Goal: Task Accomplishment & Management: Manage account settings

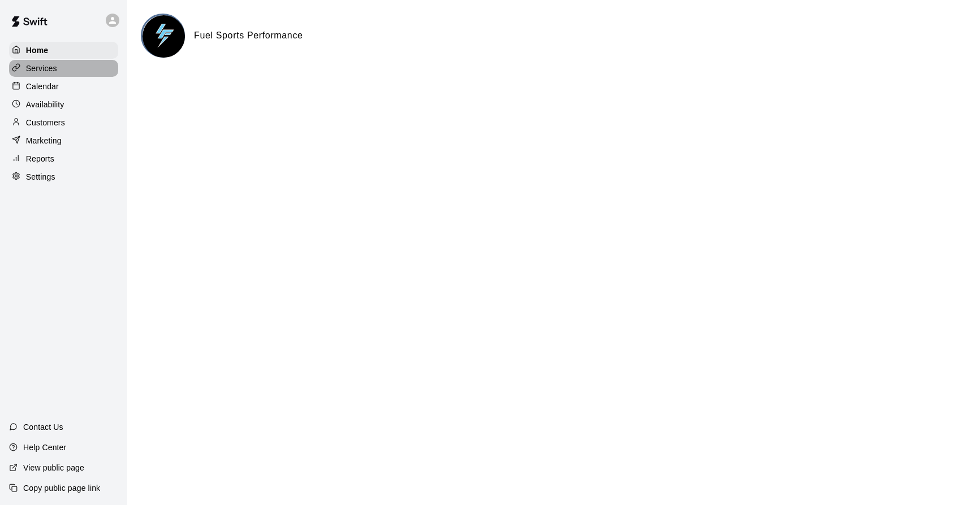
click at [34, 68] on p "Services" at bounding box center [41, 68] width 31 height 11
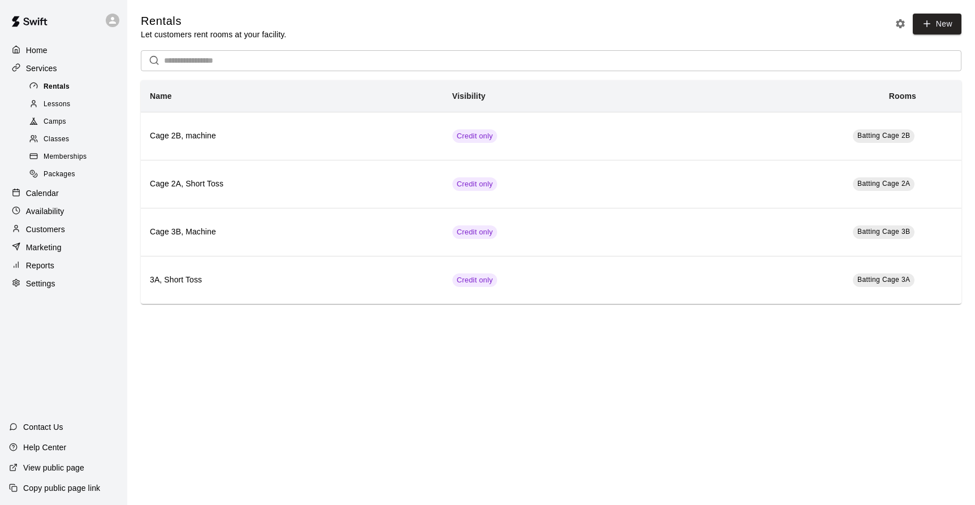
click at [51, 86] on span "Rentals" at bounding box center [57, 86] width 26 height 11
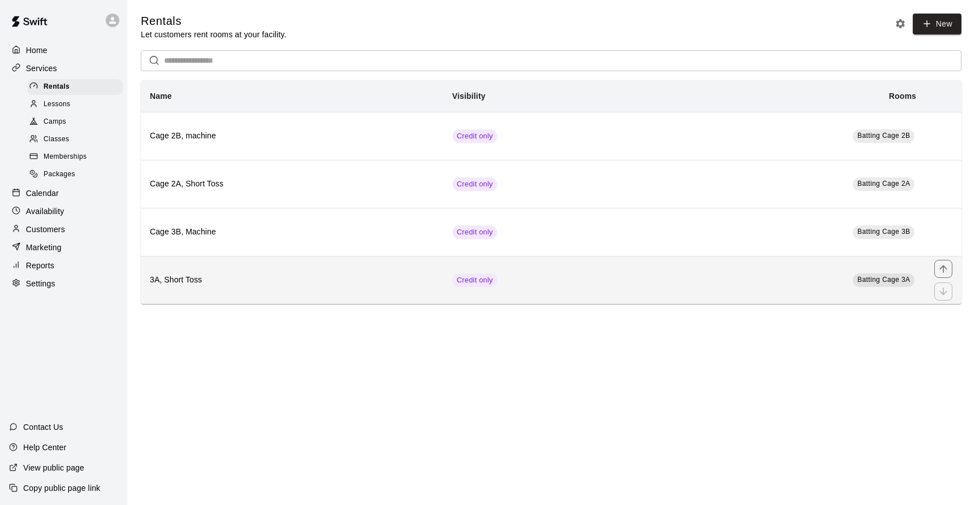
click at [270, 275] on th "3A, Short Toss" at bounding box center [292, 280] width 302 height 48
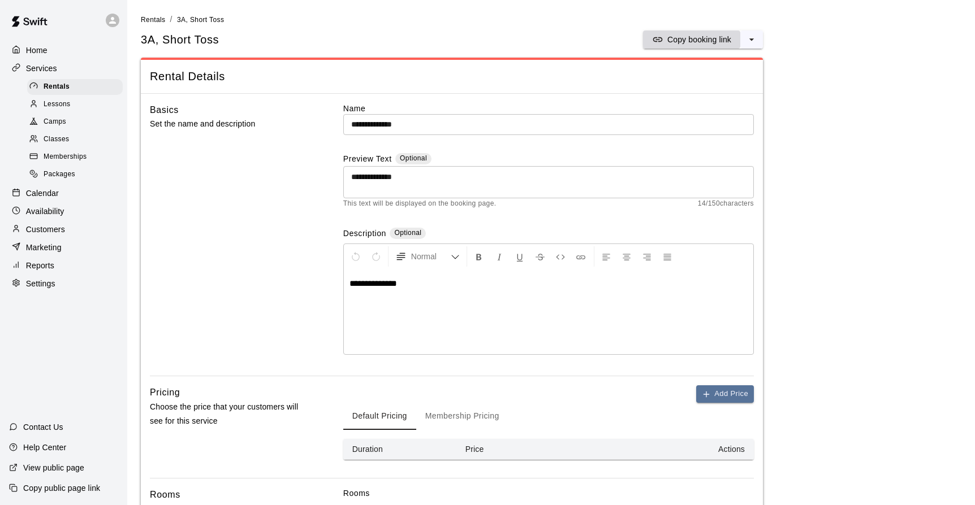
click at [665, 39] on div "Copy booking link" at bounding box center [691, 39] width 79 height 11
click at [42, 224] on p "Customers" at bounding box center [45, 229] width 39 height 11
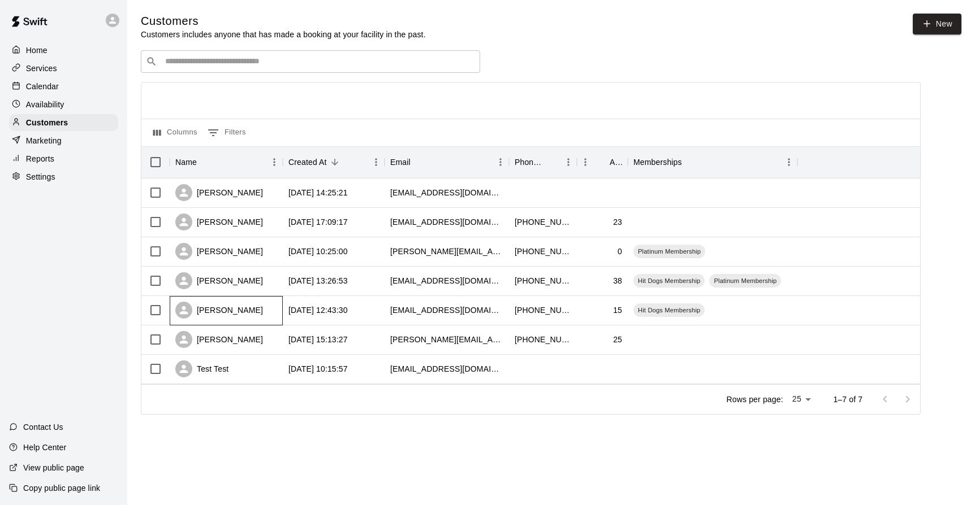
click at [221, 311] on div "[PERSON_NAME]" at bounding box center [219, 310] width 88 height 17
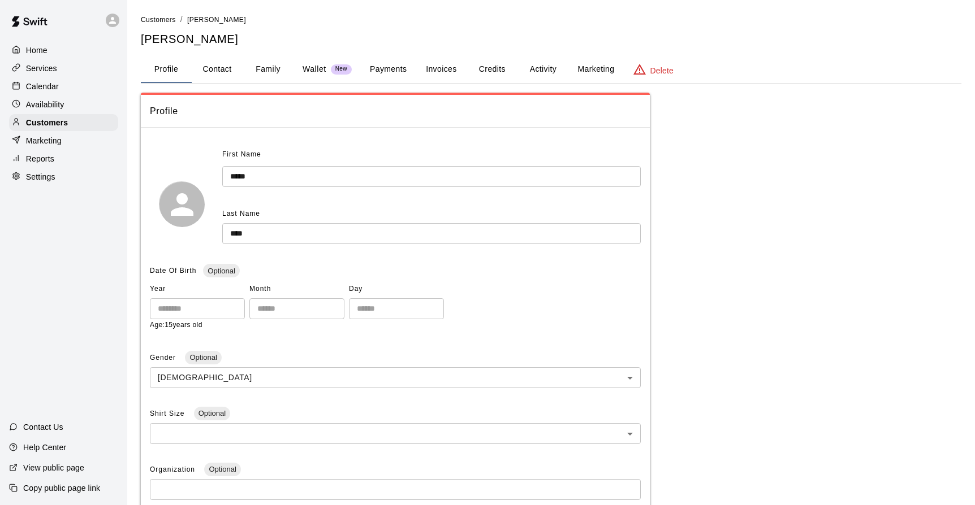
click at [535, 68] on button "Activity" at bounding box center [542, 69] width 51 height 27
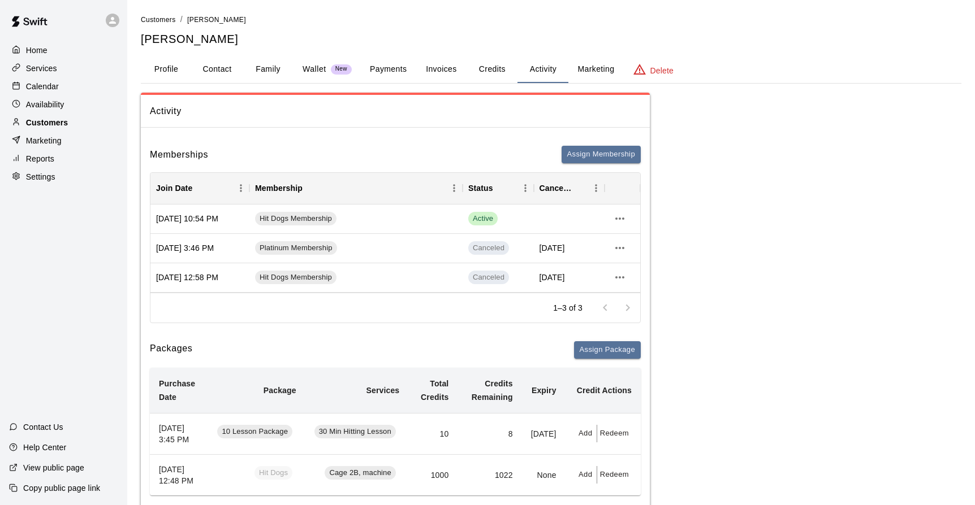
click at [45, 124] on p "Customers" at bounding box center [47, 122] width 42 height 11
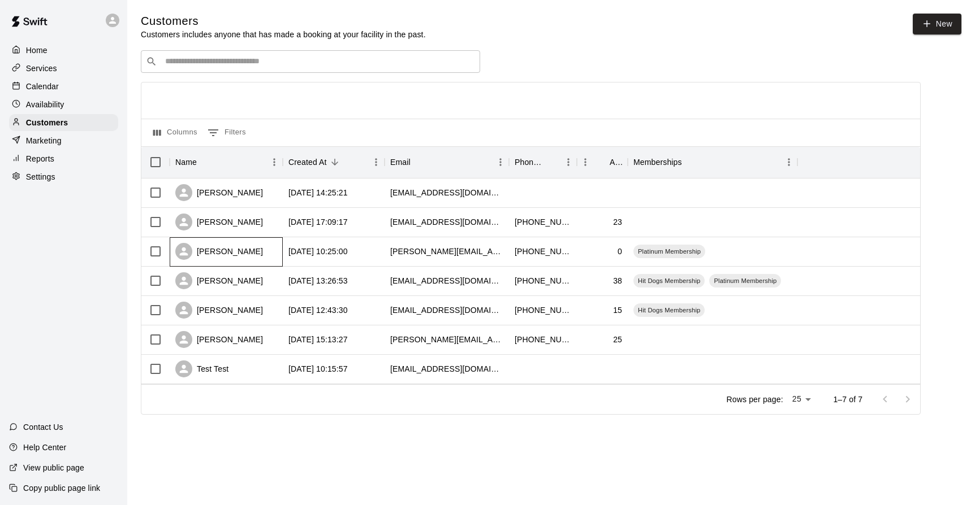
click at [246, 246] on div "[PERSON_NAME]" at bounding box center [226, 251] width 113 height 29
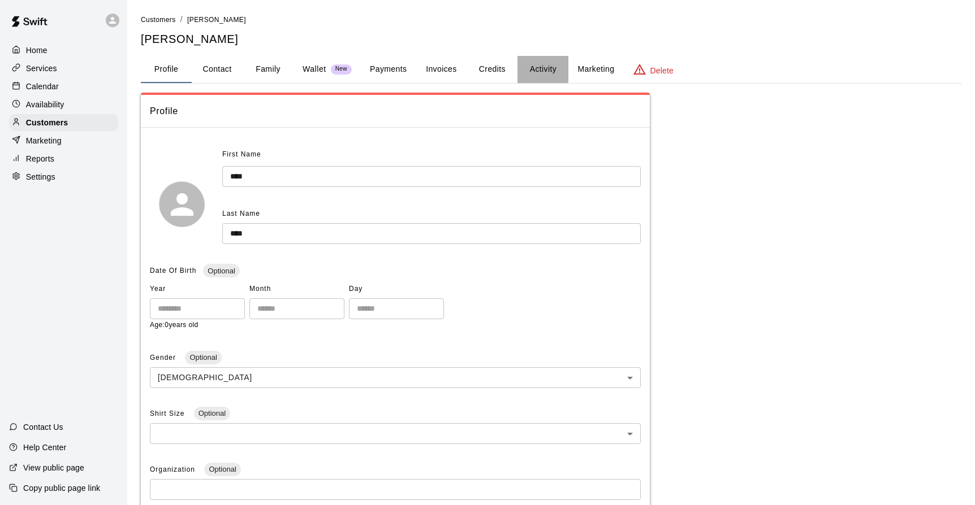
click at [546, 72] on button "Activity" at bounding box center [542, 69] width 51 height 27
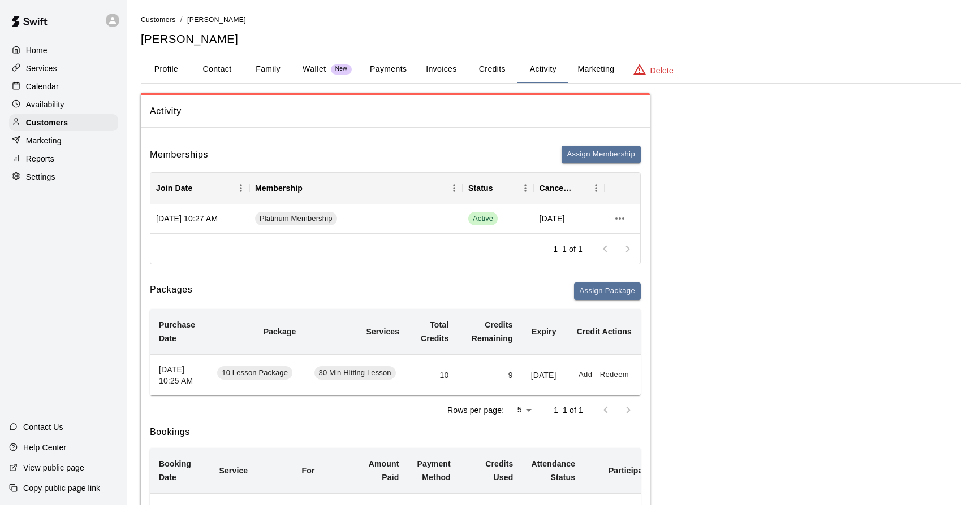
click at [38, 68] on p "Services" at bounding box center [41, 68] width 31 height 11
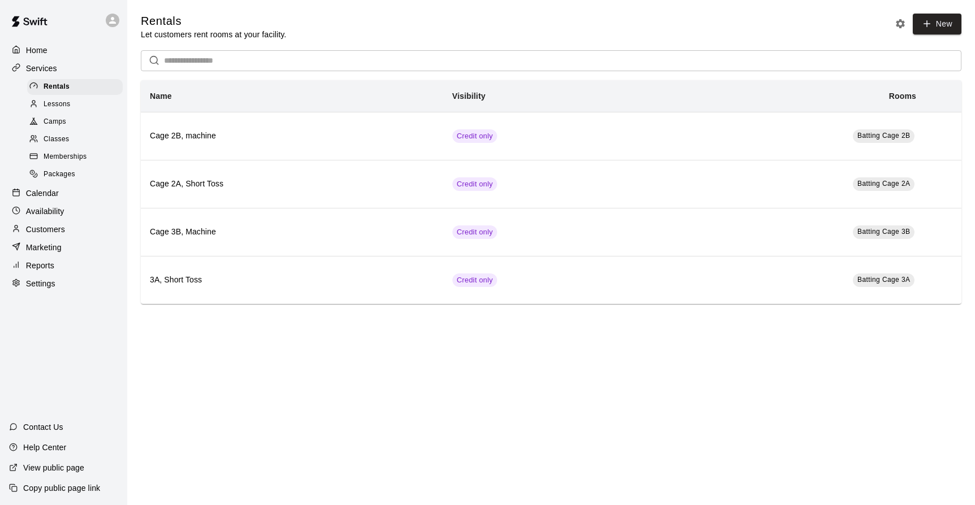
click at [49, 154] on span "Memberships" at bounding box center [65, 156] width 43 height 11
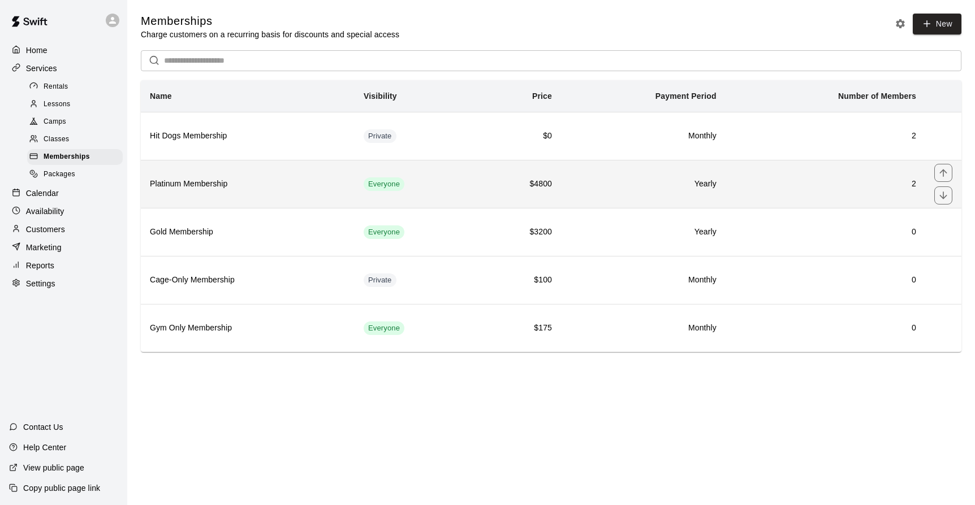
click at [234, 199] on th "Platinum Membership" at bounding box center [248, 184] width 214 height 48
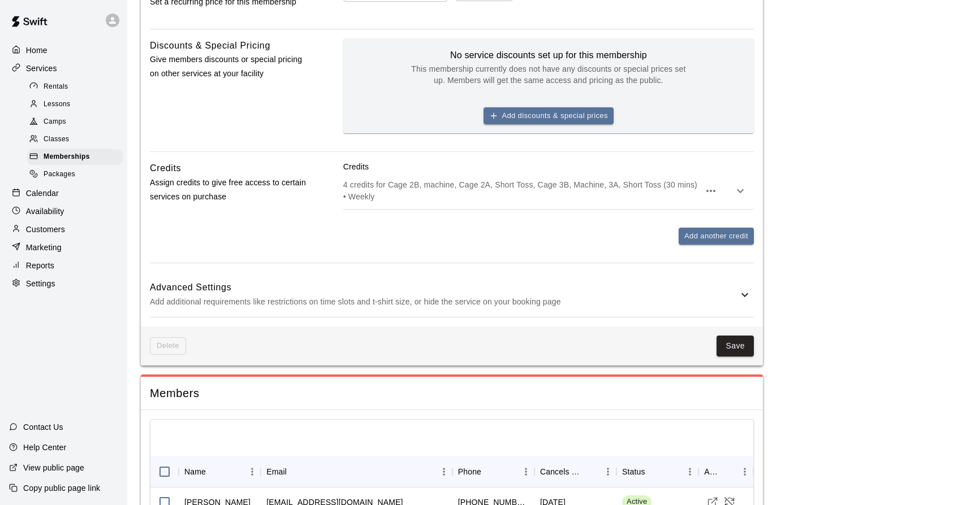
scroll to position [499, 0]
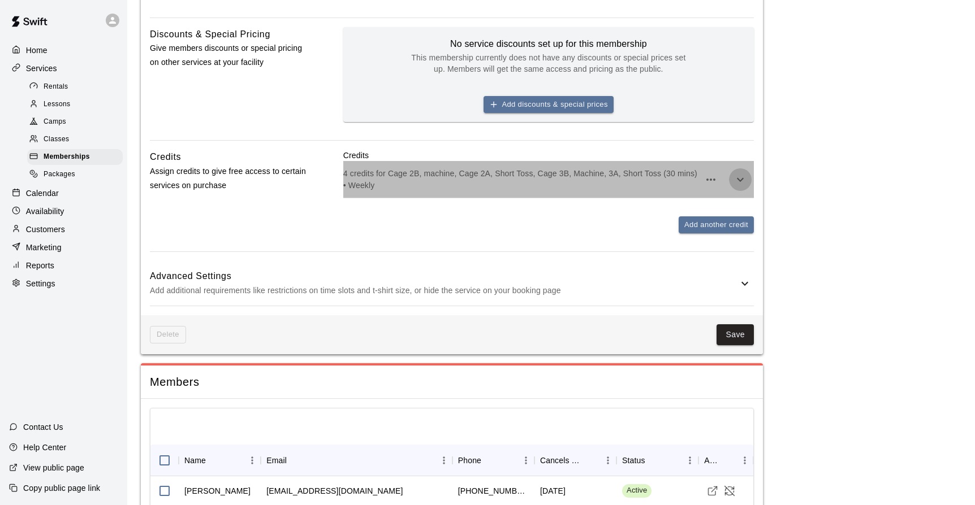
click at [737, 178] on icon "button" at bounding box center [740, 180] width 14 height 14
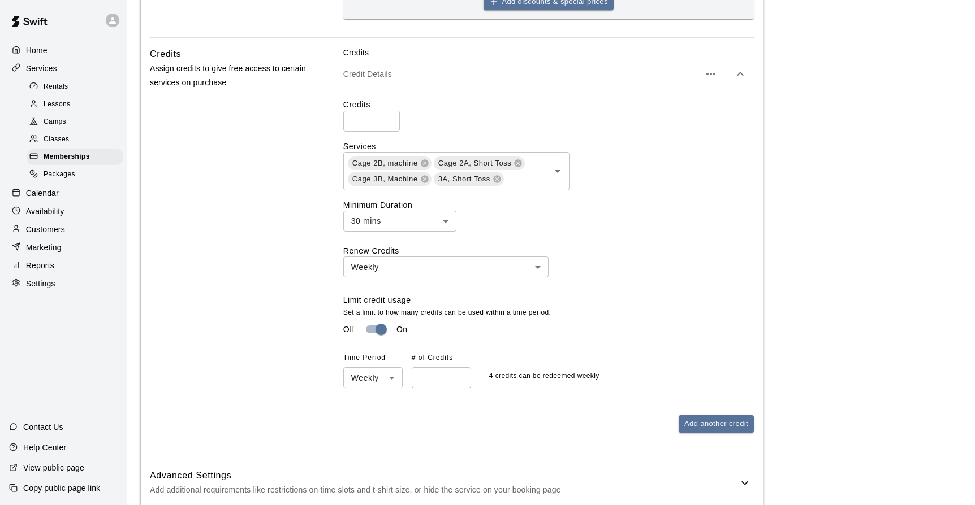
scroll to position [603, 0]
click at [556, 171] on icon "Open" at bounding box center [558, 170] width 14 height 14
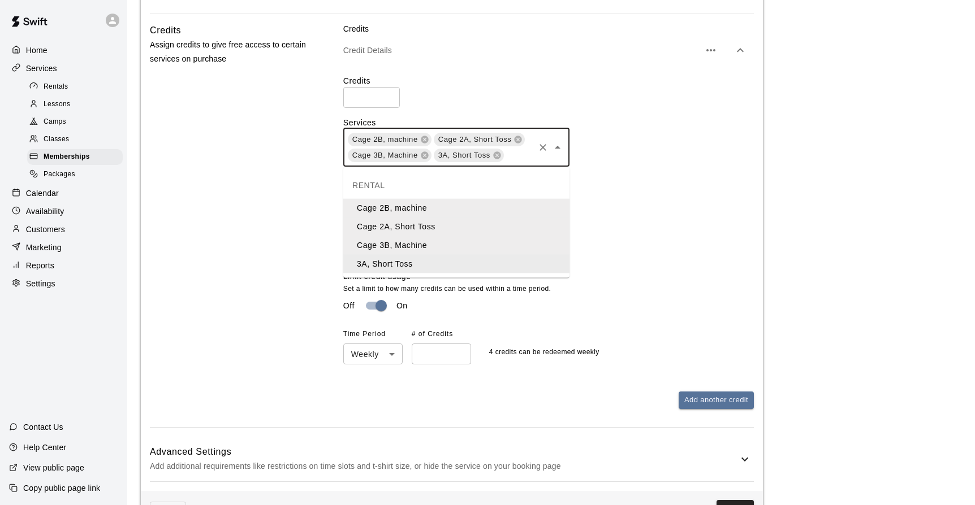
scroll to position [625, 0]
click at [606, 157] on div "Cage 2B, machine Cage 2A, Short Toss Cage 3B, Machine 3A, Short Toss ​" at bounding box center [548, 148] width 410 height 38
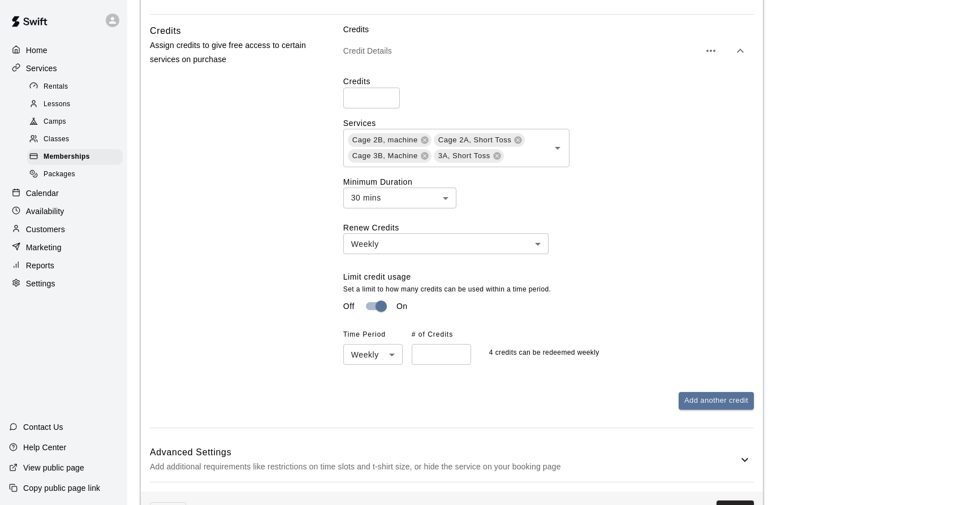
click at [249, 166] on div "Credits Assign credits to give free access to certain services on purchase" at bounding box center [228, 226] width 157 height 404
click at [48, 85] on span "Rentals" at bounding box center [56, 86] width 25 height 11
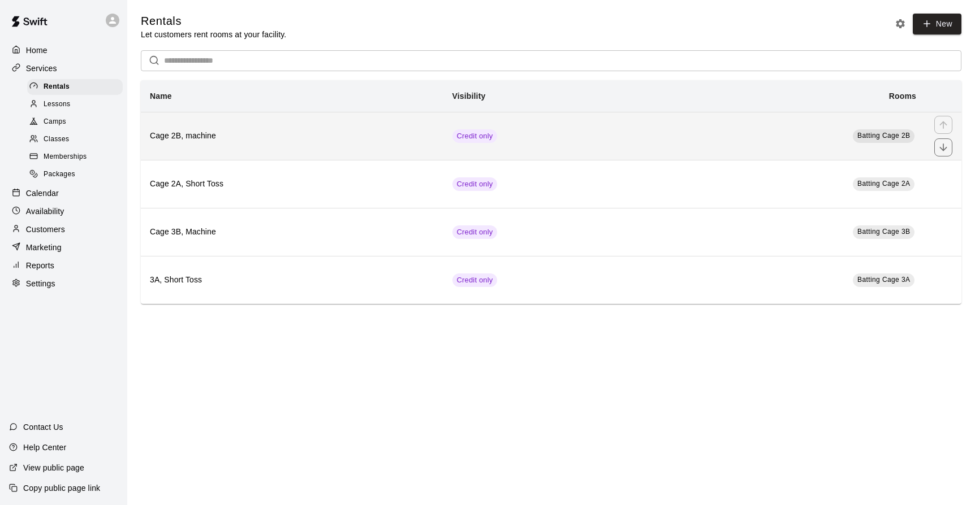
click at [283, 152] on th "Cage 2B, machine" at bounding box center [292, 136] width 302 height 48
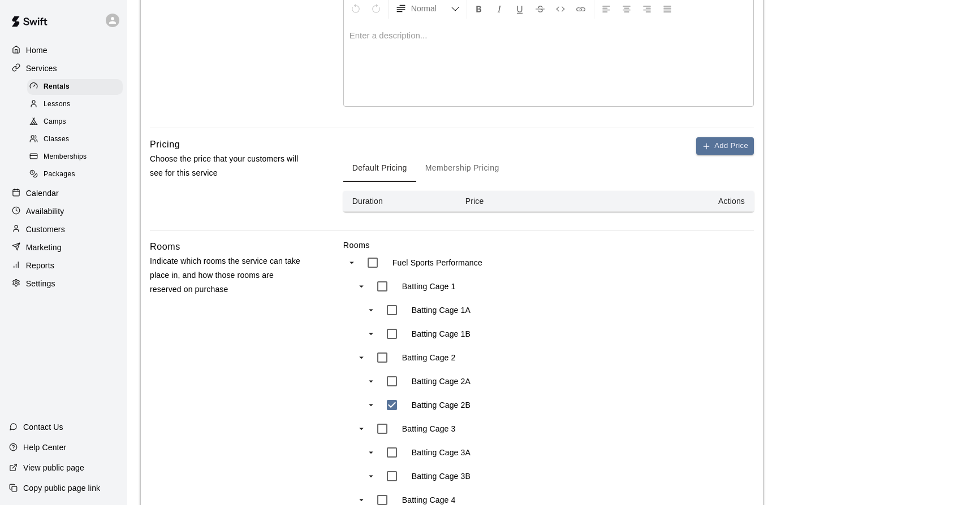
scroll to position [254, 0]
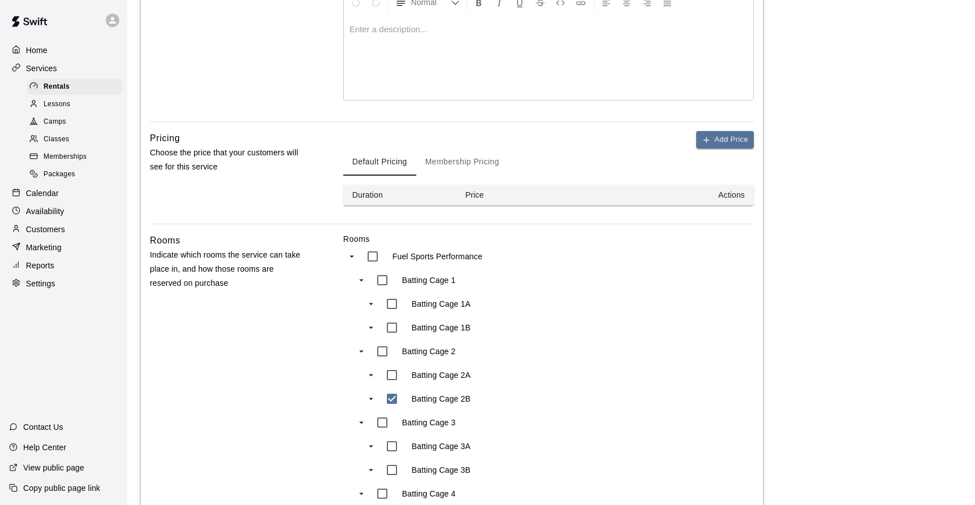
click at [464, 166] on button "Membership Pricing" at bounding box center [462, 162] width 92 height 27
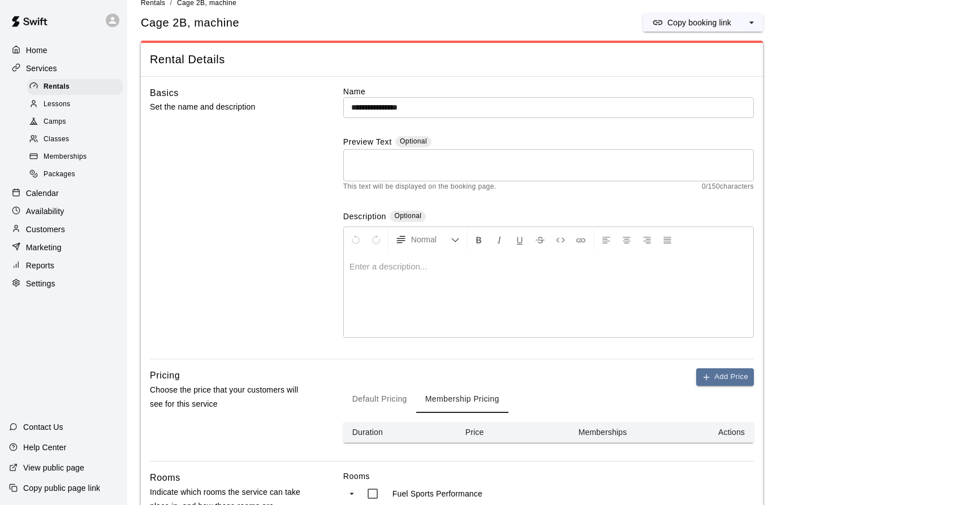
scroll to position [0, 0]
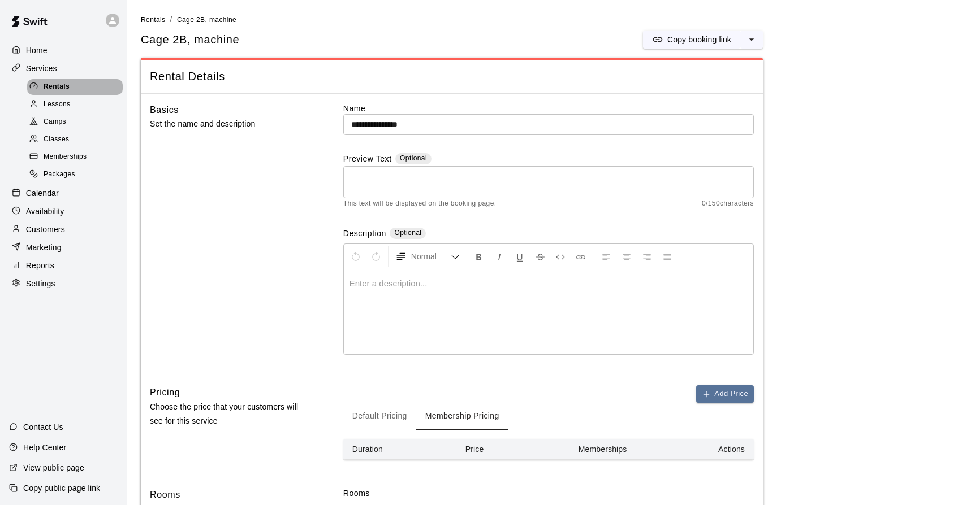
click at [68, 86] on span "Rentals" at bounding box center [57, 86] width 26 height 11
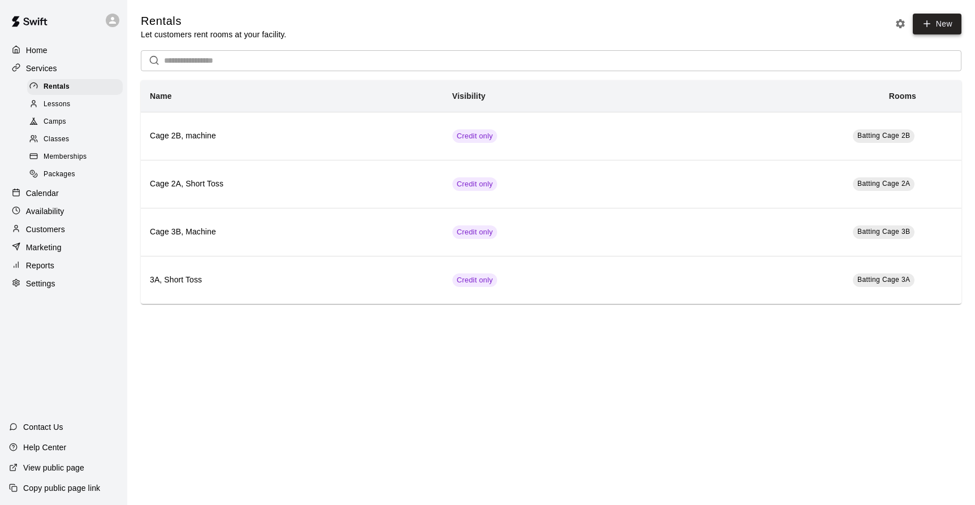
click at [924, 25] on icon at bounding box center [926, 24] width 10 height 10
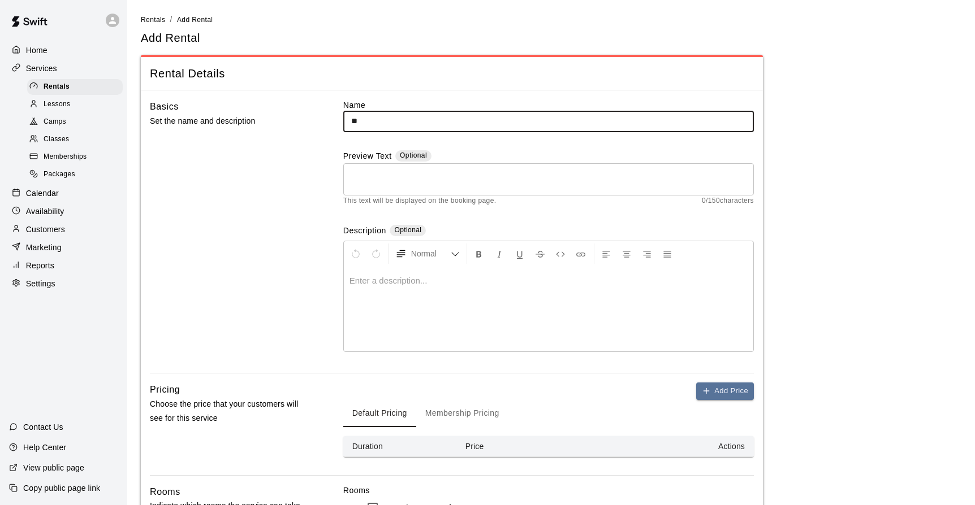
type input "*"
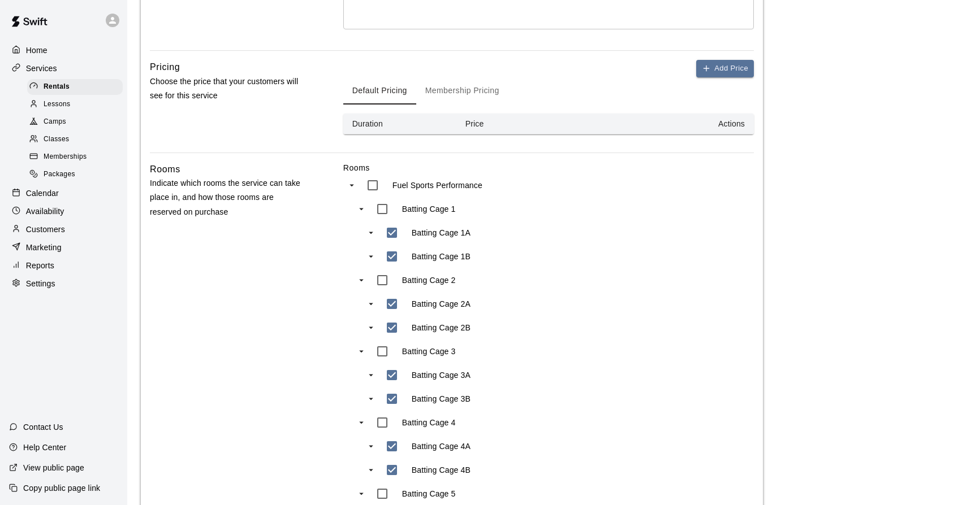
scroll to position [236, 0]
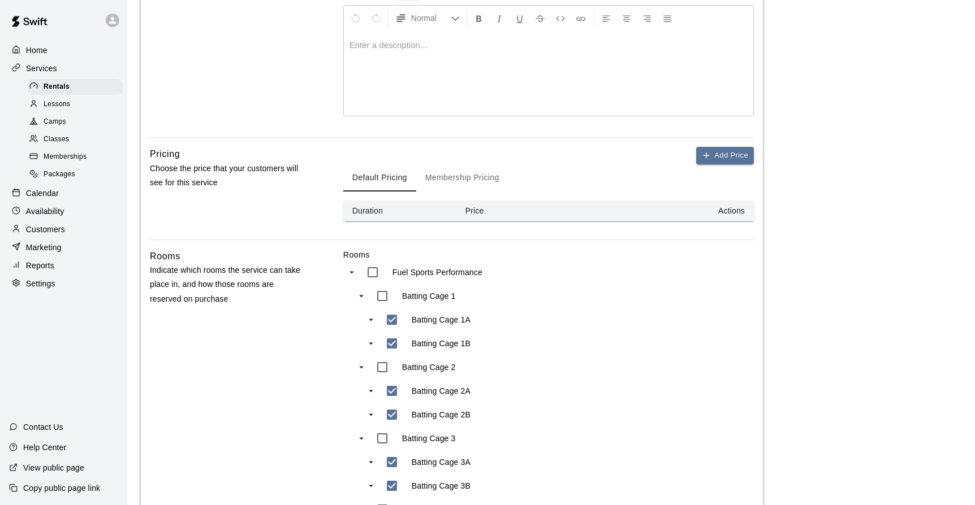
type input "*********"
type input "***"
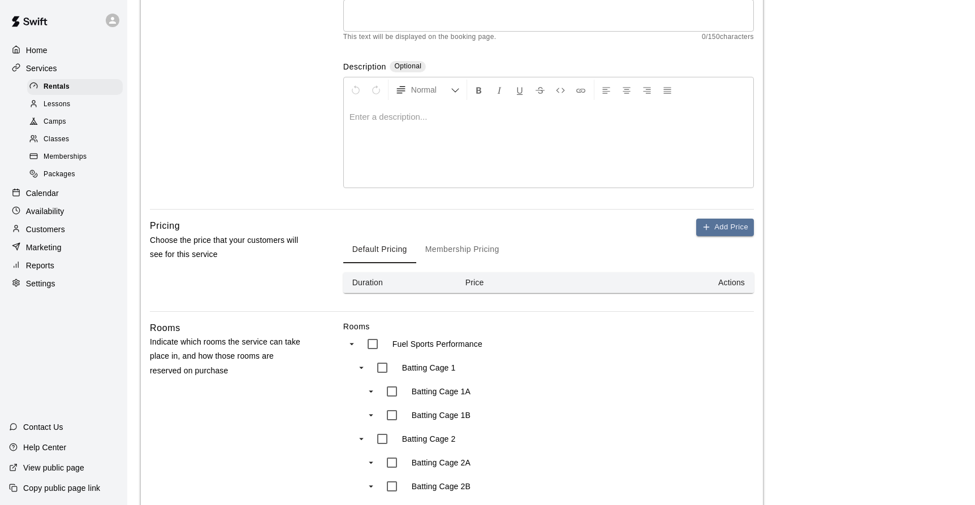
scroll to position [150, 0]
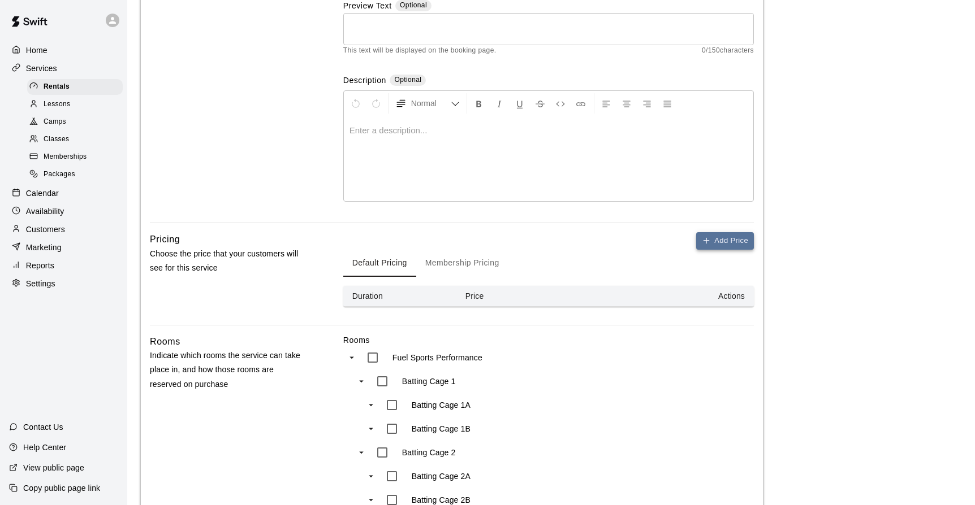
click at [705, 241] on icon "button" at bounding box center [706, 240] width 9 height 9
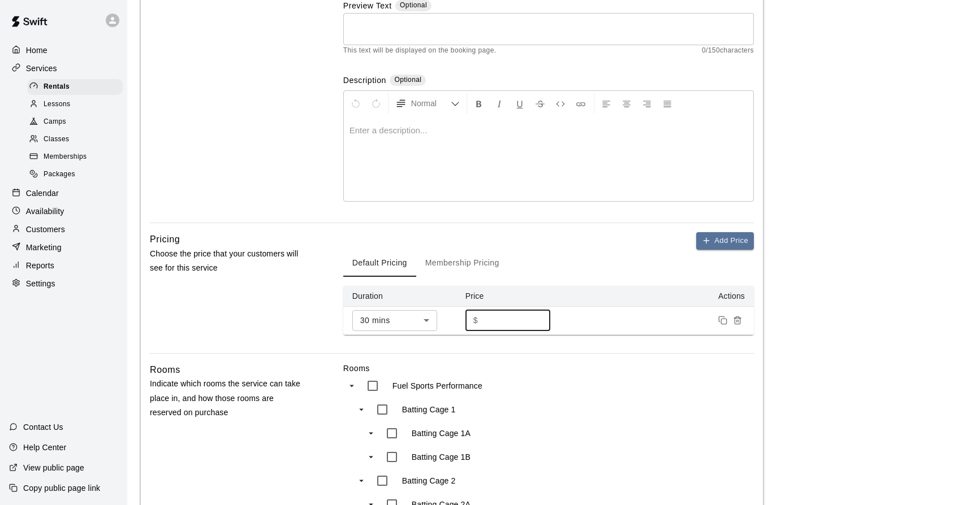
drag, startPoint x: 493, startPoint y: 322, endPoint x: 469, endPoint y: 322, distance: 24.3
click at [482, 322] on input "*" at bounding box center [516, 320] width 68 height 21
type input "**"
click at [467, 263] on button "Membership Pricing" at bounding box center [462, 263] width 92 height 27
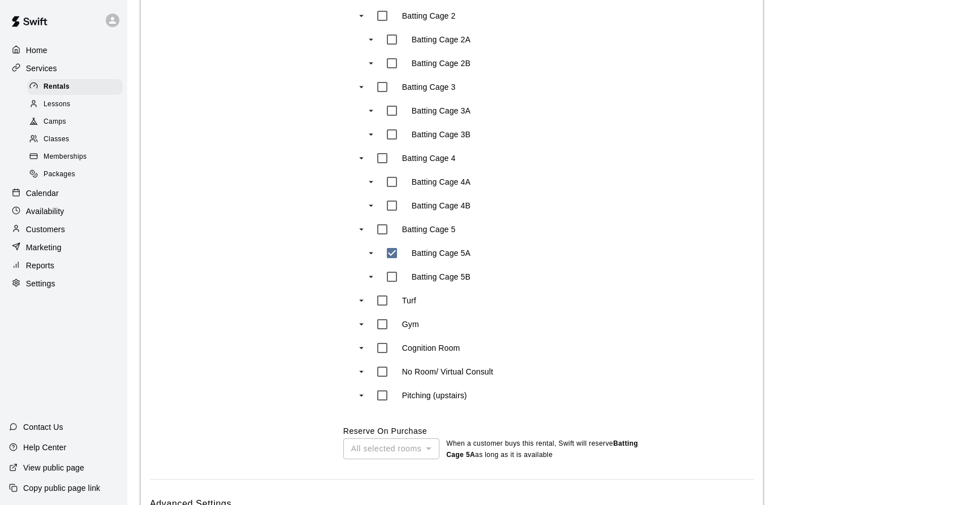
scroll to position [678, 0]
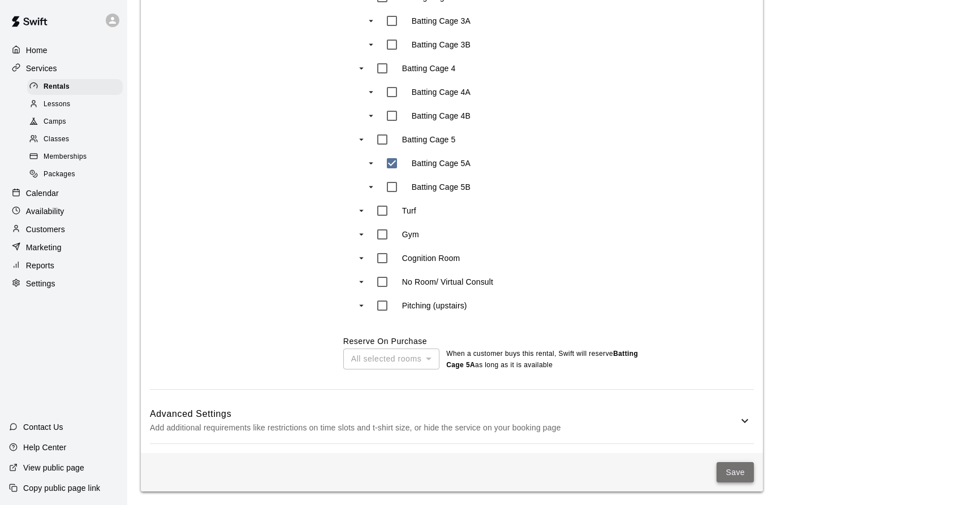
click at [735, 474] on button "Save" at bounding box center [734, 472] width 37 height 21
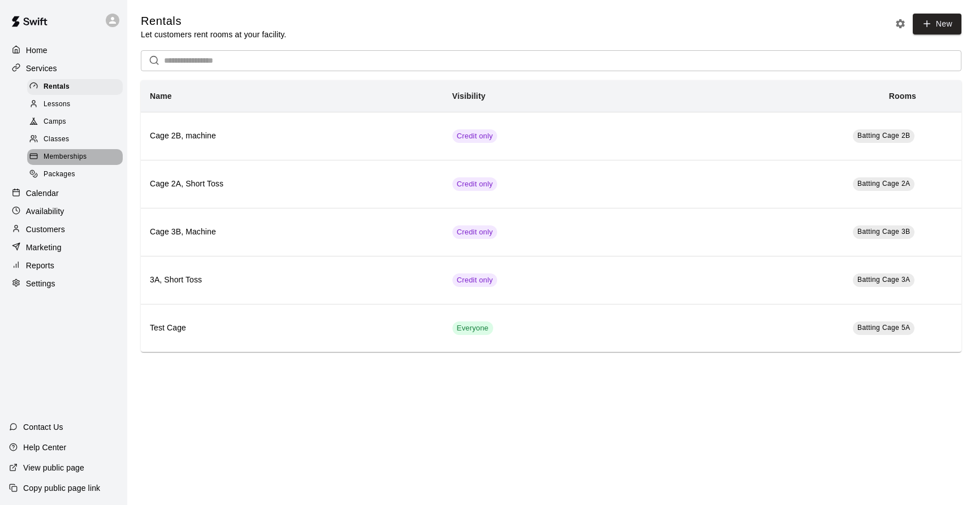
click at [49, 153] on span "Memberships" at bounding box center [65, 156] width 43 height 11
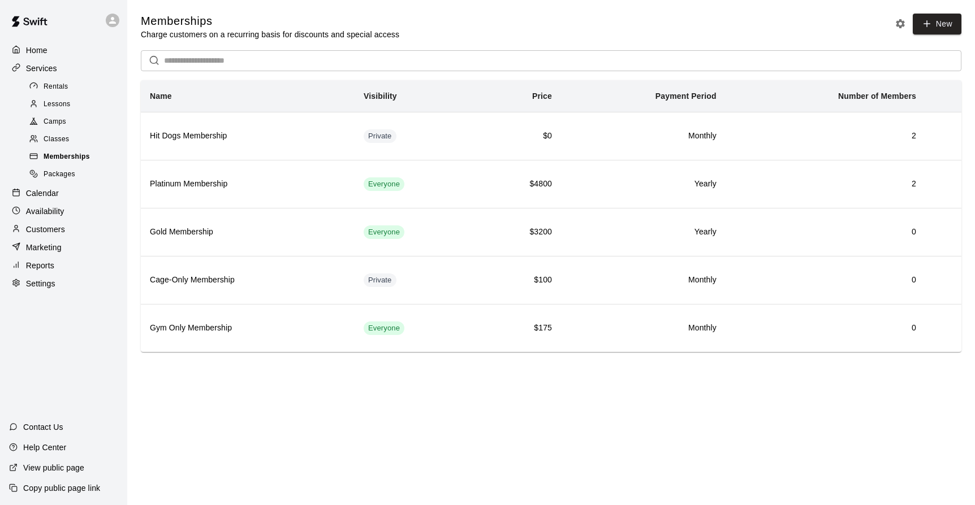
click at [84, 151] on div "Memberships" at bounding box center [75, 157] width 96 height 16
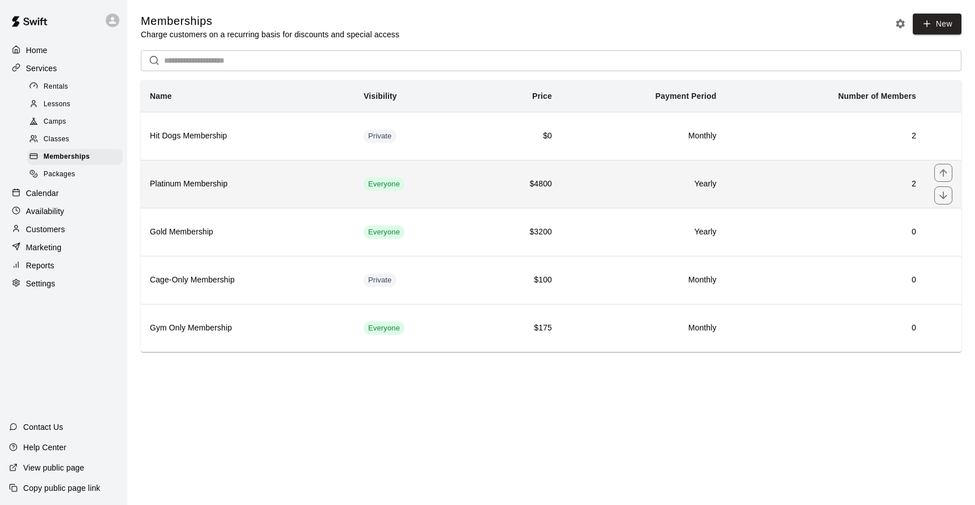
click at [204, 181] on h6 "Platinum Membership" at bounding box center [248, 184] width 196 height 12
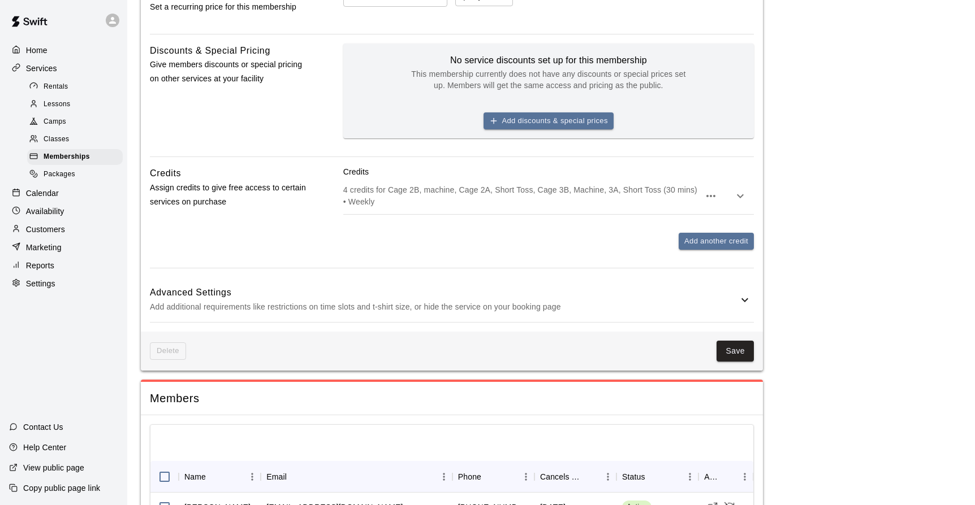
scroll to position [485, 0]
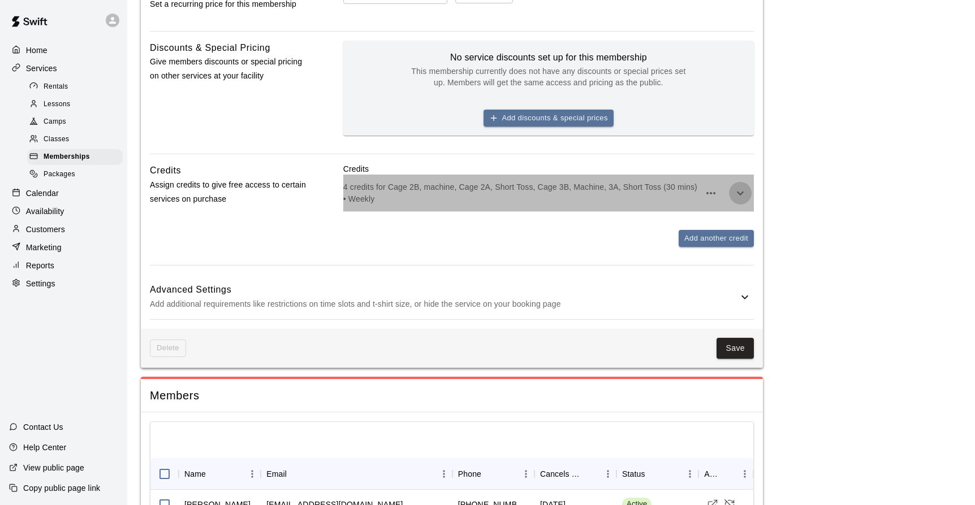
click at [738, 188] on icon "button" at bounding box center [740, 194] width 14 height 14
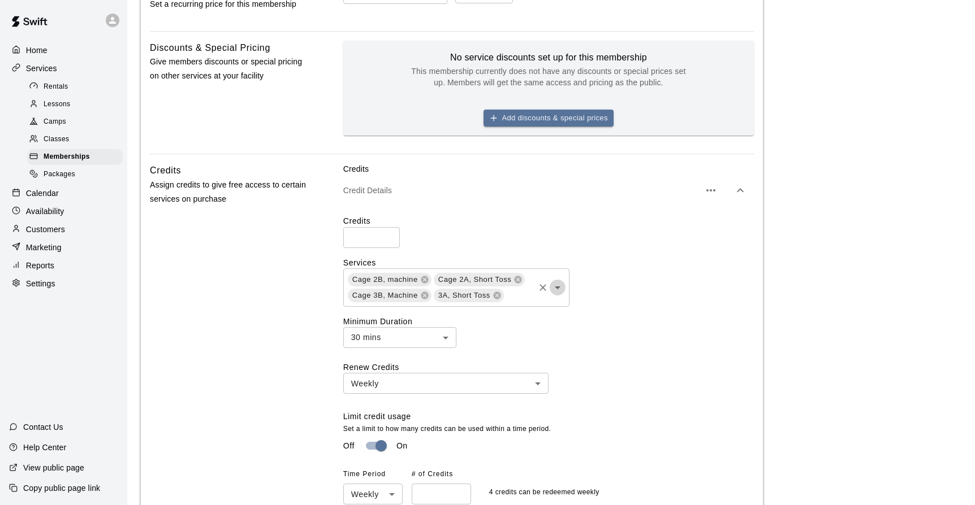
click at [561, 285] on icon "Open" at bounding box center [558, 288] width 14 height 14
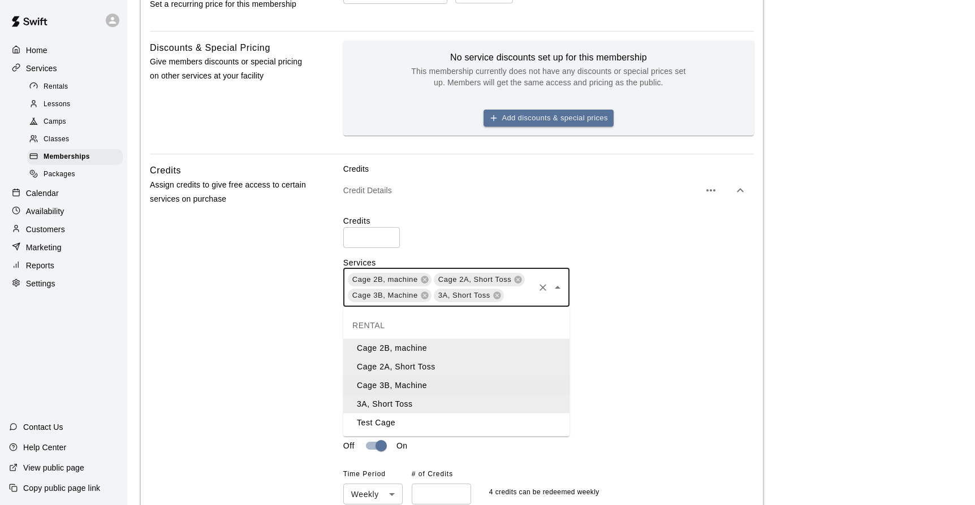
scroll to position [501, 0]
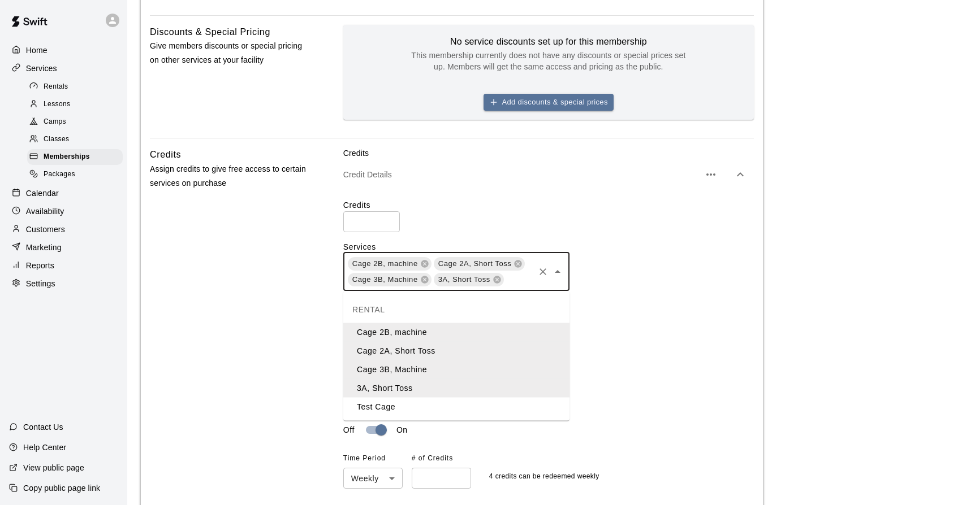
click at [400, 408] on li "Test Cage" at bounding box center [456, 407] width 226 height 19
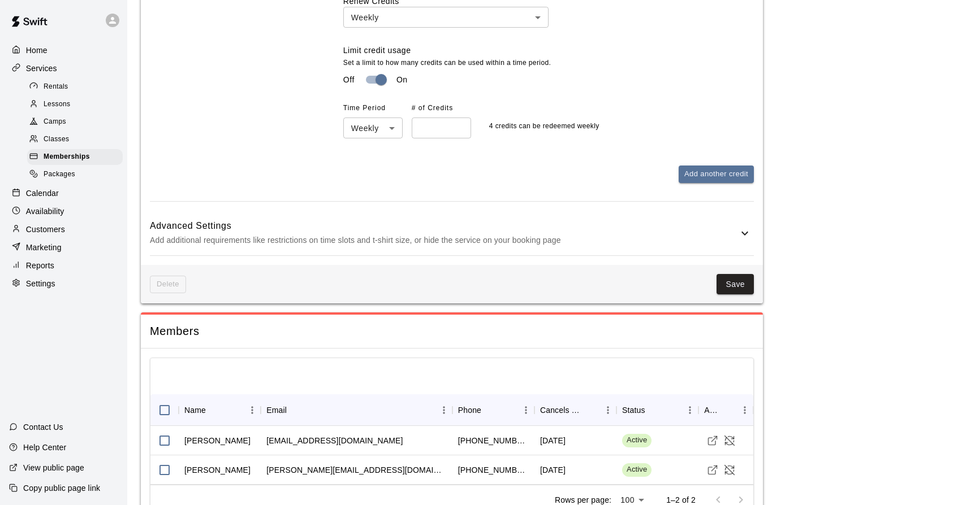
scroll to position [916, 0]
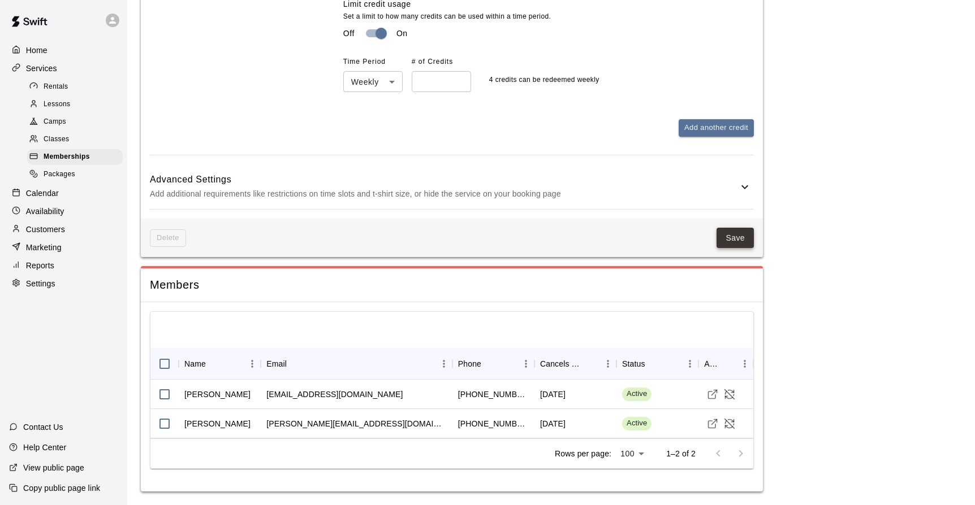
click at [731, 233] on button "Save" at bounding box center [734, 238] width 37 height 21
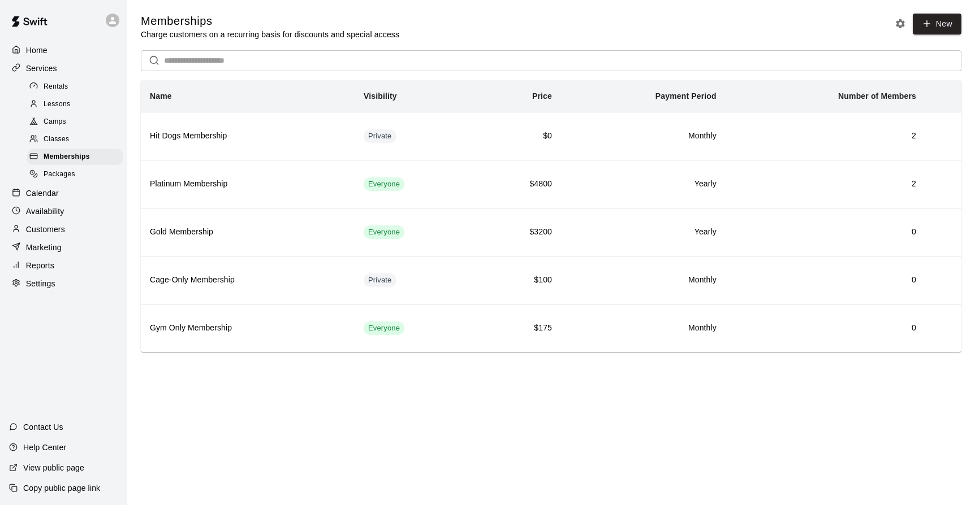
click at [61, 88] on span "Rentals" at bounding box center [56, 86] width 25 height 11
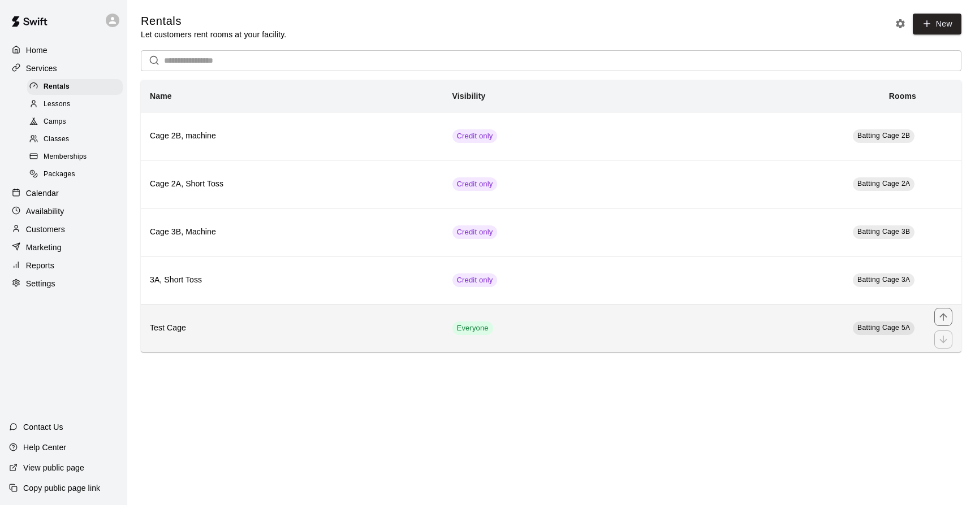
click at [233, 323] on th "Test Cage" at bounding box center [292, 328] width 302 height 48
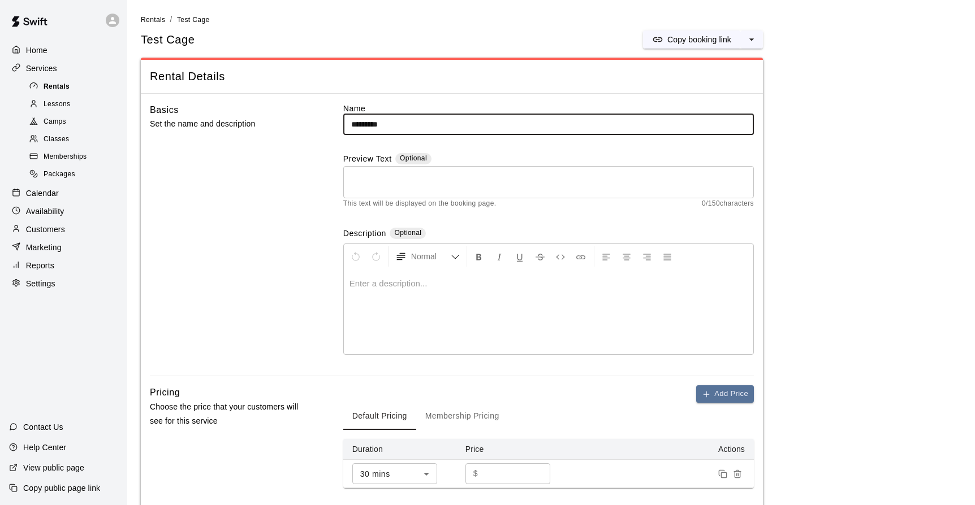
click at [55, 89] on span "Rentals" at bounding box center [57, 86] width 26 height 11
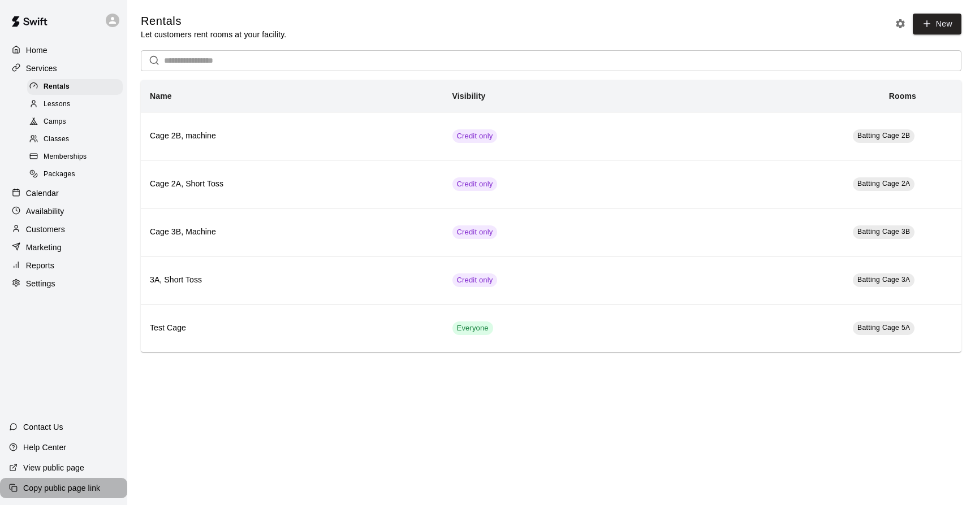
click at [60, 488] on p "Copy public page link" at bounding box center [61, 488] width 77 height 11
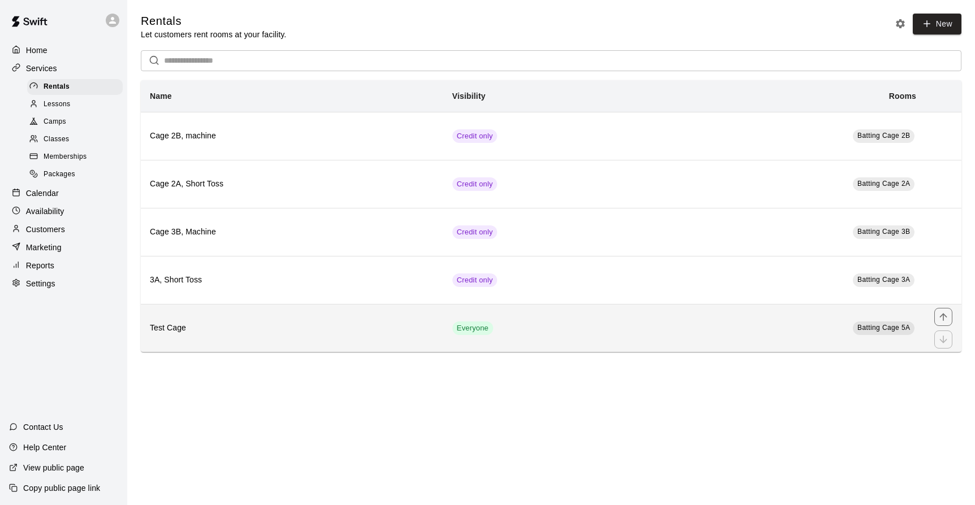
click at [332, 319] on th "Test Cage" at bounding box center [292, 328] width 302 height 48
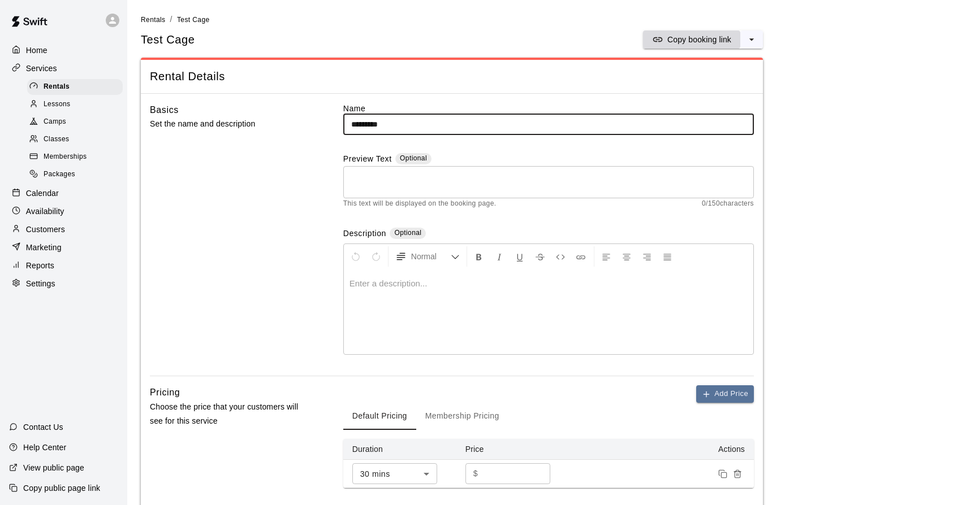
click at [685, 42] on p "Copy booking link" at bounding box center [699, 39] width 64 height 11
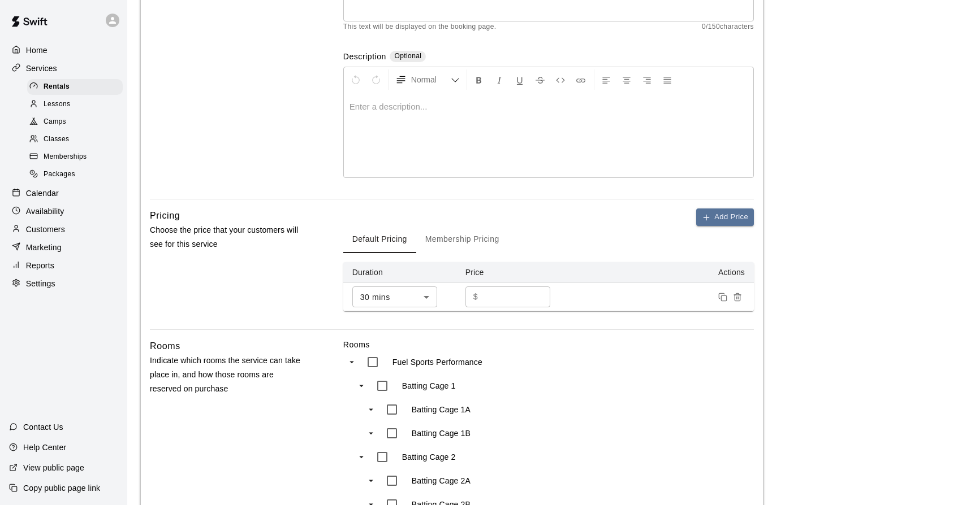
scroll to position [247, 0]
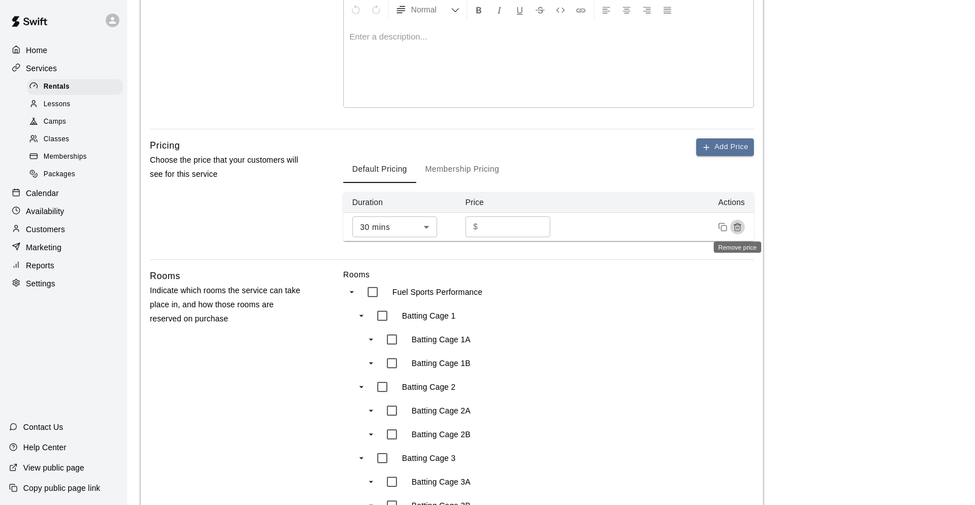
click at [737, 223] on icon "Remove price" at bounding box center [737, 227] width 9 height 9
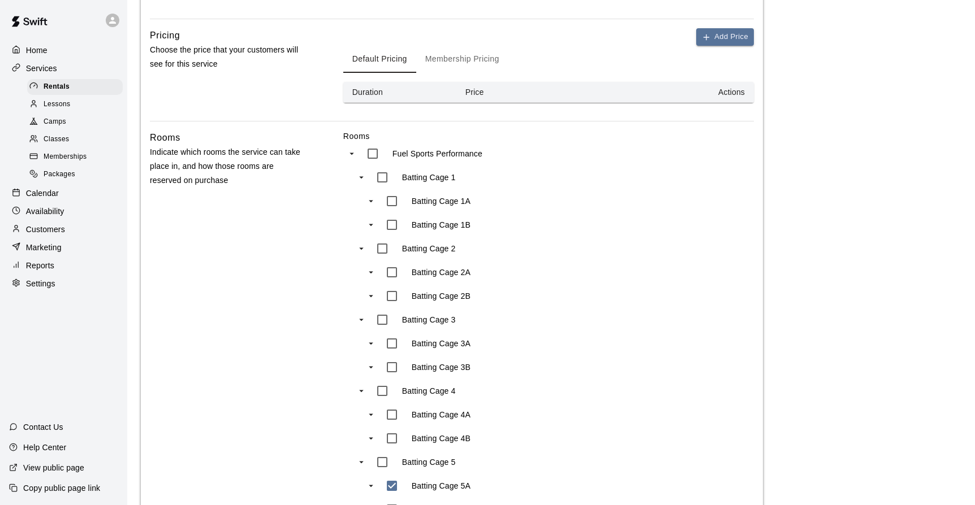
scroll to position [374, 0]
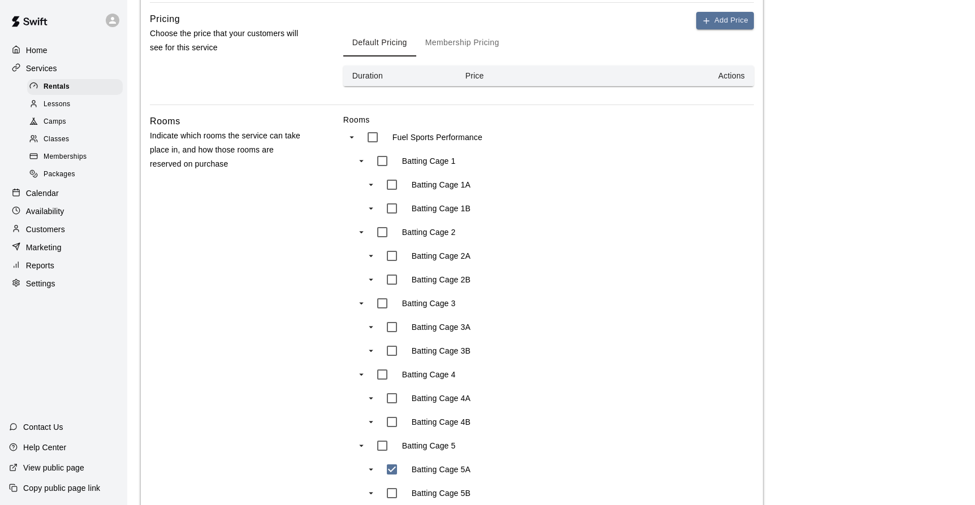
click at [473, 27] on div "Add Price Default Pricing Membership Pricing Duration Price Actions" at bounding box center [548, 49] width 410 height 75
click at [465, 43] on button "Membership Pricing" at bounding box center [462, 42] width 92 height 27
click at [402, 45] on button "Default Pricing" at bounding box center [379, 42] width 73 height 27
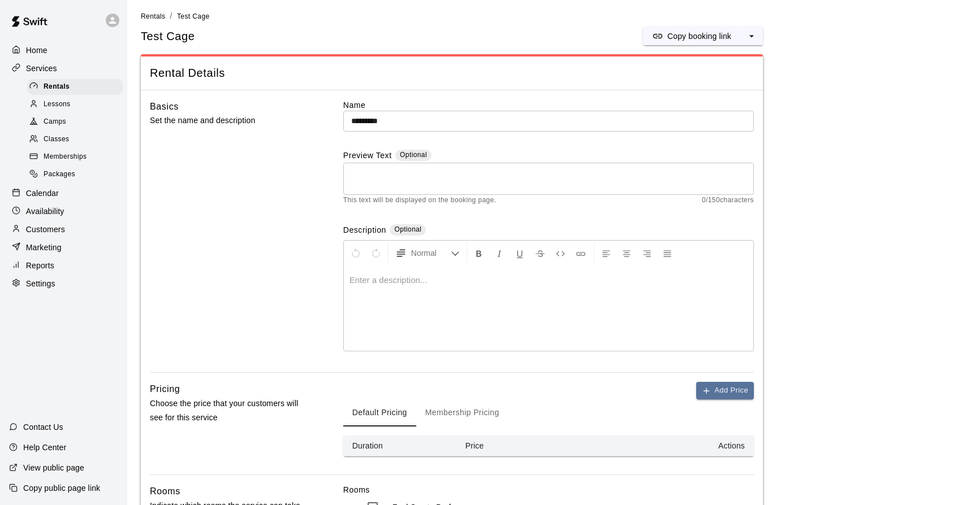
scroll to position [0, 0]
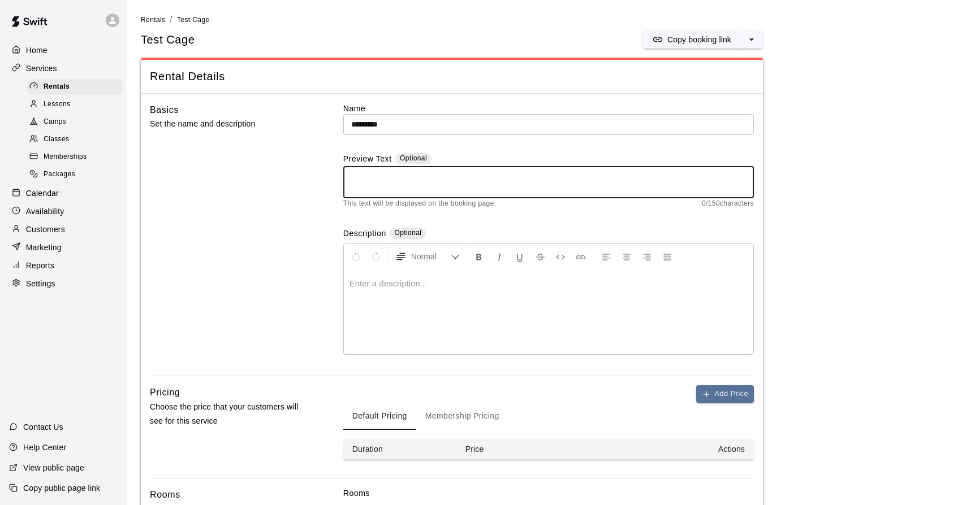
click at [380, 188] on textarea at bounding box center [548, 182] width 395 height 23
click at [449, 176] on textarea "**********" at bounding box center [548, 182] width 395 height 23
drag, startPoint x: 460, startPoint y: 174, endPoint x: 349, endPoint y: 174, distance: 110.2
click at [351, 174] on textarea "**********" at bounding box center [548, 182] width 395 height 23
type textarea "**********"
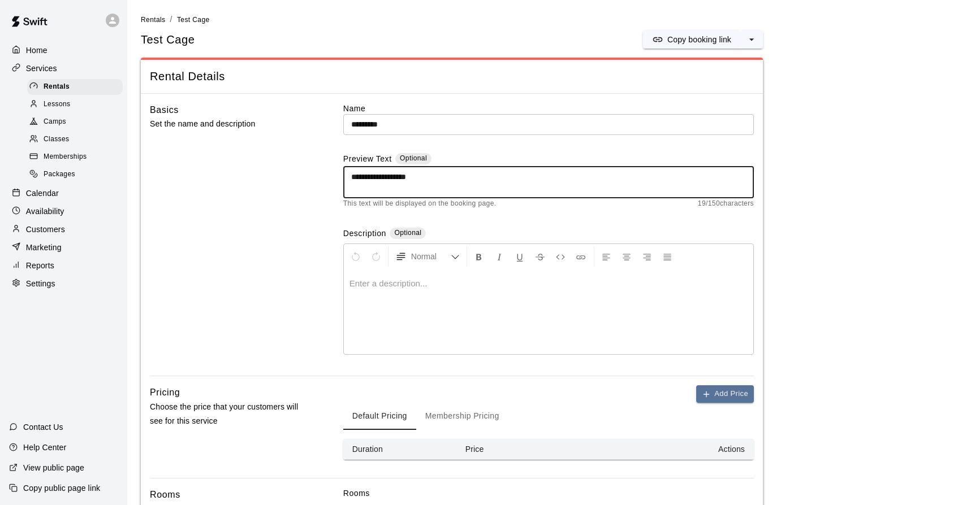
click at [356, 280] on p at bounding box center [548, 283] width 398 height 11
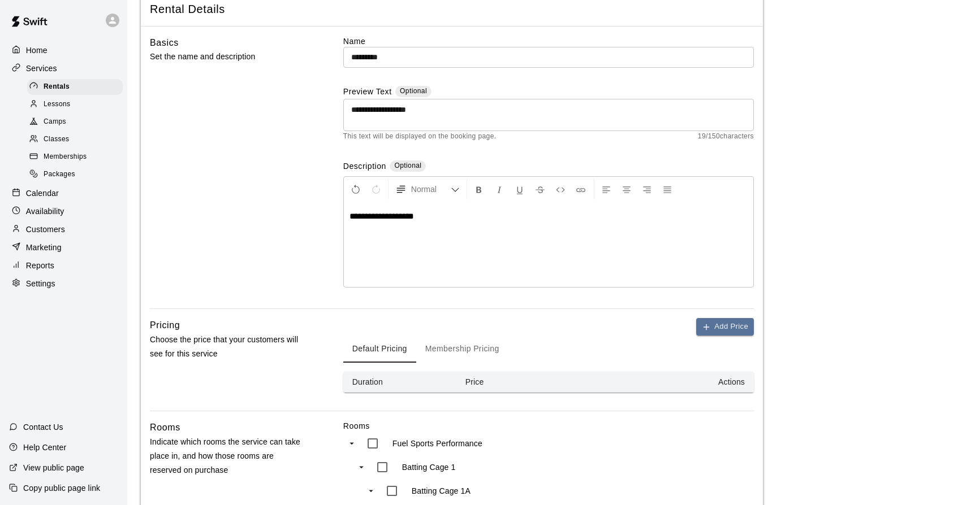
scroll to position [90, 0]
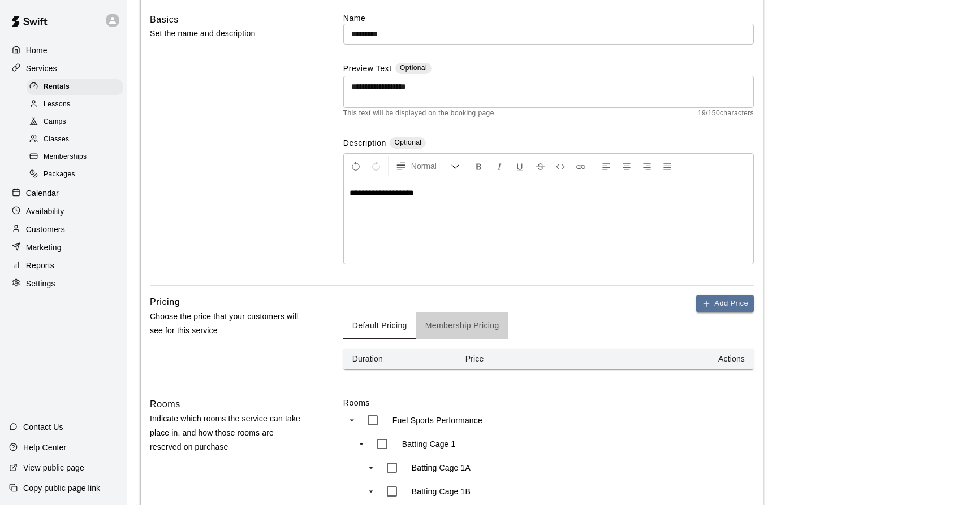
click at [484, 332] on button "Membership Pricing" at bounding box center [462, 326] width 92 height 27
click at [395, 326] on button "Default Pricing" at bounding box center [379, 326] width 73 height 27
click at [712, 297] on button "Add Price" at bounding box center [725, 304] width 58 height 18
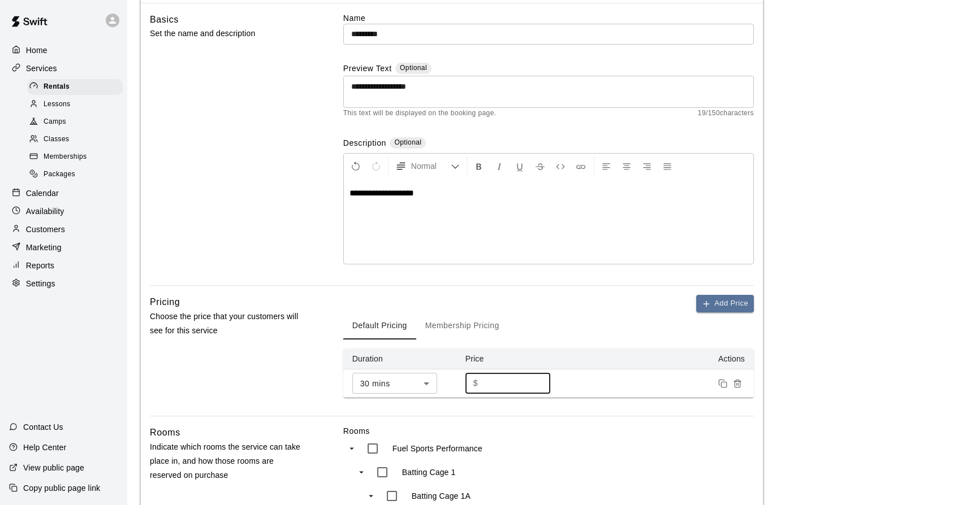
drag, startPoint x: 491, startPoint y: 384, endPoint x: 466, endPoint y: 384, distance: 24.9
click at [482, 384] on input "*" at bounding box center [516, 383] width 68 height 21
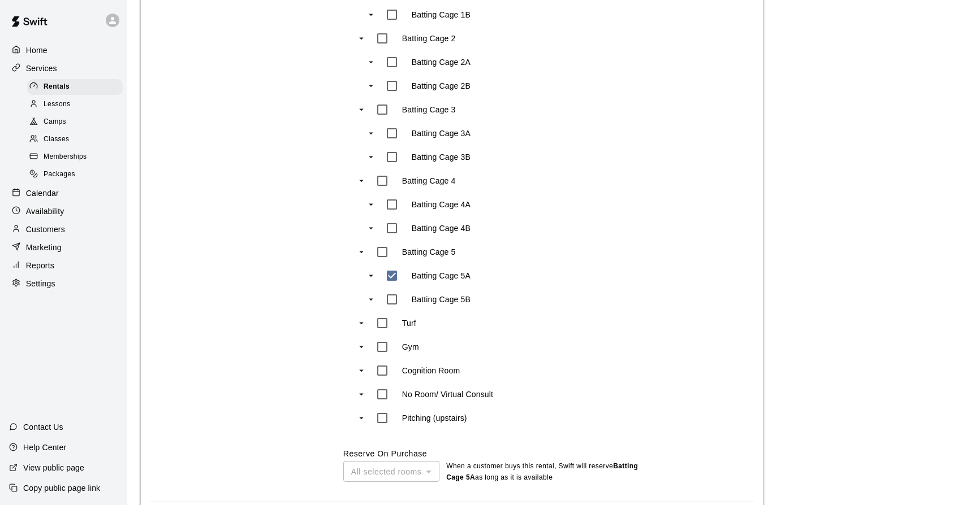
scroll to position [709, 0]
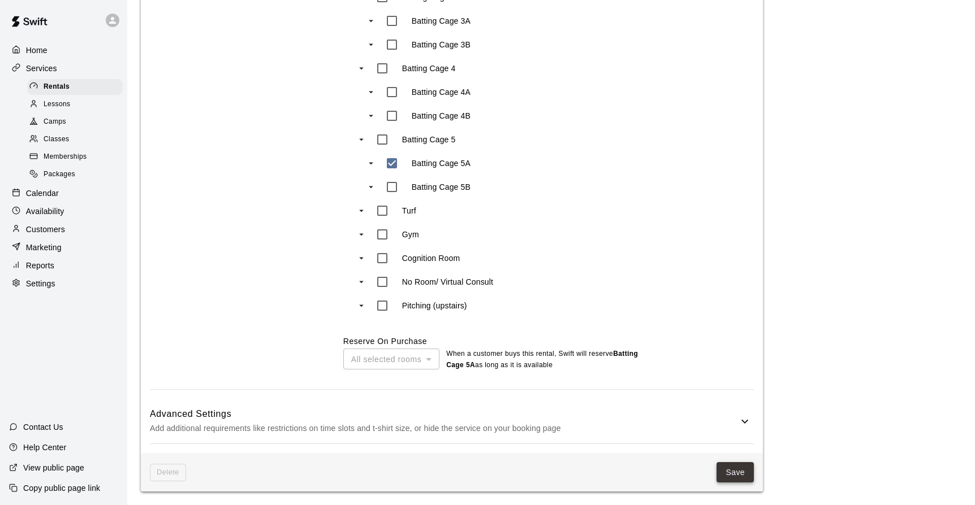
type input "**"
click at [721, 469] on button "Save" at bounding box center [734, 472] width 37 height 21
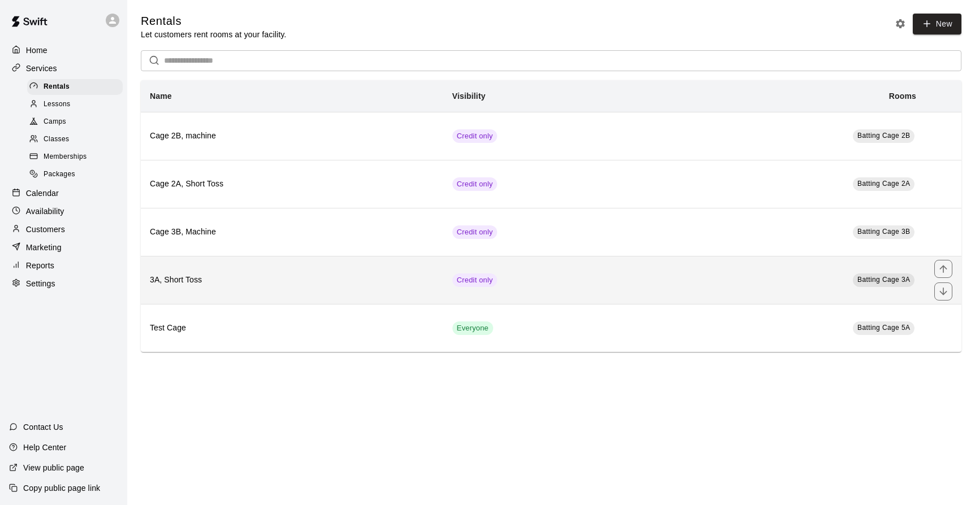
click at [336, 276] on h6 "3A, Short Toss" at bounding box center [292, 280] width 284 height 12
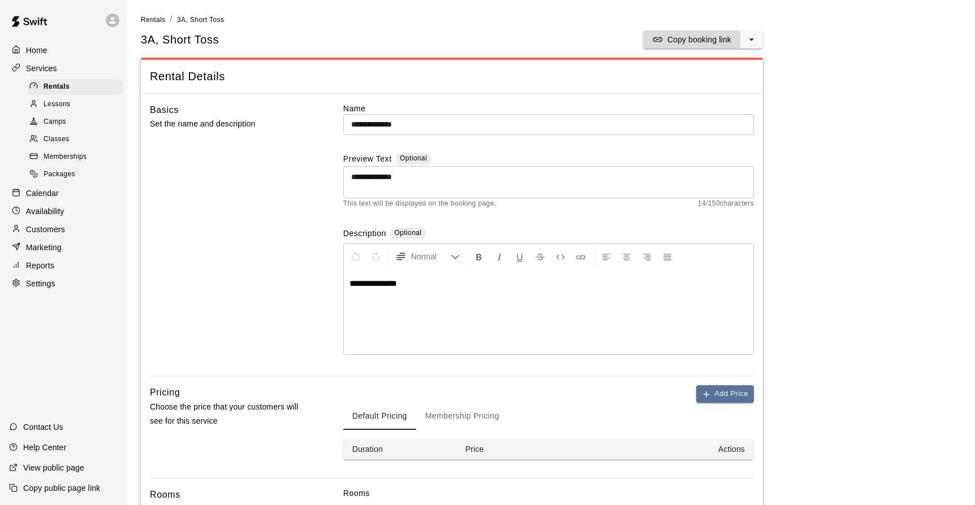
click at [664, 36] on div "Copy booking link" at bounding box center [691, 39] width 79 height 11
click at [664, 41] on div "Copy booking link" at bounding box center [691, 39] width 79 height 11
click at [42, 205] on div "Availability" at bounding box center [63, 211] width 109 height 17
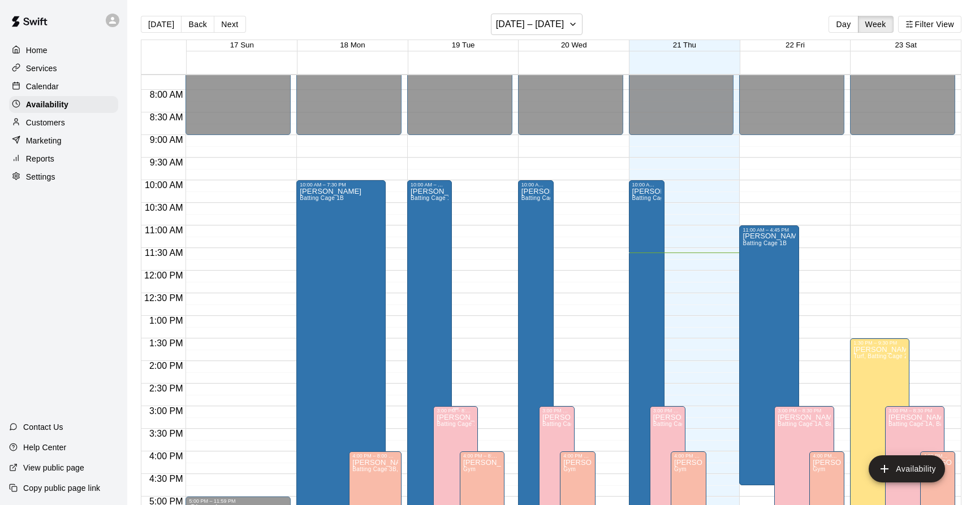
scroll to position [321, 0]
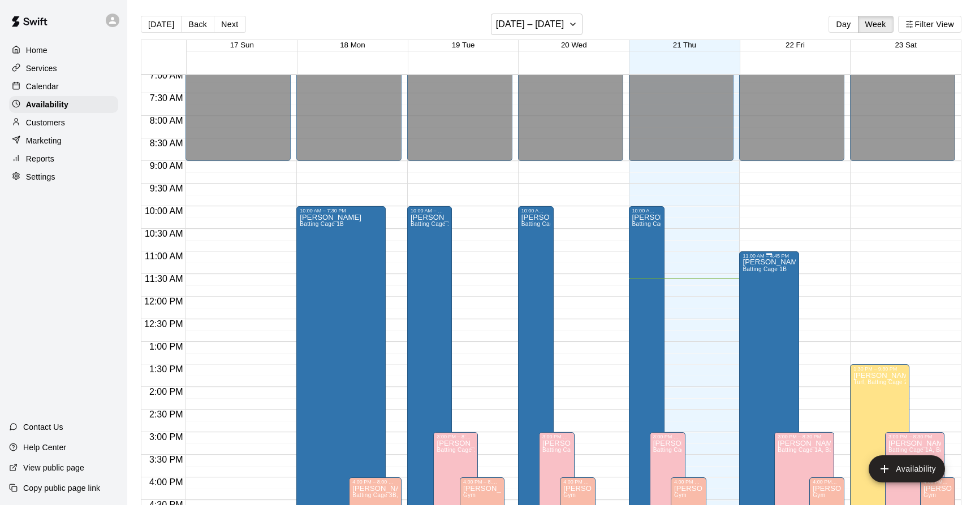
click at [770, 274] on div "[PERSON_NAME] Batting Cage 1B" at bounding box center [768, 511] width 53 height 505
click at [754, 275] on icon "edit" at bounding box center [754, 272] width 14 height 14
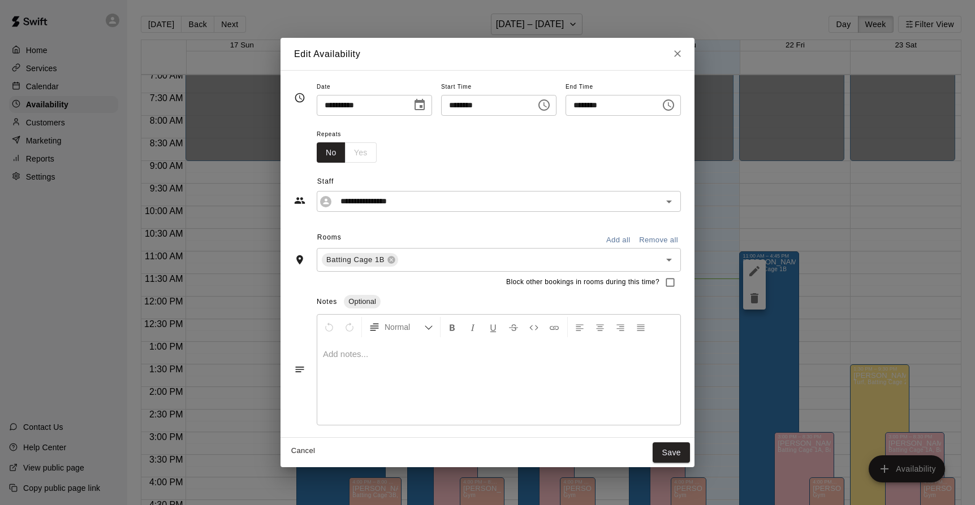
click at [683, 56] on icon "Close" at bounding box center [677, 53] width 11 height 11
type input "**********"
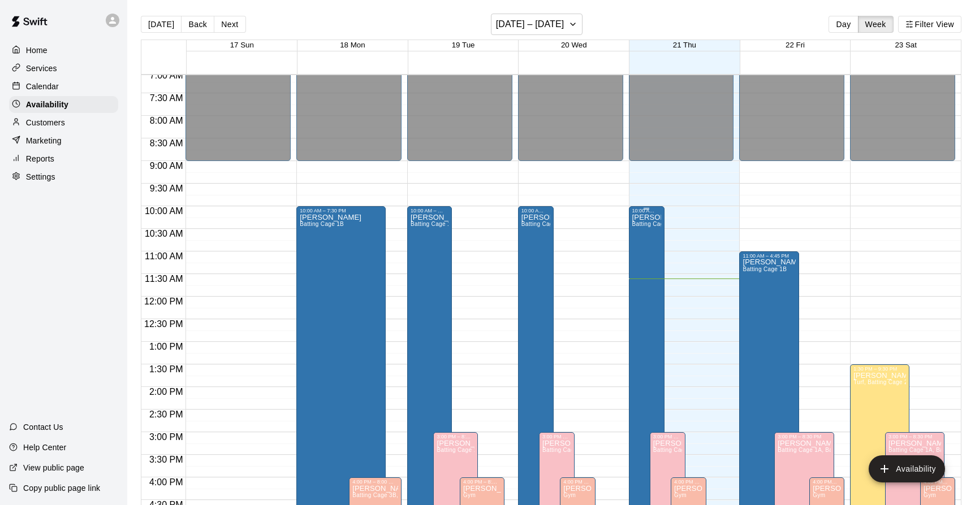
click at [647, 251] on div "[PERSON_NAME] Batting Cage 1B, Batting Cage 3B" at bounding box center [646, 466] width 29 height 505
click at [644, 229] on icon "edit" at bounding box center [644, 226] width 14 height 14
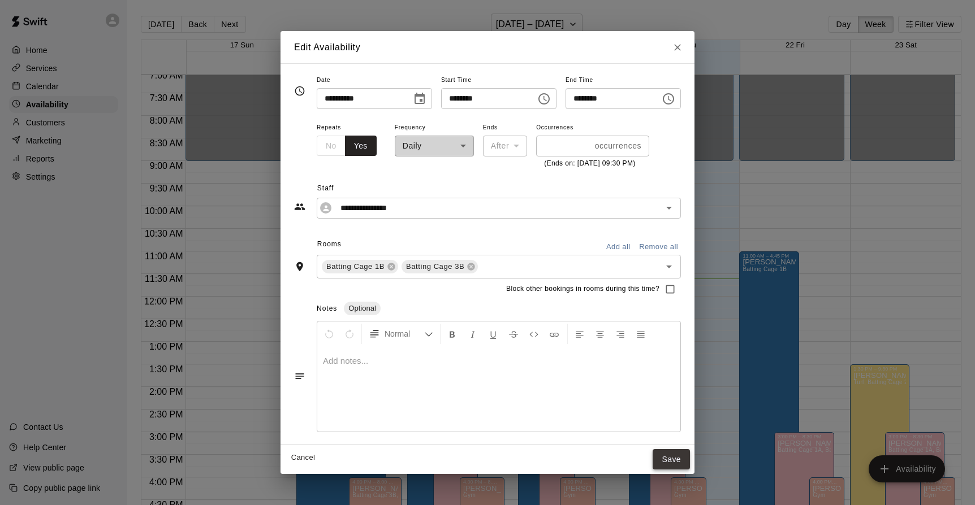
click at [690, 458] on button "Save" at bounding box center [670, 459] width 37 height 21
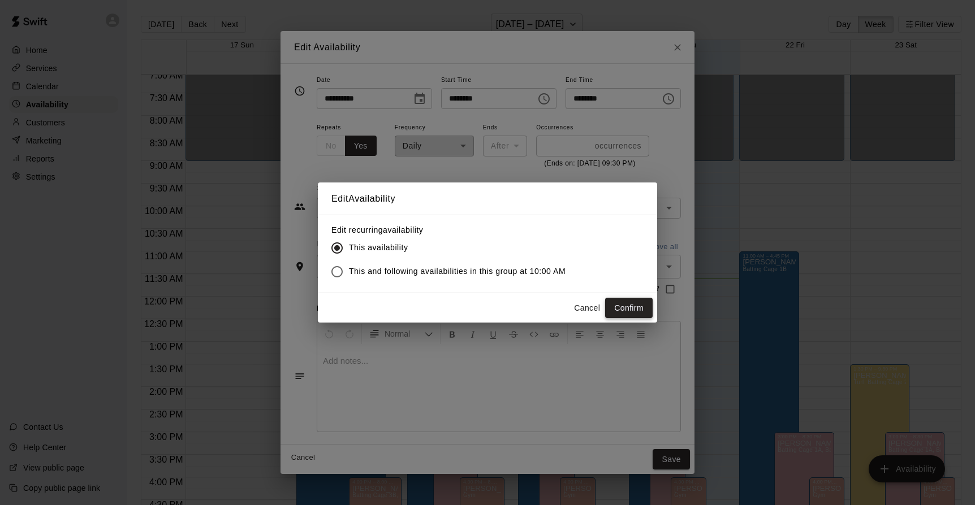
click at [635, 310] on button "Confirm" at bounding box center [628, 308] width 47 height 21
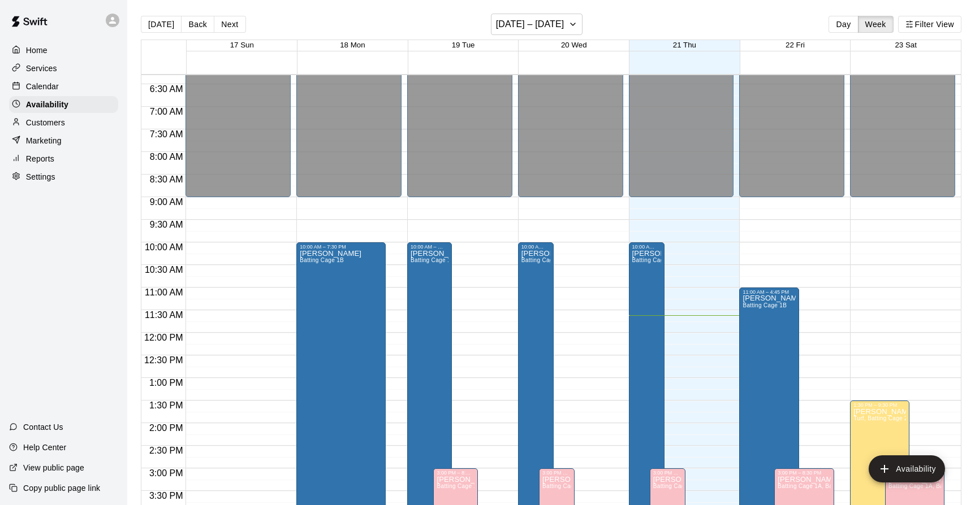
scroll to position [286, 0]
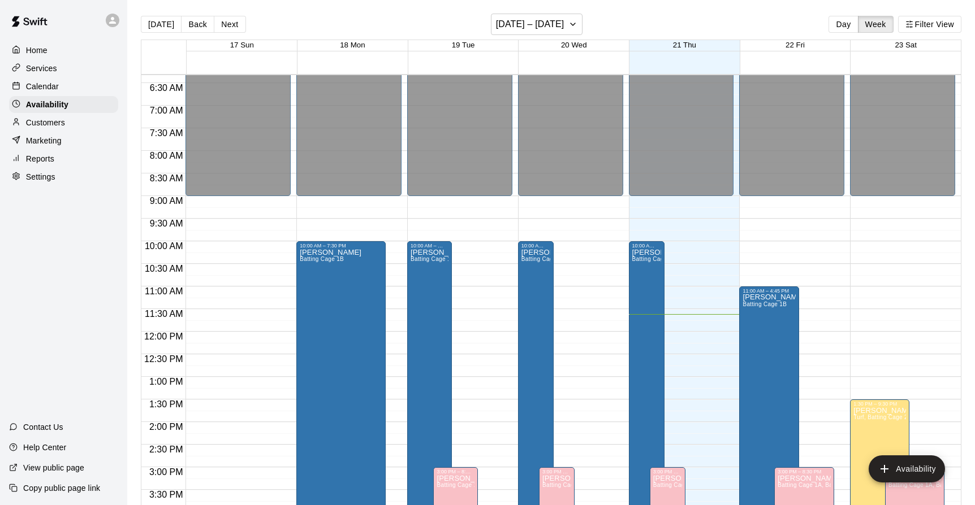
click at [856, 254] on div "12:00 AM – 9:00 AM Closed 1:30 PM – 9:30 PM [PERSON_NAME] Turf, Batting Cage 2A…" at bounding box center [902, 331] width 105 height 1085
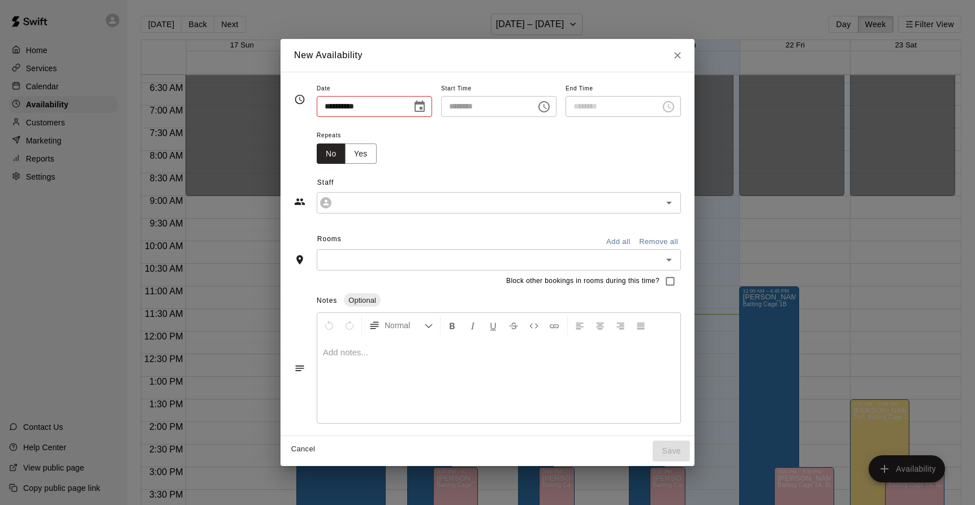
type input "**********"
type input "********"
click at [687, 50] on button "Close" at bounding box center [677, 55] width 20 height 20
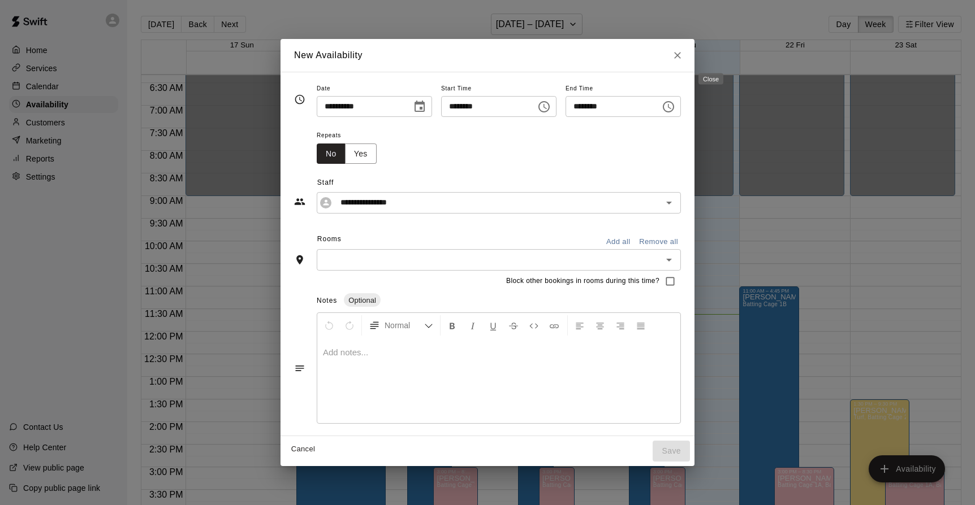
type input "**********"
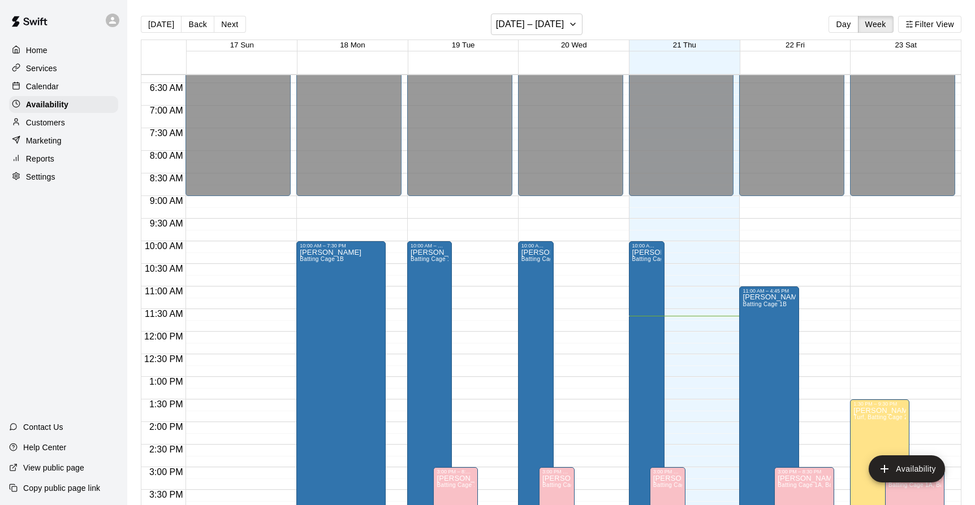
scroll to position [18, 0]
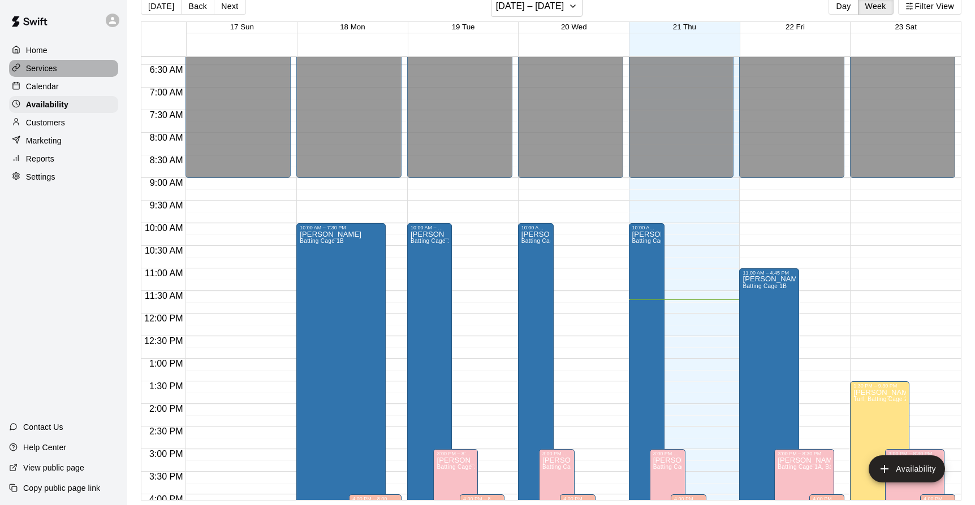
click at [49, 68] on p "Services" at bounding box center [41, 68] width 31 height 11
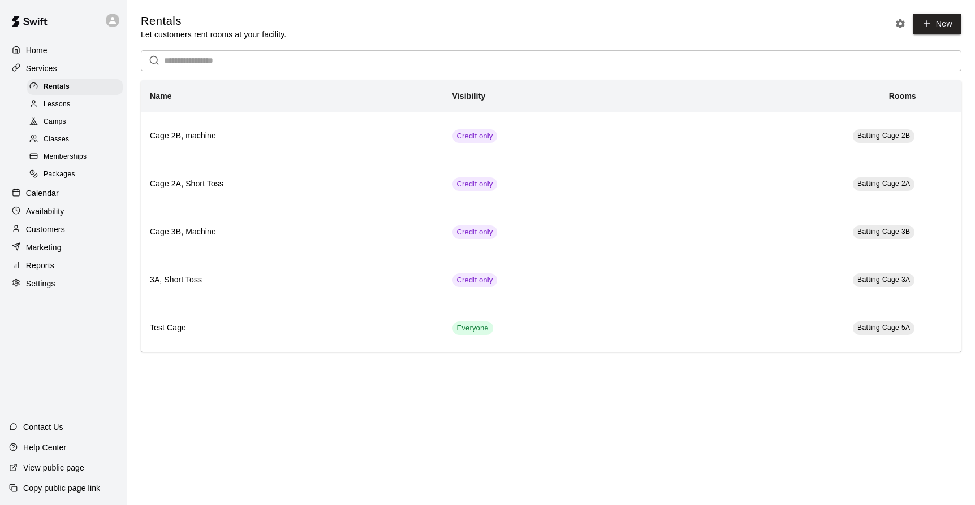
click at [71, 103] on div "Lessons" at bounding box center [75, 105] width 96 height 16
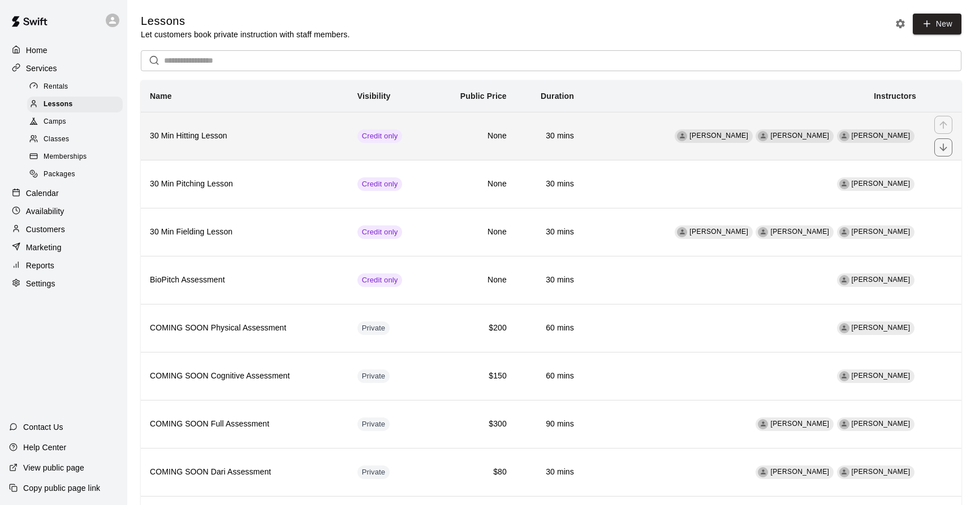
click at [653, 149] on td "[PERSON_NAME] [PERSON_NAME] [PERSON_NAME]" at bounding box center [754, 136] width 342 height 48
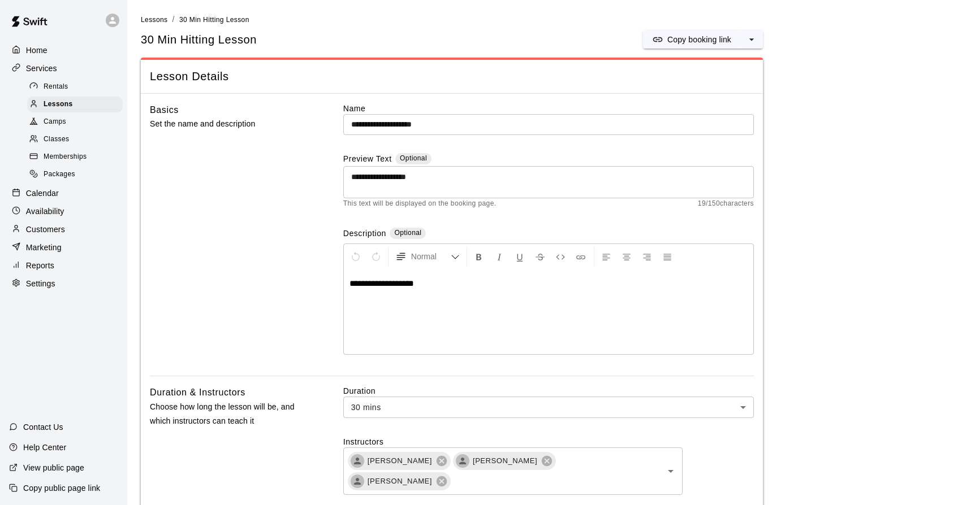
scroll to position [2, 0]
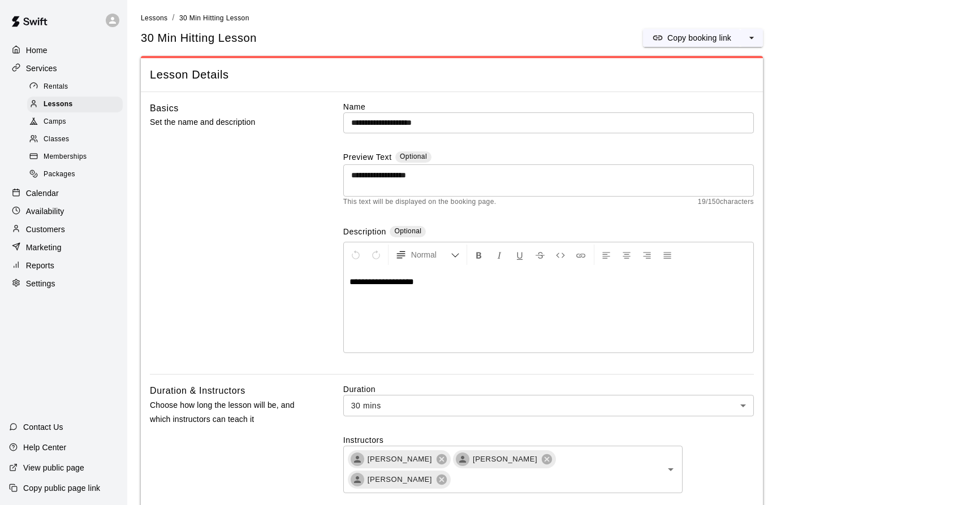
click at [45, 230] on p "Customers" at bounding box center [45, 229] width 39 height 11
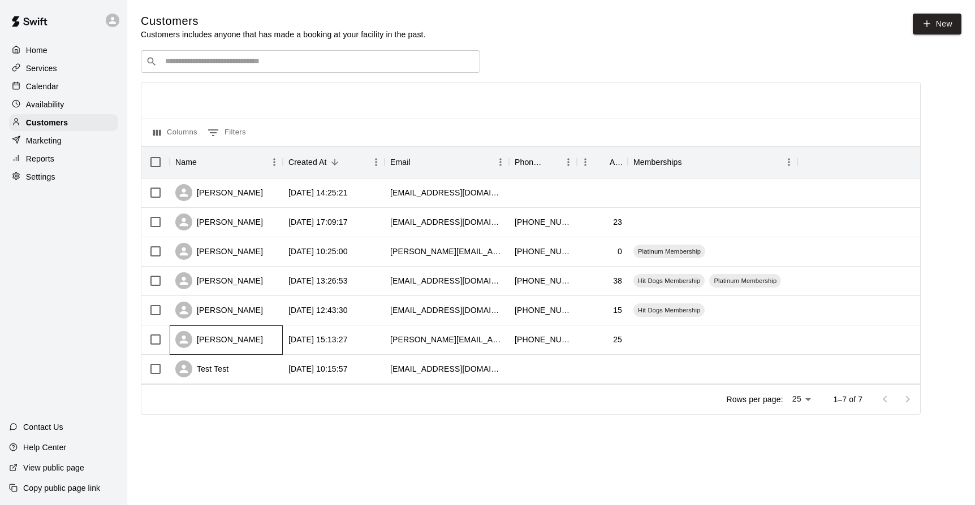
click at [277, 331] on div "[PERSON_NAME]" at bounding box center [226, 340] width 113 height 29
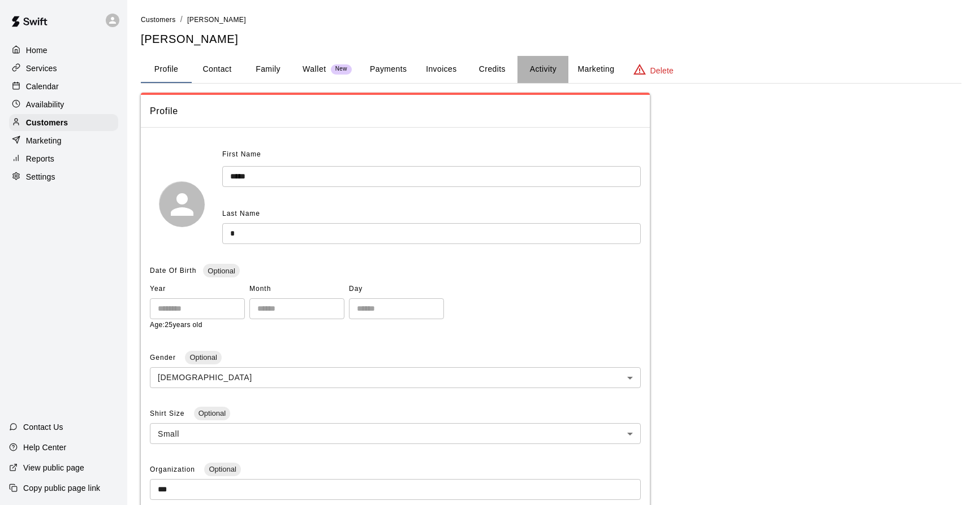
click at [543, 65] on button "Activity" at bounding box center [542, 69] width 51 height 27
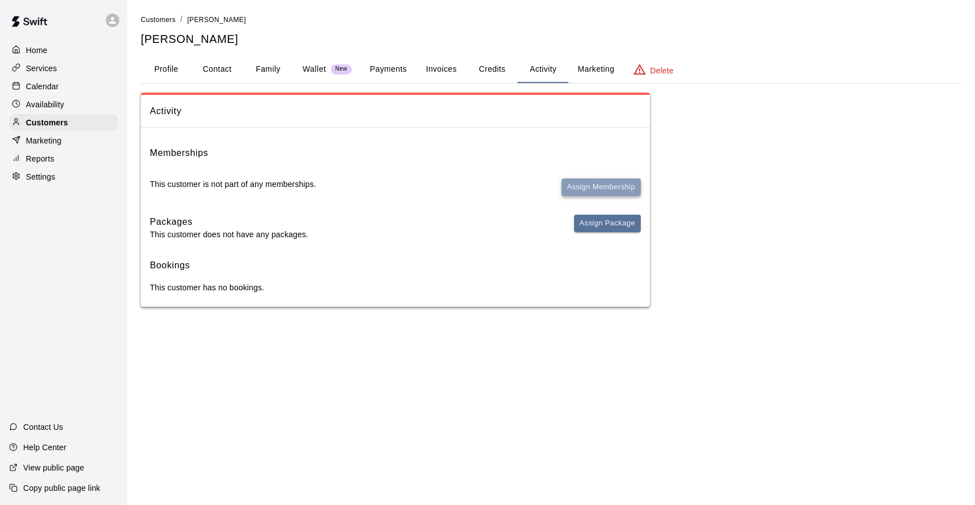
click at [579, 189] on button "Assign Membership" at bounding box center [600, 188] width 79 height 18
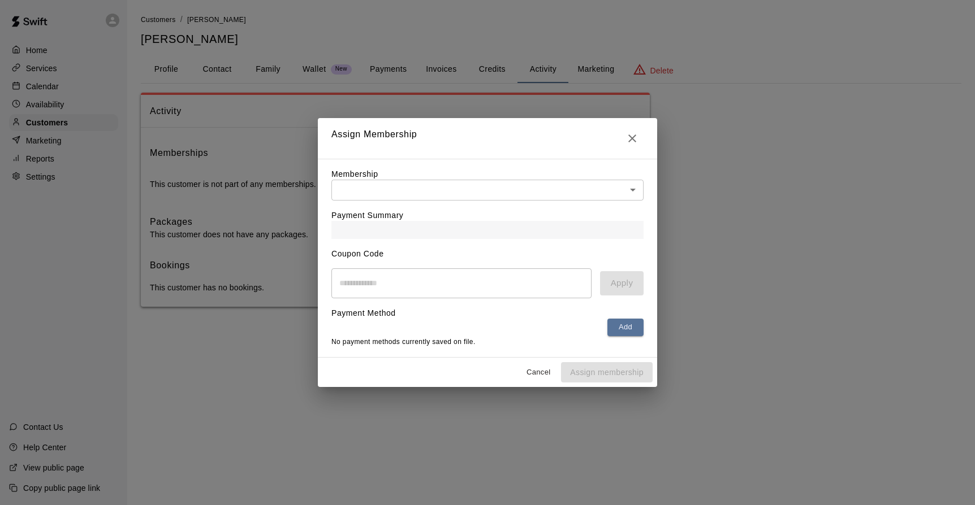
click at [629, 185] on body "Home Services Calendar Availability Customers Marketing Reports Settings Contac…" at bounding box center [487, 165] width 975 height 330
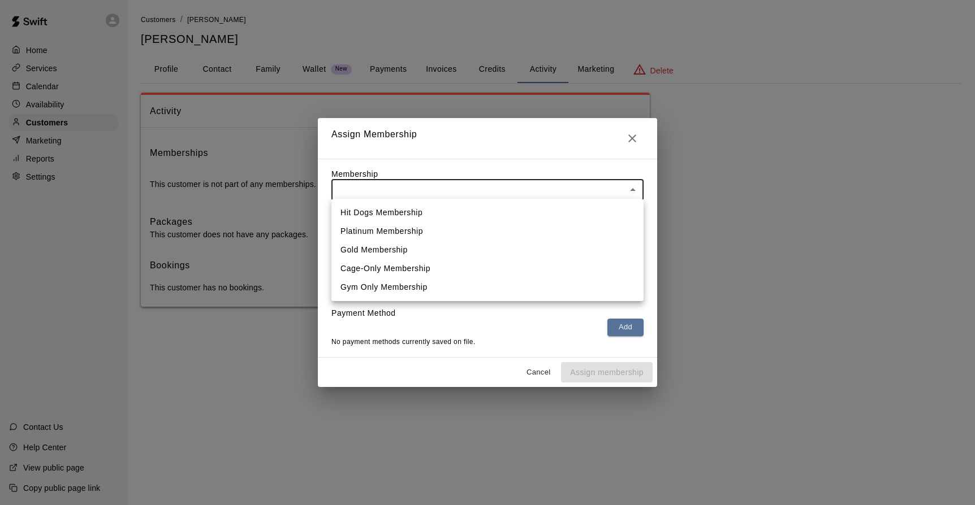
click at [426, 233] on li "Platinum Membership" at bounding box center [487, 231] width 312 height 19
type input "**********"
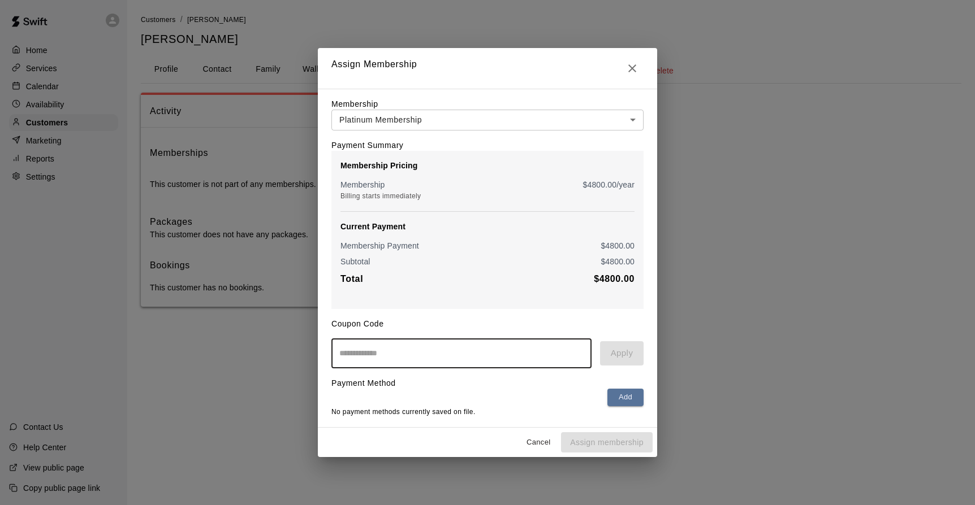
click at [344, 360] on input "text" at bounding box center [461, 354] width 260 height 30
type input "********"
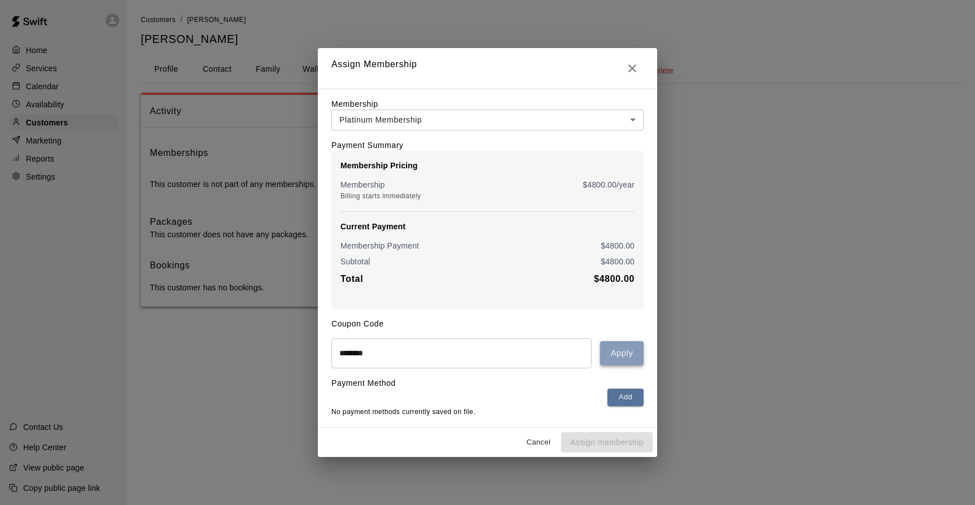
click at [626, 352] on button "Apply" at bounding box center [622, 353] width 44 height 24
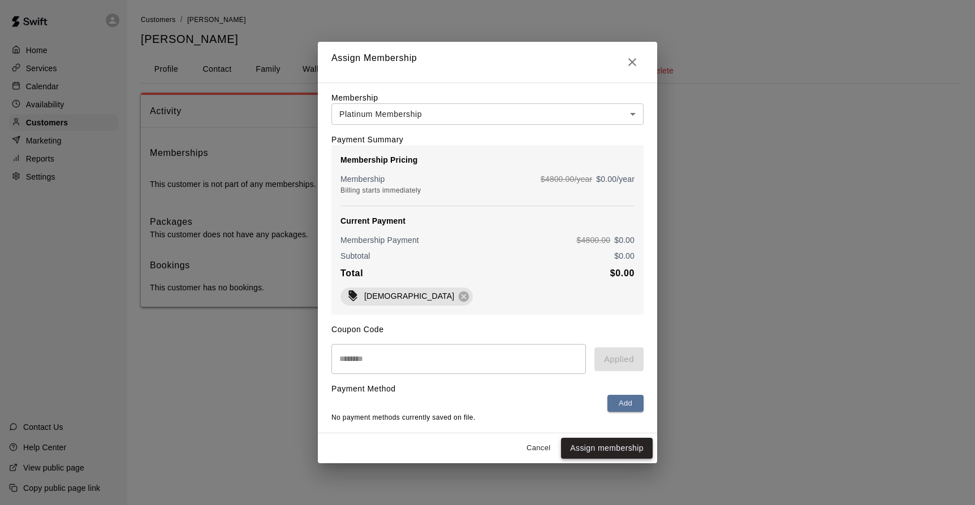
click at [586, 449] on button "Assign membership" at bounding box center [607, 448] width 92 height 21
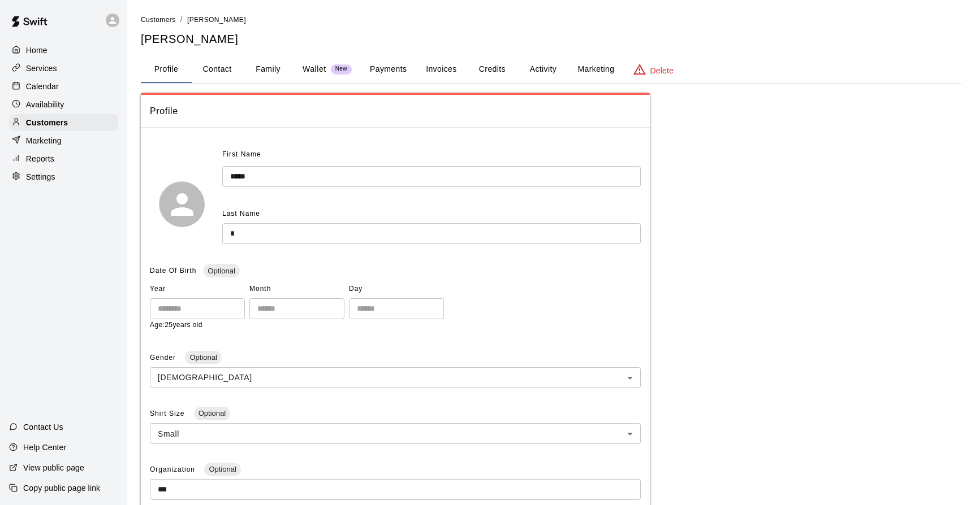
click at [538, 71] on button "Activity" at bounding box center [542, 69] width 51 height 27
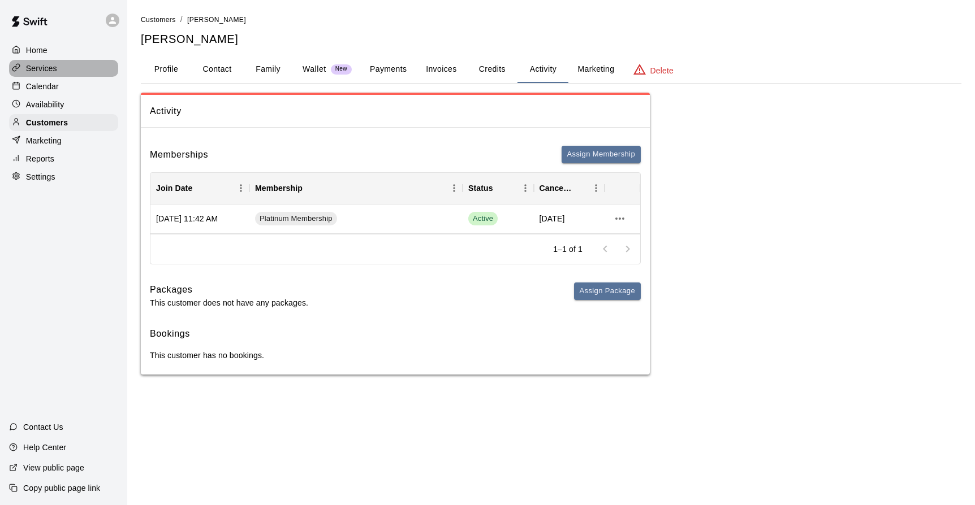
click at [41, 68] on p "Services" at bounding box center [41, 68] width 31 height 11
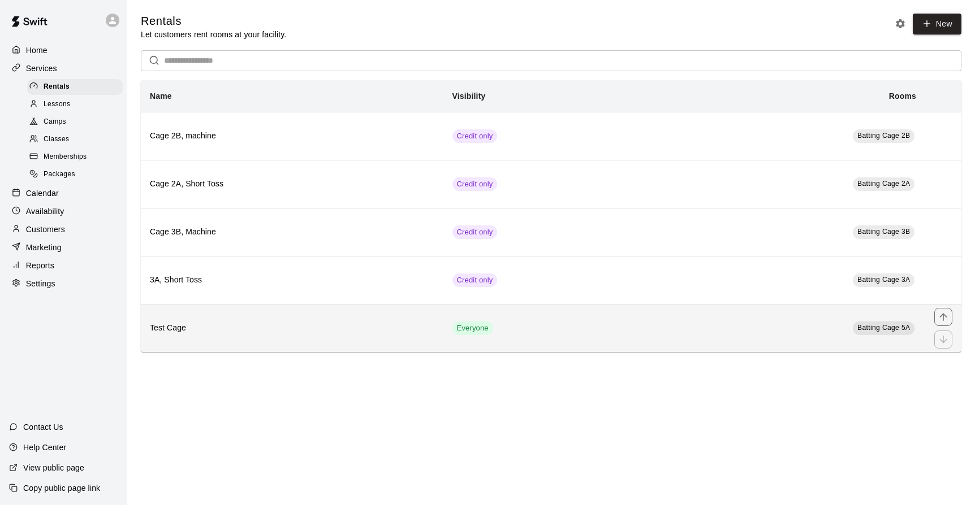
click at [213, 323] on h6 "Test Cage" at bounding box center [292, 328] width 284 height 12
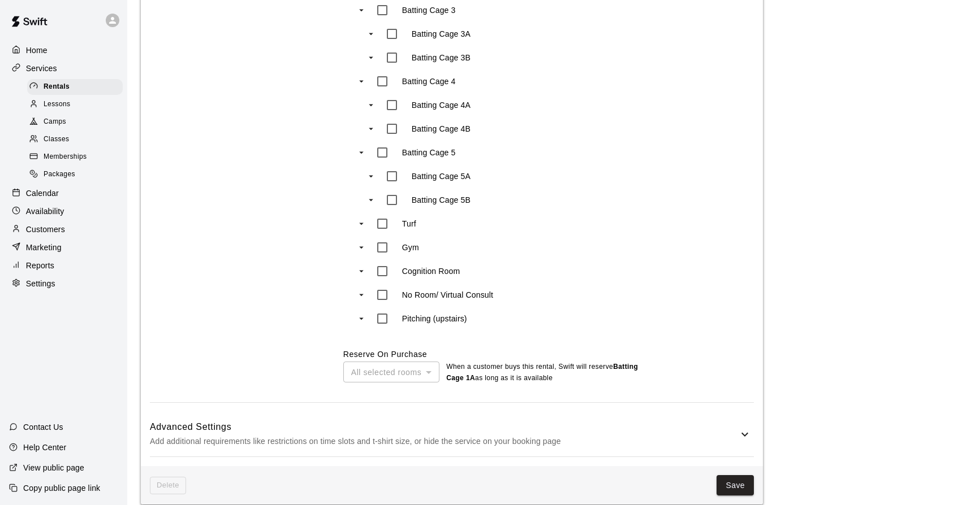
scroll to position [709, 0]
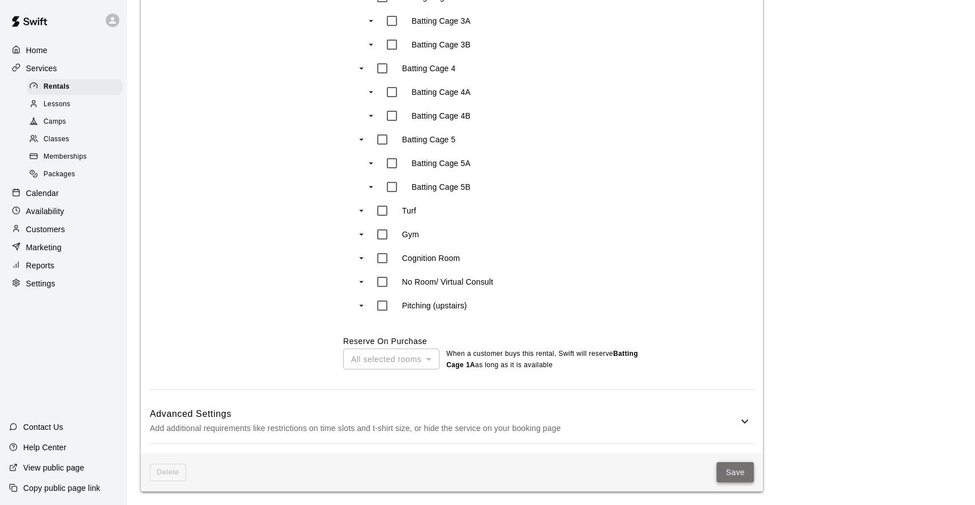
click at [726, 471] on button "Save" at bounding box center [734, 472] width 37 height 21
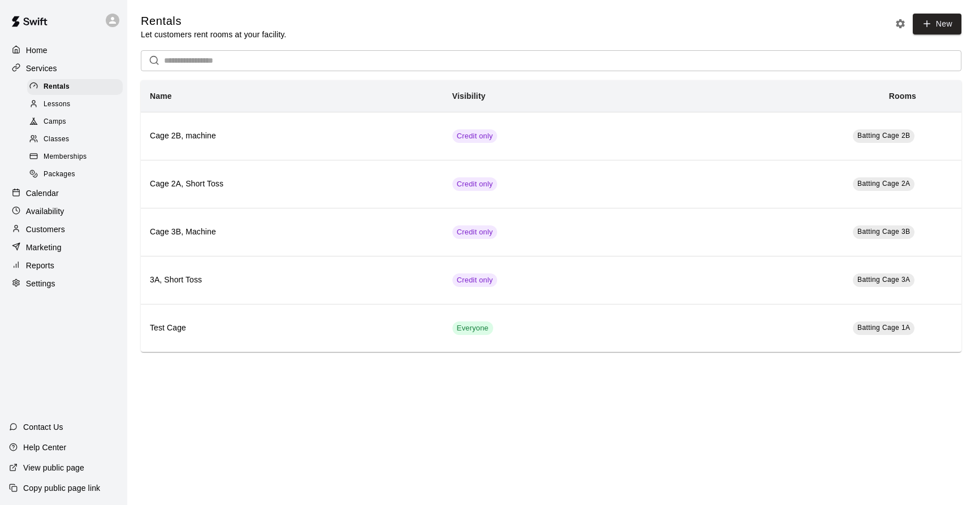
click at [34, 206] on p "Availability" at bounding box center [45, 211] width 38 height 11
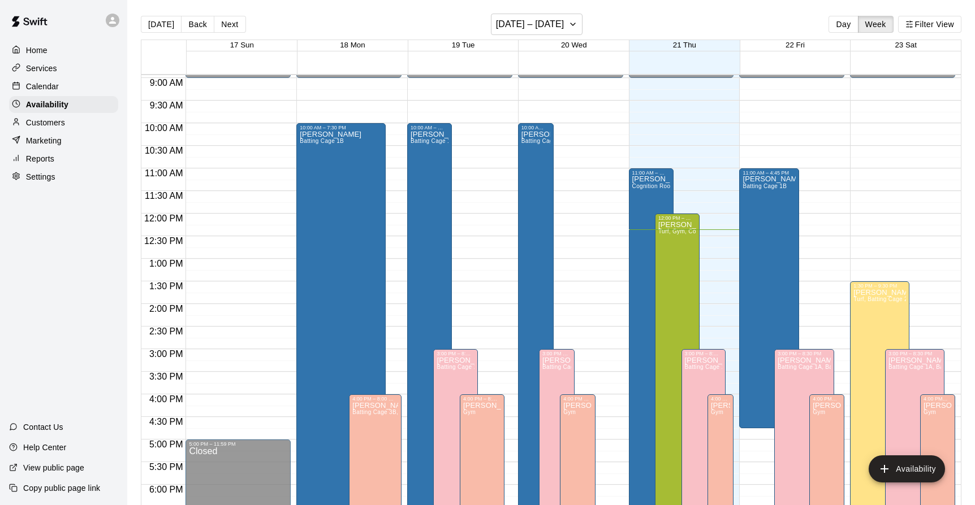
scroll to position [384, 0]
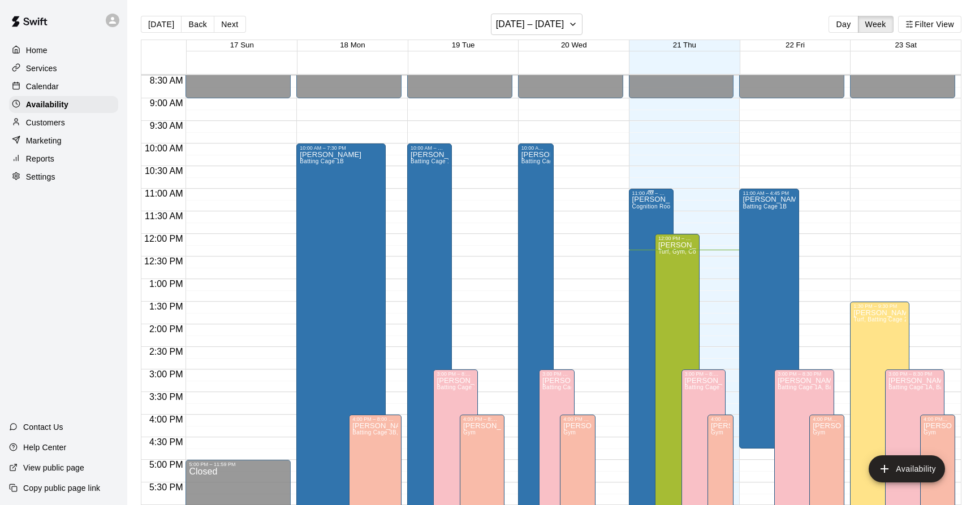
click at [638, 223] on div "Adam Sobocienski Cognition Room, Batting Cage 5A" at bounding box center [651, 448] width 38 height 505
click at [640, 213] on icon "edit" at bounding box center [643, 208] width 10 height 10
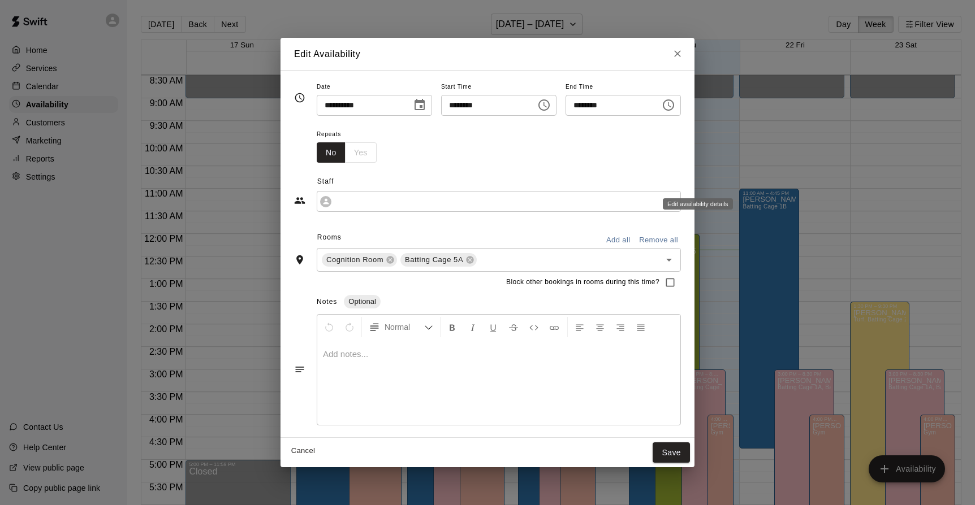
type input "**********"
click at [676, 261] on icon "Open" at bounding box center [669, 260] width 14 height 14
click at [683, 57] on icon "Close" at bounding box center [677, 53] width 11 height 11
type input "**********"
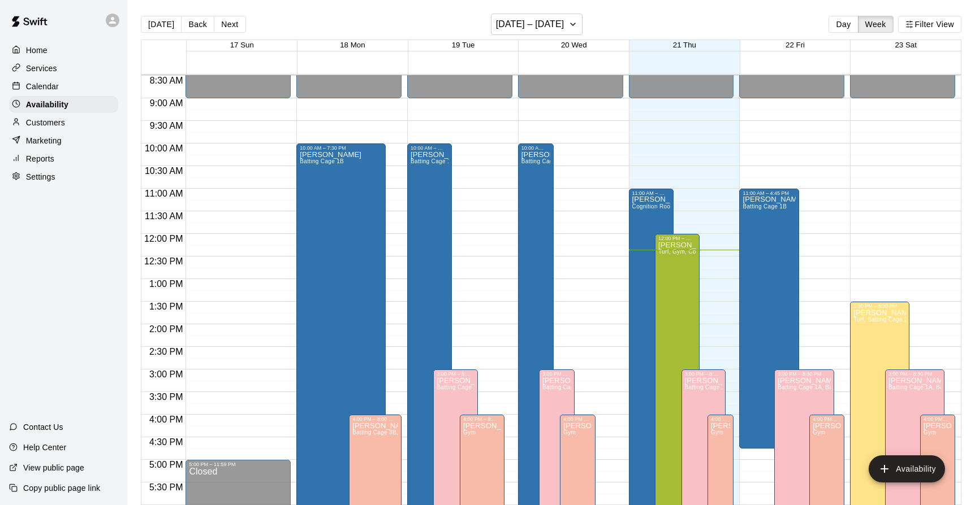
click at [49, 64] on p "Services" at bounding box center [41, 68] width 31 height 11
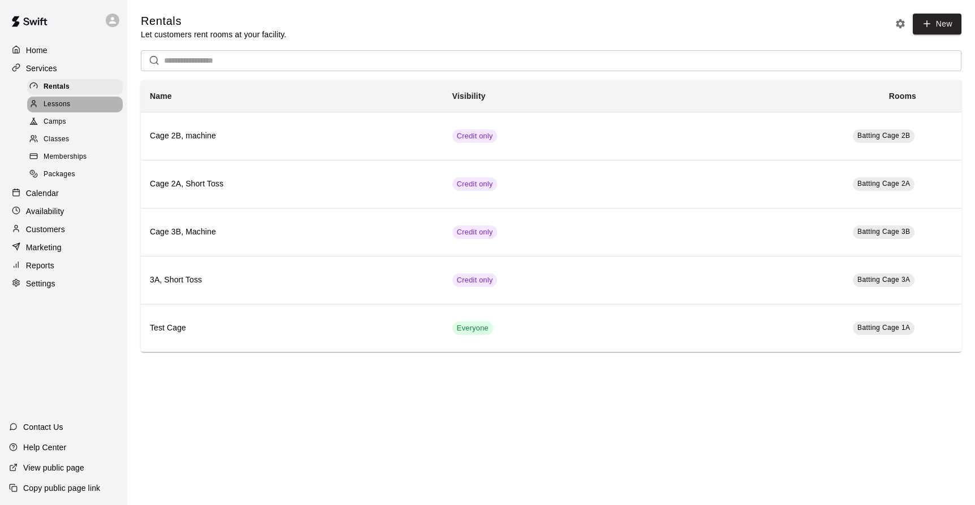
click at [48, 104] on span "Lessons" at bounding box center [57, 104] width 27 height 11
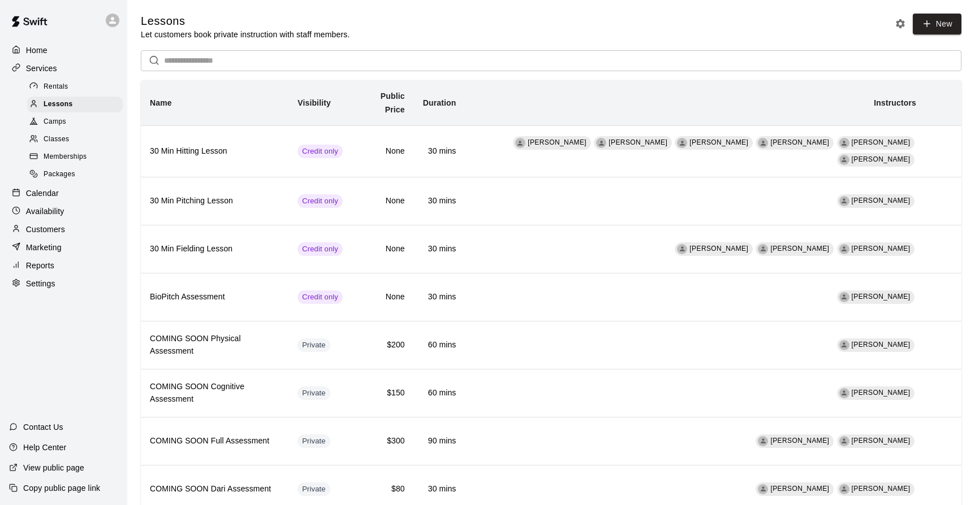
click at [19, 278] on div "Settings" at bounding box center [63, 283] width 109 height 17
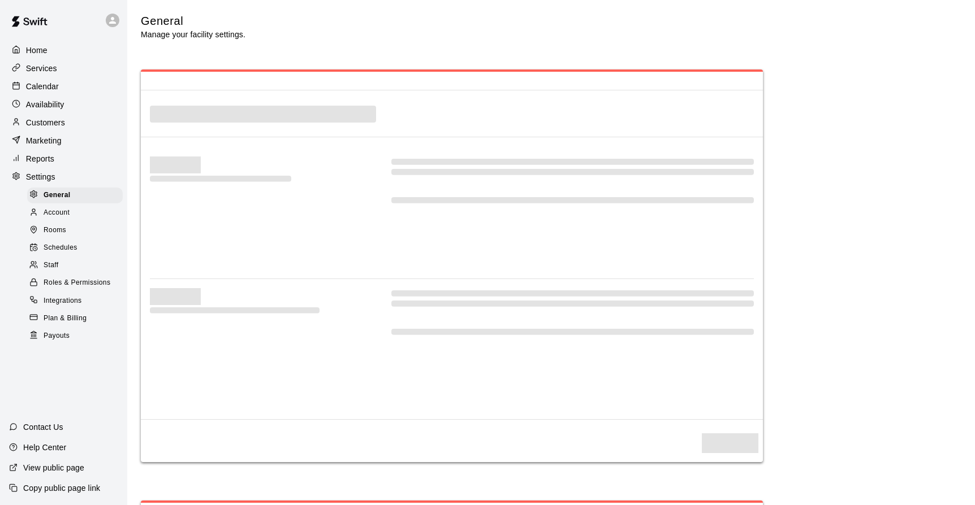
select select "**"
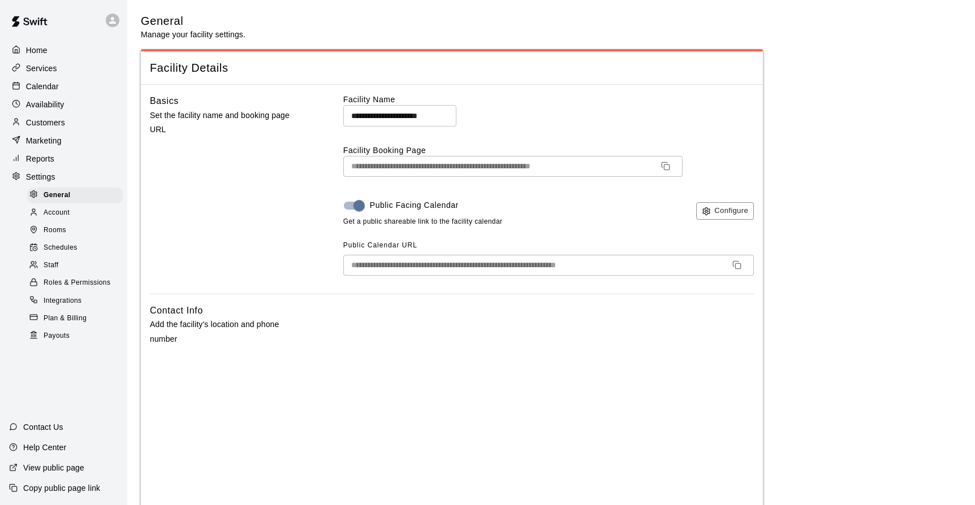
click at [39, 227] on div at bounding box center [36, 231] width 14 height 11
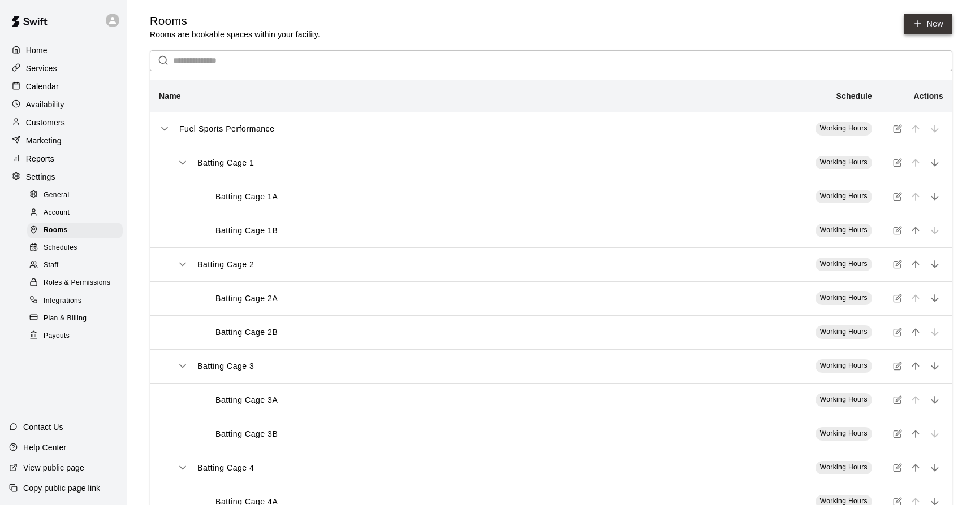
click at [919, 27] on icon at bounding box center [917, 24] width 10 height 10
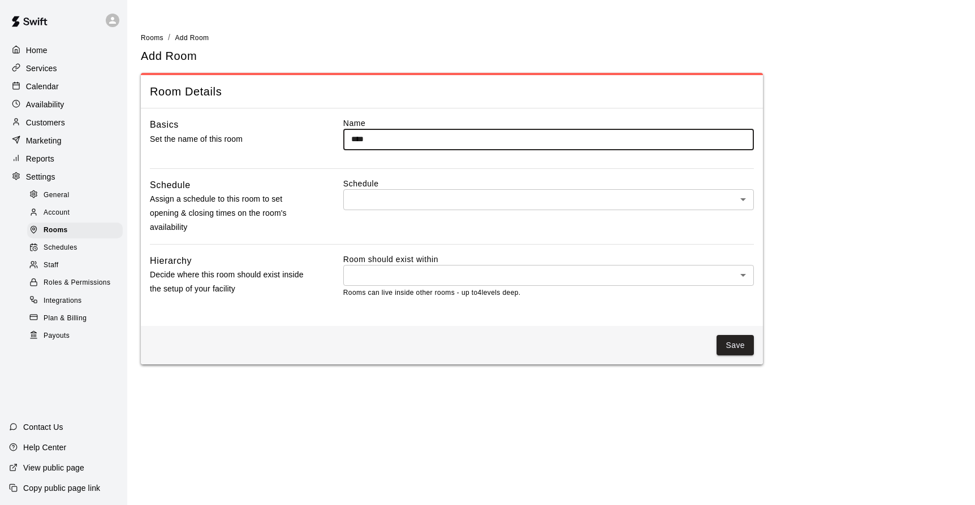
type input "****"
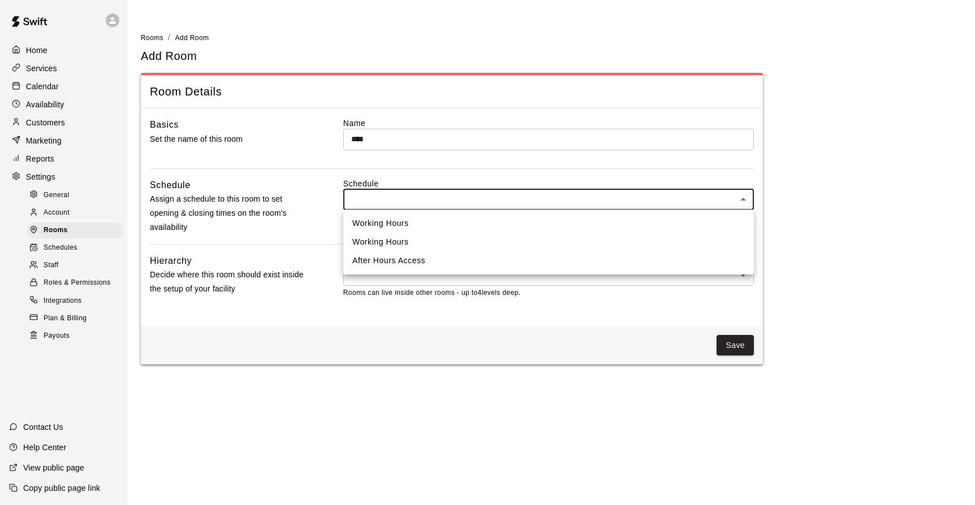
click at [486, 196] on body "Home Services Calendar Availability Customers Marketing Reports Settings Genera…" at bounding box center [487, 189] width 975 height 378
click at [412, 224] on li "Working Hours" at bounding box center [548, 223] width 410 height 19
type input "***"
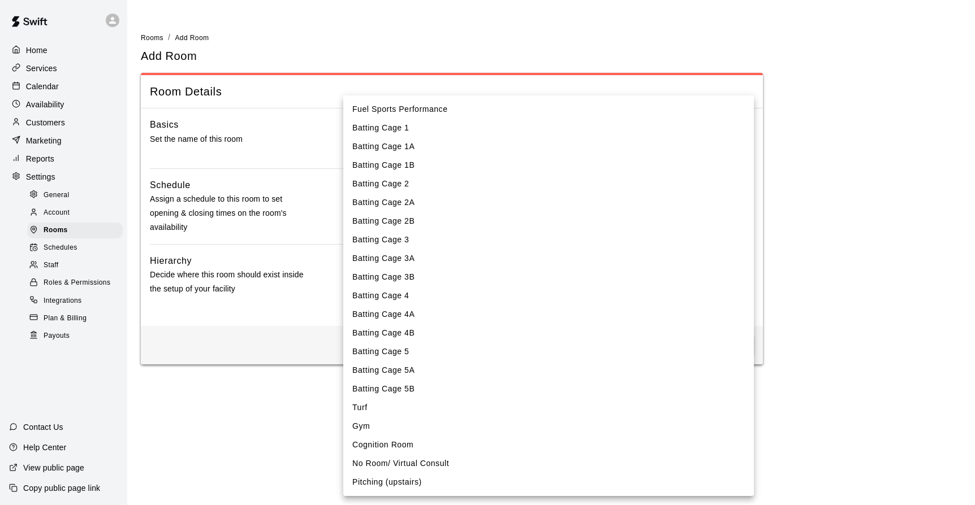
click at [739, 278] on body "Home Services Calendar Availability Customers Marketing Reports Settings Genera…" at bounding box center [487, 189] width 975 height 378
click at [556, 111] on li "Fuel Sports Performance" at bounding box center [548, 109] width 410 height 19
type input "****"
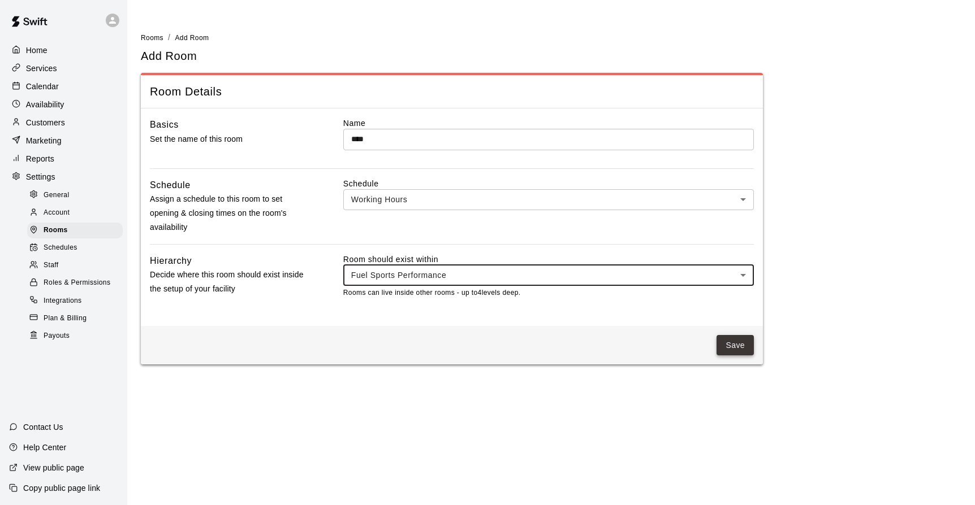
click at [730, 343] on button "Save" at bounding box center [734, 345] width 37 height 21
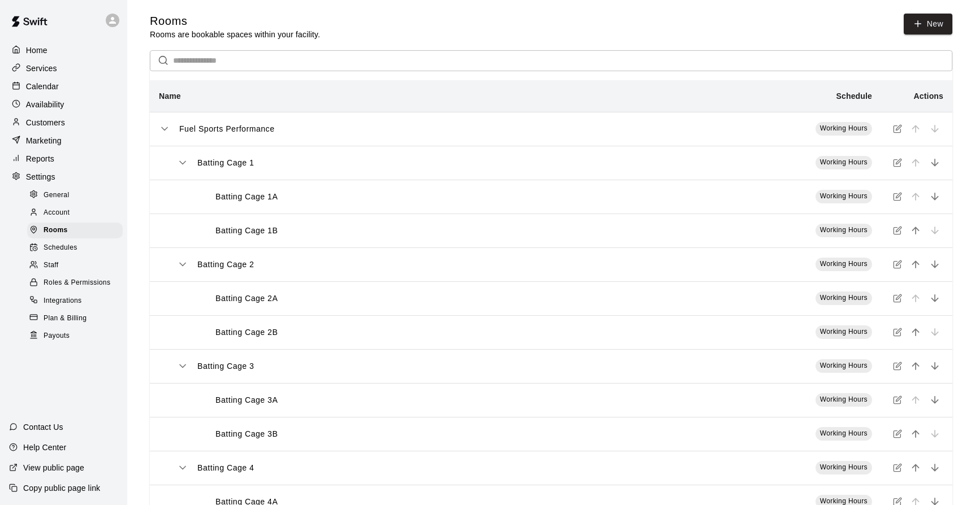
scroll to position [376, 0]
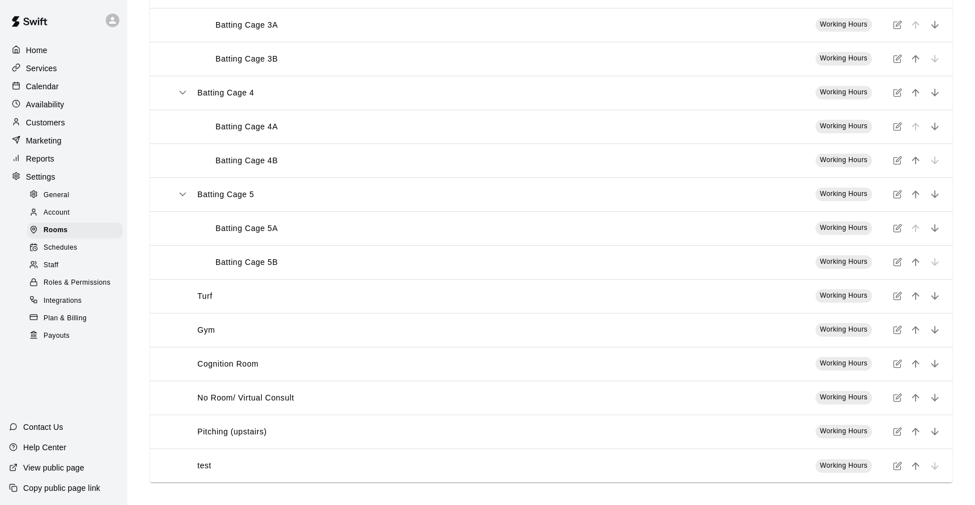
click at [54, 73] on p "Services" at bounding box center [41, 68] width 31 height 11
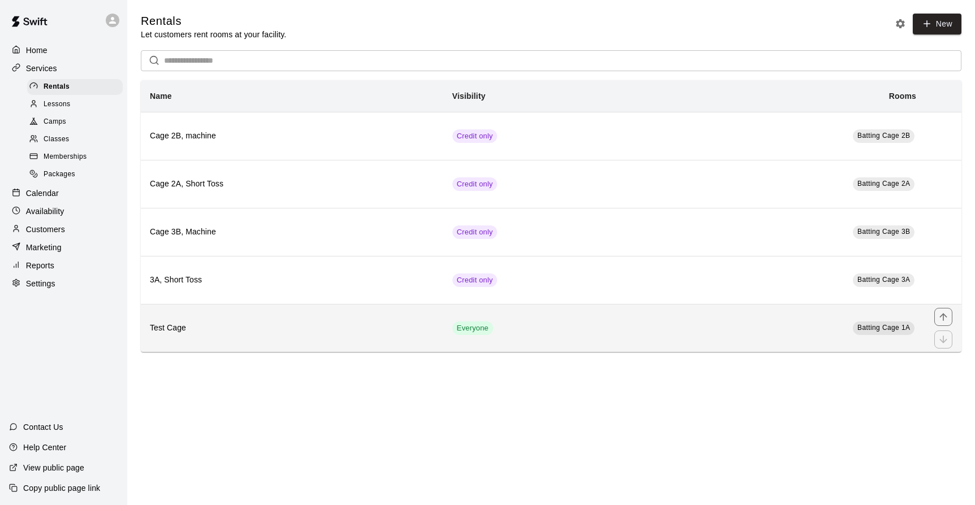
click at [211, 331] on h6 "Test Cage" at bounding box center [292, 328] width 284 height 12
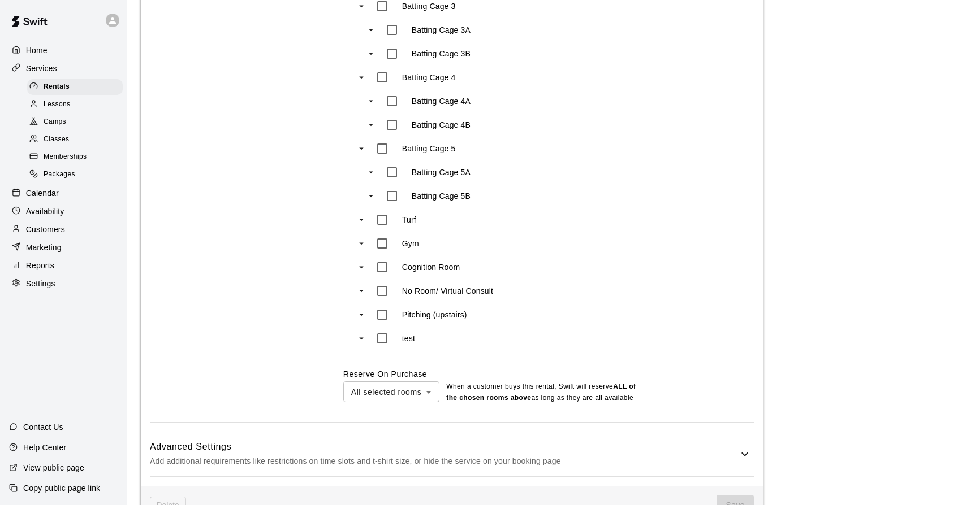
scroll to position [733, 0]
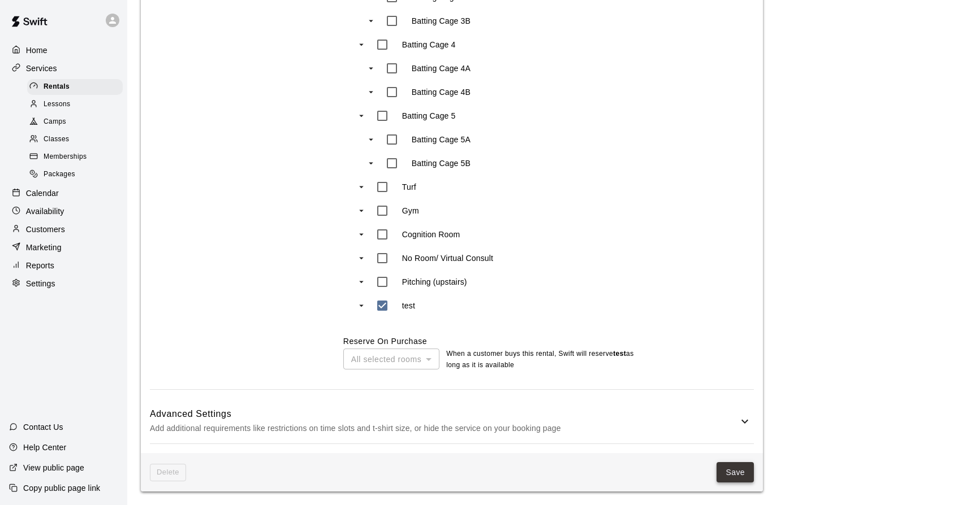
click at [730, 465] on button "Save" at bounding box center [734, 472] width 37 height 21
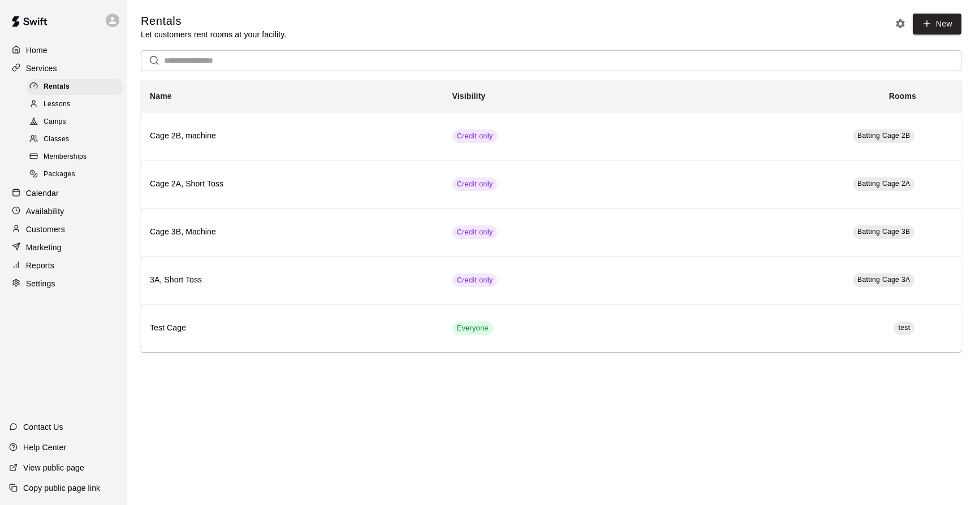
click at [50, 210] on p "Availability" at bounding box center [45, 211] width 38 height 11
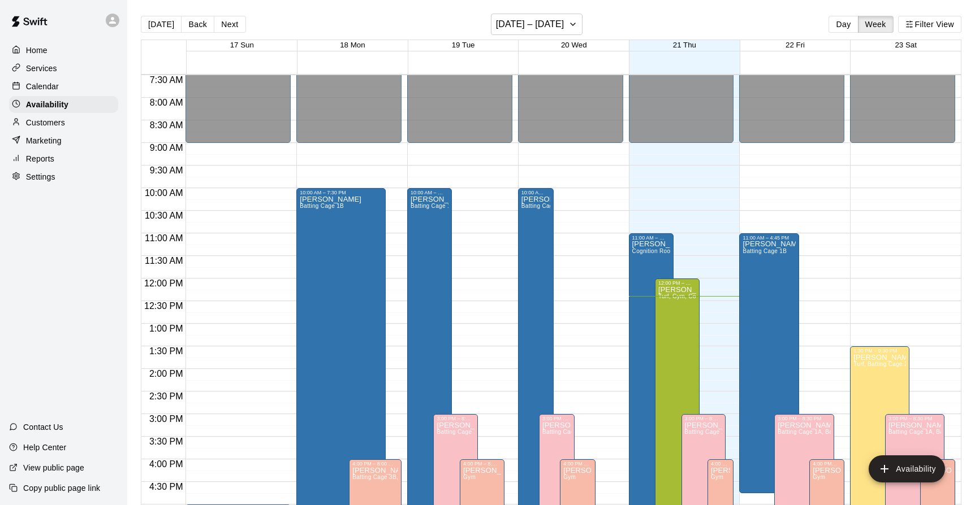
scroll to position [374, 0]
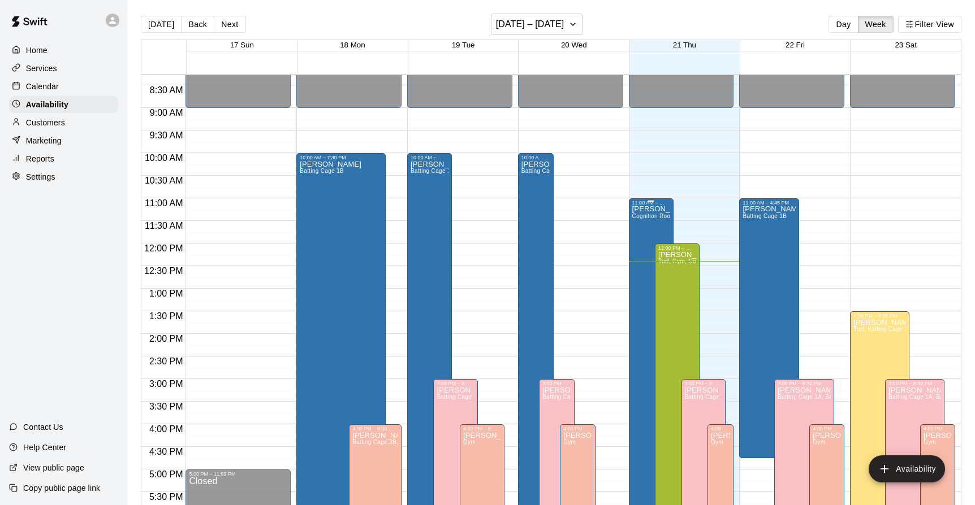
click at [654, 225] on div "Adam Sobocienski Cognition Room, Batting Cage 5A" at bounding box center [651, 458] width 38 height 505
click at [640, 217] on icon "edit" at bounding box center [644, 218] width 14 height 14
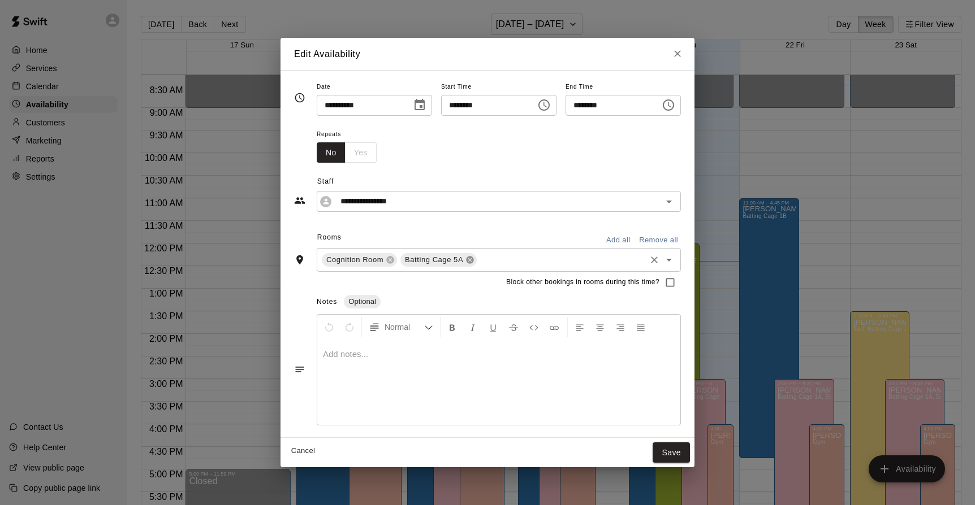
click at [466, 262] on icon at bounding box center [469, 259] width 7 height 7
click at [676, 262] on icon "Open" at bounding box center [669, 260] width 14 height 14
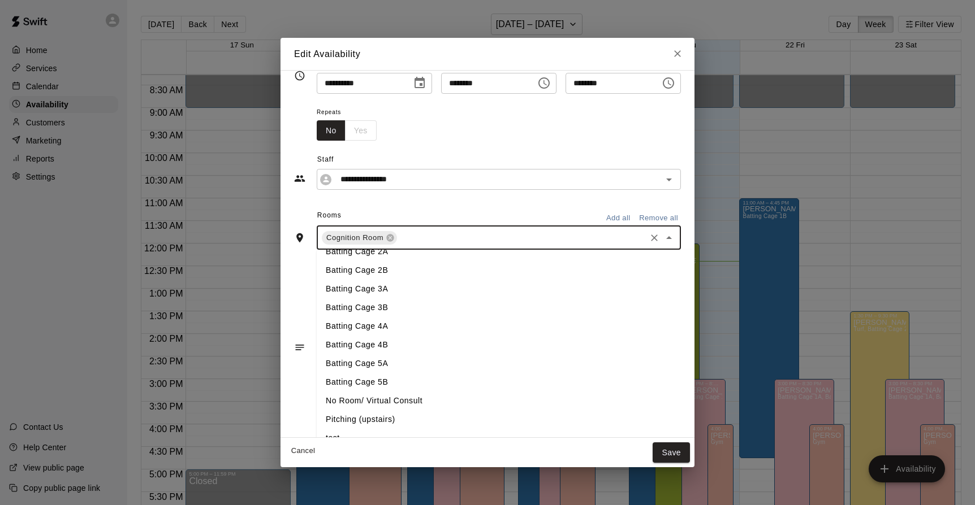
scroll to position [36, 0]
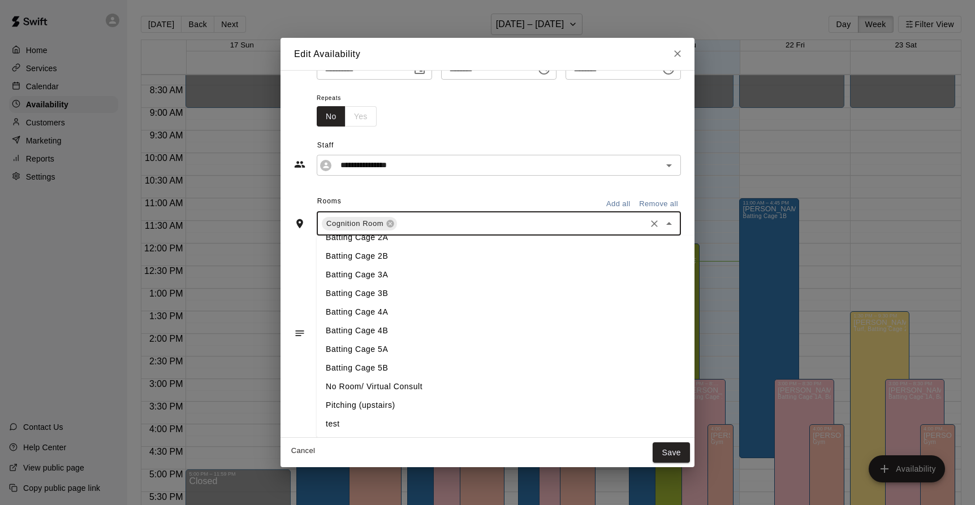
click at [330, 418] on li "test" at bounding box center [532, 424] width 431 height 19
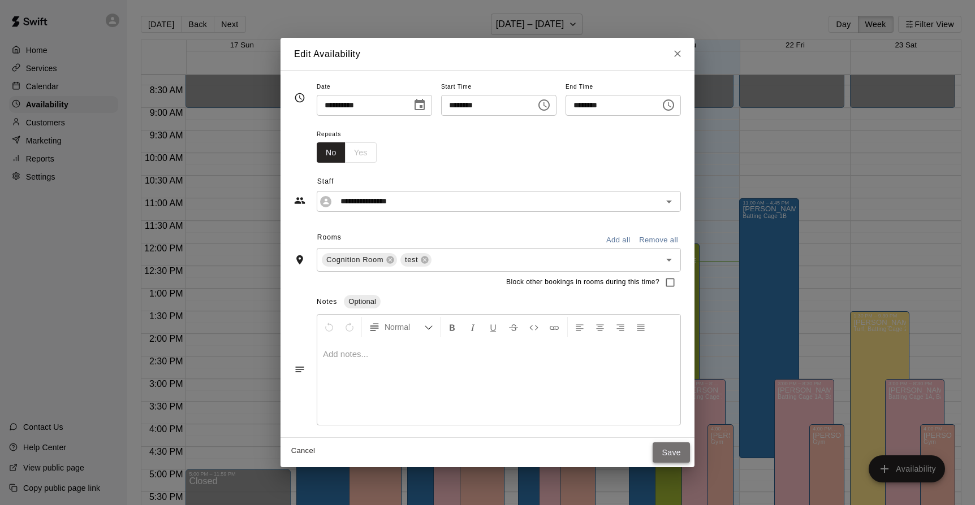
click at [690, 449] on button "Save" at bounding box center [670, 453] width 37 height 21
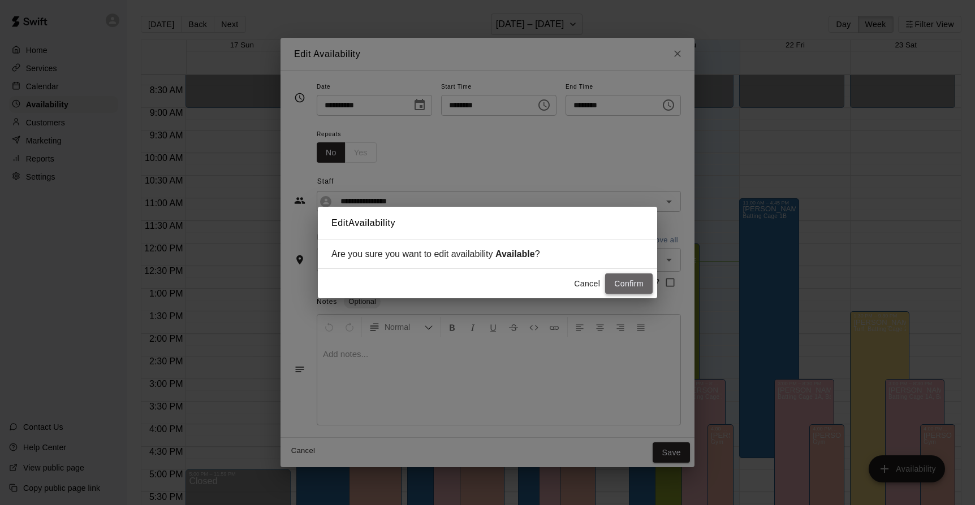
click at [638, 277] on button "Confirm" at bounding box center [628, 284] width 47 height 21
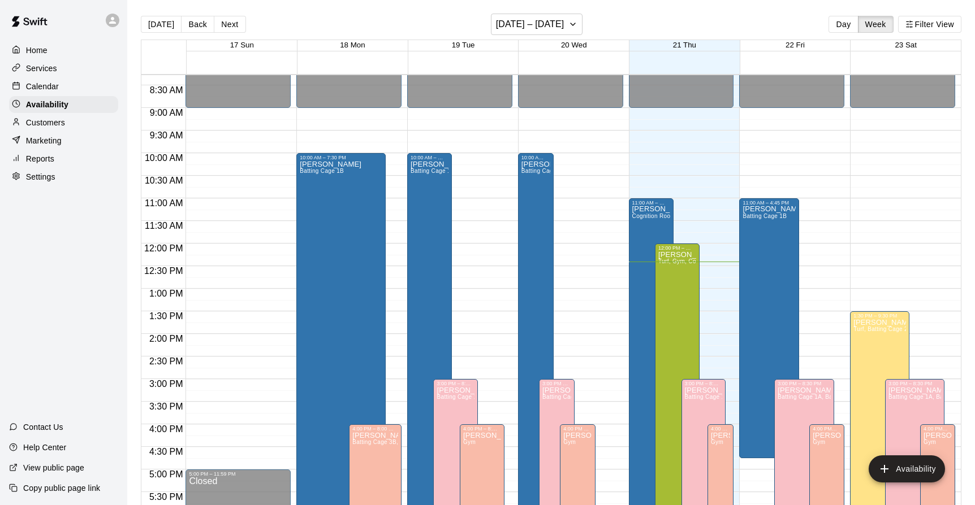
click at [640, 241] on div "Adam Sobocienski Cognition Room, undefined" at bounding box center [651, 458] width 38 height 505
click at [644, 219] on icon "edit" at bounding box center [643, 218] width 10 height 10
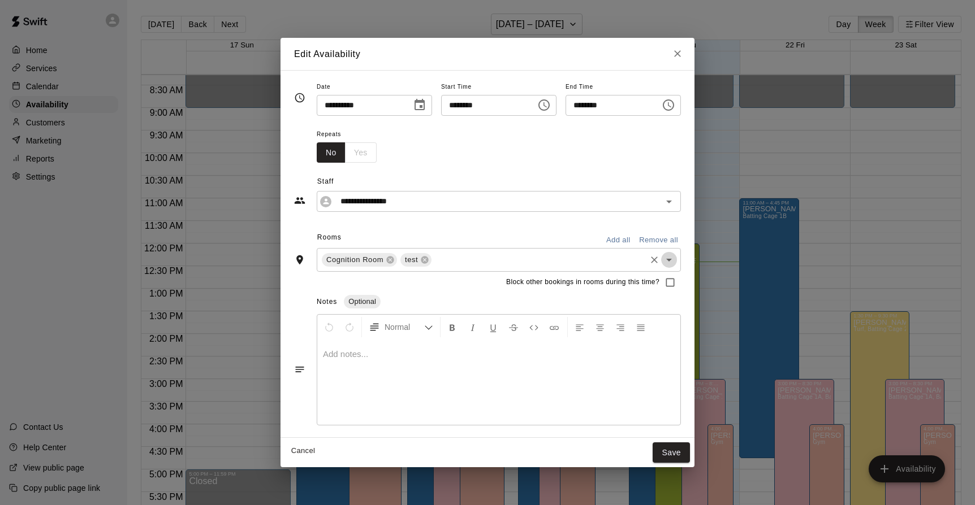
click at [672, 260] on icon "Open" at bounding box center [669, 260] width 6 height 3
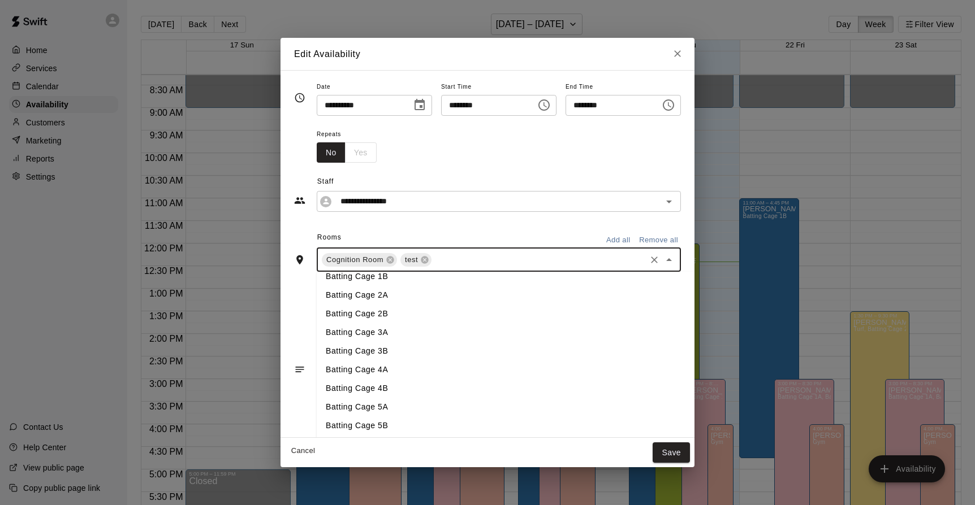
scroll to position [105, 0]
click at [359, 383] on li "Batting Cage 5A" at bounding box center [532, 385] width 431 height 19
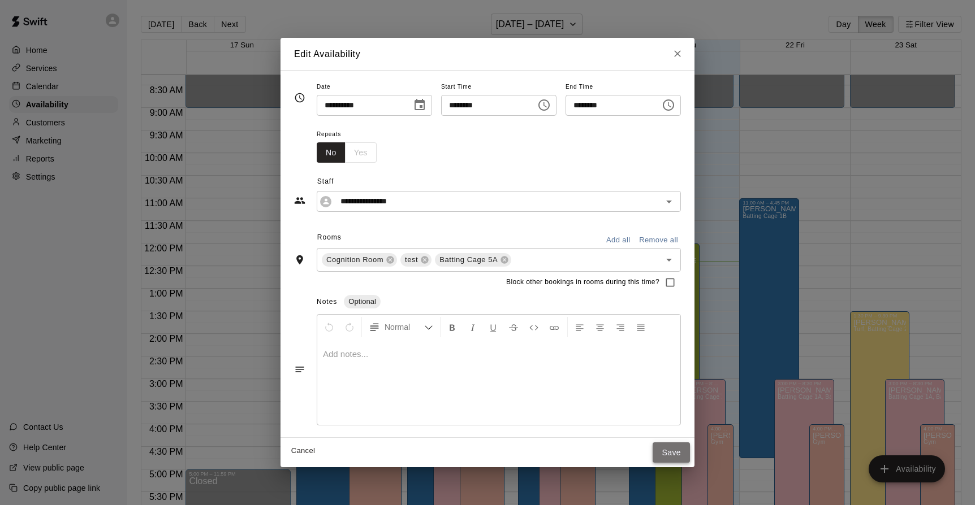
click at [690, 447] on button "Save" at bounding box center [670, 453] width 37 height 21
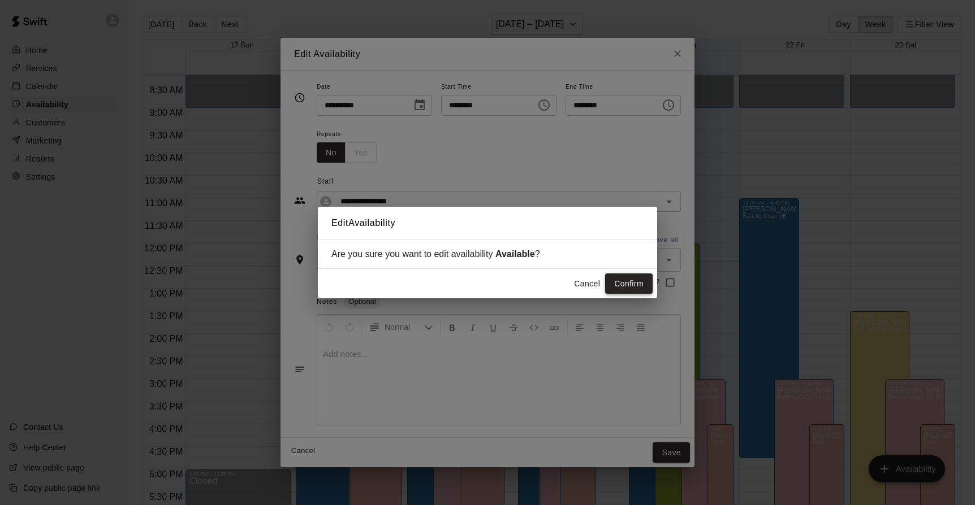
click at [638, 288] on button "Confirm" at bounding box center [628, 284] width 47 height 21
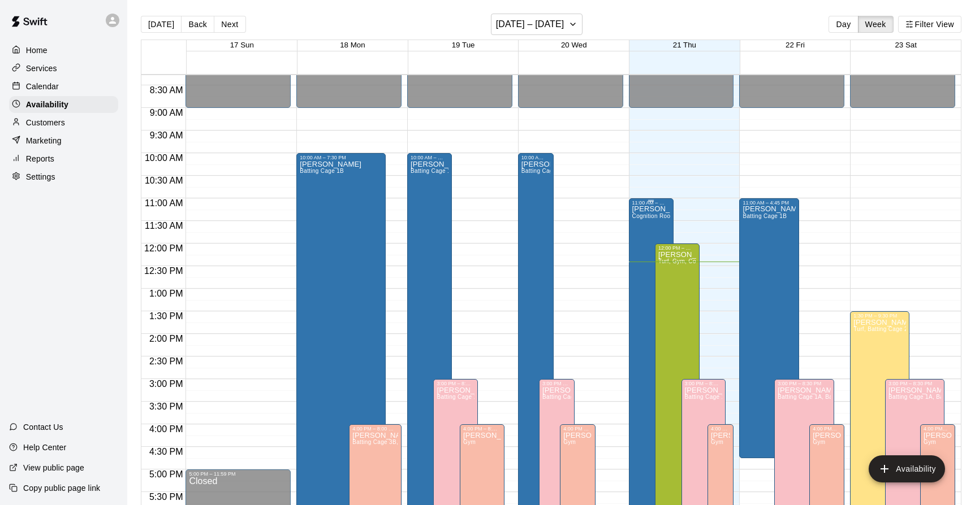
click at [648, 219] on span "Cognition Room, undefined, Batting Cage 5A" at bounding box center [692, 216] width 121 height 6
click at [644, 222] on icon "edit" at bounding box center [644, 226] width 14 height 14
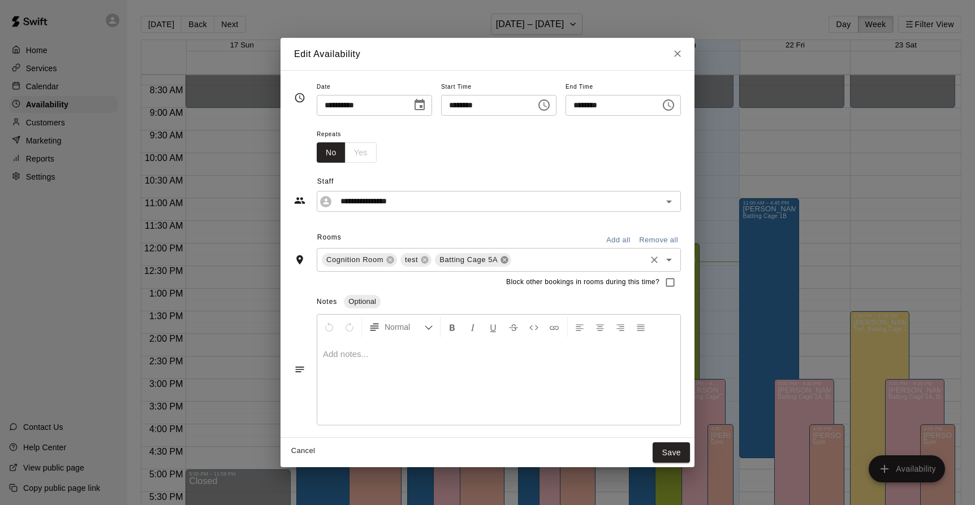
click at [501, 261] on icon at bounding box center [504, 259] width 7 height 7
click at [690, 452] on button "Save" at bounding box center [670, 453] width 37 height 21
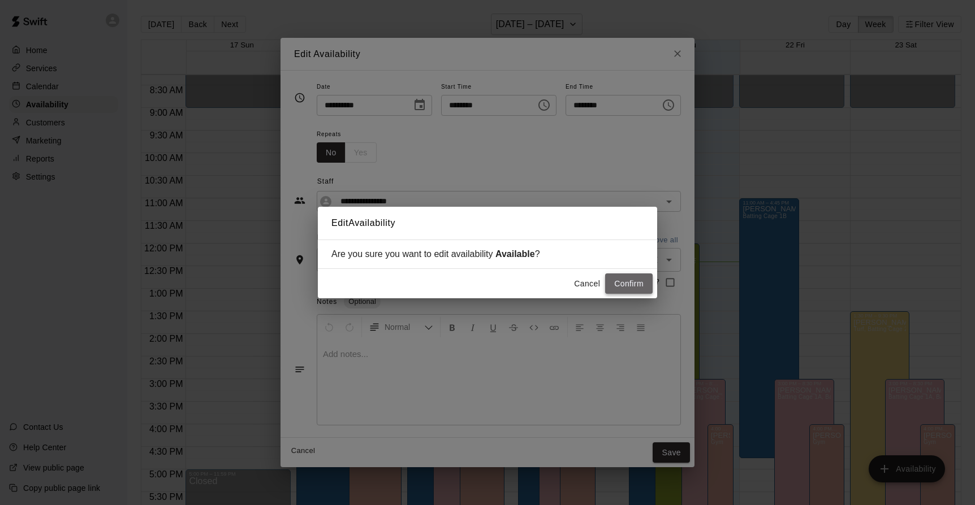
click at [636, 283] on button "Confirm" at bounding box center [628, 284] width 47 height 21
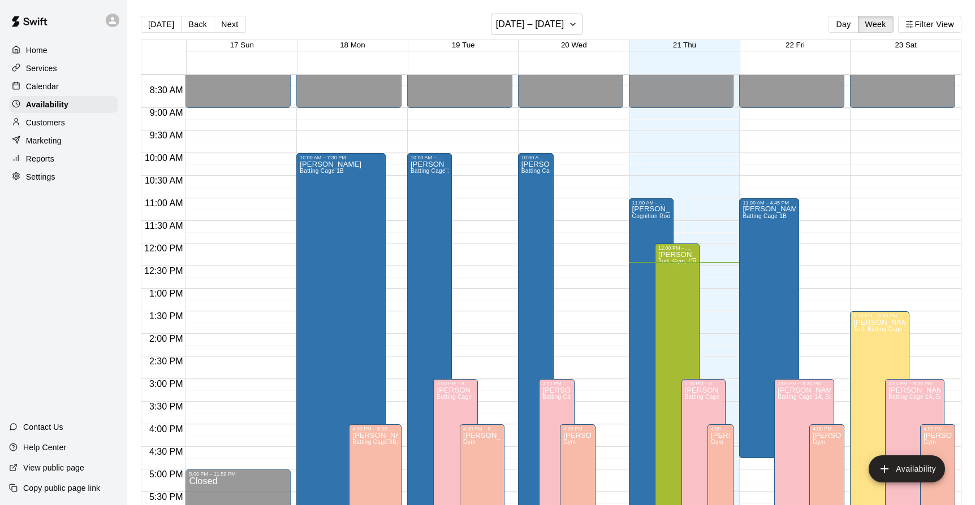
click at [38, 177] on p "Settings" at bounding box center [40, 176] width 29 height 11
select select "**"
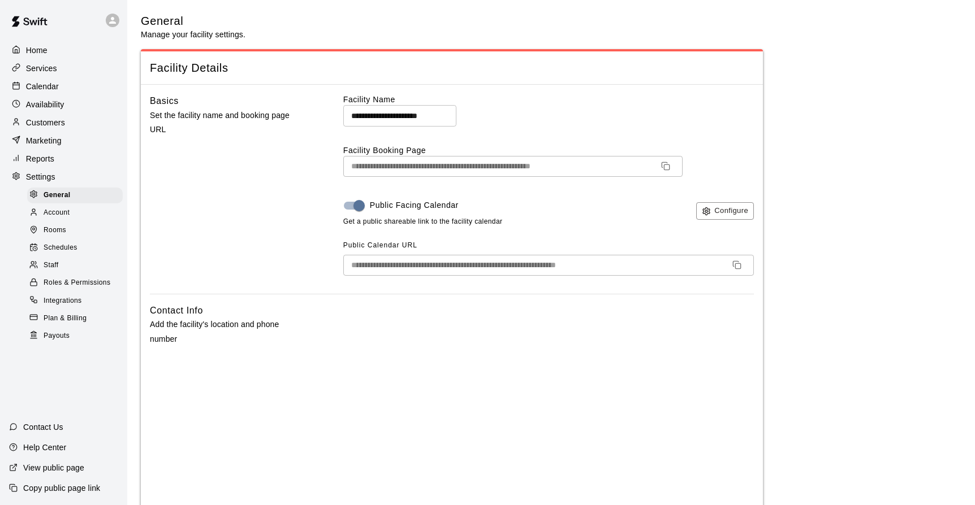
click at [49, 233] on span "Rooms" at bounding box center [55, 230] width 23 height 11
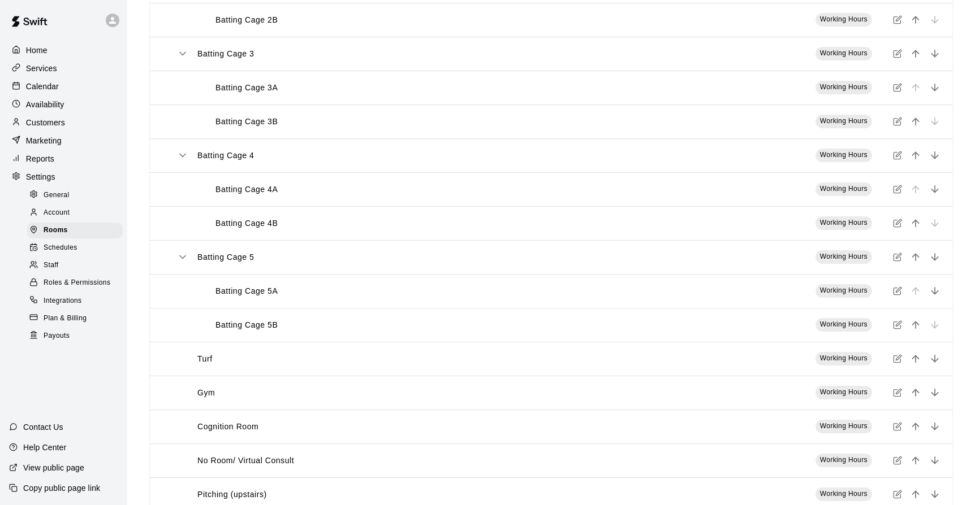
scroll to position [376, 0]
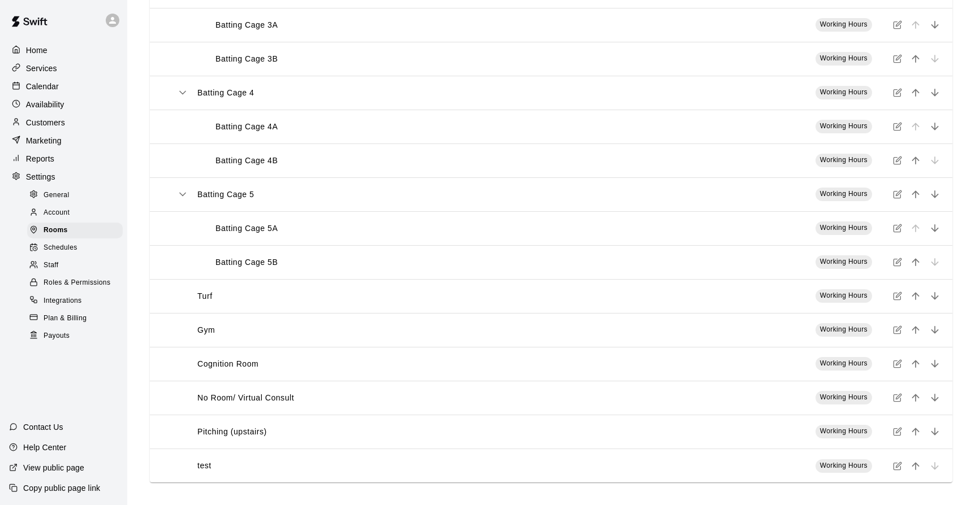
click at [221, 465] on div "test" at bounding box center [404, 466] width 455 height 12
click at [202, 467] on p "test" at bounding box center [204, 466] width 14 height 12
click at [897, 467] on icon "simple table" at bounding box center [897, 464] width 5 height 5
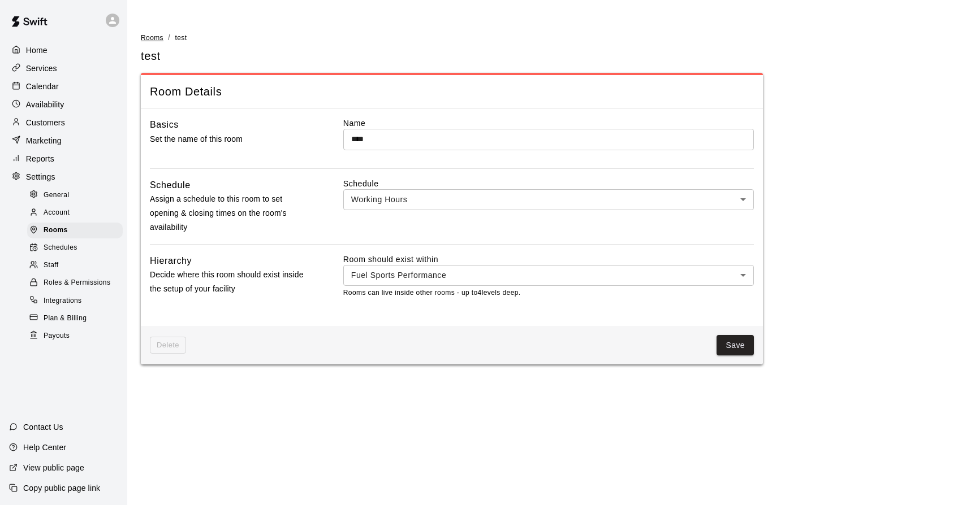
click at [154, 39] on span "Rooms" at bounding box center [152, 38] width 23 height 8
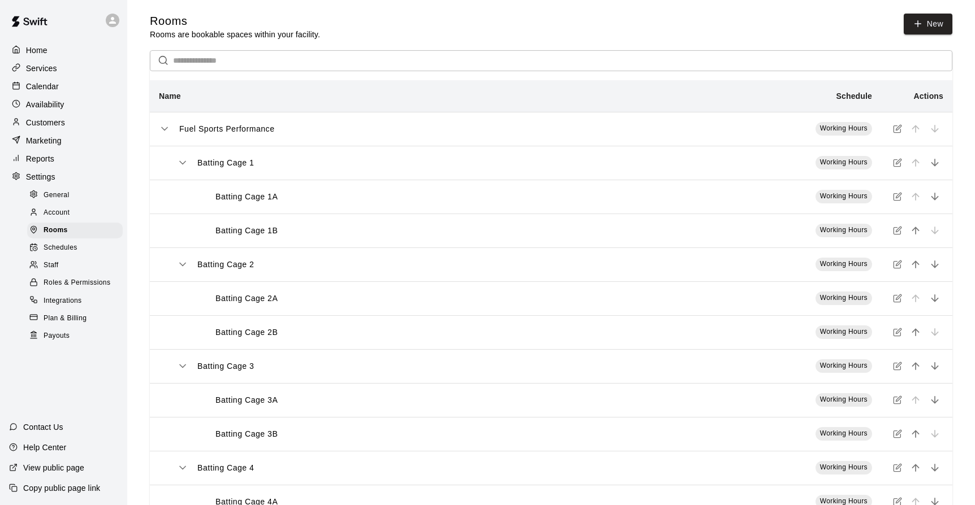
click at [38, 69] on p "Services" at bounding box center [41, 68] width 31 height 11
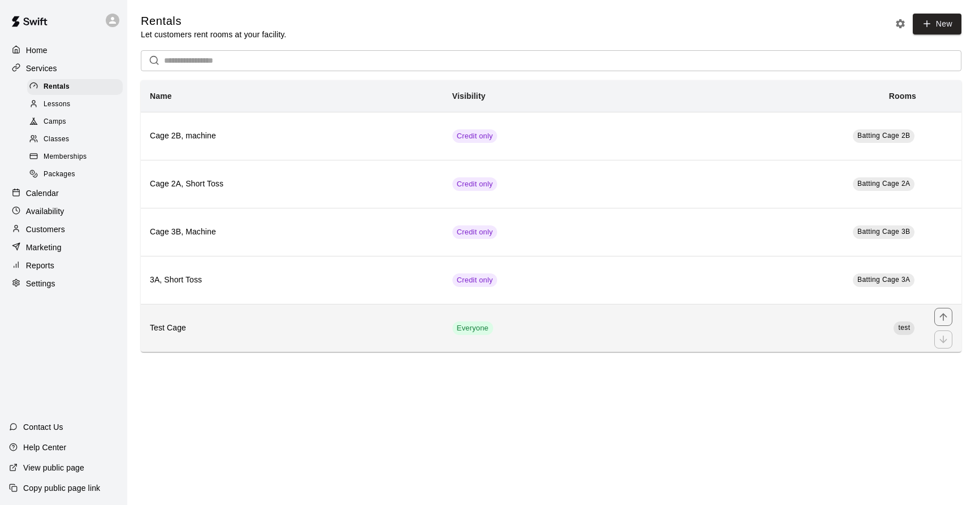
click at [236, 334] on h6 "Test Cage" at bounding box center [292, 328] width 284 height 12
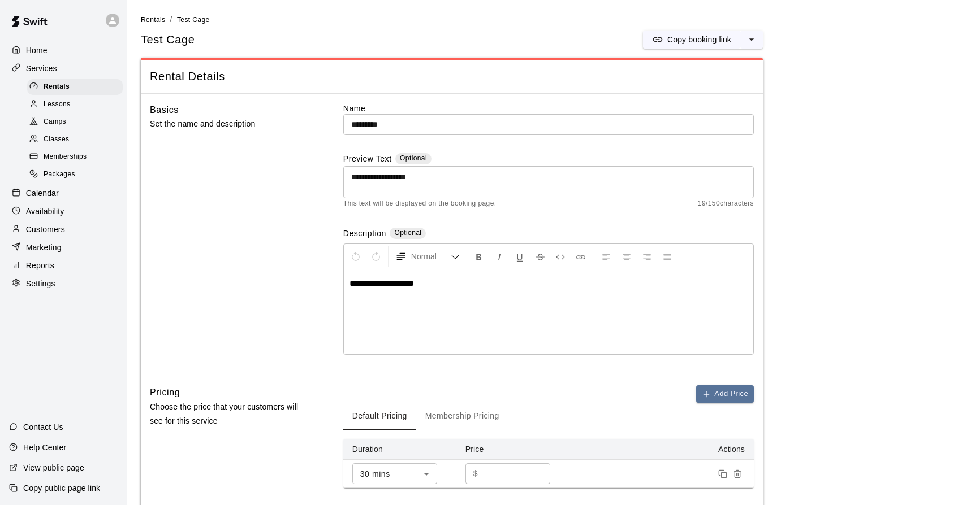
click at [57, 103] on span "Lessons" at bounding box center [57, 104] width 27 height 11
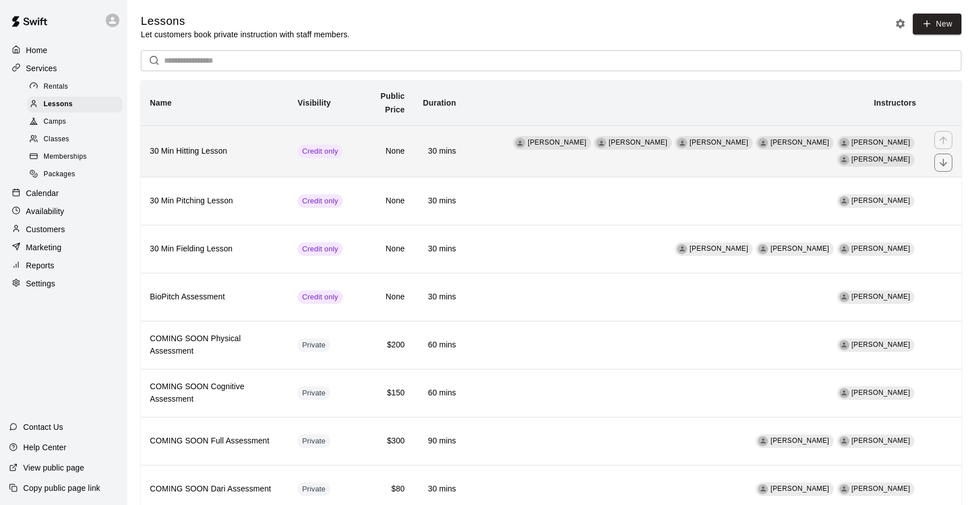
click at [278, 144] on th "30 Min Hitting Lesson" at bounding box center [215, 150] width 148 height 51
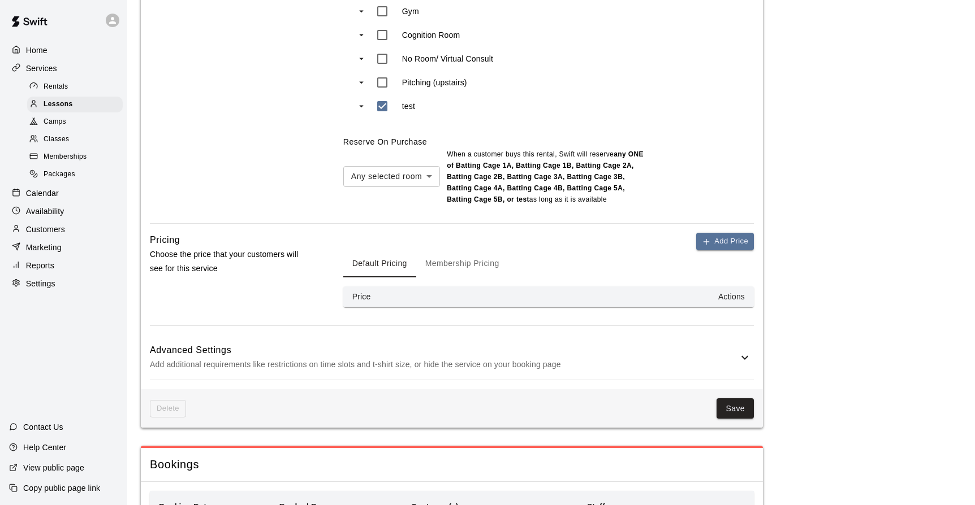
scroll to position [965, 0]
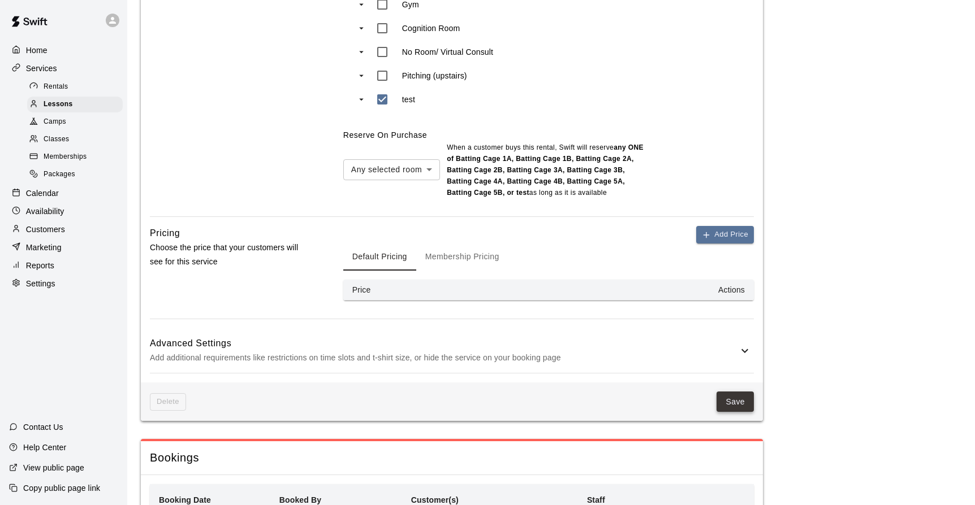
click at [742, 392] on button "Save" at bounding box center [734, 402] width 37 height 21
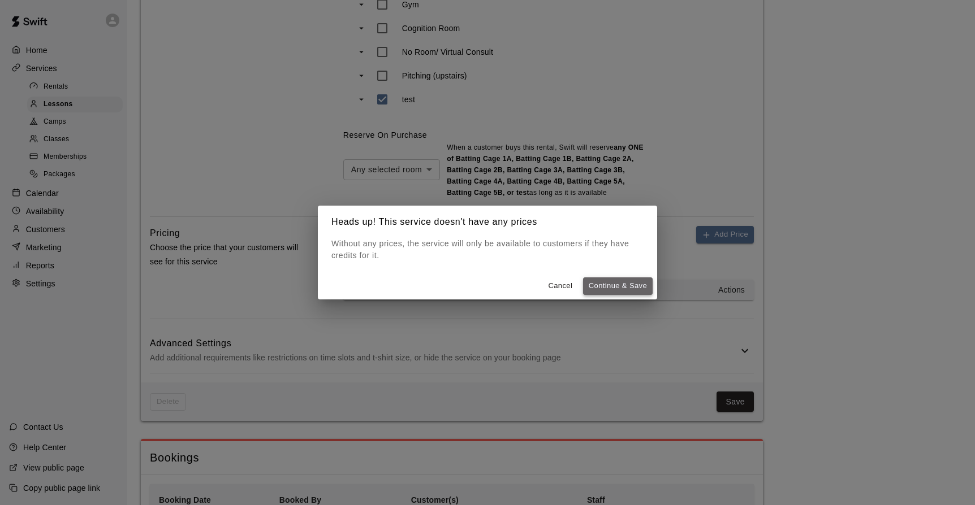
click at [626, 286] on button "Continue & Save" at bounding box center [618, 287] width 70 height 18
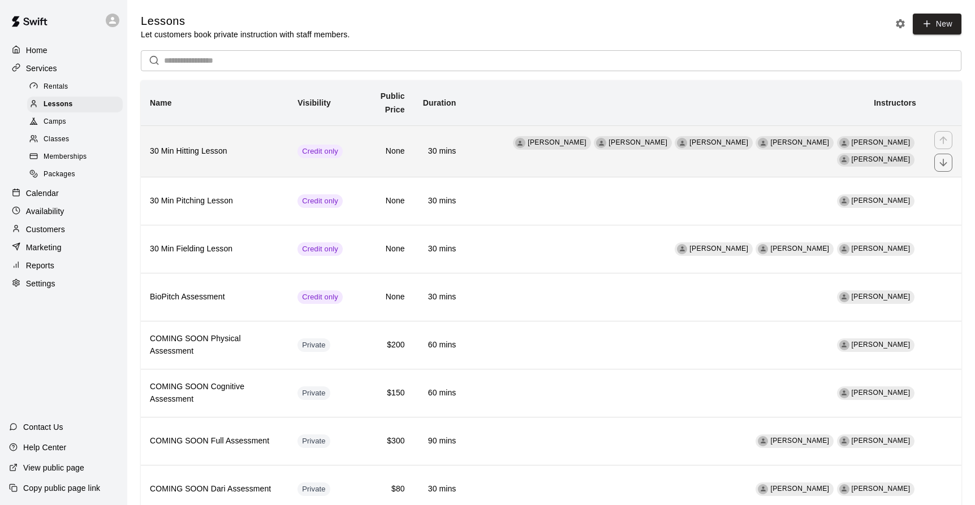
click at [277, 145] on th "30 Min Hitting Lesson" at bounding box center [215, 150] width 148 height 51
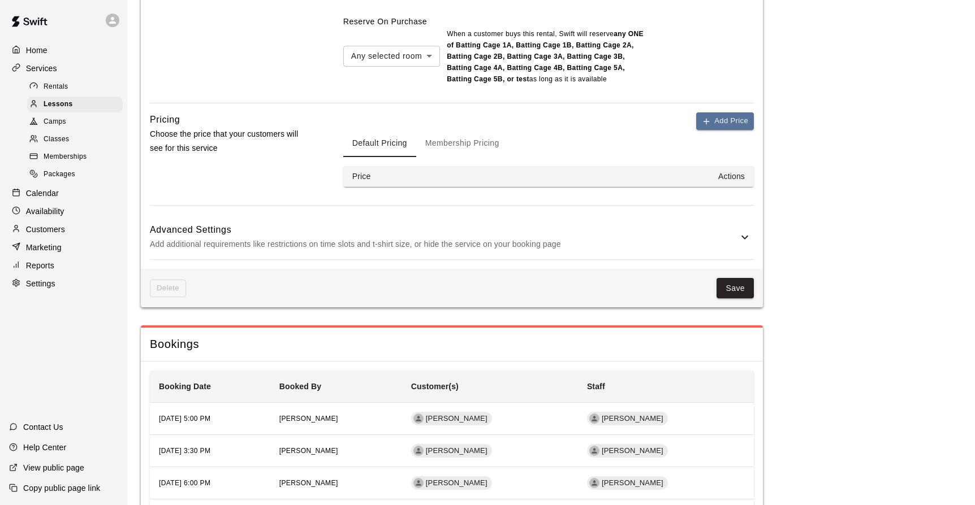
scroll to position [1090, 0]
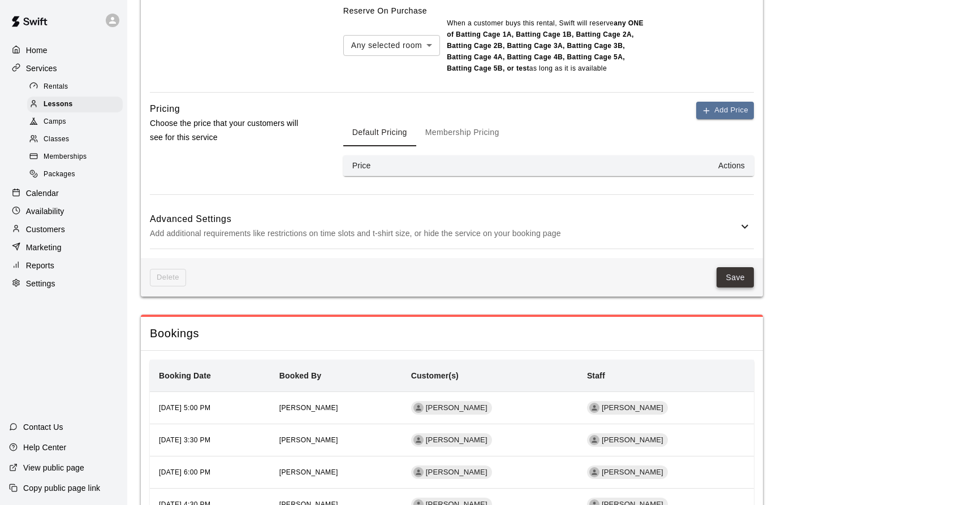
click at [733, 267] on button "Save" at bounding box center [734, 277] width 37 height 21
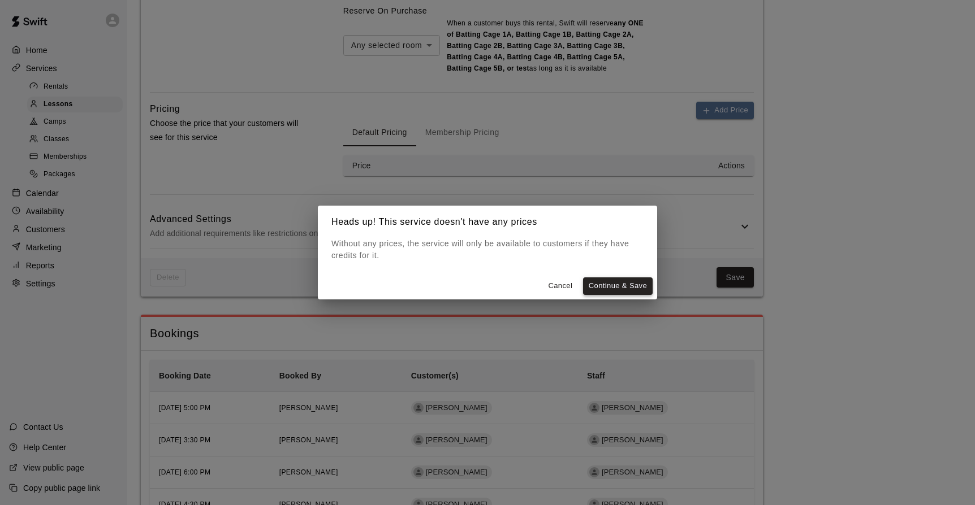
click at [629, 285] on button "Continue & Save" at bounding box center [618, 287] width 70 height 18
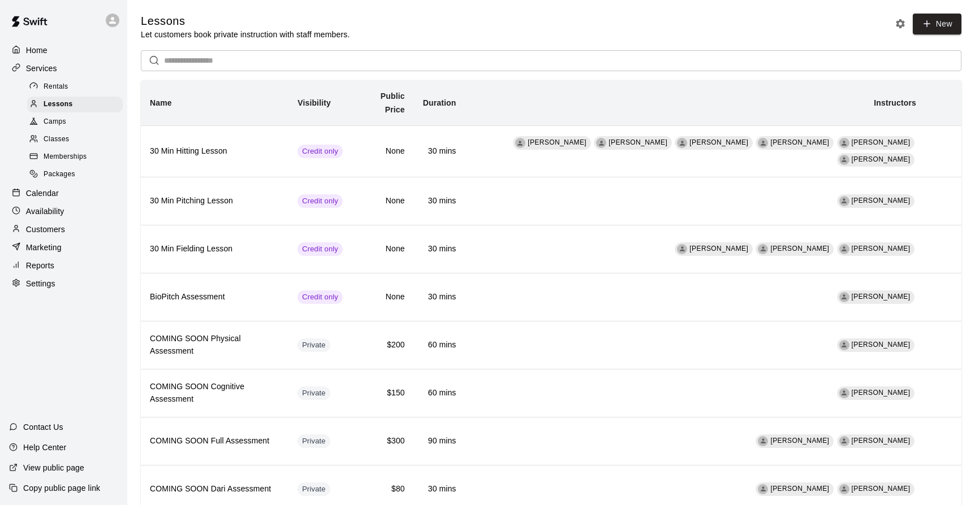
scroll to position [2, 0]
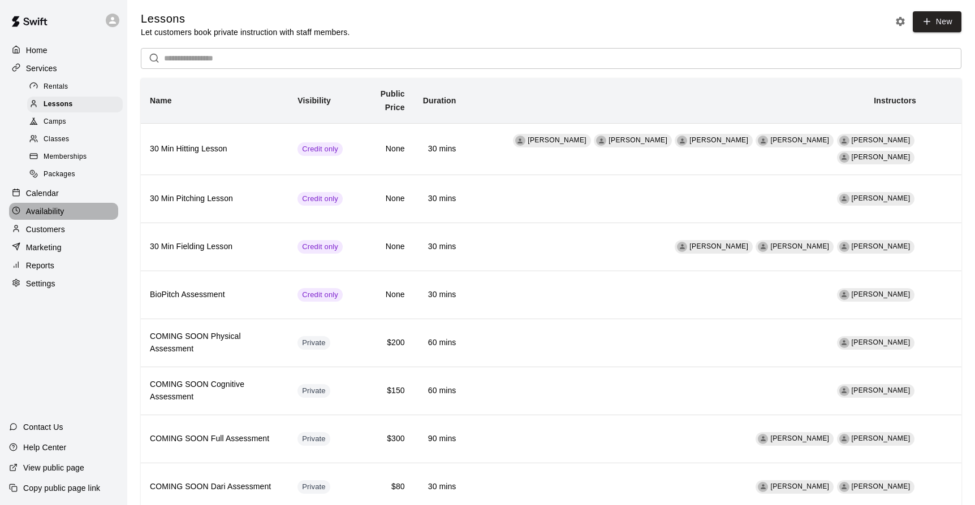
click at [38, 208] on p "Availability" at bounding box center [45, 211] width 38 height 11
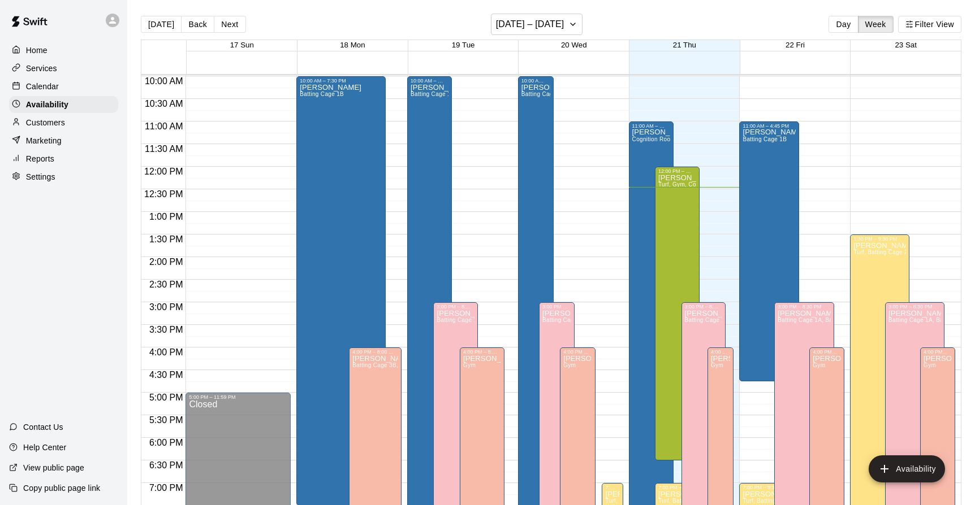
scroll to position [361, 0]
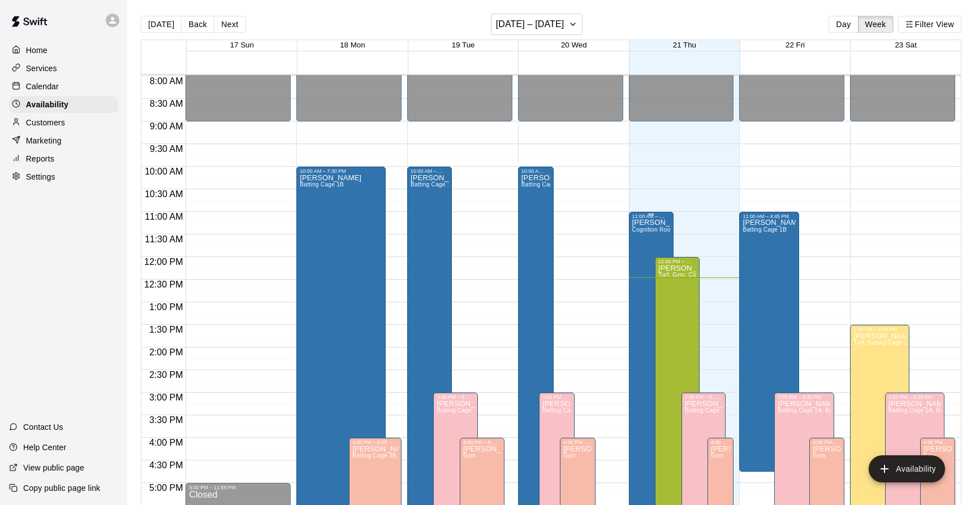
click at [652, 244] on div "Adam Sobocienski Cognition Room, undefined" at bounding box center [651, 471] width 38 height 505
click at [640, 231] on icon "edit" at bounding box center [644, 232] width 14 height 14
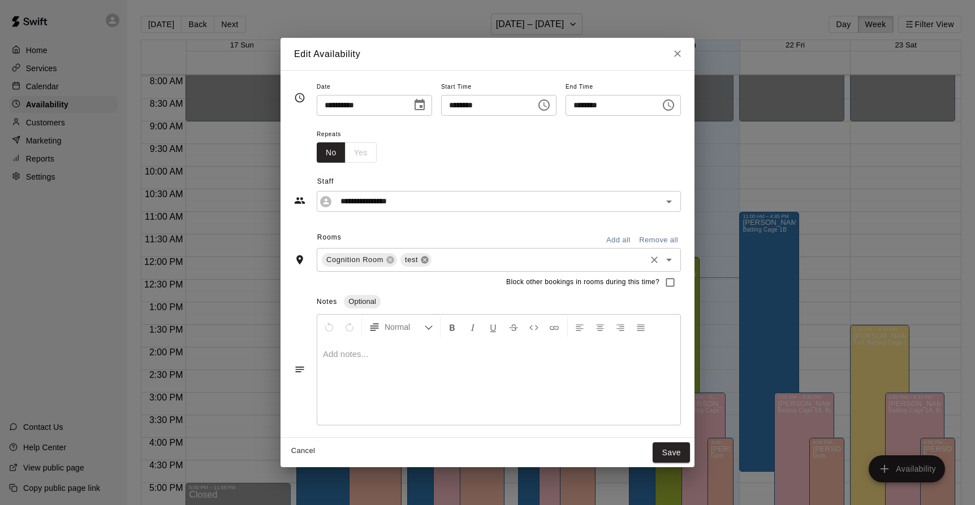
click at [421, 259] on icon at bounding box center [424, 259] width 7 height 7
click at [676, 257] on icon "Open" at bounding box center [669, 260] width 14 height 14
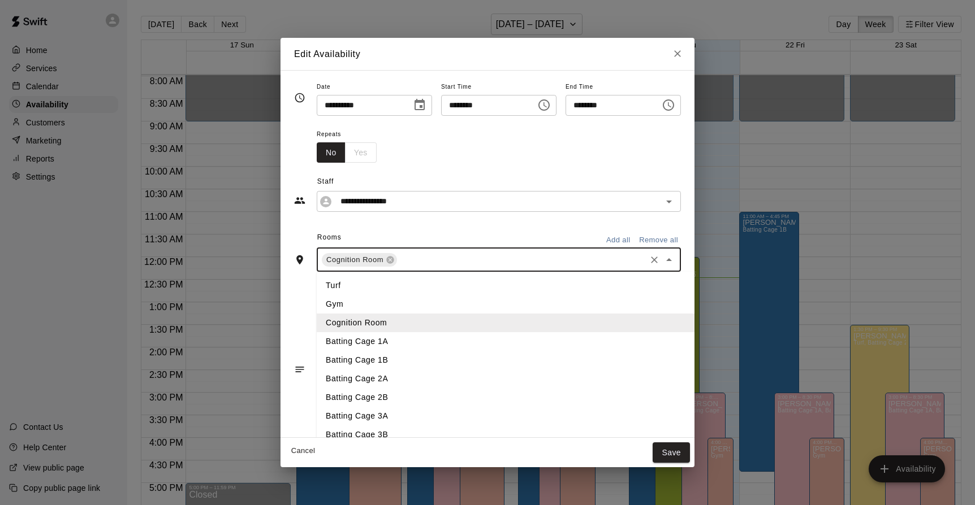
click at [339, 357] on li "Batting Cage 1B" at bounding box center [532, 360] width 431 height 19
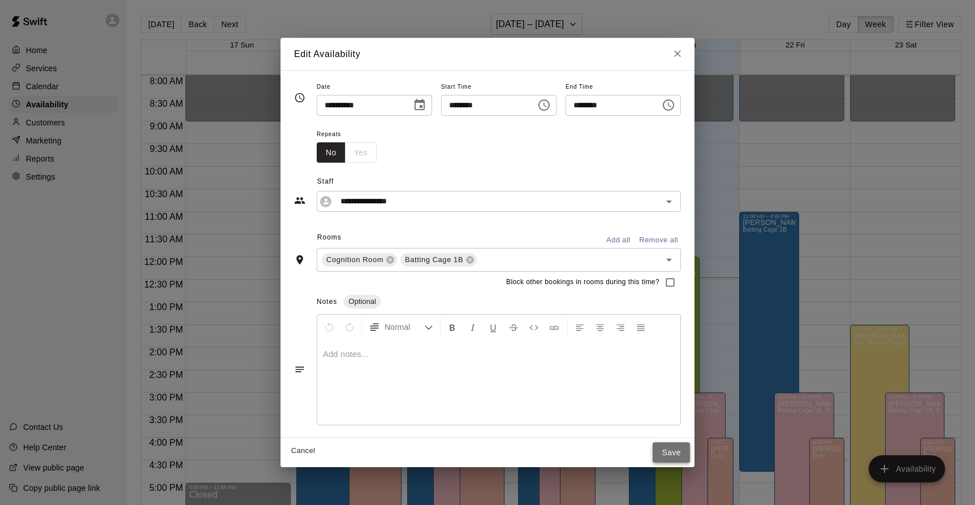
click at [690, 452] on button "Save" at bounding box center [670, 453] width 37 height 21
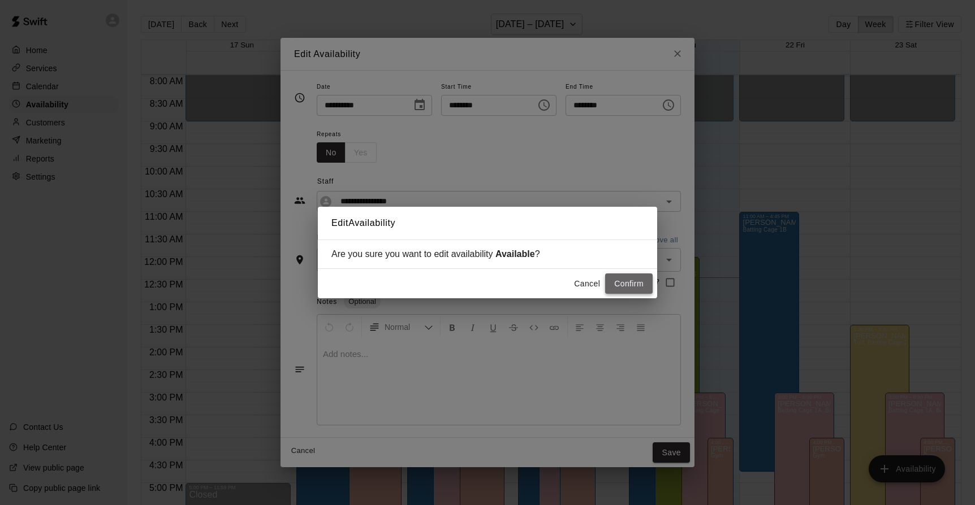
click at [635, 290] on button "Confirm" at bounding box center [628, 284] width 47 height 21
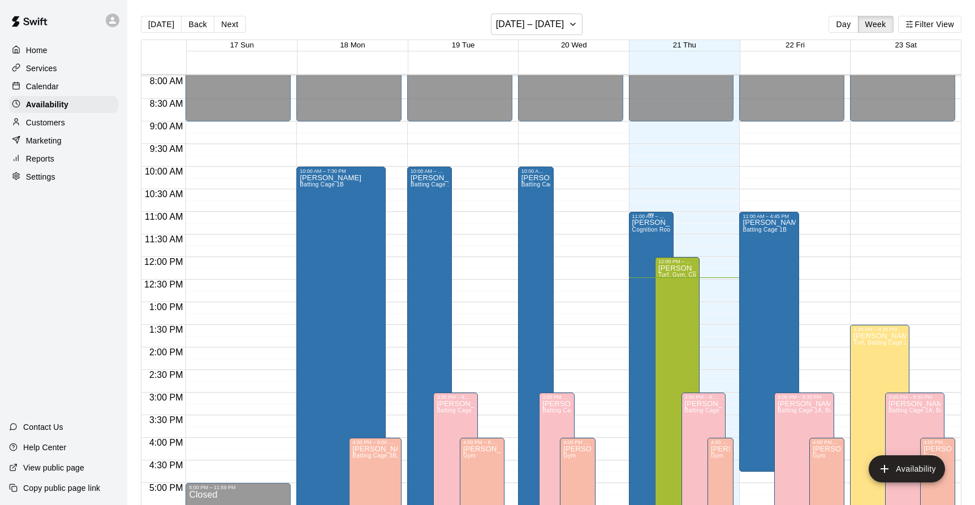
click at [648, 240] on div "Adam Sobocienski Cognition Room, Batting Cage 1B" at bounding box center [651, 471] width 38 height 505
click at [643, 236] on icon "edit" at bounding box center [644, 232] width 14 height 14
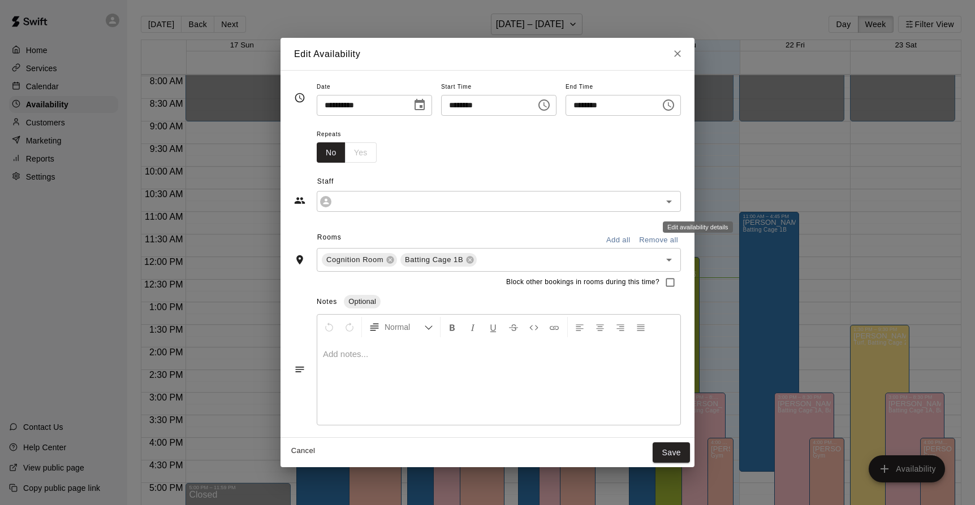
type input "**********"
click at [683, 54] on icon "Close" at bounding box center [677, 53] width 11 height 11
type input "**********"
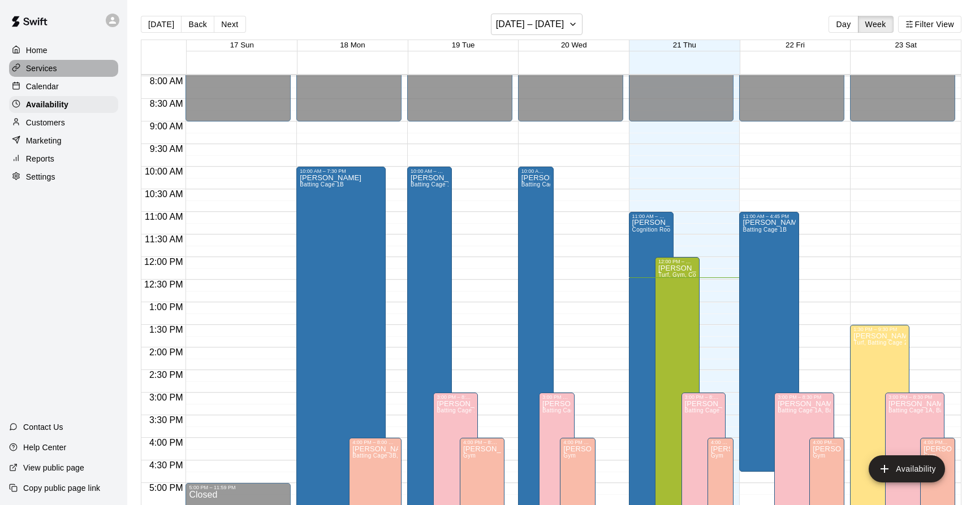
click at [38, 66] on p "Services" at bounding box center [41, 68] width 31 height 11
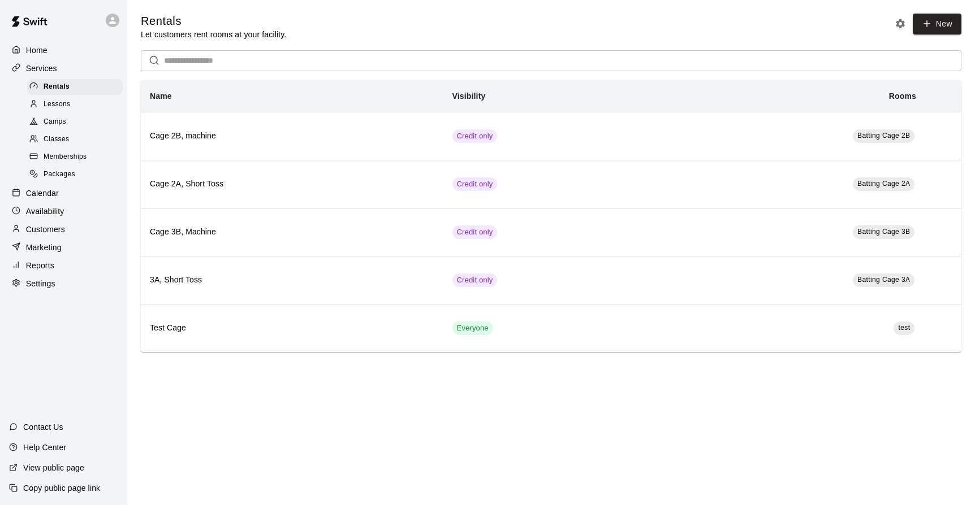
click at [15, 279] on icon at bounding box center [16, 283] width 8 height 8
select select "**"
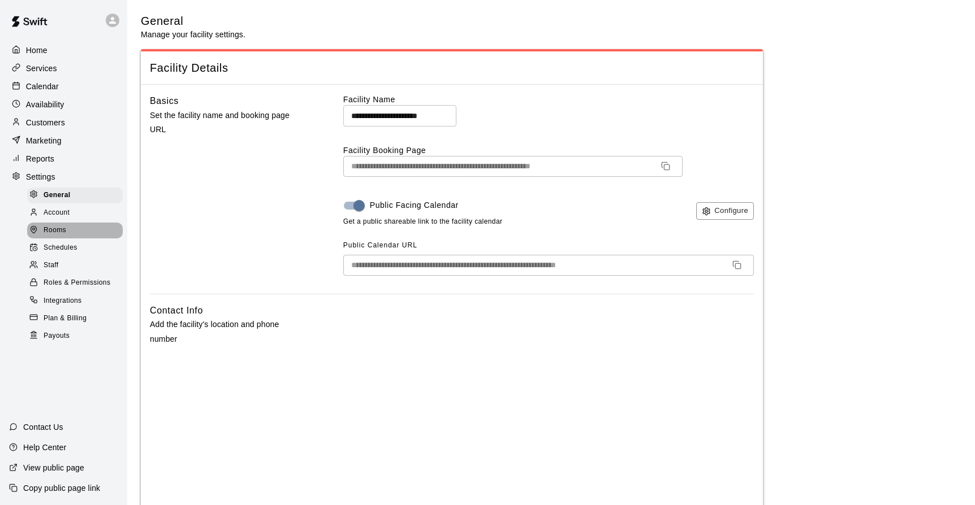
click at [45, 228] on span "Rooms" at bounding box center [55, 230] width 23 height 11
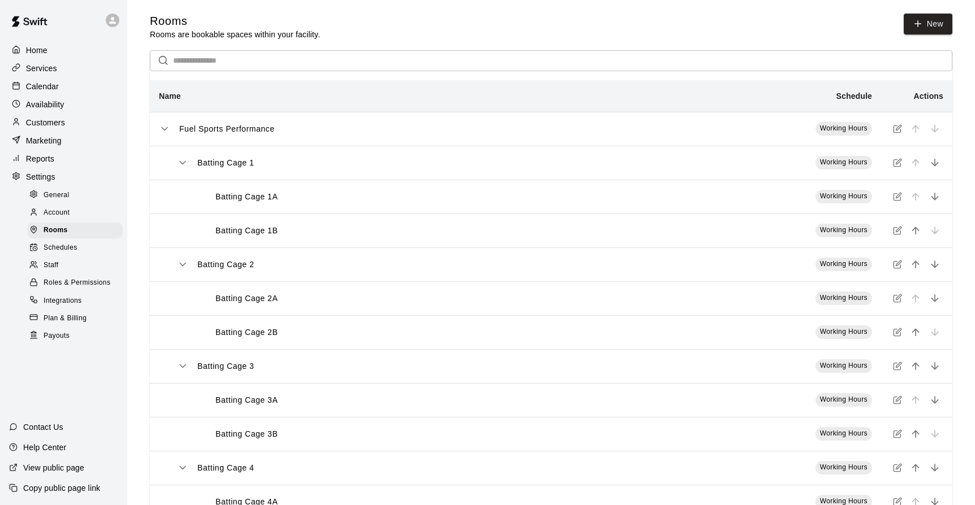
click at [237, 200] on p "Batting Cage 1A" at bounding box center [246, 197] width 62 height 12
click at [898, 198] on icon "simple table" at bounding box center [897, 196] width 9 height 9
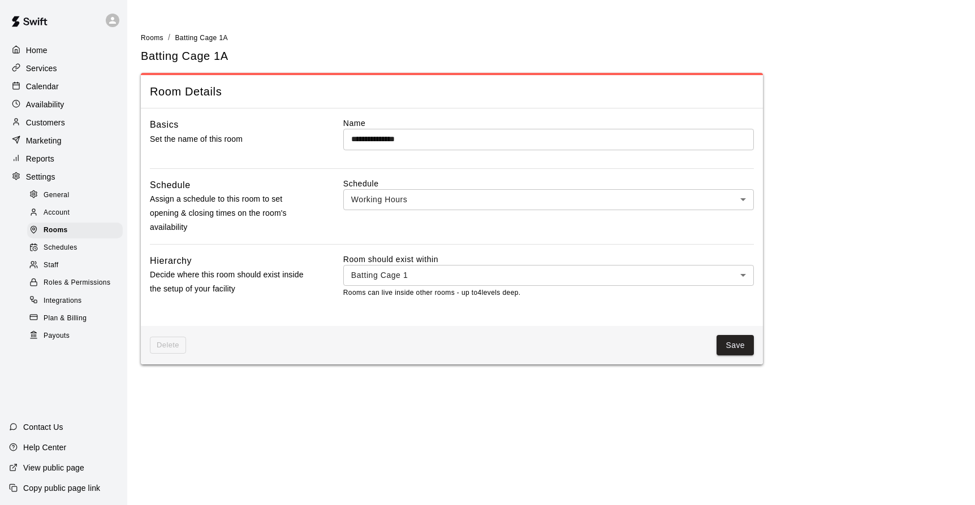
click at [897, 198] on div "**********" at bounding box center [551, 203] width 820 height 342
click at [155, 35] on span "Rooms" at bounding box center [152, 38] width 23 height 8
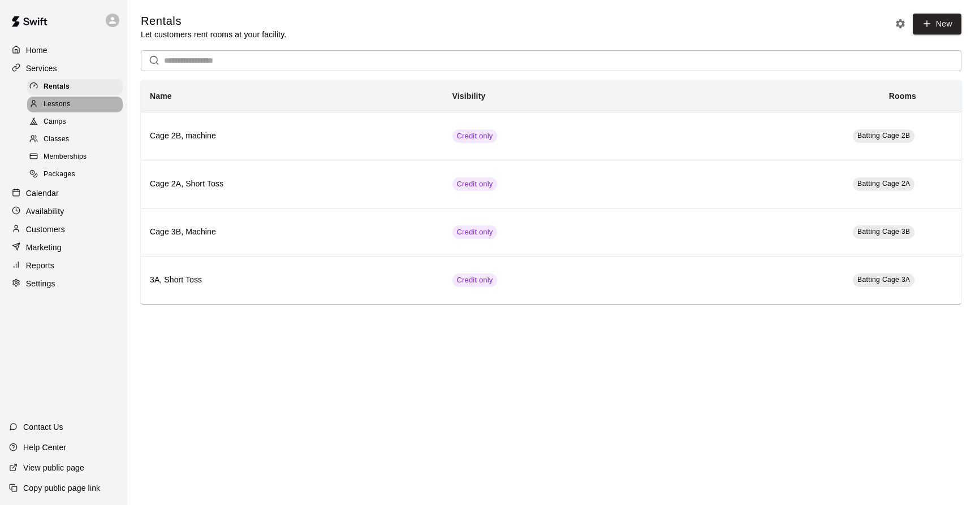
click at [59, 106] on span "Lessons" at bounding box center [57, 104] width 27 height 11
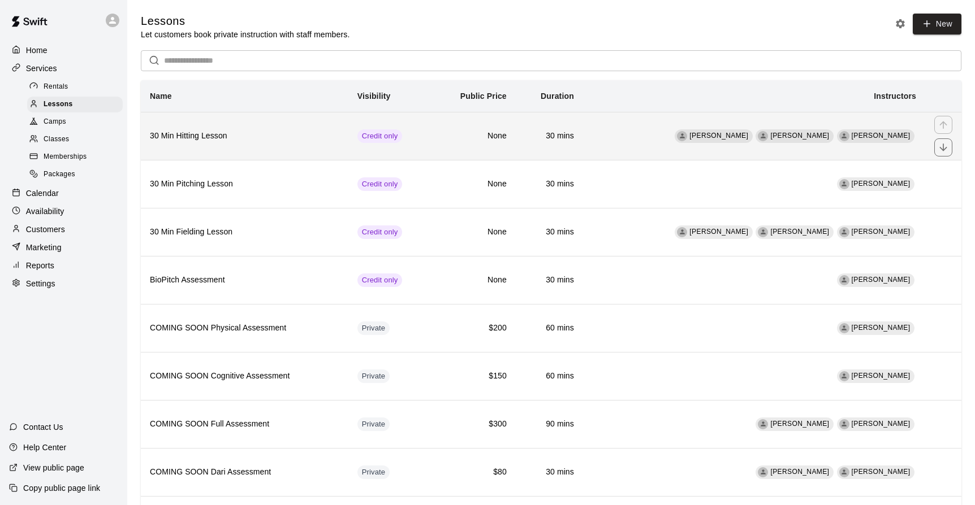
click at [283, 136] on h6 "30 Min Hitting Lesson" at bounding box center [244, 136] width 189 height 12
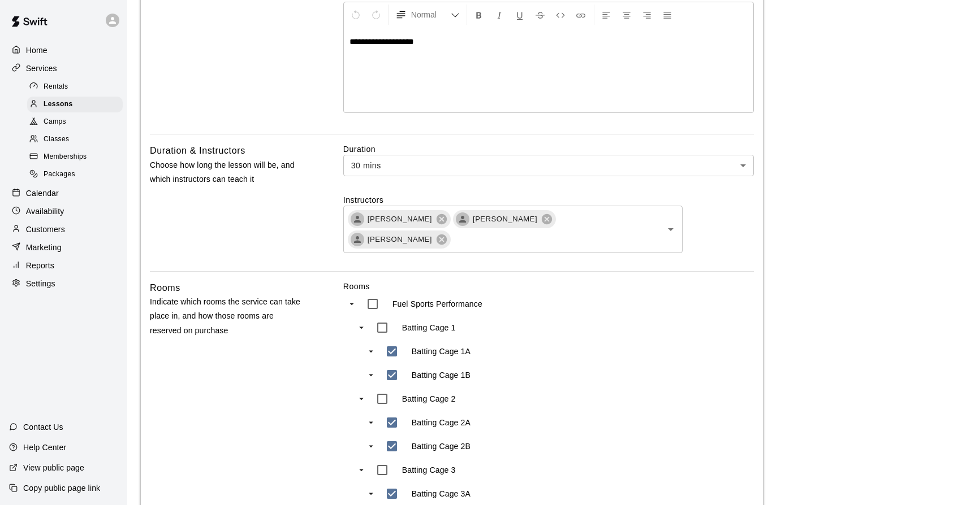
scroll to position [269, 0]
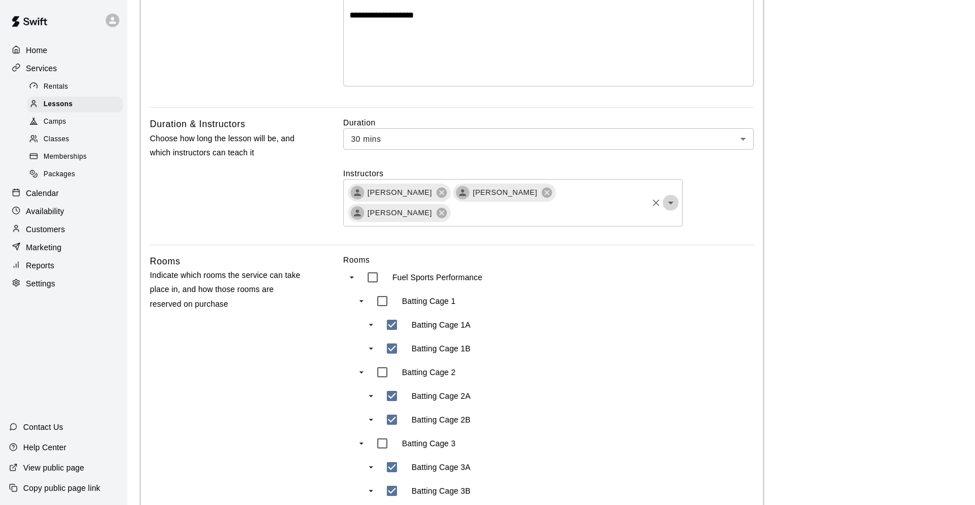
click at [669, 201] on icon "Open" at bounding box center [671, 203] width 14 height 14
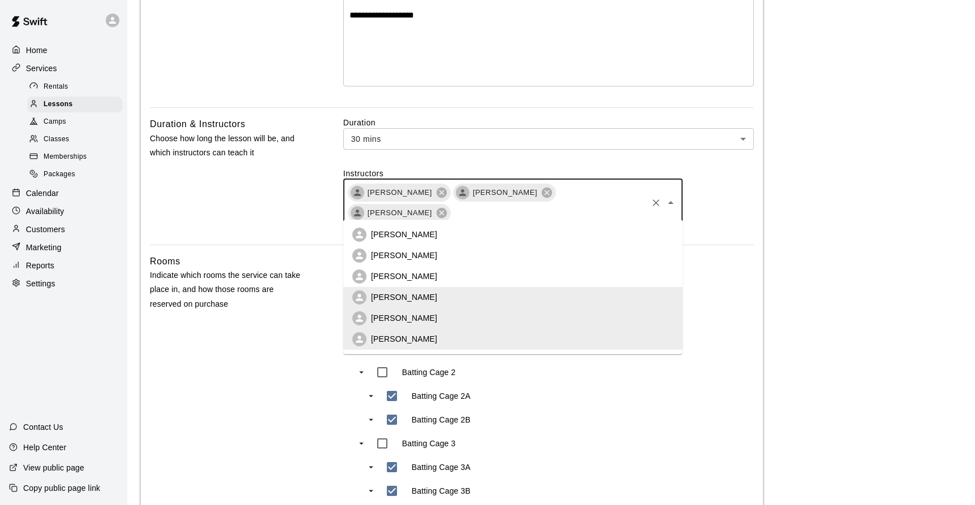
click at [404, 256] on p "[PERSON_NAME]" at bounding box center [404, 255] width 66 height 11
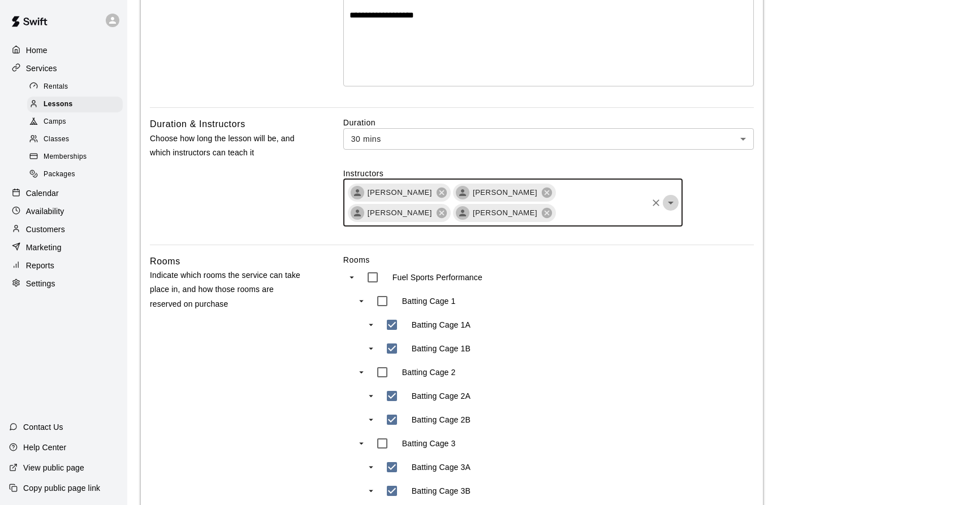
click at [668, 206] on icon "Open" at bounding box center [671, 203] width 14 height 14
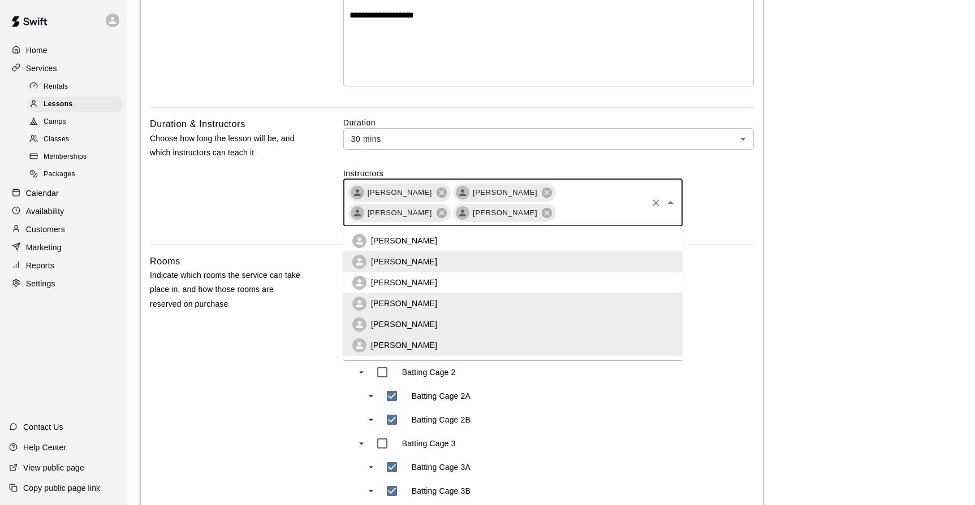
click at [450, 279] on li "[PERSON_NAME]" at bounding box center [512, 282] width 339 height 21
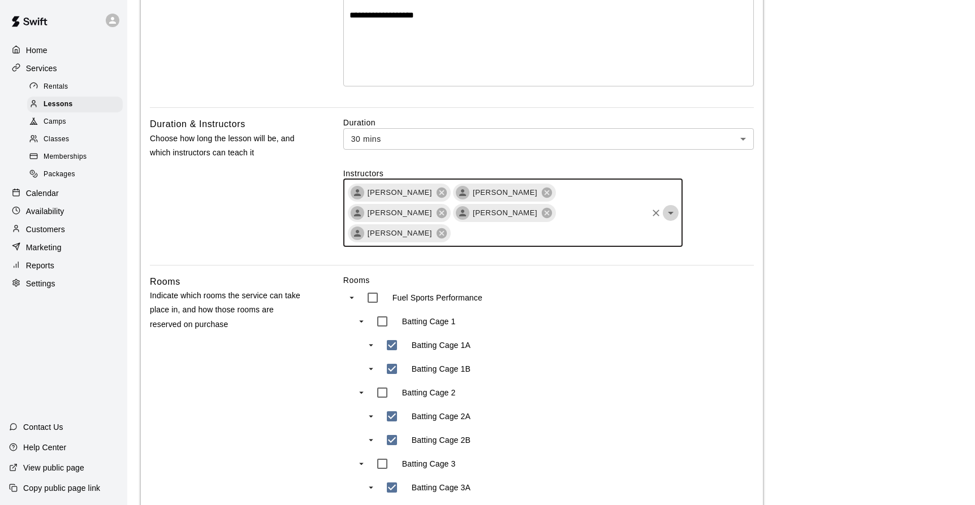
click at [670, 207] on icon "Open" at bounding box center [671, 213] width 14 height 14
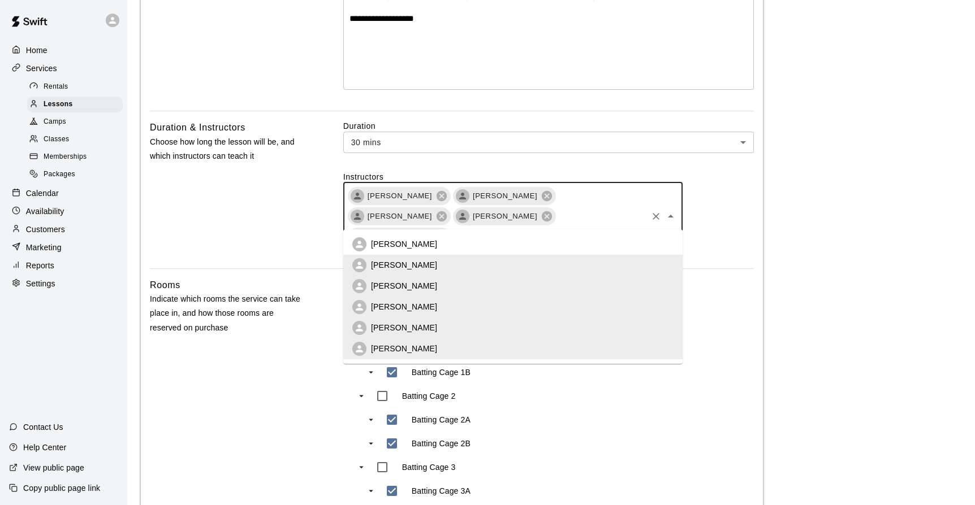
scroll to position [261, 0]
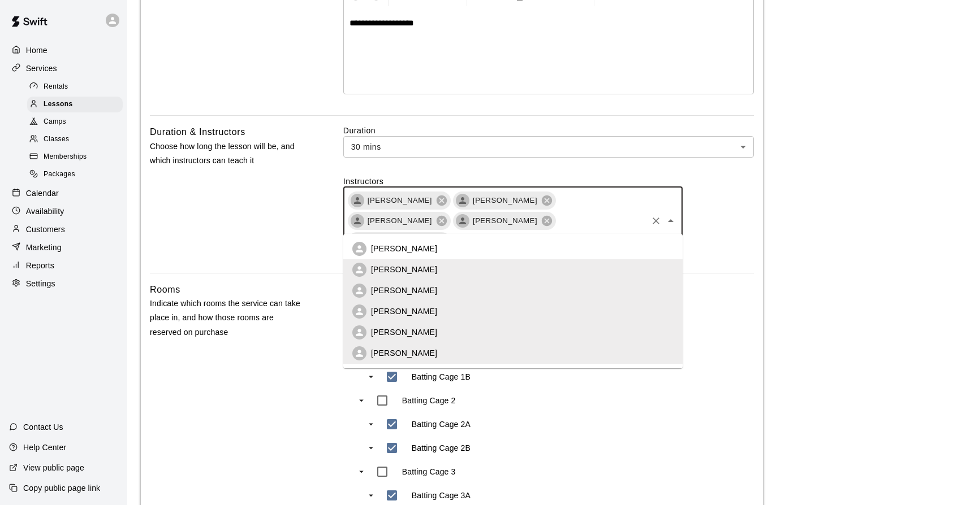
click at [438, 248] on li "[PERSON_NAME]" at bounding box center [512, 249] width 339 height 21
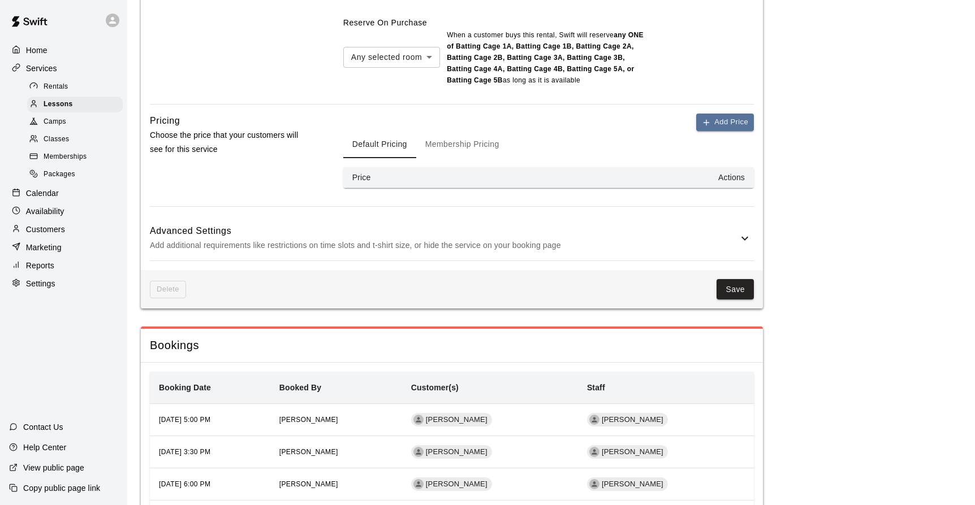
scroll to position [1029, 0]
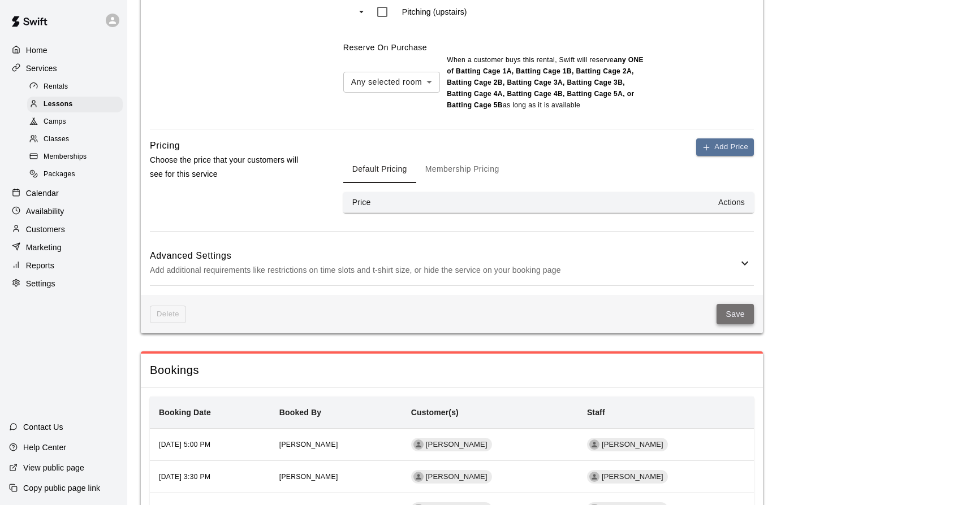
click at [730, 304] on button "Save" at bounding box center [734, 314] width 37 height 21
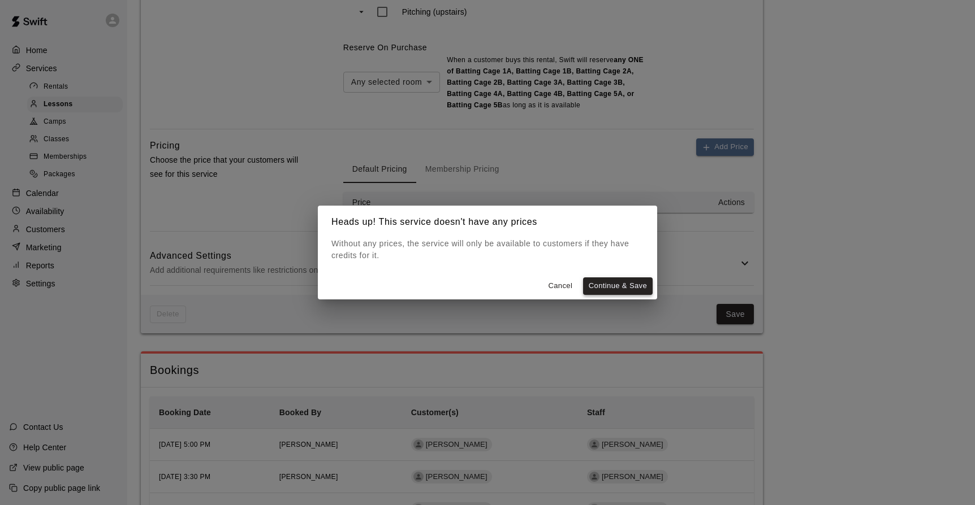
click at [603, 283] on button "Continue & Save" at bounding box center [618, 287] width 70 height 18
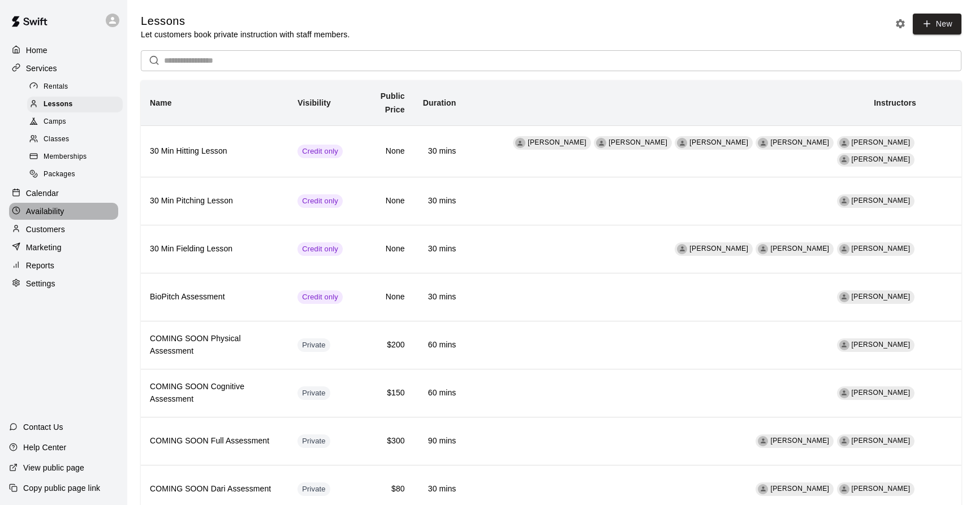
click at [50, 208] on p "Availability" at bounding box center [45, 211] width 38 height 11
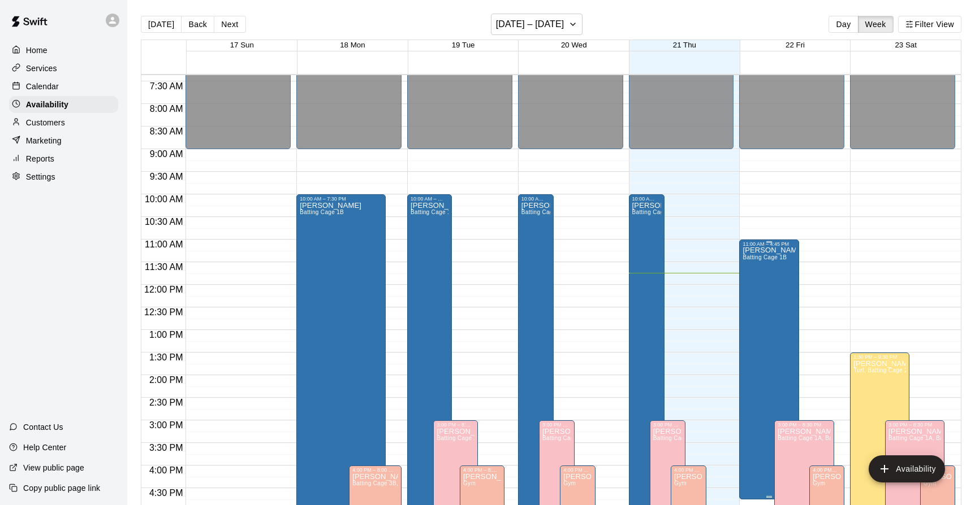
scroll to position [343, 0]
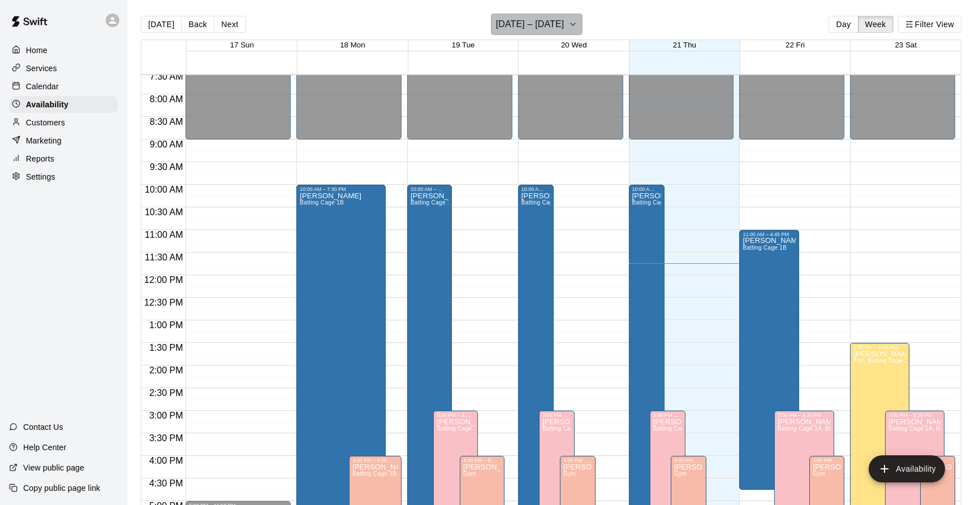
click at [569, 23] on icon "button" at bounding box center [572, 25] width 9 height 14
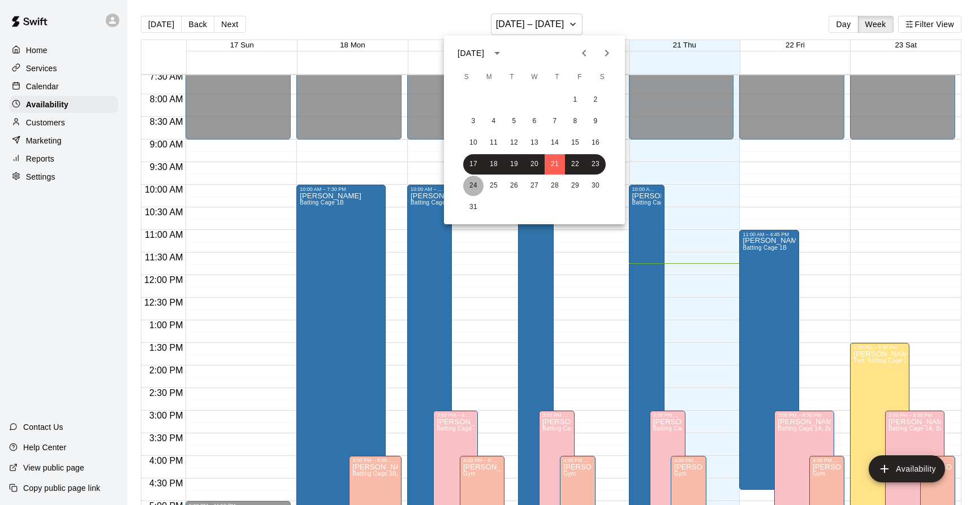
click at [476, 182] on button "24" at bounding box center [473, 186] width 20 height 20
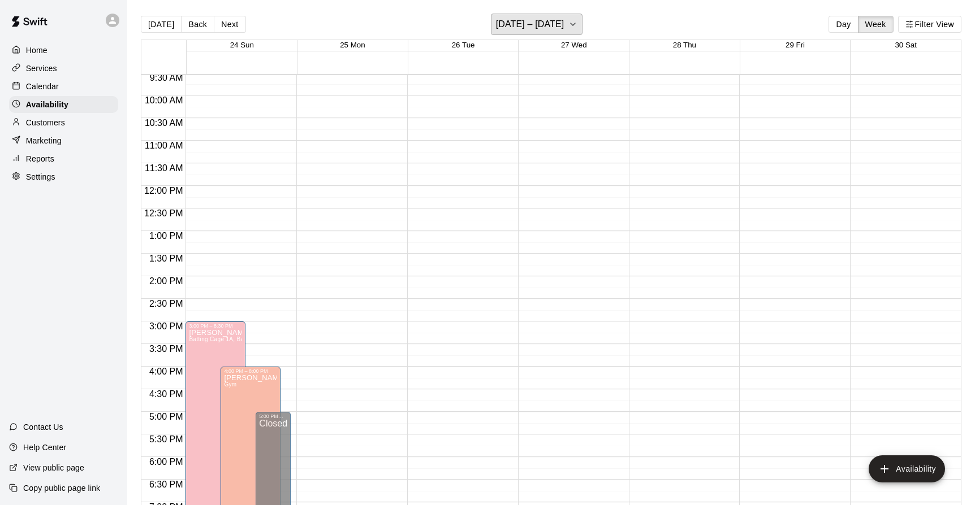
scroll to position [435, 0]
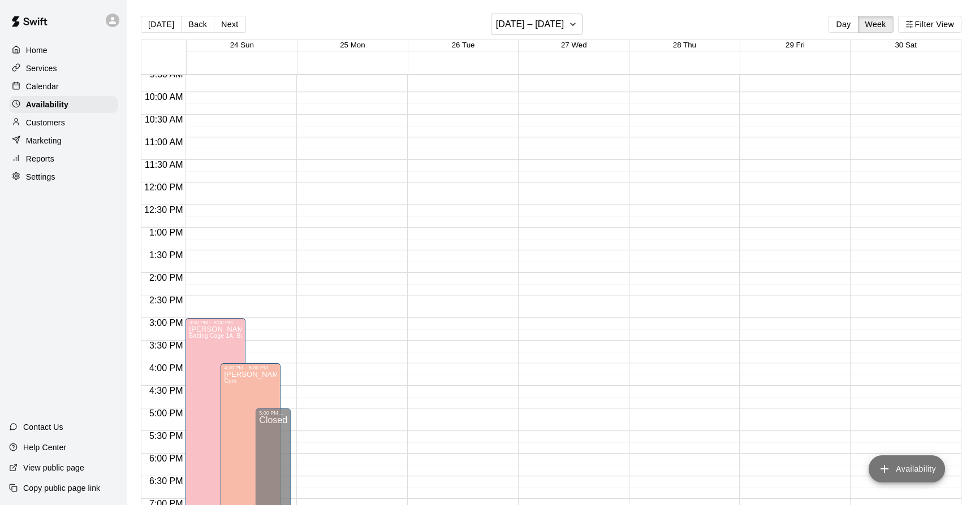
click at [885, 466] on icon "add" at bounding box center [884, 469] width 8 height 8
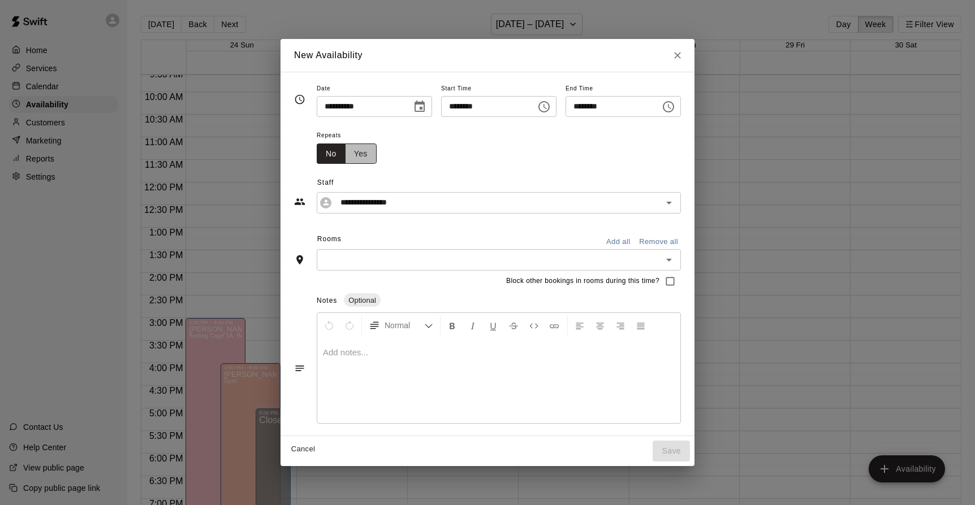
click at [345, 157] on button "Yes" at bounding box center [361, 154] width 32 height 21
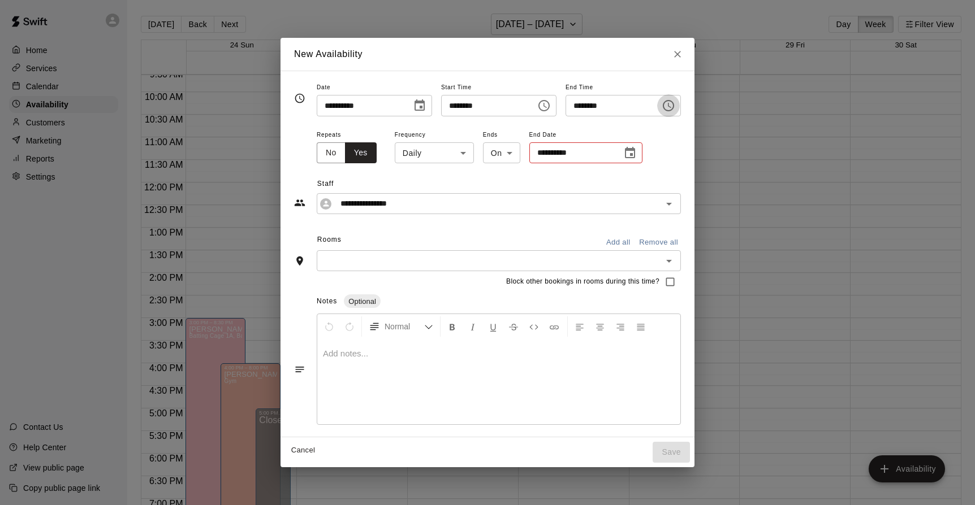
click at [675, 107] on icon "Choose time, selected time is 11:30 AM" at bounding box center [668, 106] width 14 height 14
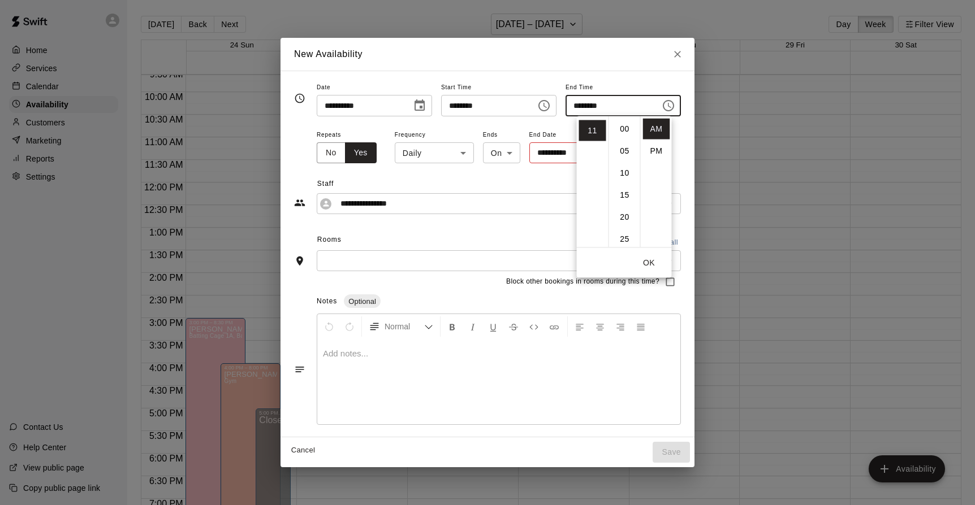
scroll to position [132, 0]
click at [652, 145] on li "PM" at bounding box center [656, 151] width 27 height 21
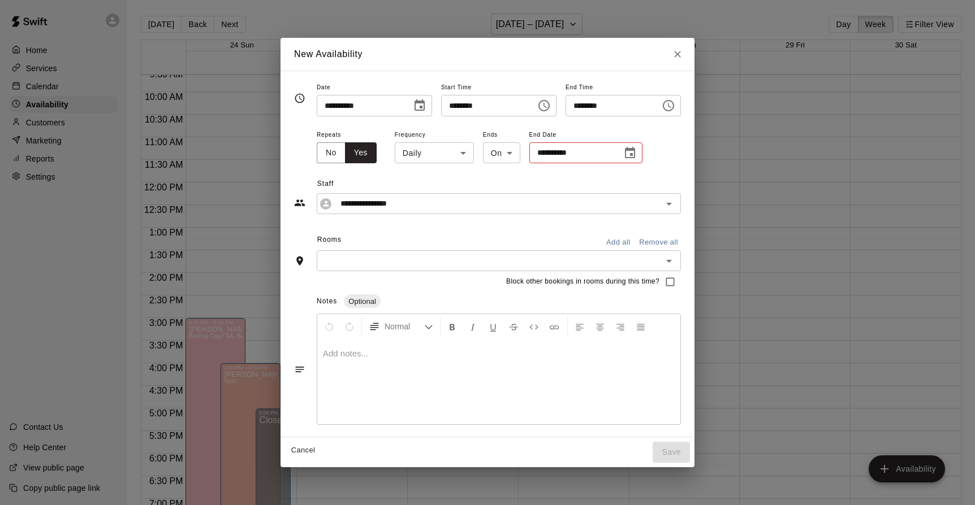
scroll to position [0, 0]
click at [621, 104] on input "********" at bounding box center [608, 105] width 87 height 21
click at [671, 106] on icon "Choose time, selected time is 11:30 PM" at bounding box center [669, 105] width 3 height 5
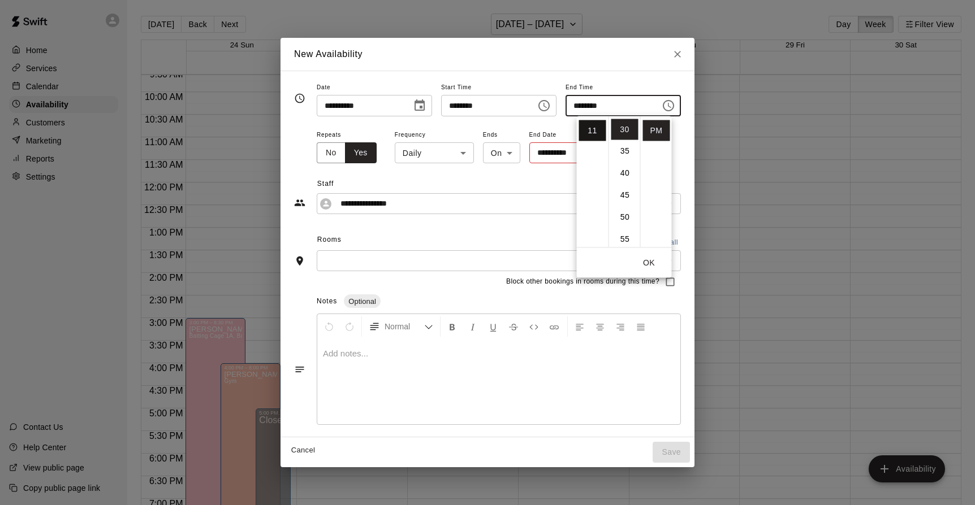
scroll to position [241, 0]
click at [594, 133] on li "11" at bounding box center [592, 130] width 27 height 21
click at [593, 171] on li "09" at bounding box center [592, 168] width 27 height 21
type input "********"
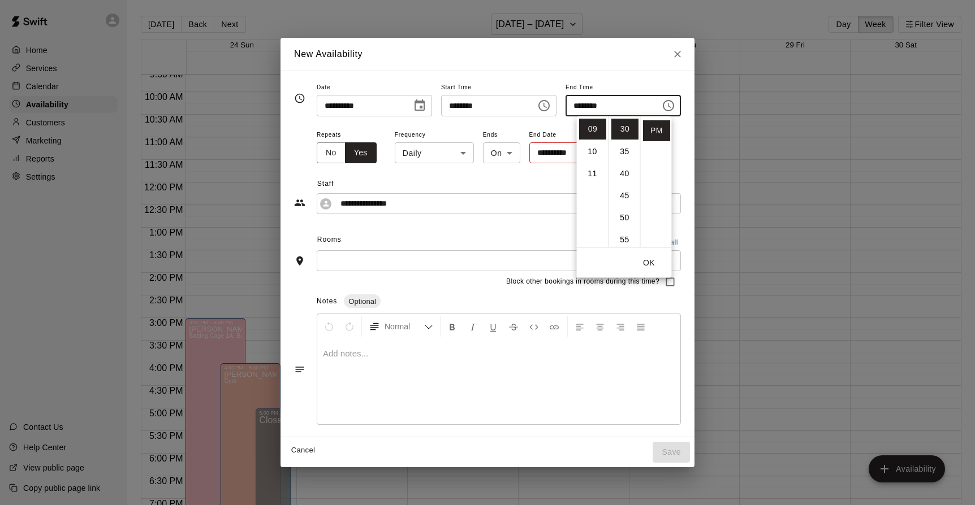
scroll to position [198, 0]
click at [681, 172] on div "**********" at bounding box center [487, 189] width 387 height 49
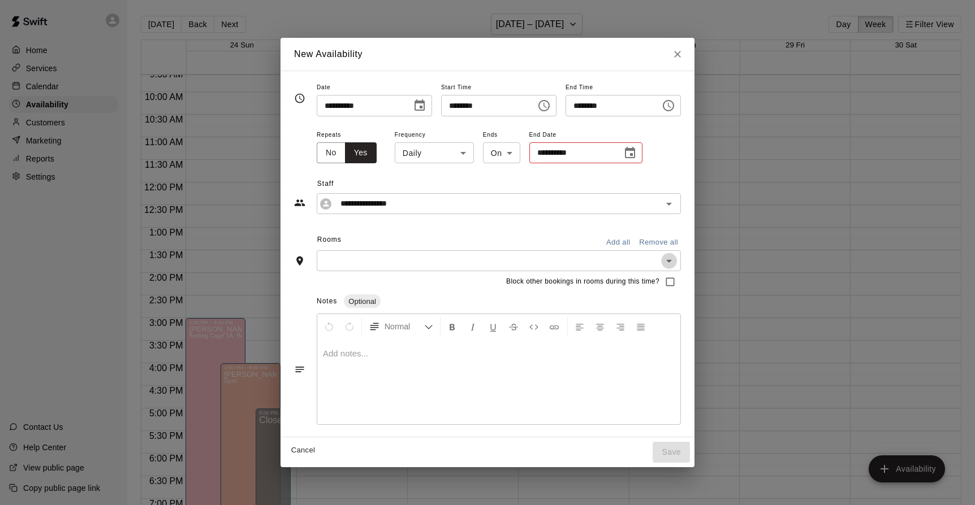
click at [672, 262] on icon "Open" at bounding box center [669, 261] width 6 height 3
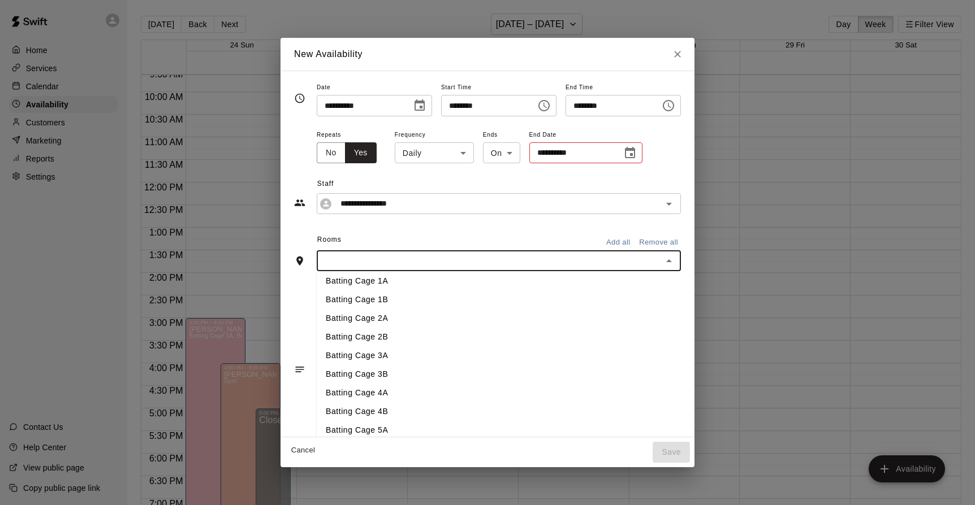
scroll to position [63, 0]
click at [354, 295] on li "Batting Cage 1B" at bounding box center [532, 297] width 431 height 19
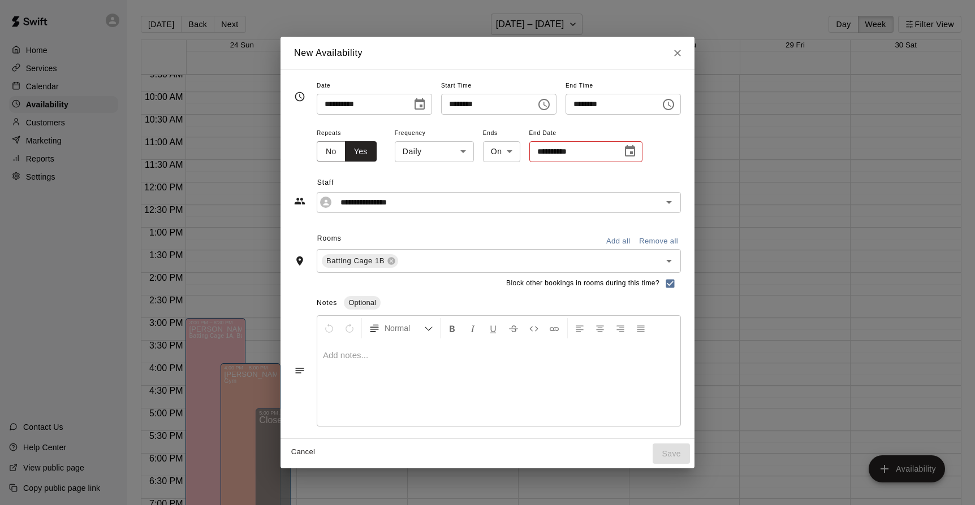
click at [694, 457] on div "Cancel Save" at bounding box center [487, 454] width 414 height 30
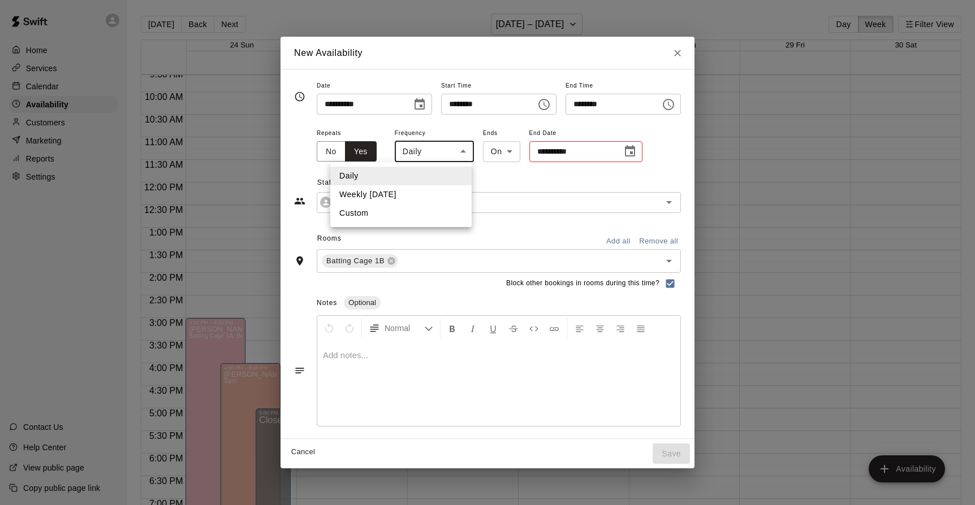
click at [432, 152] on body "**********" at bounding box center [487, 261] width 975 height 523
click at [364, 208] on li "Custom" at bounding box center [400, 213] width 141 height 19
type input "******"
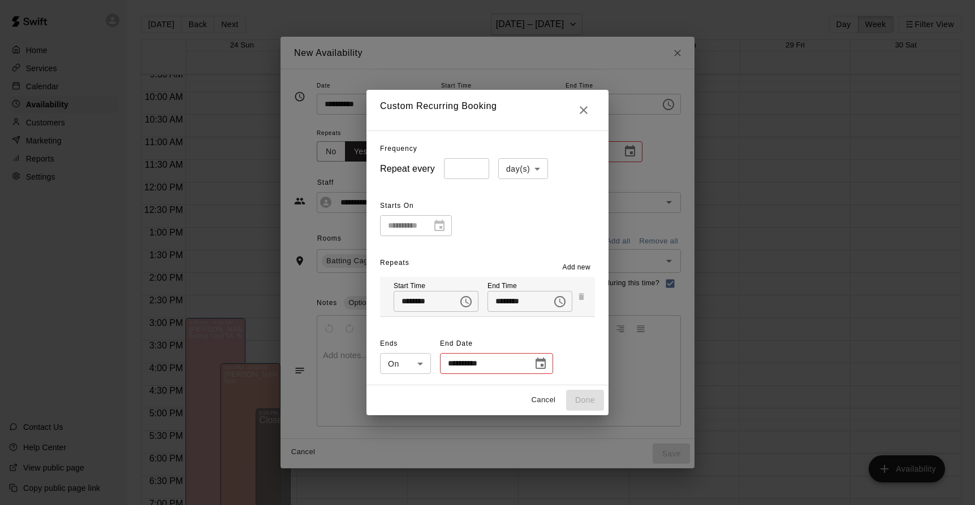
click at [538, 170] on body "**********" at bounding box center [487, 261] width 975 height 523
click at [521, 211] on li "week(s)" at bounding box center [523, 211] width 50 height 19
type input "******"
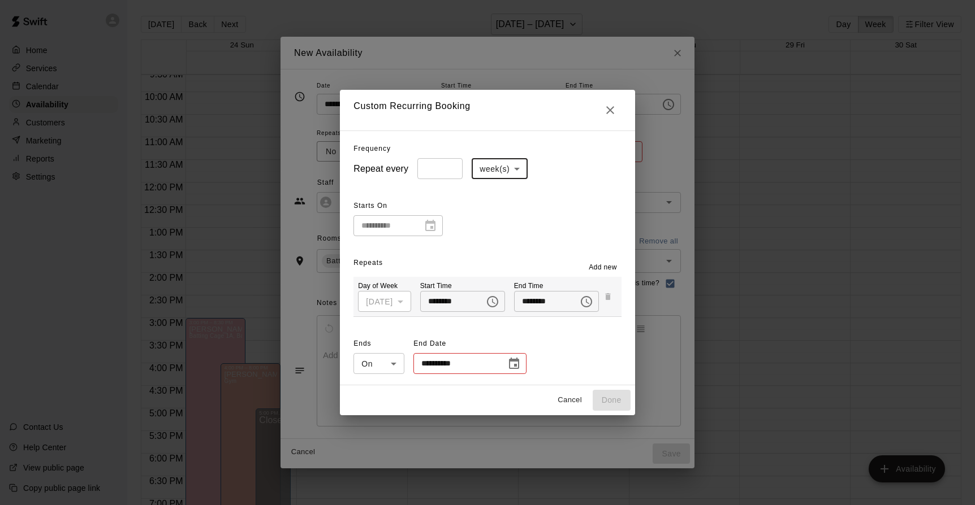
click at [430, 228] on div "**********" at bounding box center [397, 225] width 89 height 21
click at [424, 228] on div "**********" at bounding box center [397, 225] width 89 height 21
click at [401, 303] on div "Sunday" at bounding box center [384, 301] width 53 height 21
click at [513, 363] on icon "Choose date" at bounding box center [514, 364] width 14 height 14
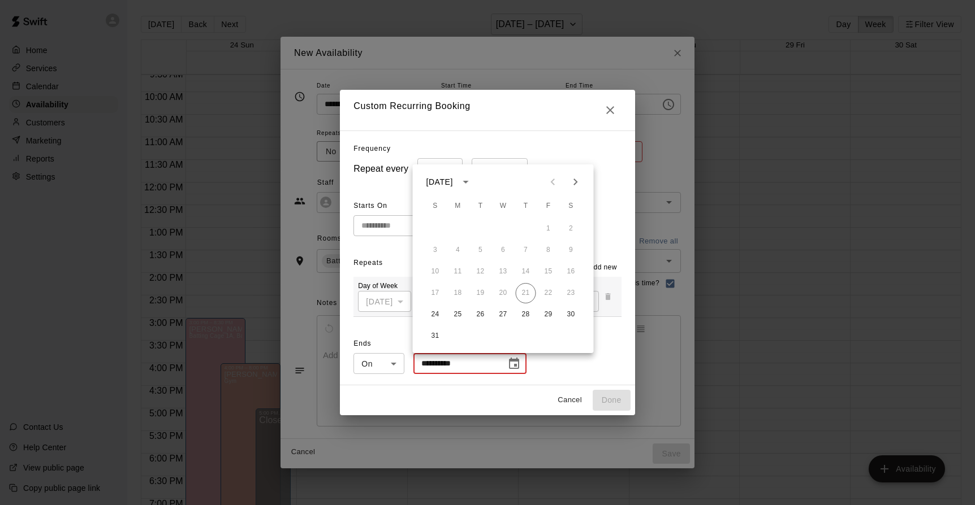
click at [554, 362] on div "**********" at bounding box center [486, 355] width 267 height 41
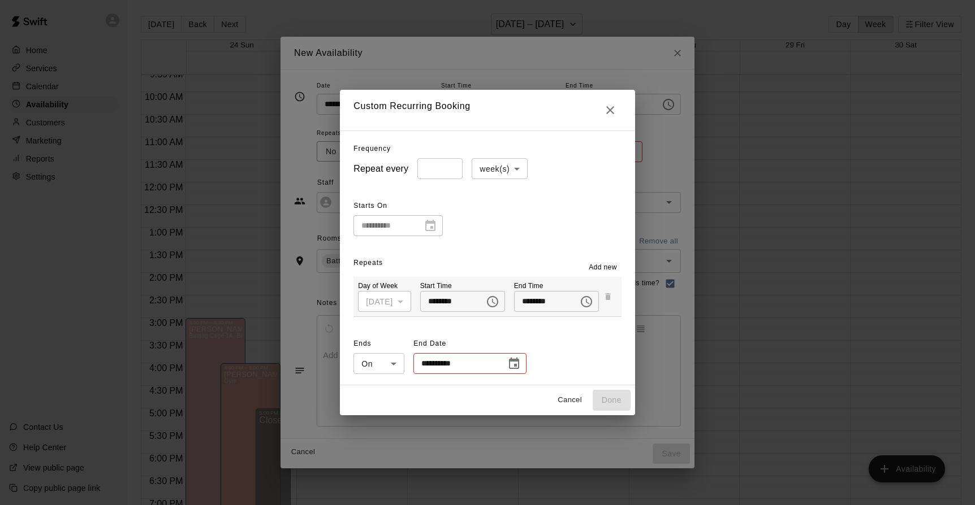
click at [517, 364] on icon "Choose date" at bounding box center [514, 364] width 14 height 14
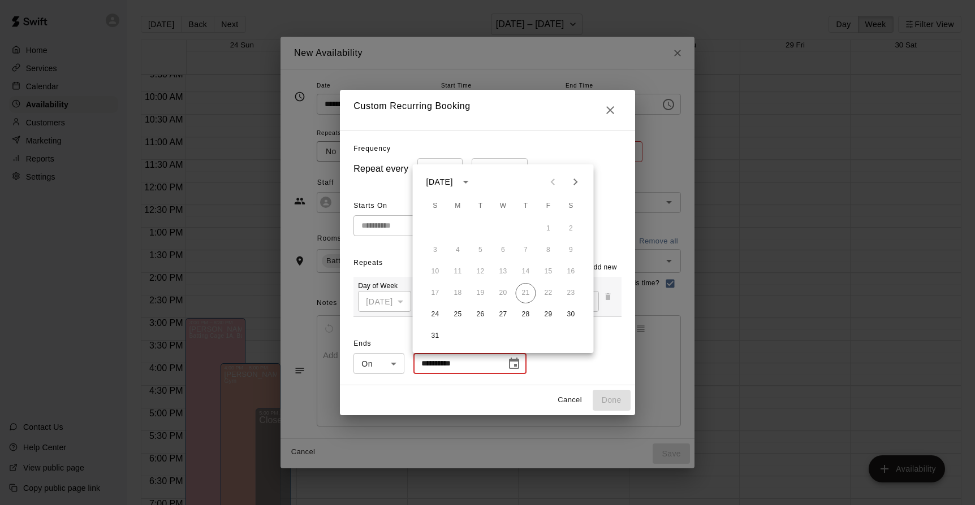
click at [575, 180] on icon "Next month" at bounding box center [575, 182] width 4 height 7
click at [457, 227] on button "1" at bounding box center [458, 229] width 20 height 20
type input "**********"
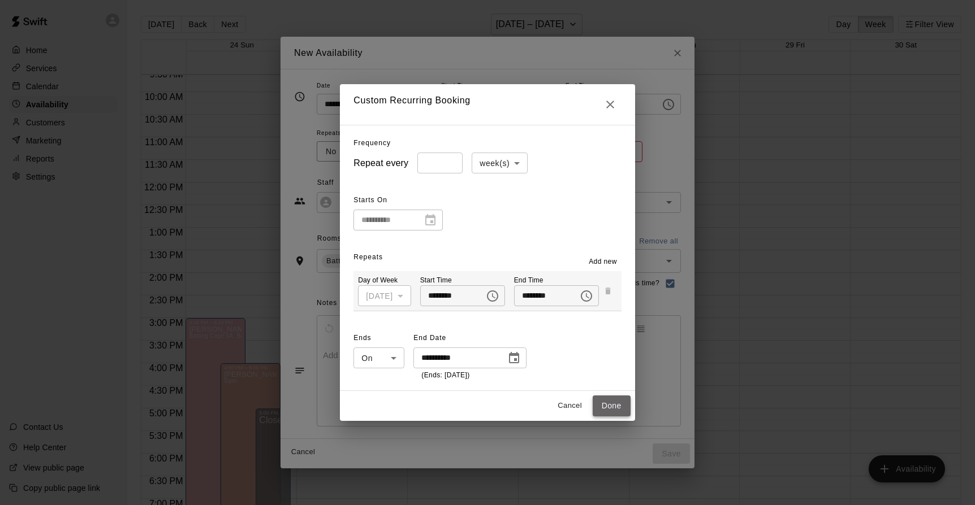
click at [609, 401] on button "Done" at bounding box center [611, 406] width 38 height 21
type input "******"
type input "**********"
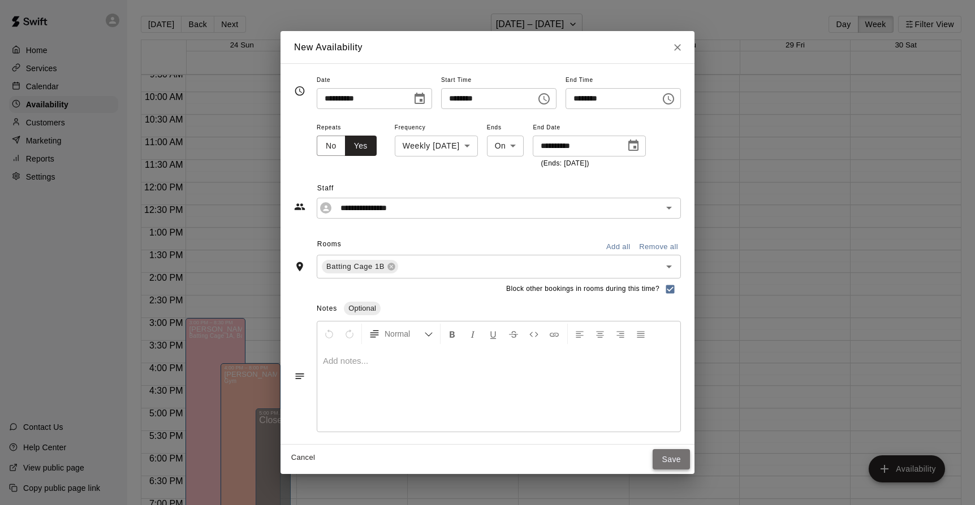
click at [690, 458] on button "Save" at bounding box center [670, 459] width 37 height 21
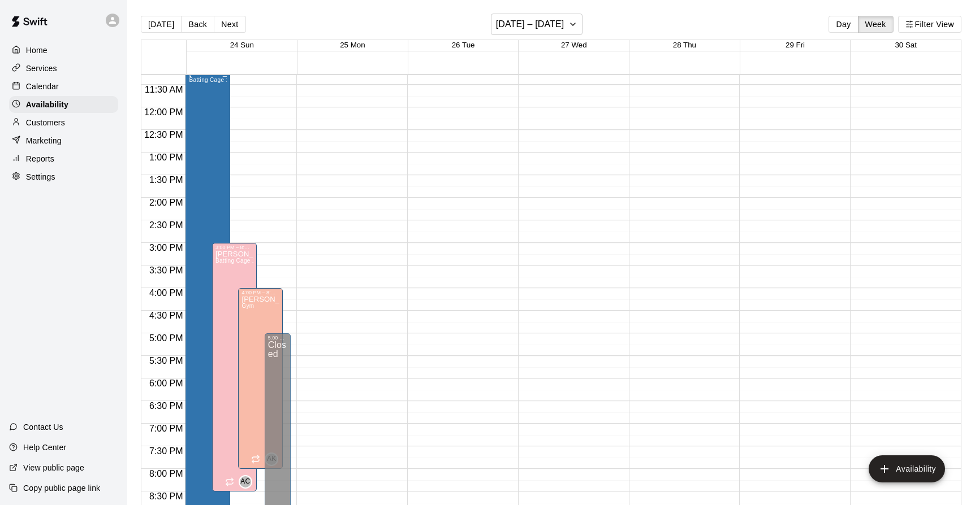
scroll to position [502, 0]
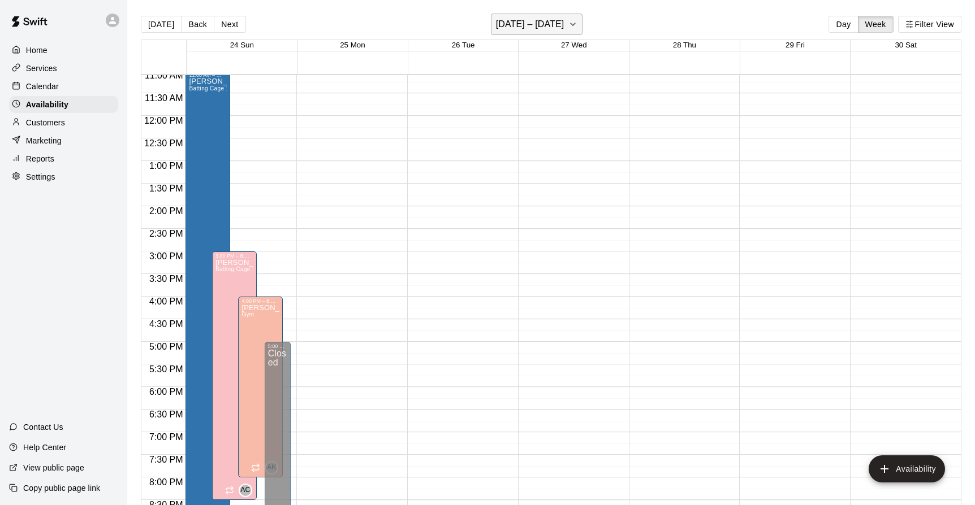
click at [571, 23] on icon "button" at bounding box center [572, 25] width 9 height 14
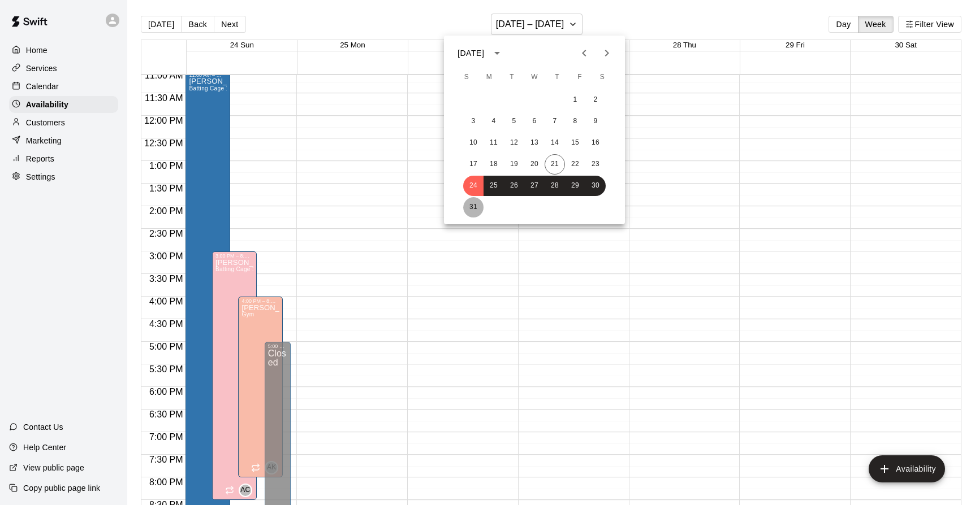
click at [474, 204] on button "31" at bounding box center [473, 207] width 20 height 20
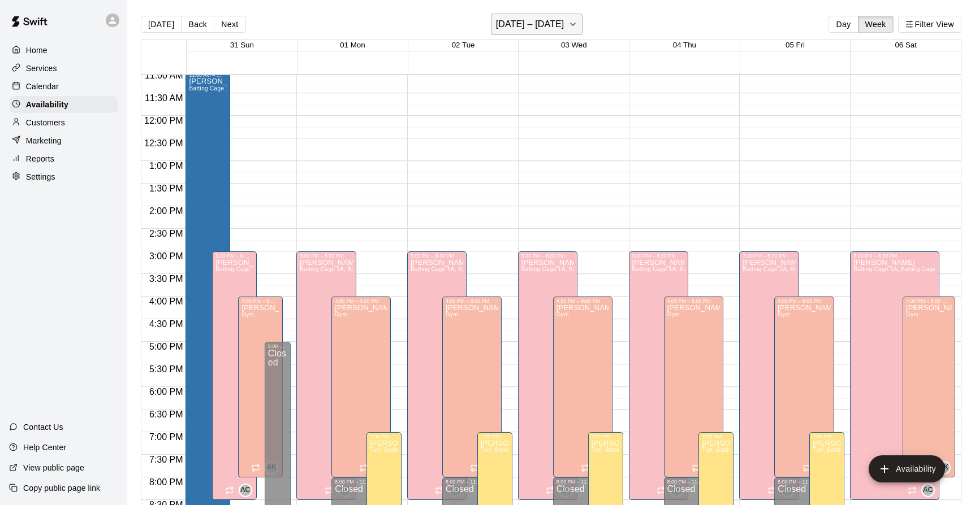
click at [577, 23] on icon "button" at bounding box center [572, 25] width 9 height 14
click at [480, 164] on button "17" at bounding box center [473, 164] width 20 height 20
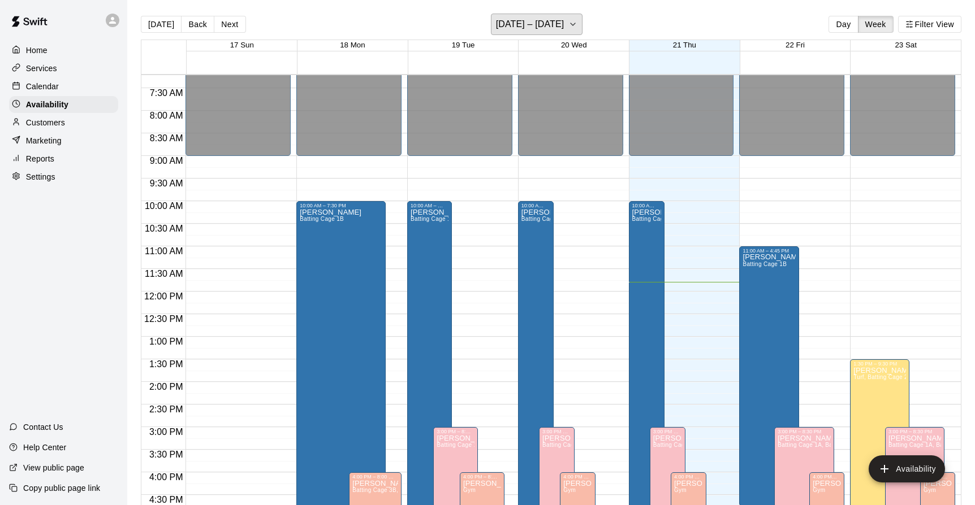
scroll to position [327, 0]
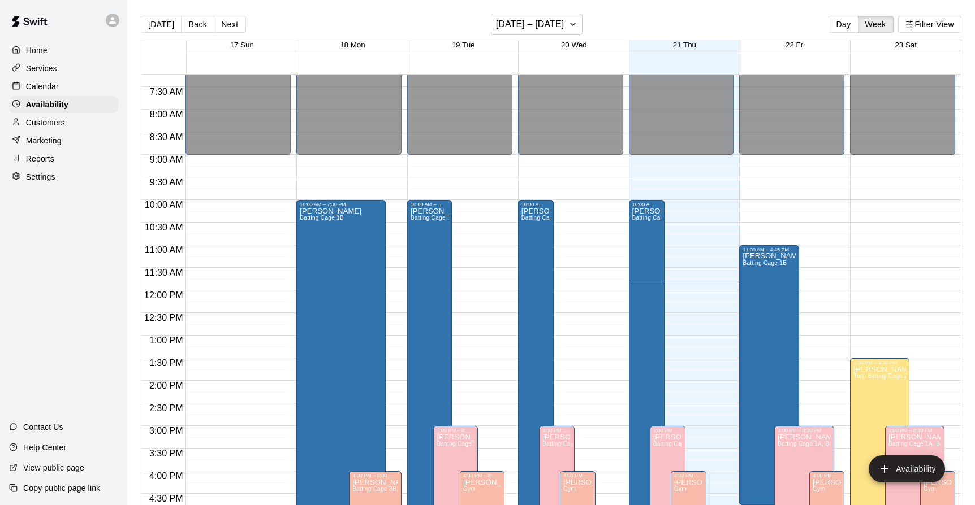
click at [865, 222] on div "12:00 AM – 9:00 AM Closed 1:30 PM – 9:30 PM [PERSON_NAME] Turf, Batting Cage 2A…" at bounding box center [902, 290] width 105 height 1085
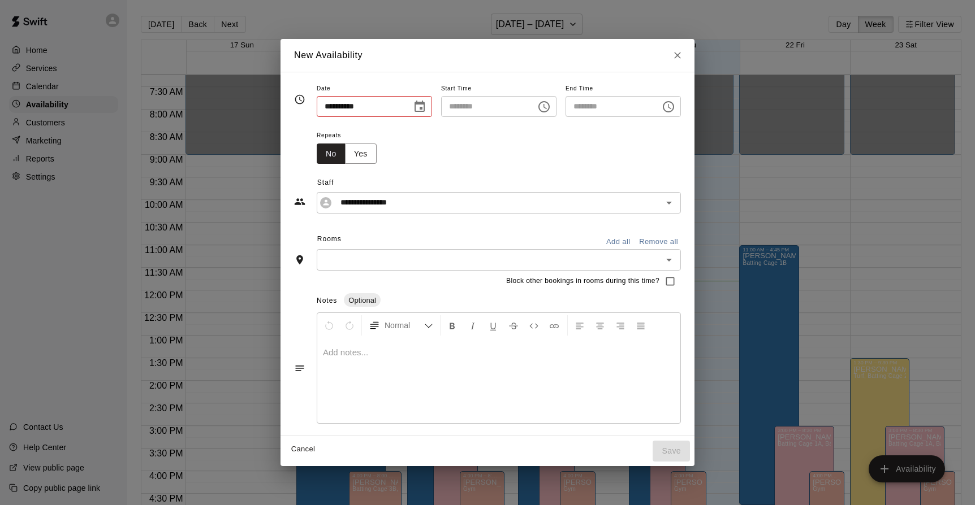
type input "**********"
type input "********"
click at [681, 53] on icon "Close" at bounding box center [677, 55] width 7 height 7
type input "**********"
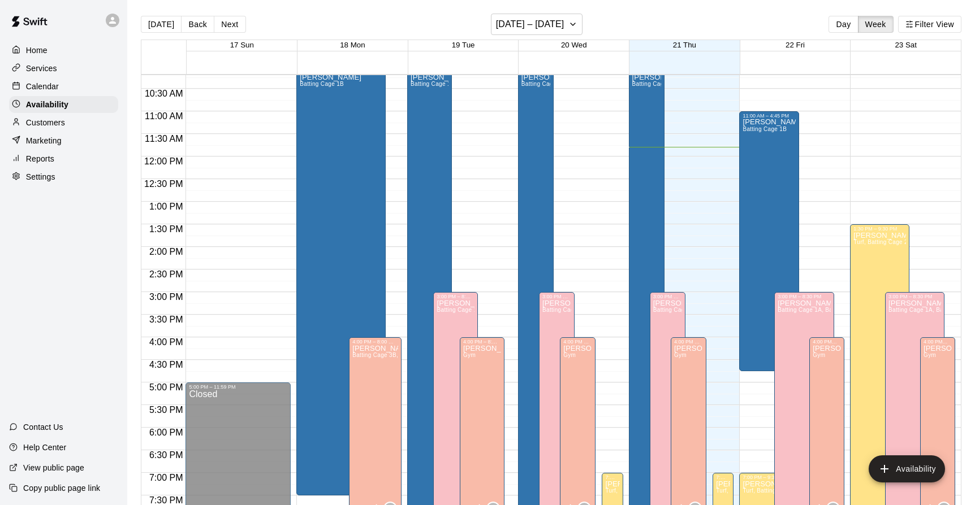
scroll to position [451, 0]
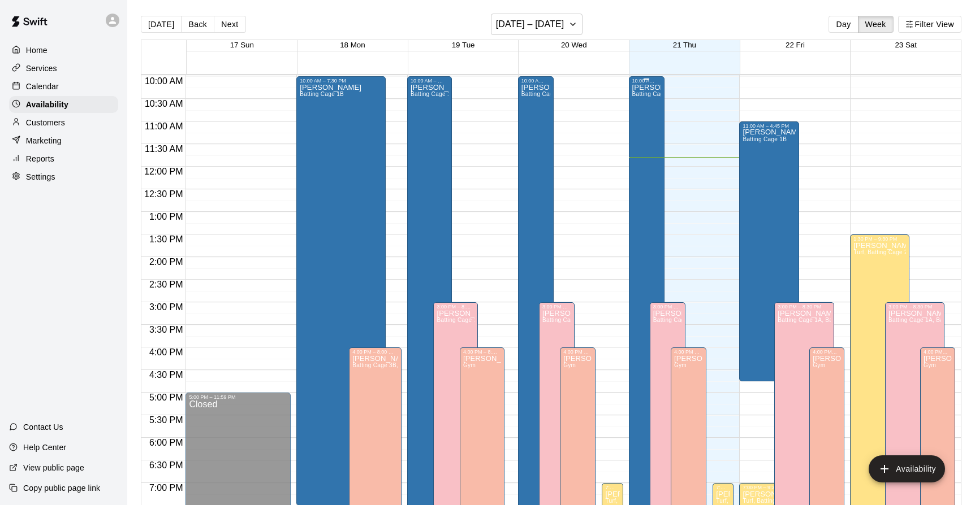
click at [642, 220] on div "[PERSON_NAME] Batting Cage 1B, Batting Cage 3B" at bounding box center [646, 336] width 29 height 505
click at [742, 13] on div at bounding box center [487, 252] width 975 height 505
click at [46, 86] on p "Calendar" at bounding box center [42, 86] width 33 height 11
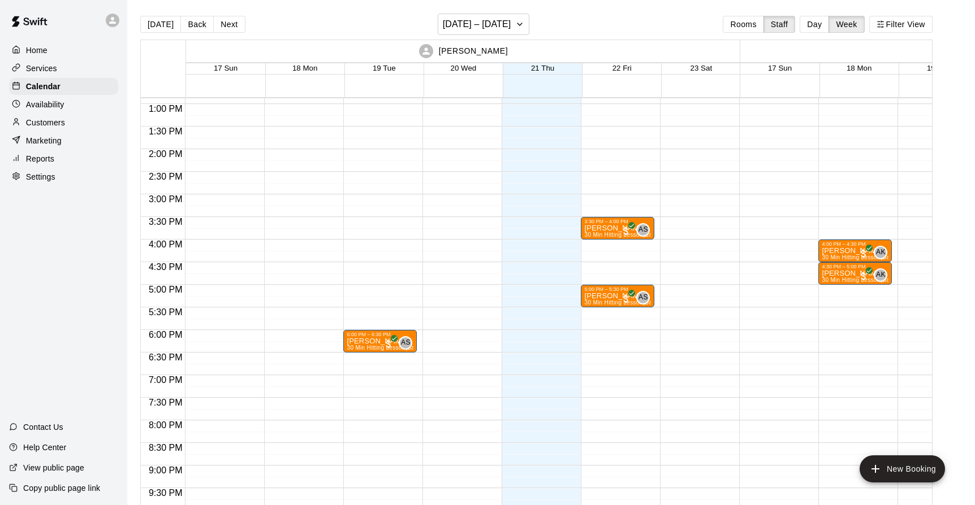
scroll to position [583, 0]
click at [561, 245] on div at bounding box center [537, 58] width 73 height 1085
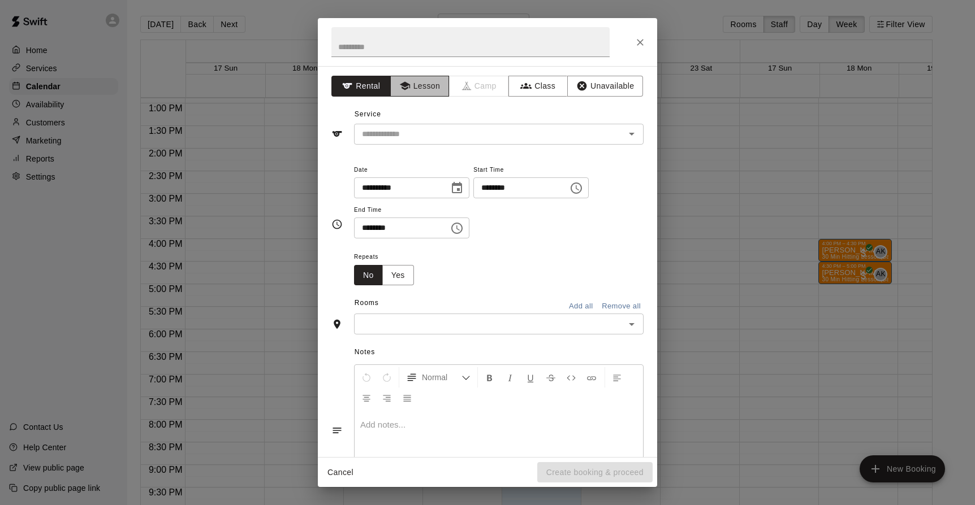
click at [419, 91] on button "Lesson" at bounding box center [419, 86] width 59 height 21
click at [637, 44] on icon "Close" at bounding box center [639, 42] width 11 height 11
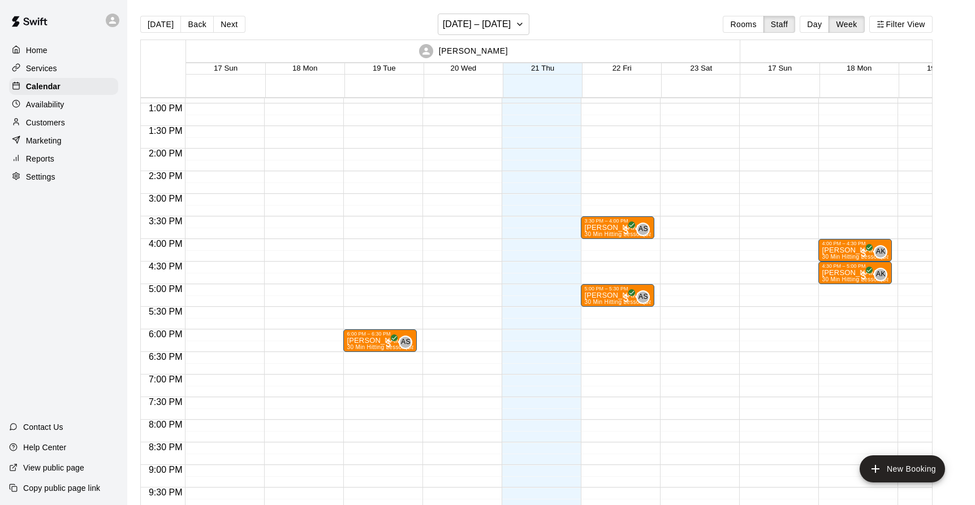
click at [525, 228] on div at bounding box center [537, 58] width 73 height 1085
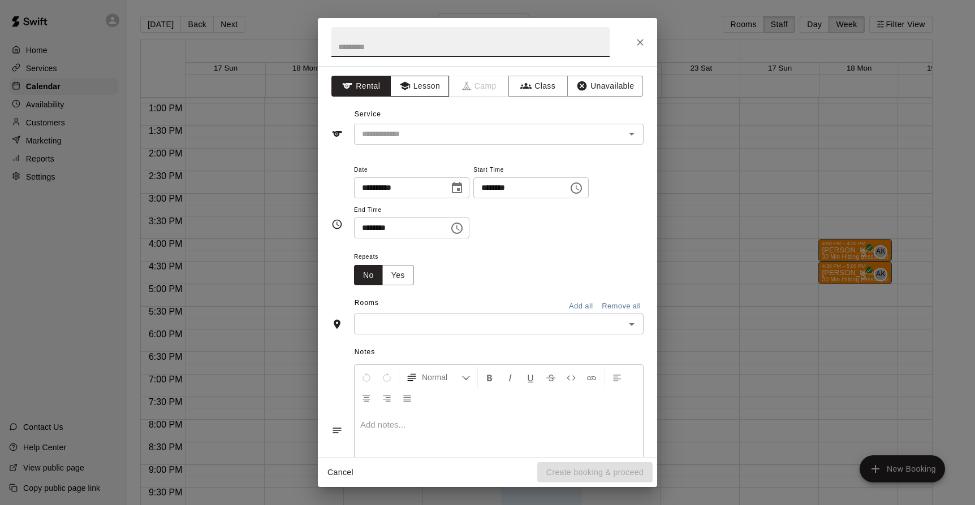
click at [427, 96] on button "Lesson" at bounding box center [419, 86] width 59 height 21
click at [631, 135] on icon "Open" at bounding box center [632, 134] width 6 height 3
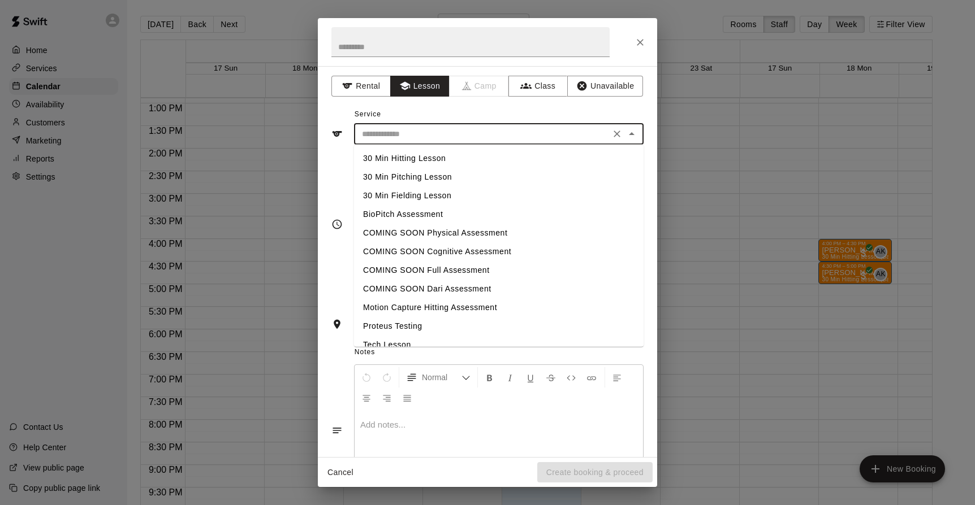
click at [443, 159] on li "30 Min Hitting Lesson" at bounding box center [498, 158] width 289 height 19
type input "**********"
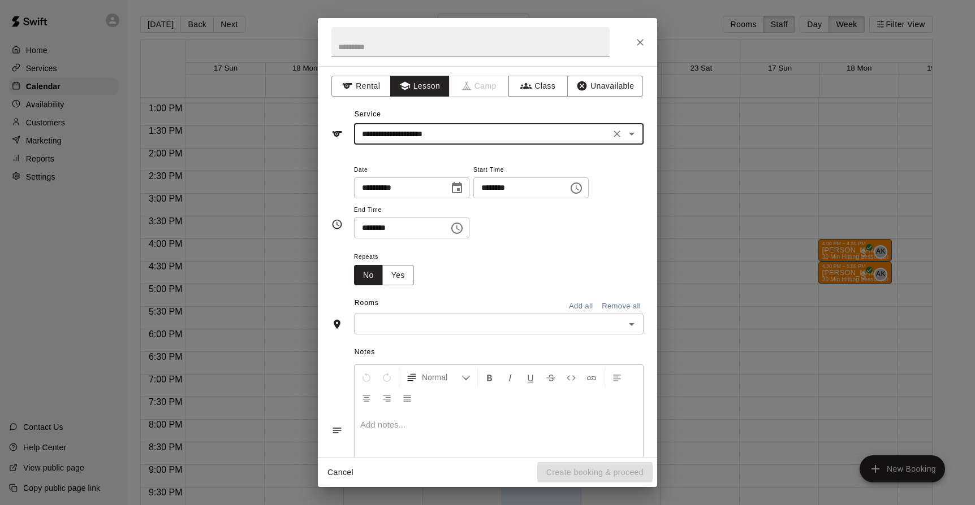
click at [583, 187] on icon "Choose time, selected time is 3:45 PM" at bounding box center [576, 188] width 14 height 14
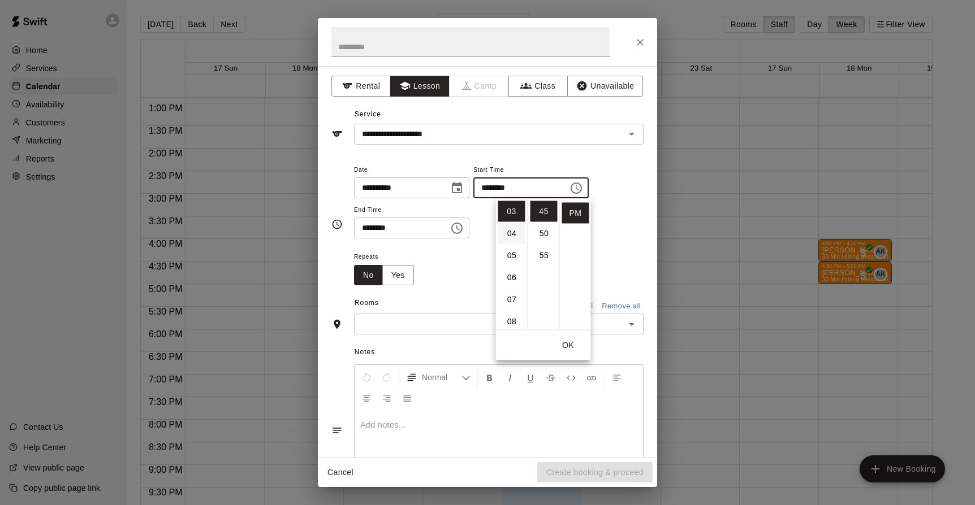
scroll to position [0, 0]
click at [510, 214] on li "12" at bounding box center [511, 211] width 27 height 21
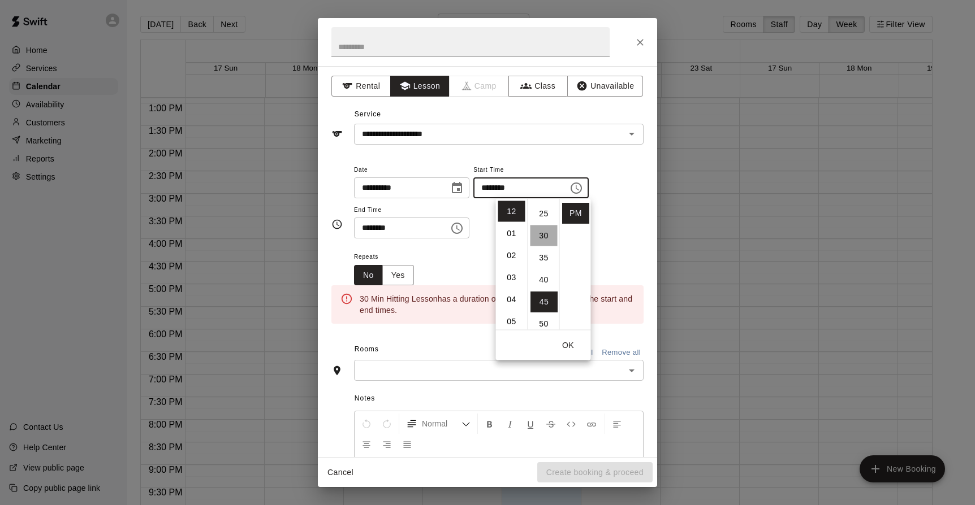
click at [545, 236] on li "30" at bounding box center [543, 236] width 27 height 21
type input "********"
click at [565, 344] on button "OK" at bounding box center [568, 345] width 36 height 21
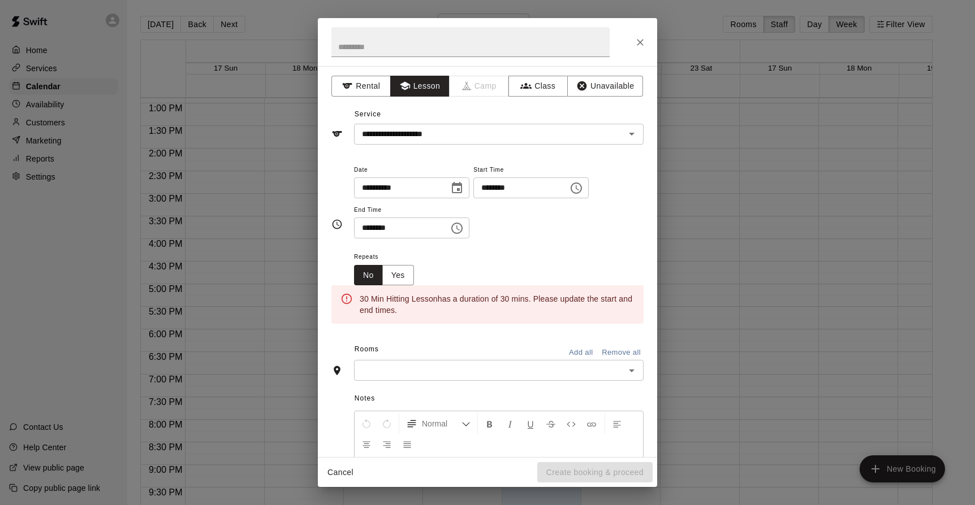
click at [464, 231] on icon "Choose time, selected time is 4:15 PM" at bounding box center [457, 229] width 14 height 14
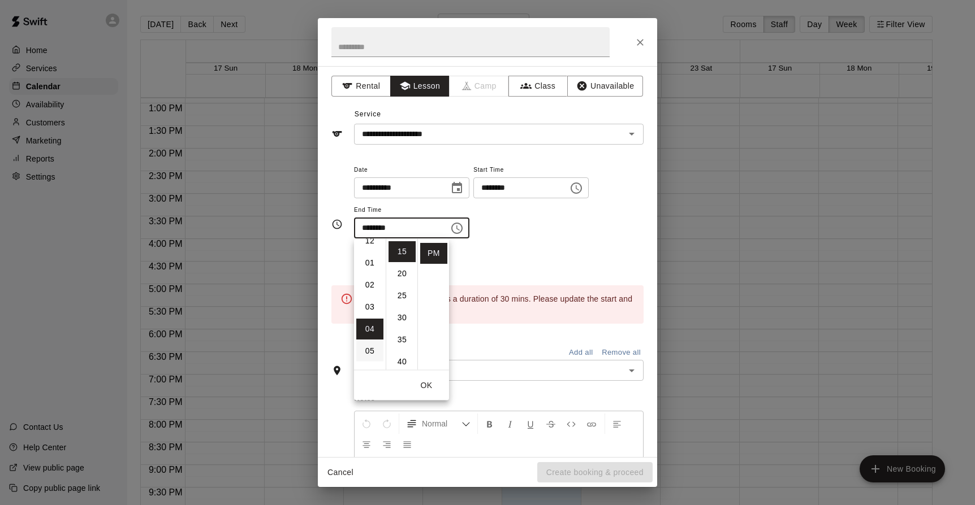
scroll to position [0, 0]
click at [370, 281] on li "01" at bounding box center [369, 273] width 27 height 21
click at [406, 250] on li "00" at bounding box center [401, 251] width 27 height 21
type input "********"
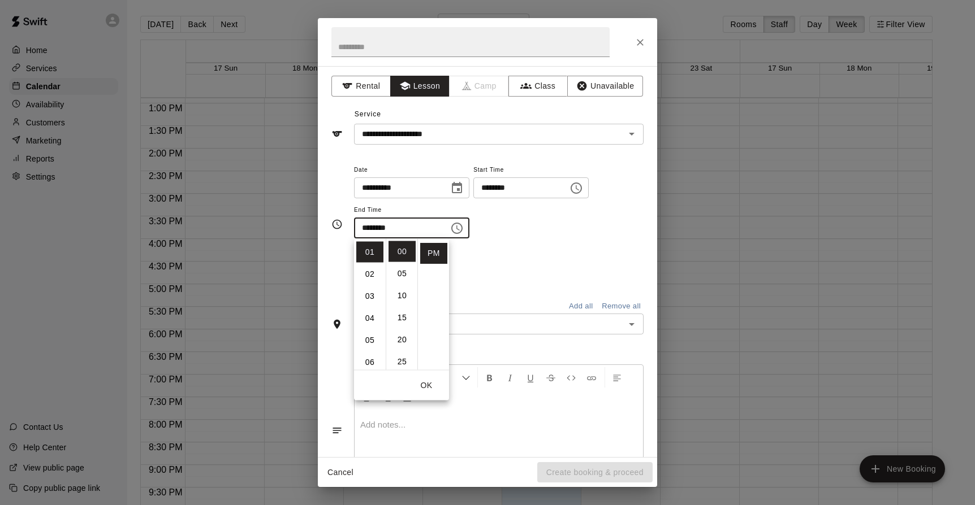
click at [487, 271] on div "Repeats No Yes" at bounding box center [498, 268] width 289 height 36
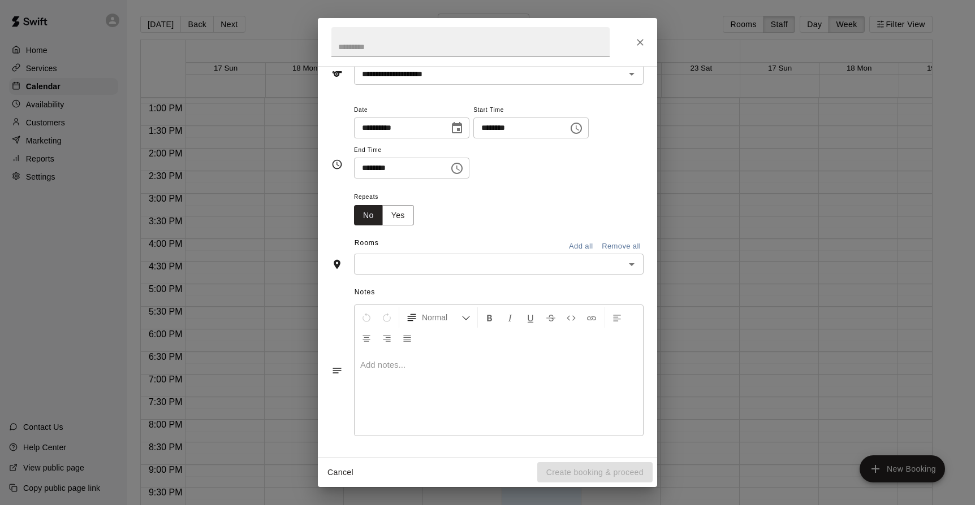
scroll to position [60, 0]
click at [631, 263] on icon "Open" at bounding box center [632, 264] width 6 height 3
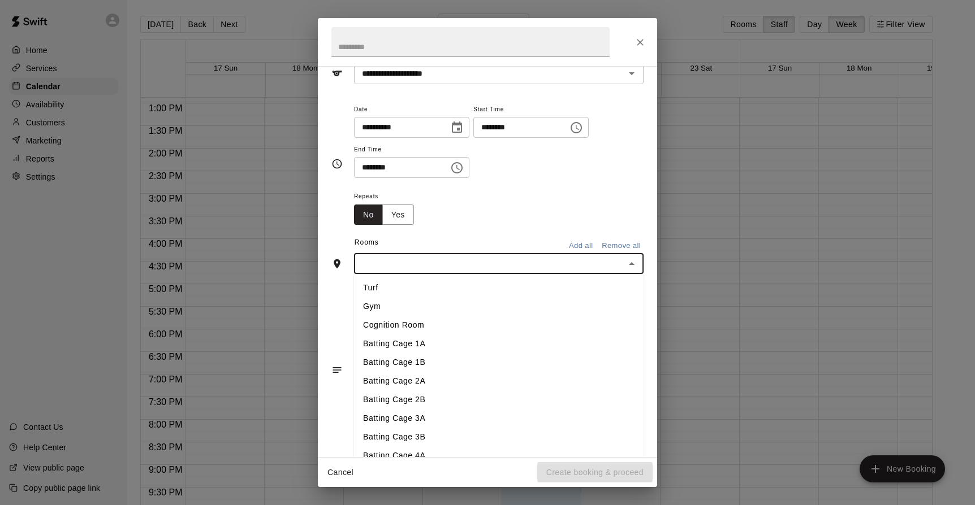
click at [431, 356] on li "Batting Cage 1B" at bounding box center [498, 362] width 289 height 19
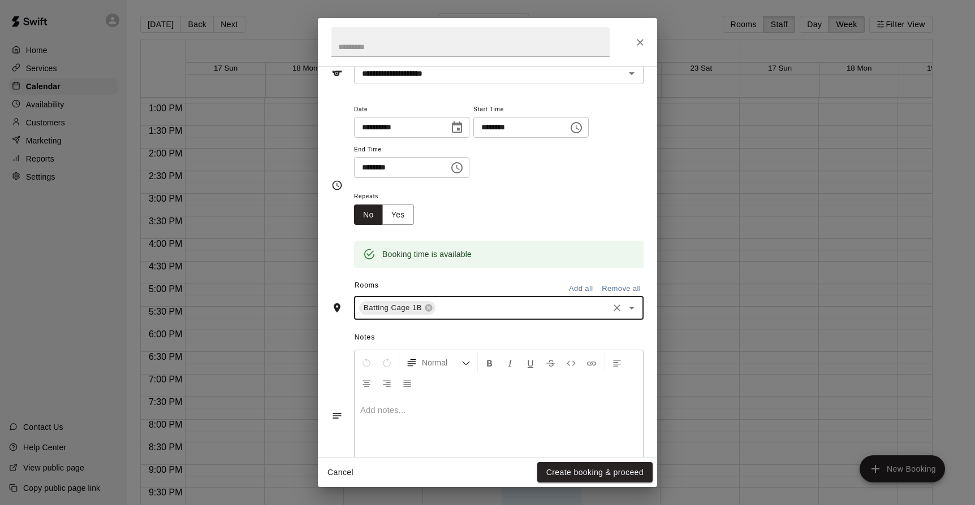
scroll to position [106, 0]
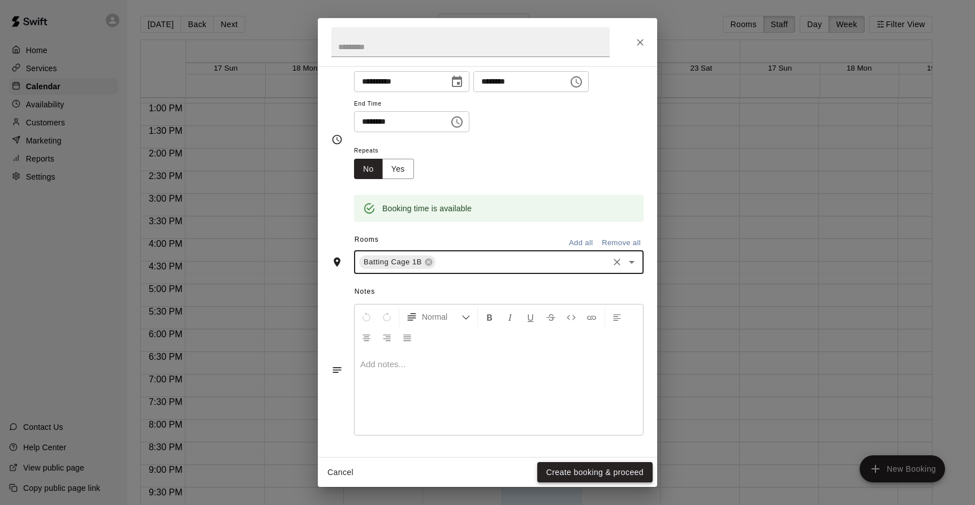
click at [564, 473] on button "Create booking & proceed" at bounding box center [594, 472] width 115 height 21
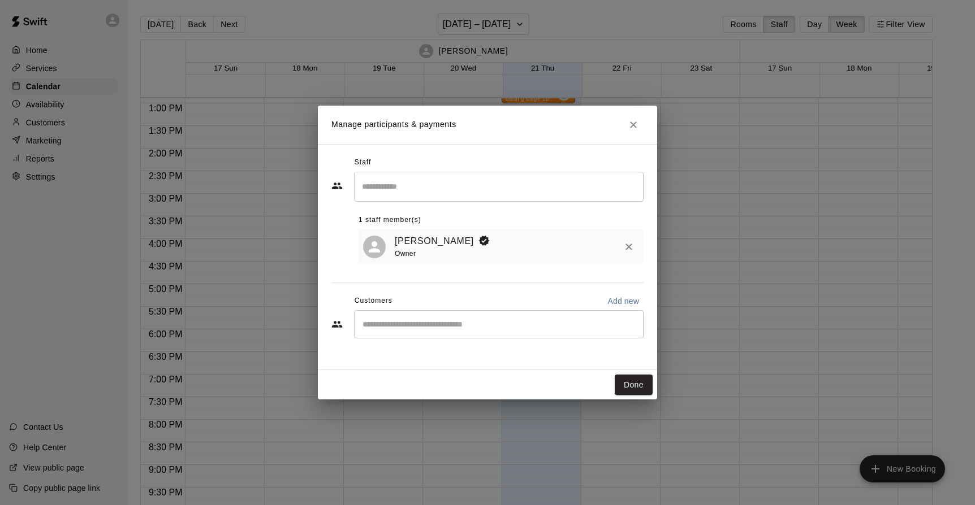
click at [561, 200] on div "​" at bounding box center [498, 187] width 289 height 30
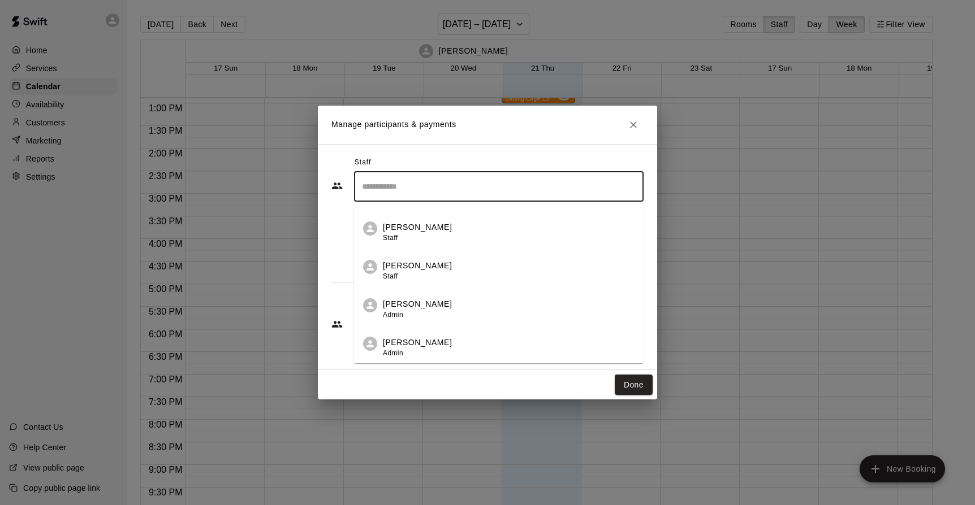
scroll to position [0, 0]
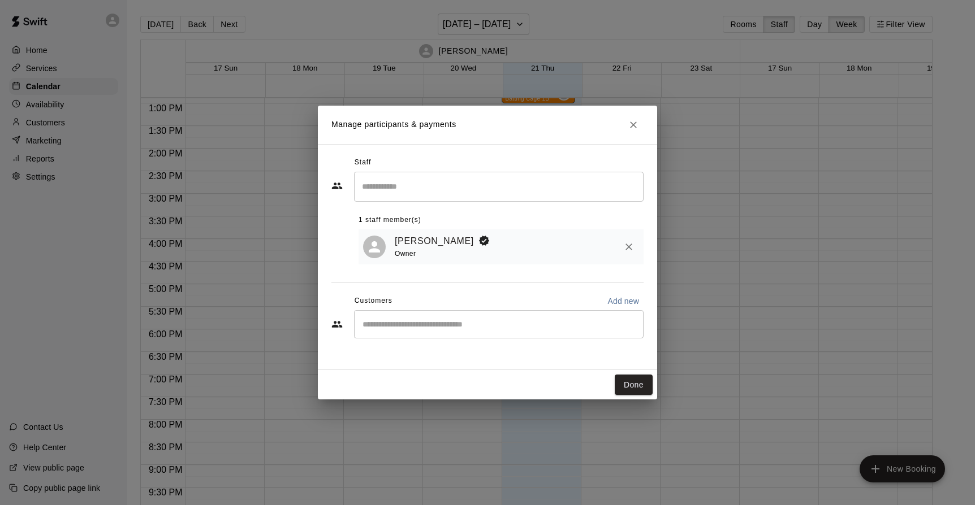
click at [335, 268] on div "Staff ​ 1 staff member(s) Adam Sobocienski Owner Customers Add new ​" at bounding box center [487, 252] width 312 height 196
click at [612, 322] on input "Start typing to search customers..." at bounding box center [498, 324] width 279 height 11
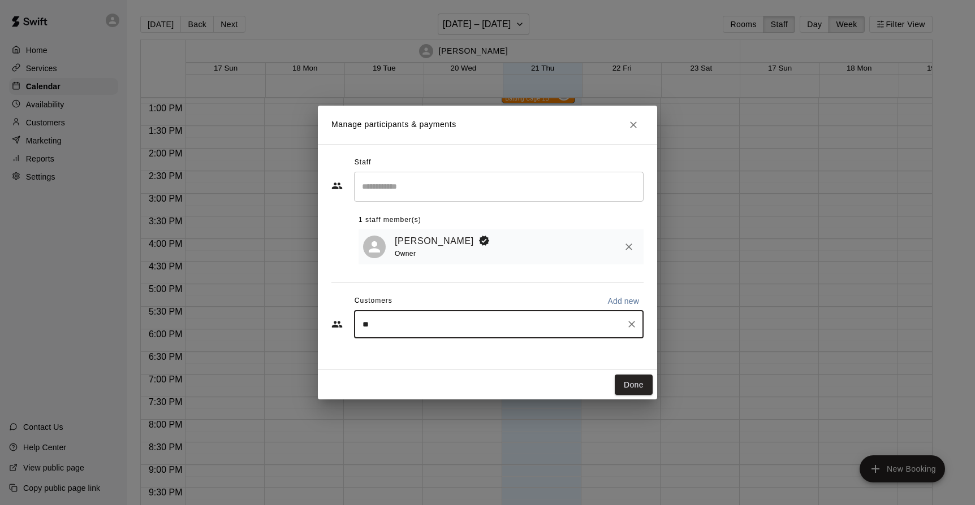
type input "***"
click at [494, 356] on div "Joe Test Platinum Membership" at bounding box center [476, 351] width 180 height 12
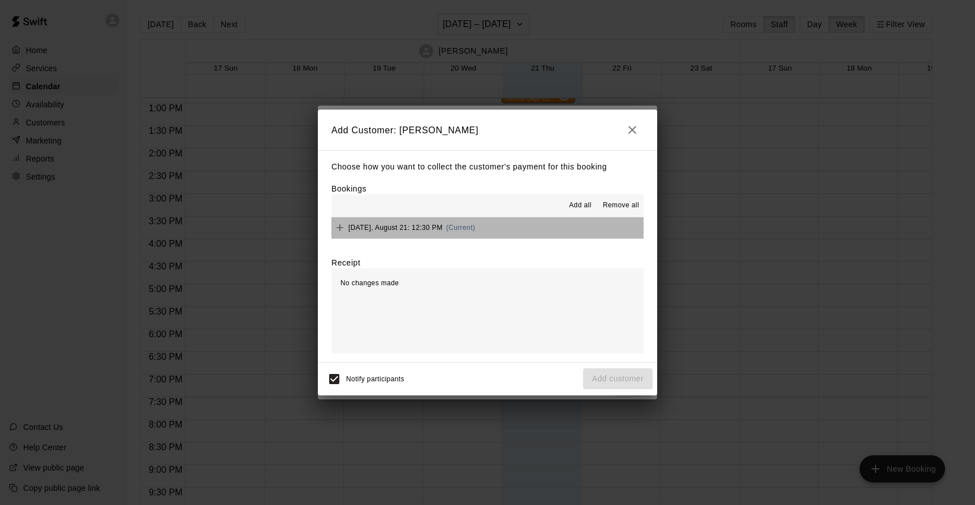
click at [483, 231] on button "Thursday, August 21: 12:30 PM (Current)" at bounding box center [487, 228] width 312 height 21
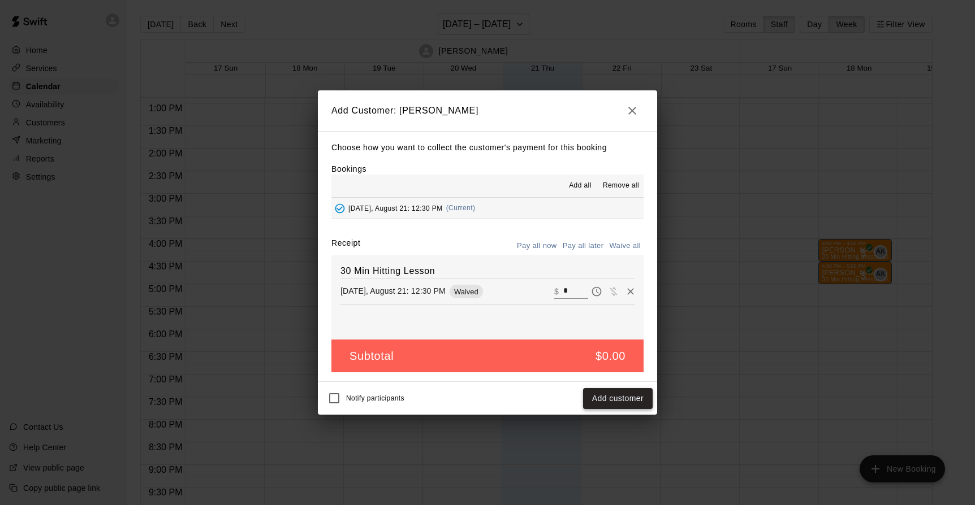
click at [599, 400] on button "Add customer" at bounding box center [618, 398] width 70 height 21
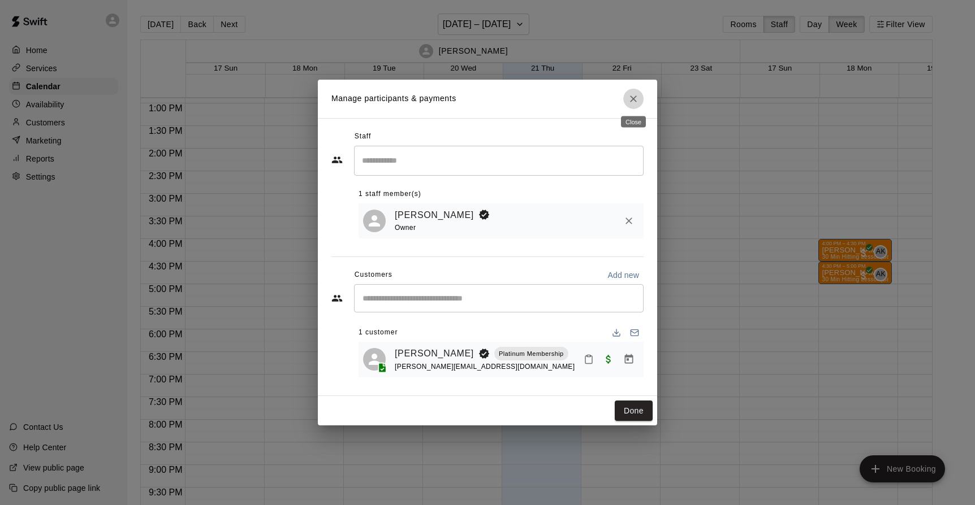
click at [633, 100] on icon "Close" at bounding box center [632, 98] width 11 height 11
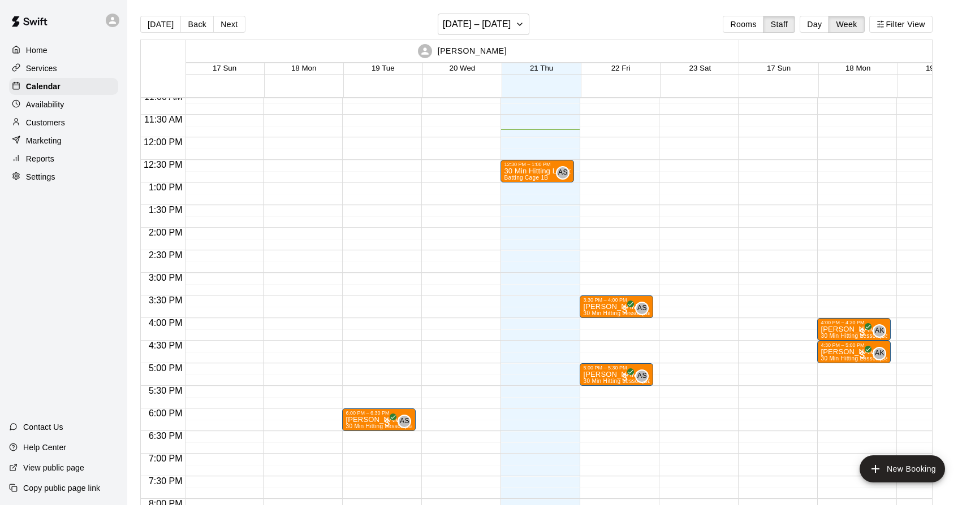
scroll to position [309, 1]
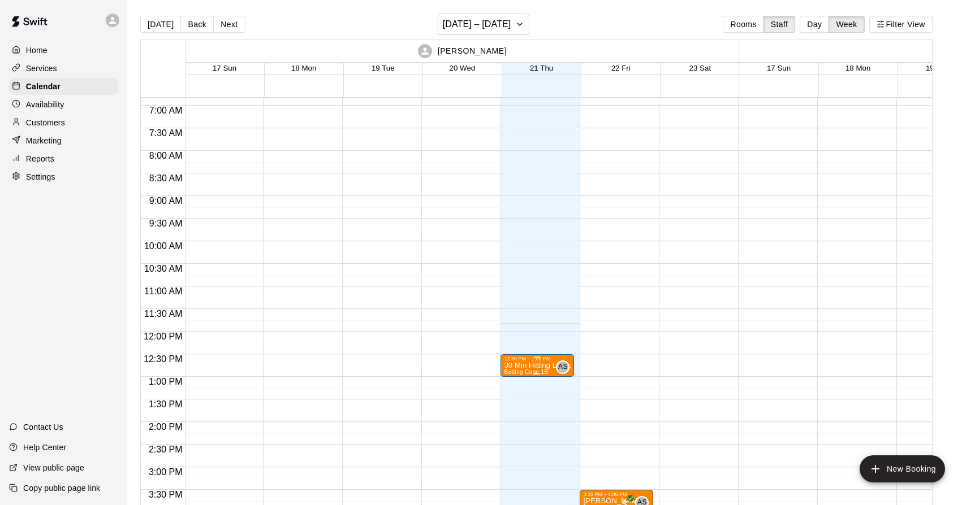
click at [540, 366] on p "30 Min Hitting Lesson" at bounding box center [537, 366] width 67 height 0
click at [516, 381] on icon "edit" at bounding box center [516, 378] width 14 height 14
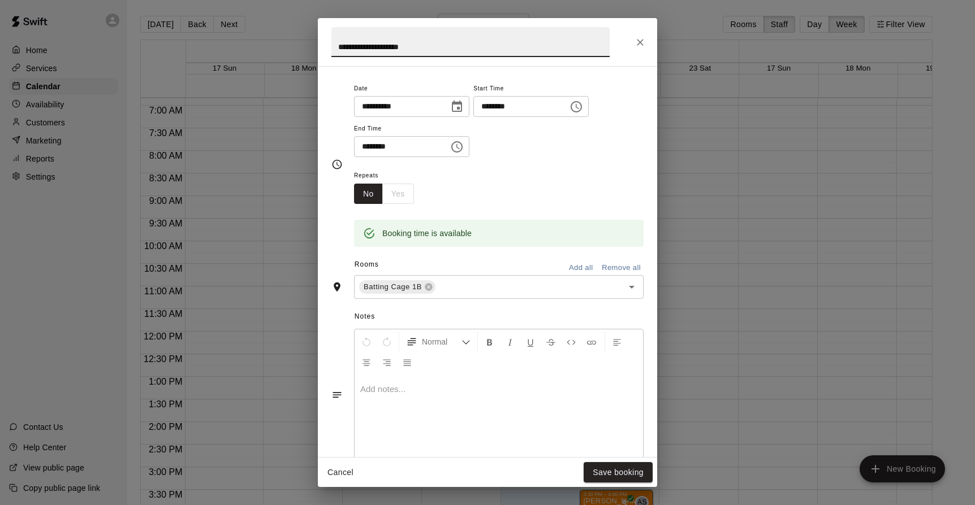
scroll to position [0, 0]
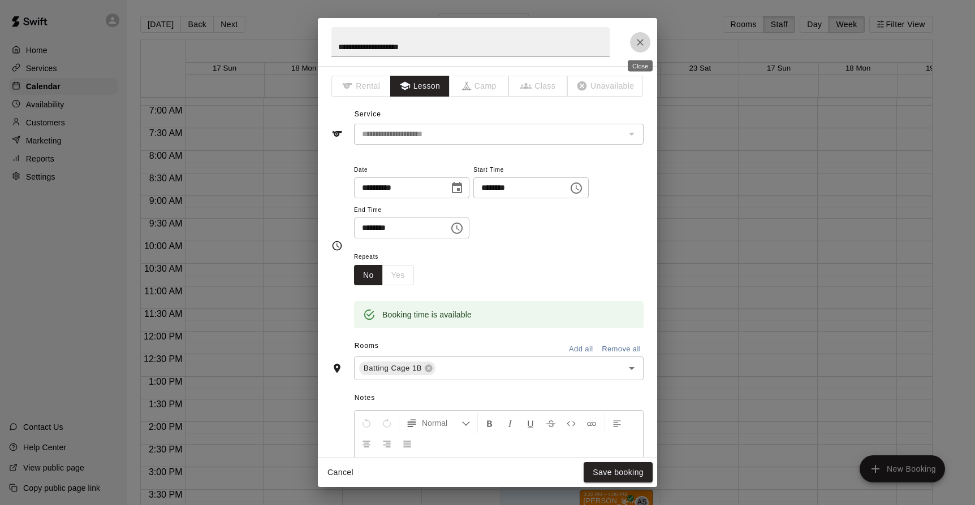
click at [642, 44] on icon "Close" at bounding box center [640, 42] width 7 height 7
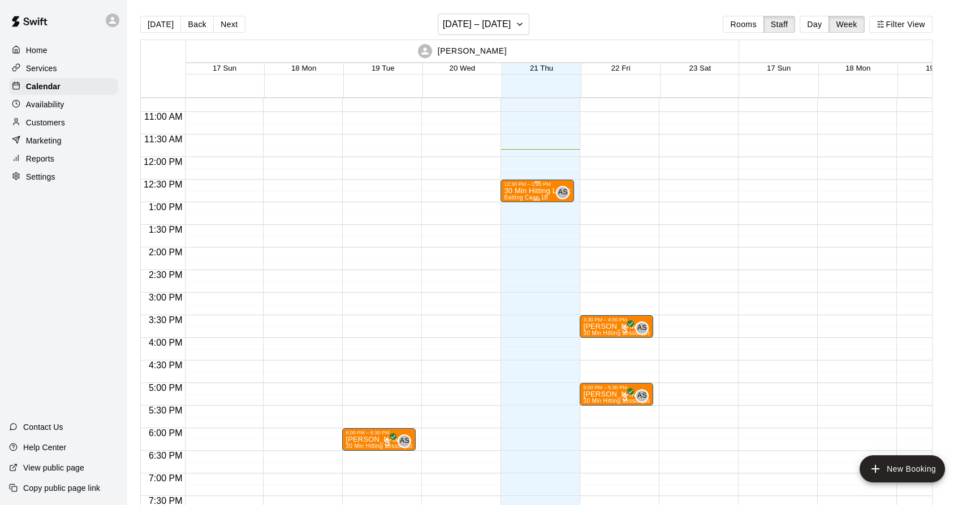
scroll to position [423, 1]
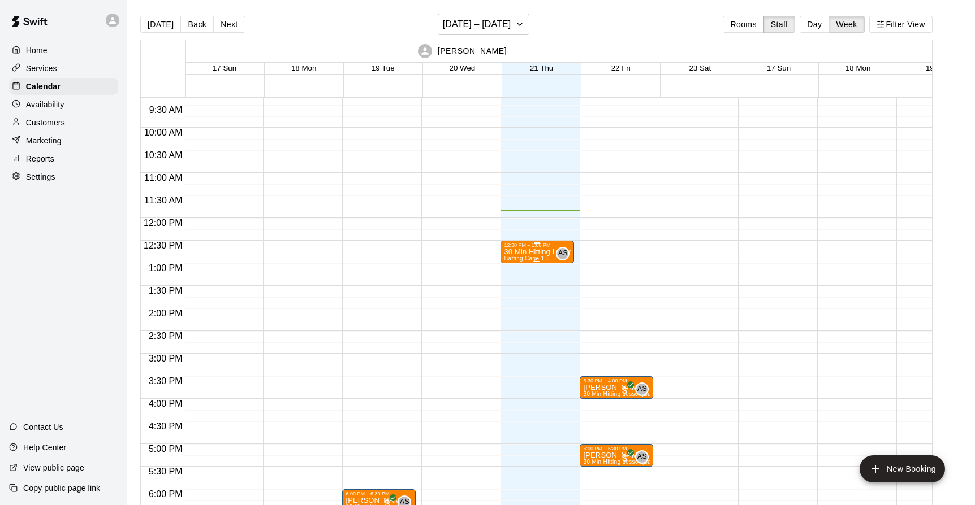
click at [543, 248] on div "12:30 PM – 1:00 PM" at bounding box center [537, 246] width 67 height 6
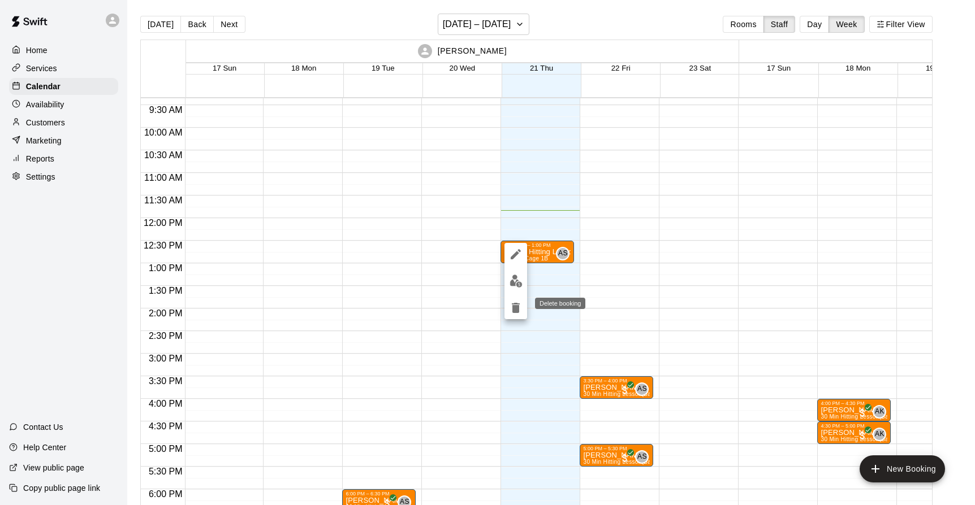
click at [514, 305] on icon "delete" at bounding box center [516, 308] width 14 height 14
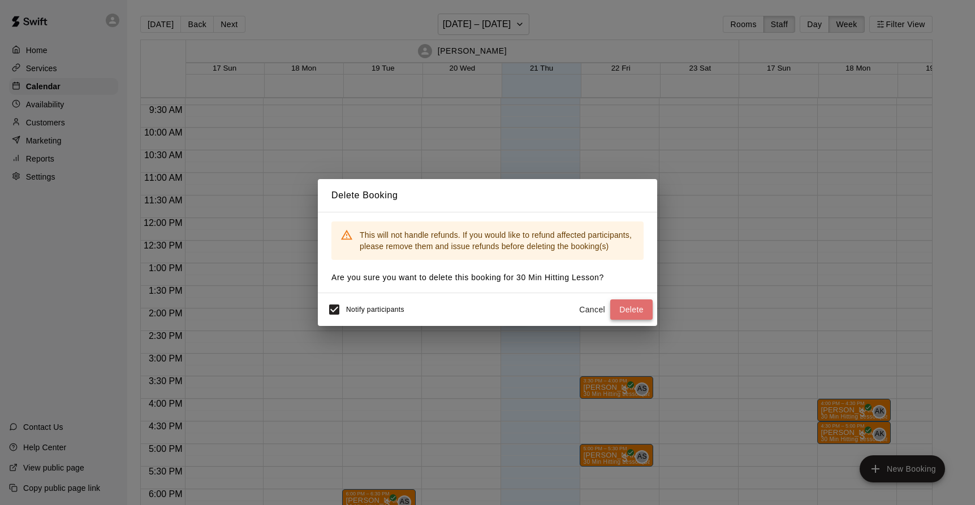
click at [626, 302] on button "Delete" at bounding box center [631, 310] width 42 height 21
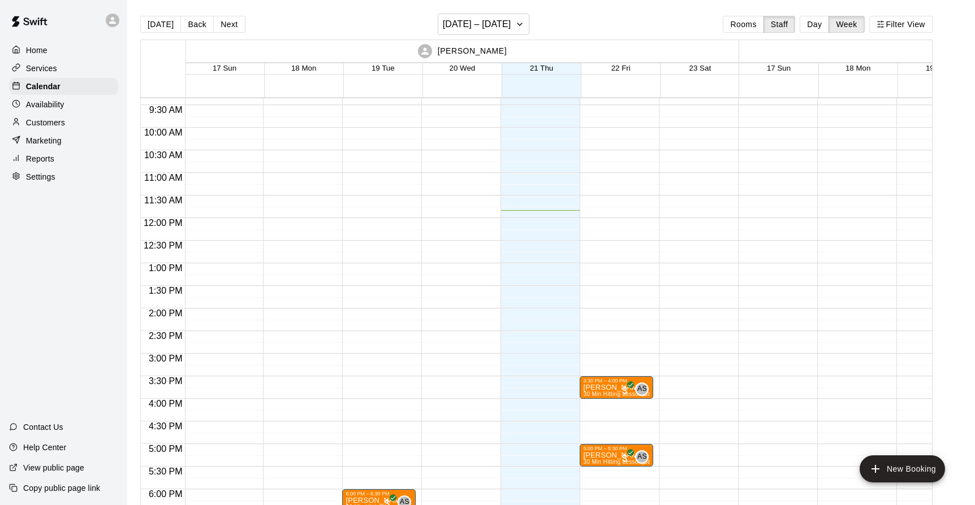
click at [538, 252] on div at bounding box center [536, 218] width 73 height 1085
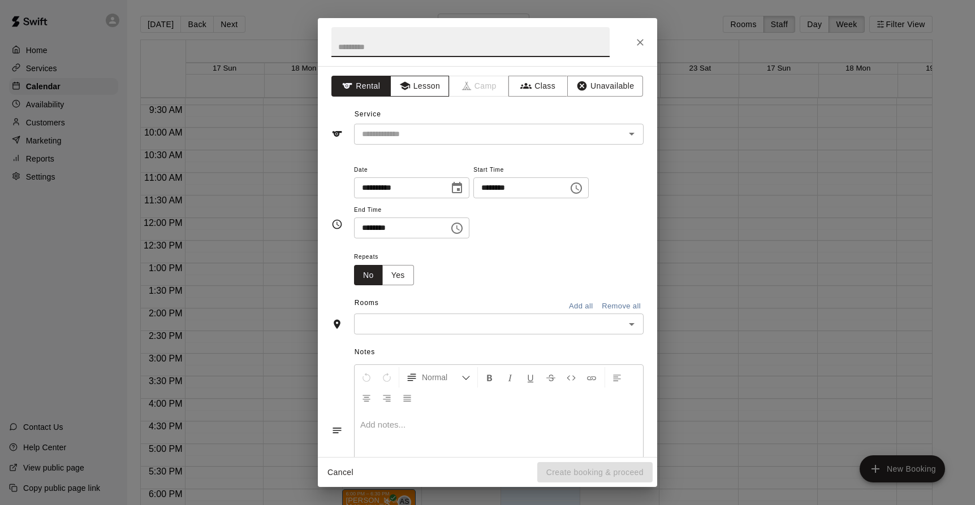
click at [423, 86] on button "Lesson" at bounding box center [419, 86] width 59 height 21
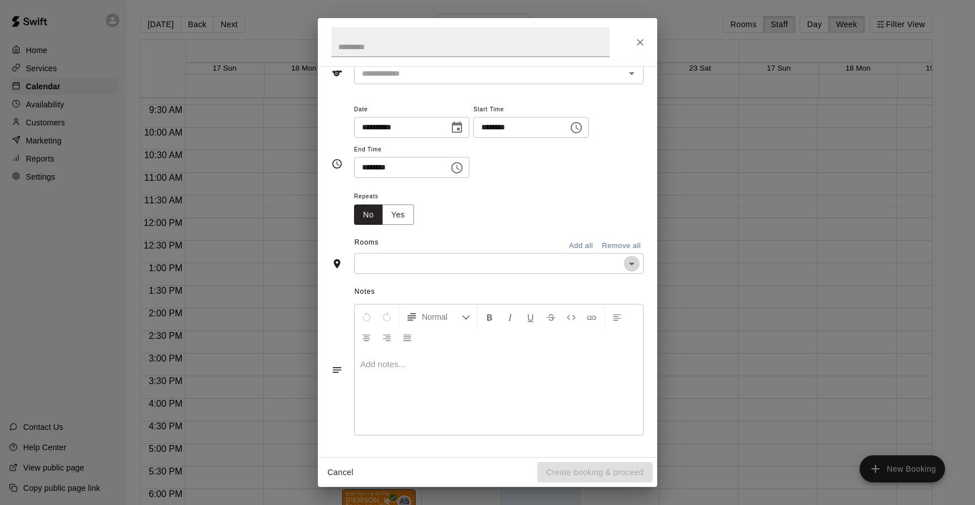
click at [633, 268] on icon "Open" at bounding box center [632, 264] width 14 height 14
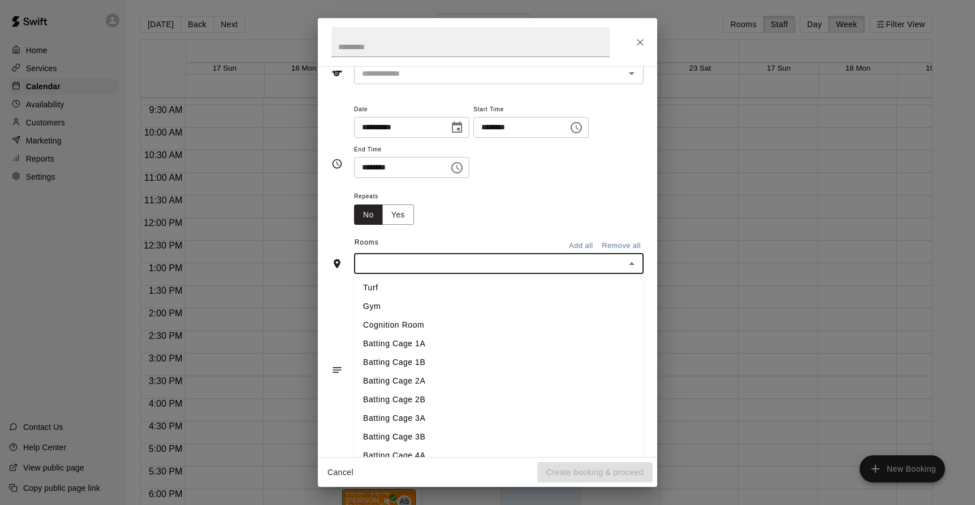
click at [427, 358] on li "Batting Cage 1B" at bounding box center [498, 362] width 289 height 19
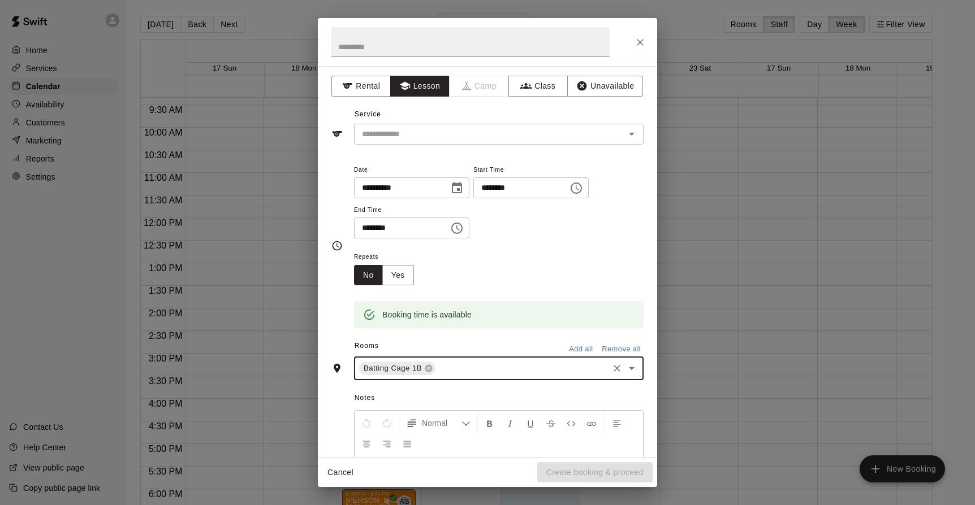
scroll to position [2, 0]
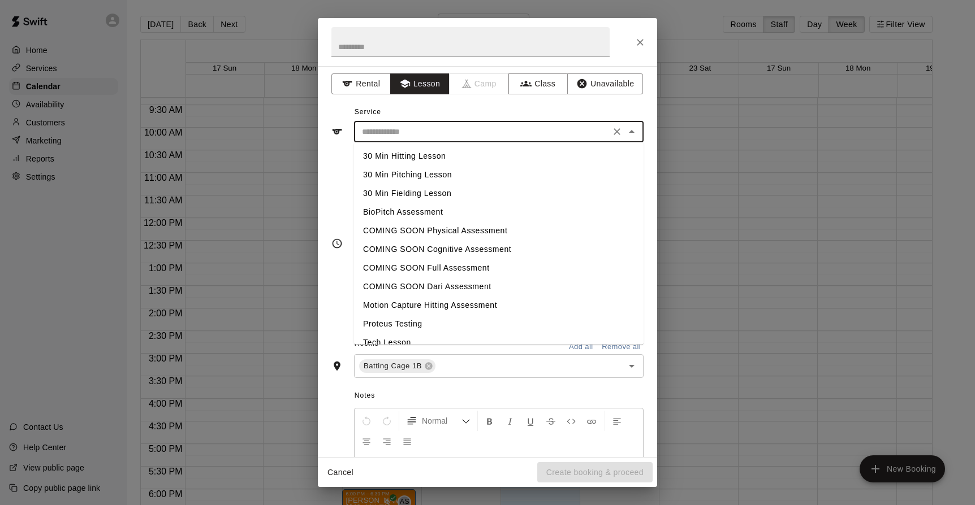
click at [409, 134] on input "text" at bounding box center [481, 132] width 249 height 14
click at [400, 150] on li "30 Min Hitting Lesson" at bounding box center [498, 156] width 289 height 19
type input "**********"
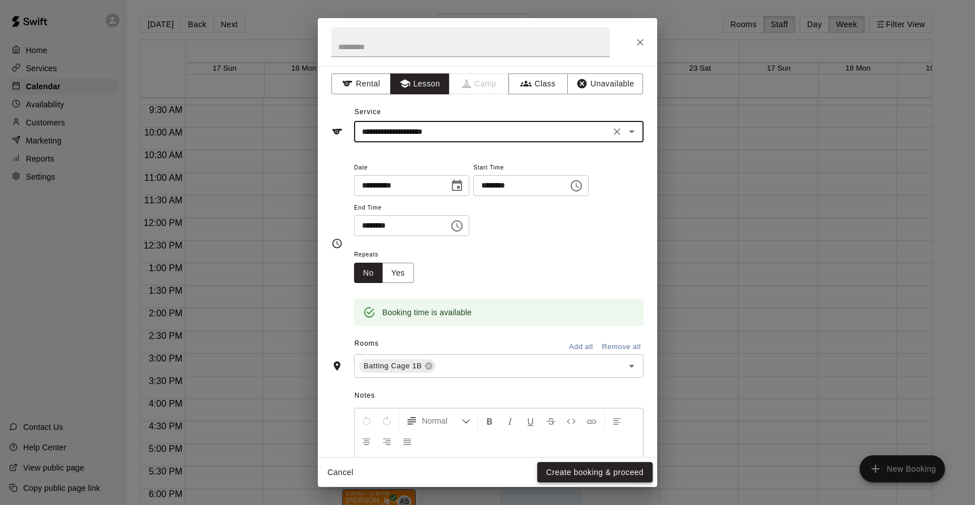
click at [560, 470] on button "Create booking & proceed" at bounding box center [594, 472] width 115 height 21
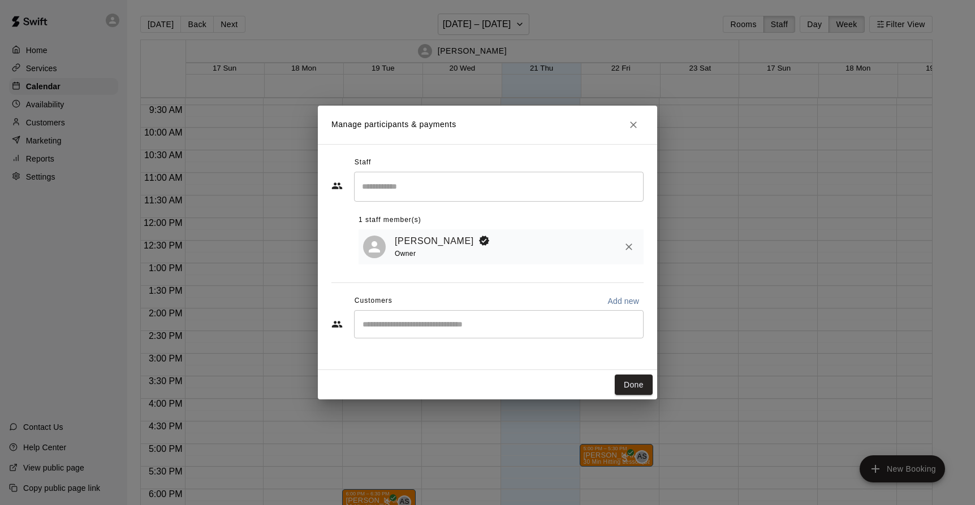
click at [479, 329] on input "Start typing to search customers..." at bounding box center [498, 324] width 279 height 11
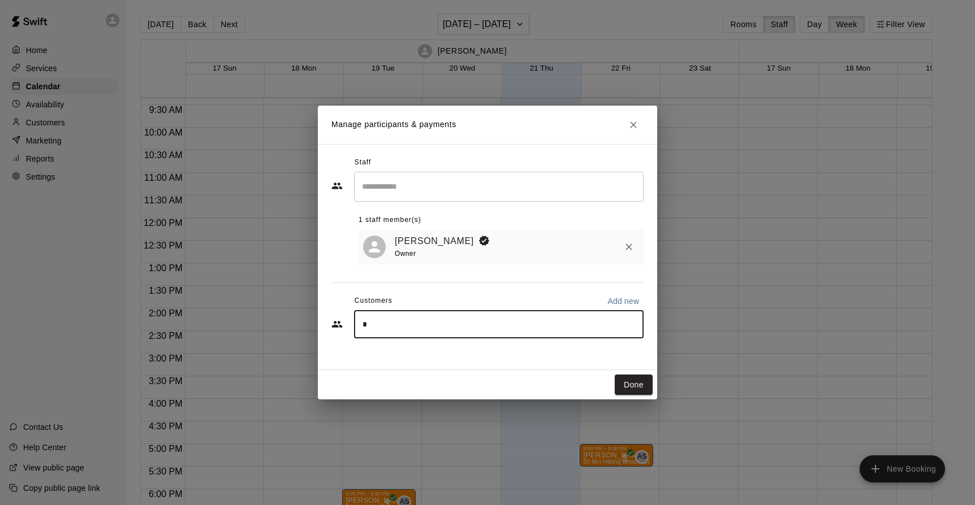
type input "**"
click at [463, 353] on p "Platinum Membership" at bounding box center [495, 351] width 65 height 10
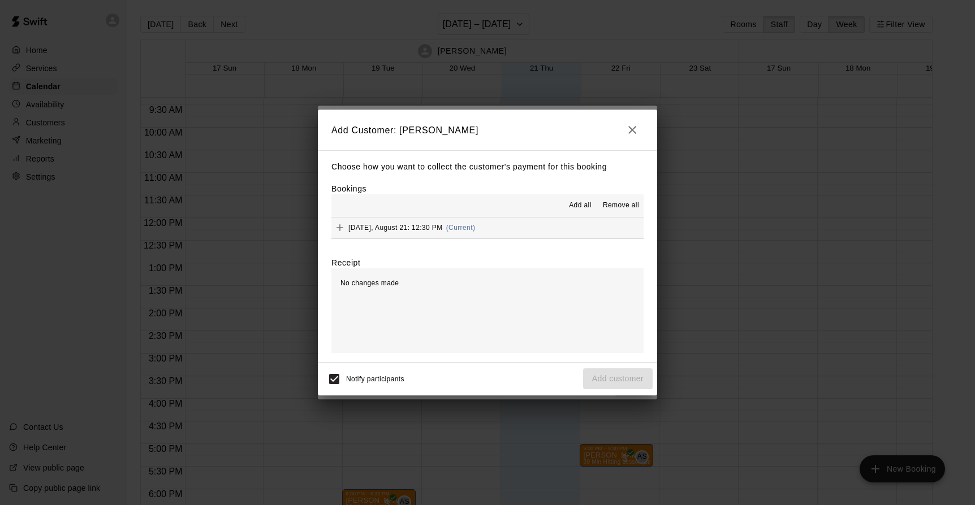
click at [443, 227] on span "Thursday, August 21: 12:30 PM" at bounding box center [395, 228] width 94 height 8
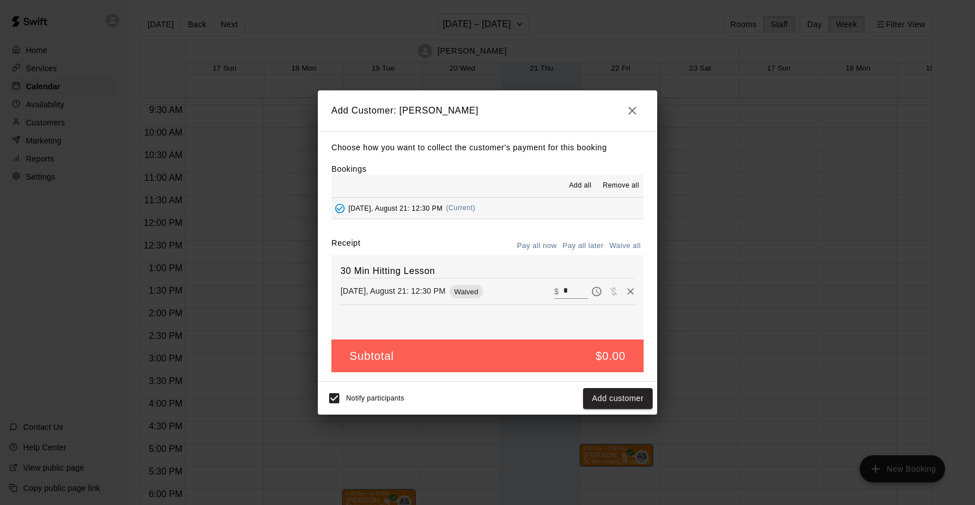
click at [566, 292] on input "*" at bounding box center [575, 291] width 25 height 15
drag, startPoint x: 570, startPoint y: 291, endPoint x: 552, endPoint y: 291, distance: 18.1
click at [563, 291] on input "*" at bounding box center [575, 291] width 25 height 15
type input "**"
click at [620, 397] on button "Checkout" at bounding box center [625, 398] width 53 height 21
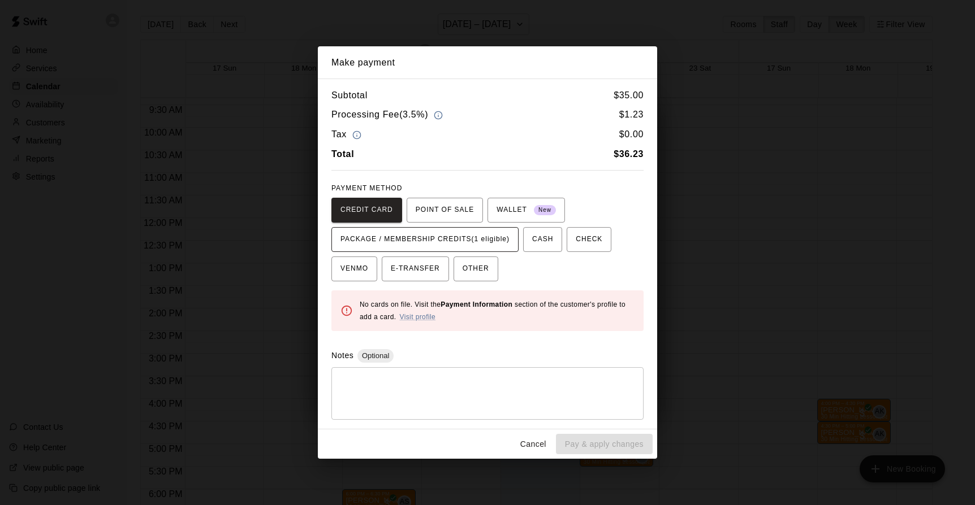
click at [482, 241] on span "PACKAGE / MEMBERSHIP CREDITS (1 eligible)" at bounding box center [424, 240] width 169 height 18
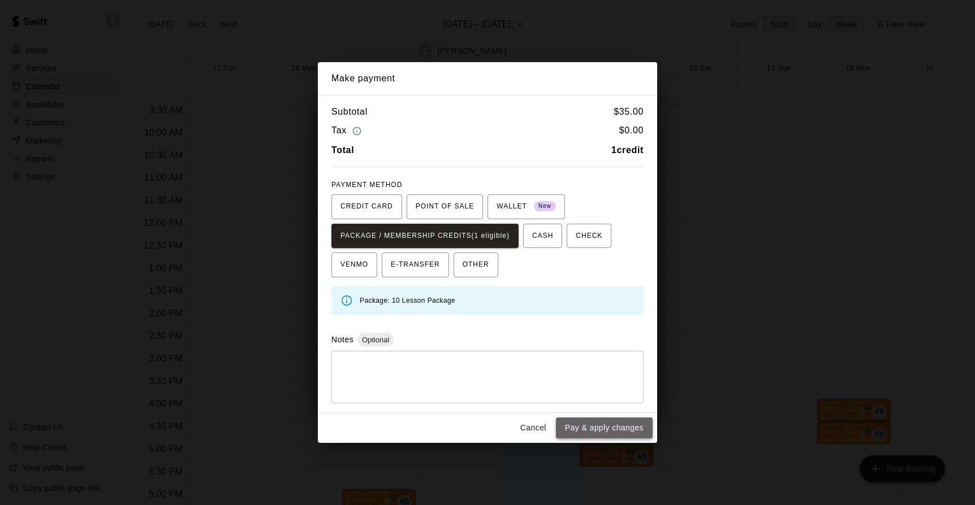
click at [577, 427] on button "Pay & apply changes" at bounding box center [604, 428] width 97 height 21
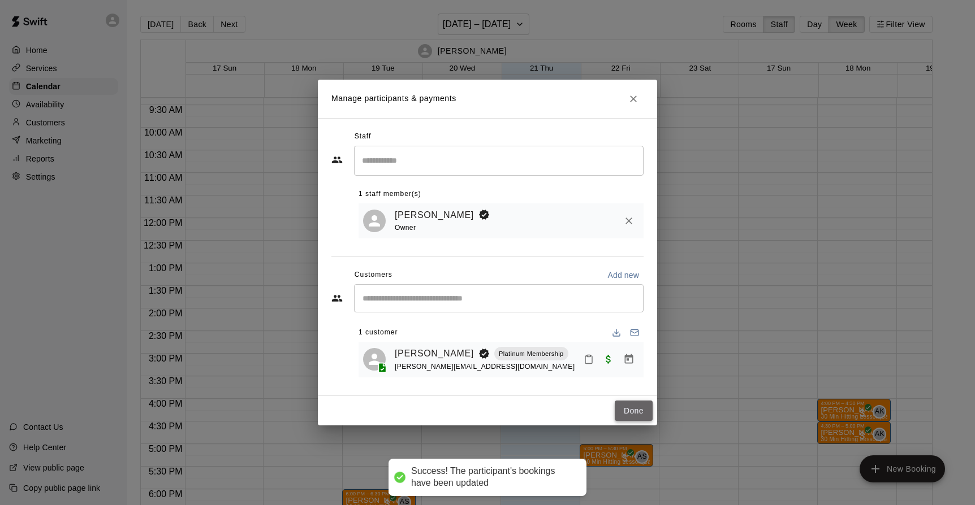
click at [631, 412] on button "Done" at bounding box center [633, 411] width 38 height 21
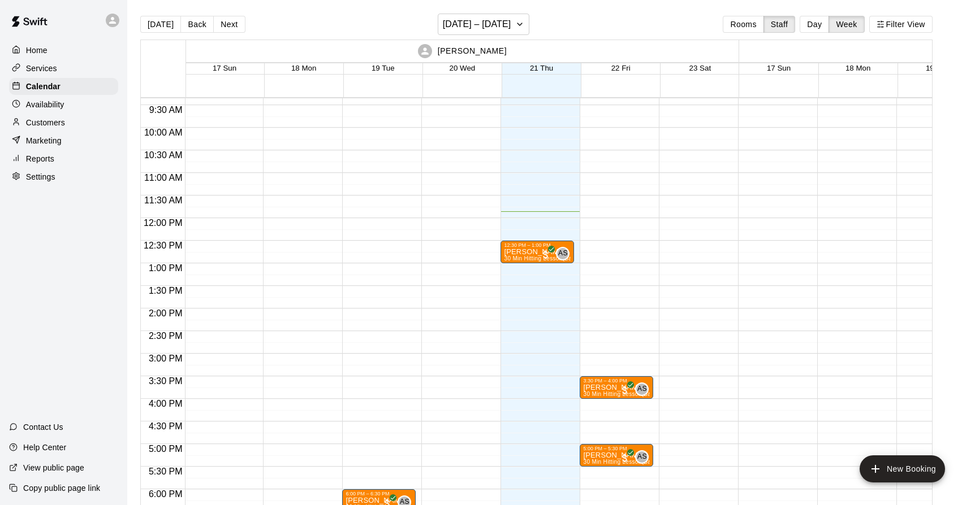
click at [54, 109] on p "Availability" at bounding box center [45, 104] width 38 height 11
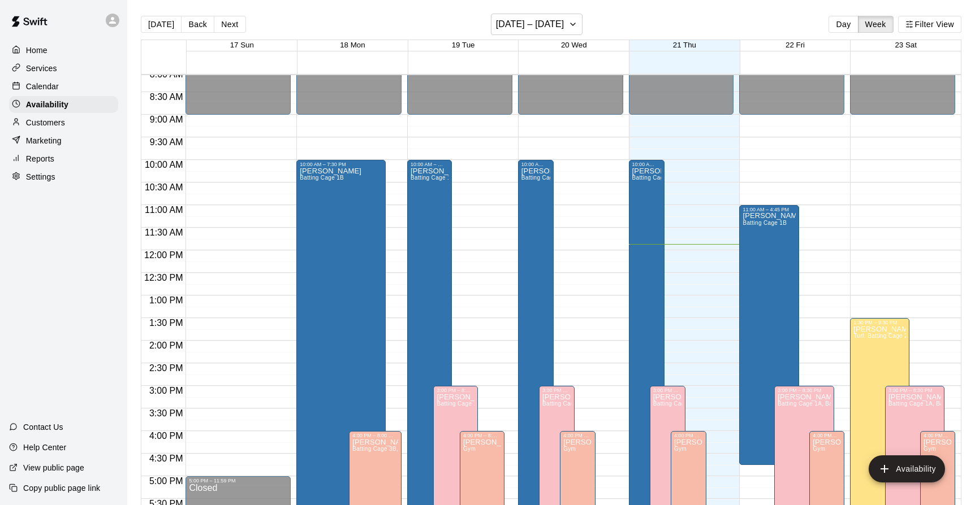
scroll to position [351, 0]
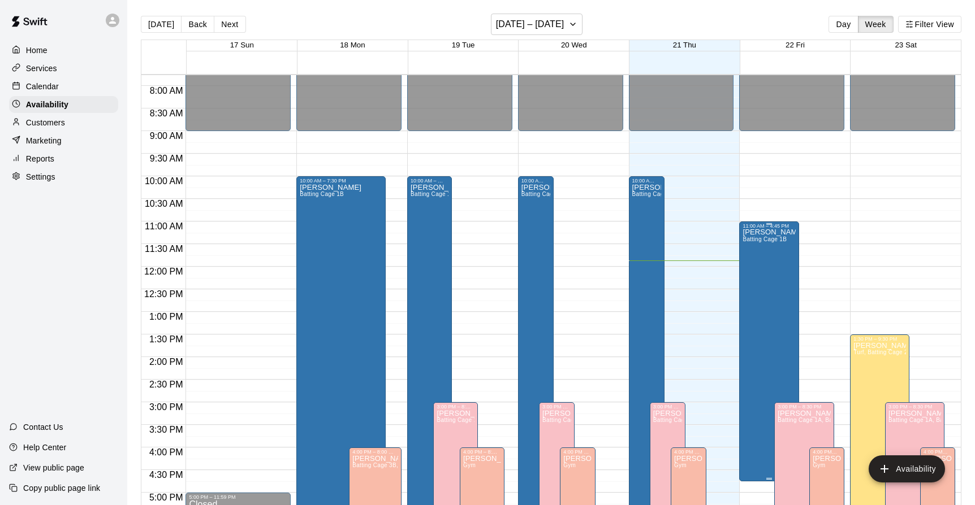
click at [757, 259] on div "[PERSON_NAME] Batting Cage 1B" at bounding box center [768, 481] width 53 height 505
click at [754, 243] on icon "edit" at bounding box center [754, 241] width 10 height 10
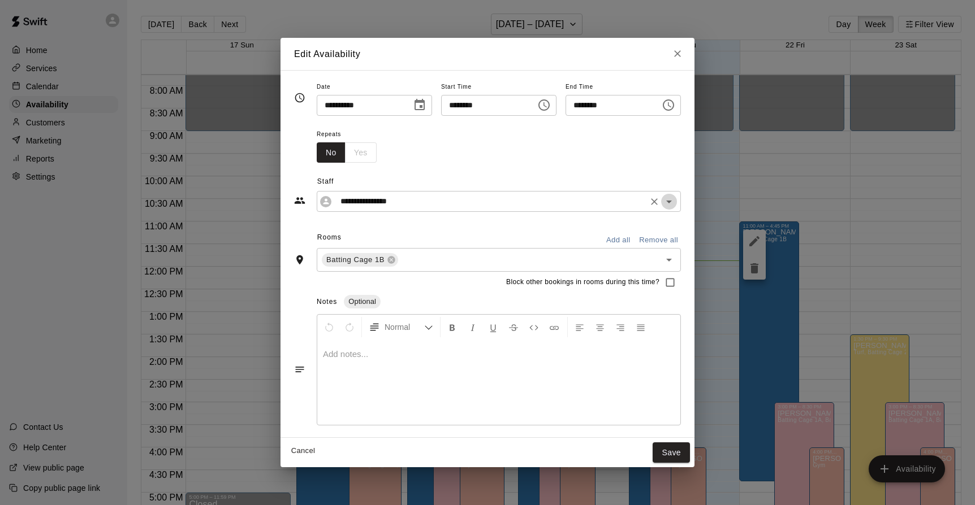
click at [676, 205] on icon "Open" at bounding box center [669, 202] width 14 height 14
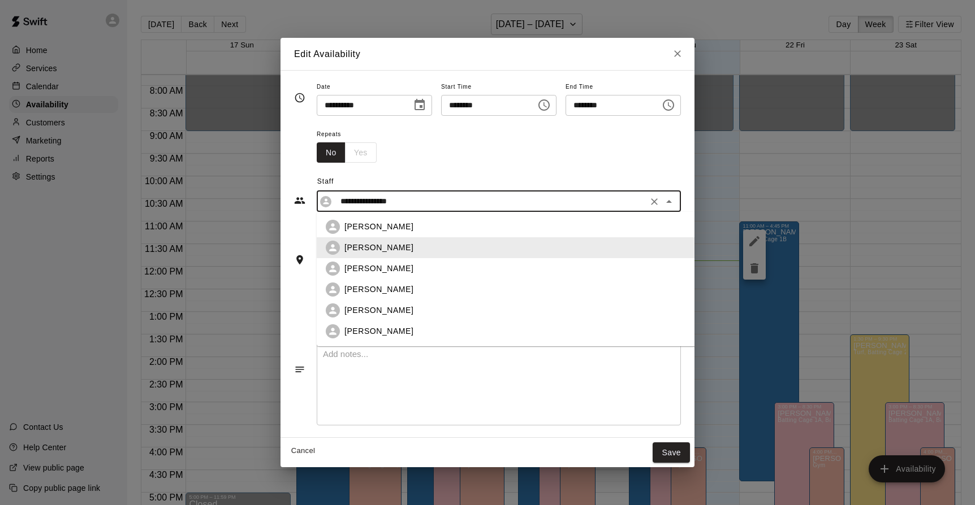
click at [425, 252] on div "[PERSON_NAME]" at bounding box center [541, 248] width 394 height 12
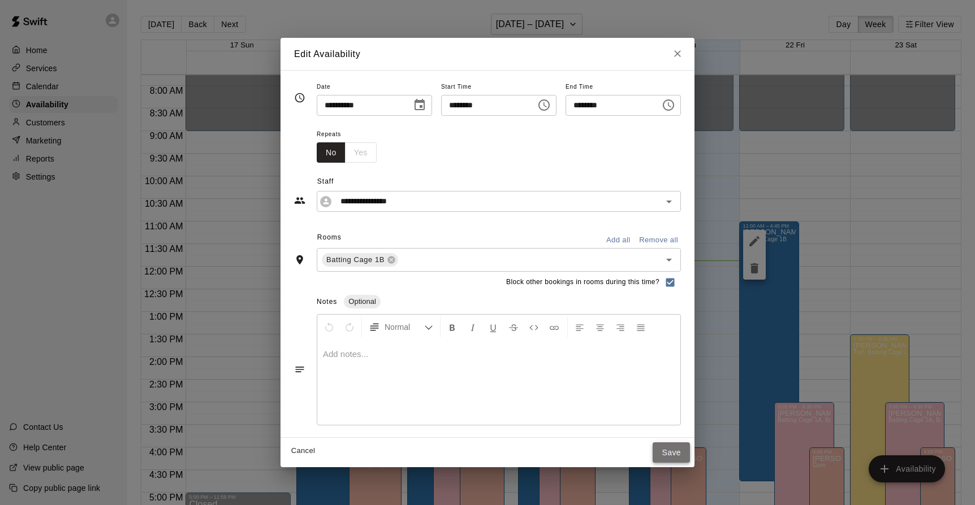
click at [690, 453] on button "Save" at bounding box center [670, 453] width 37 height 21
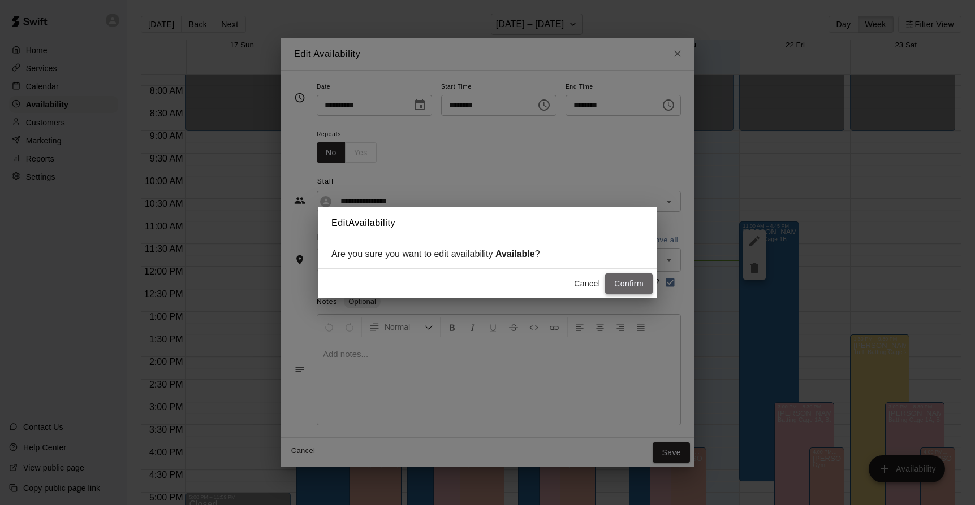
click at [639, 286] on button "Confirm" at bounding box center [628, 284] width 47 height 21
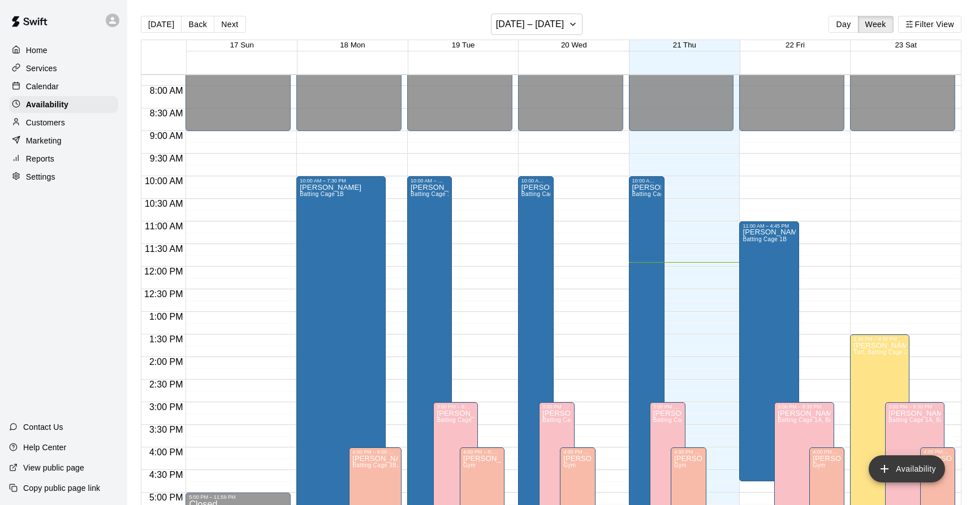
click at [895, 470] on button "Availability" at bounding box center [906, 469] width 76 height 27
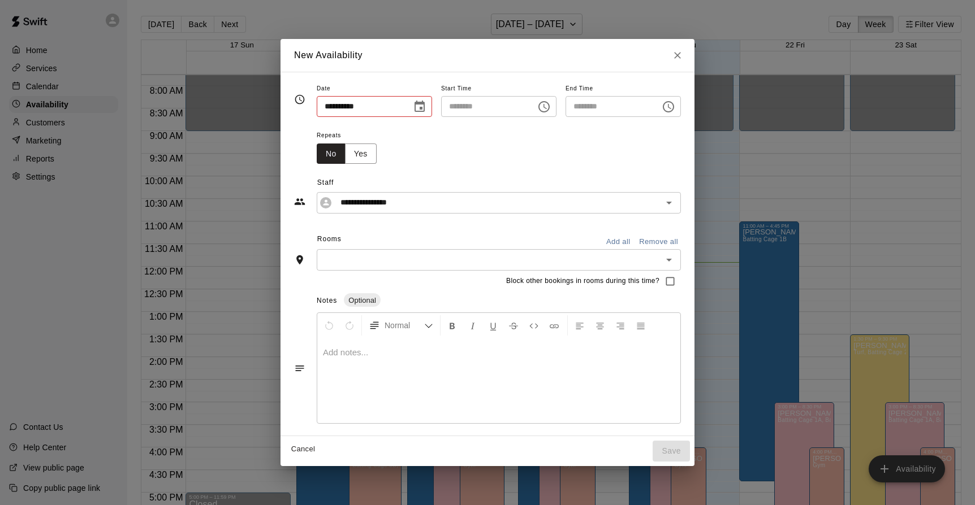
type input "**********"
type input "********"
click at [676, 258] on icon "Open" at bounding box center [669, 260] width 14 height 14
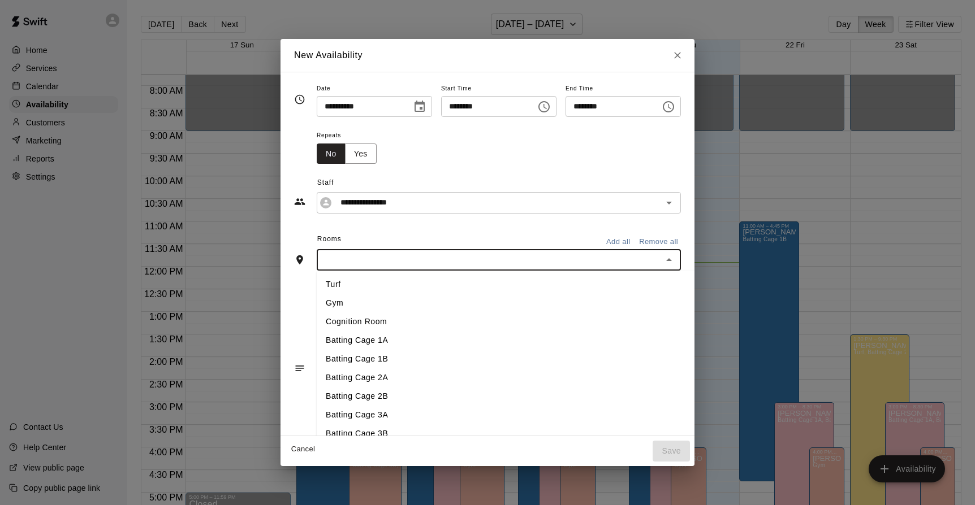
click at [355, 359] on li "Batting Cage 1B" at bounding box center [532, 359] width 431 height 19
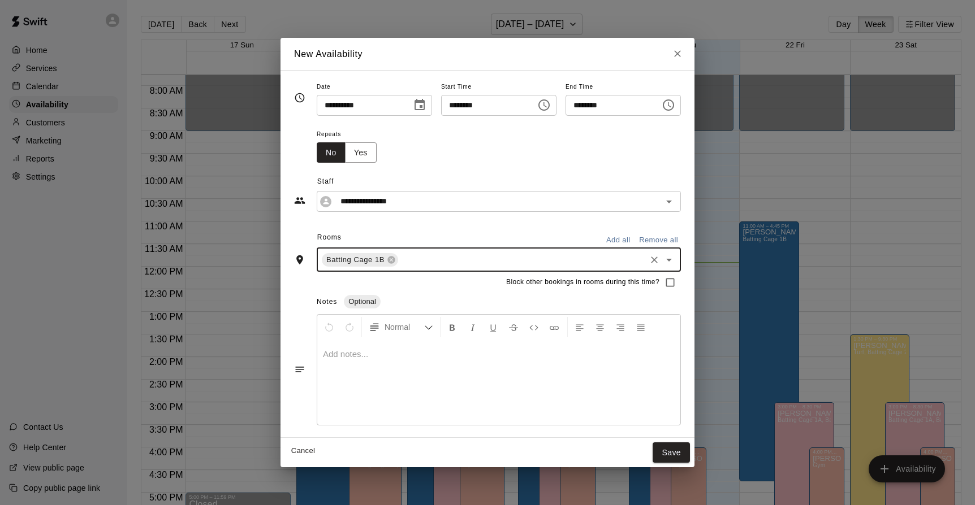
click at [675, 106] on icon "Choose time, selected time is 11:30 AM" at bounding box center [668, 105] width 14 height 14
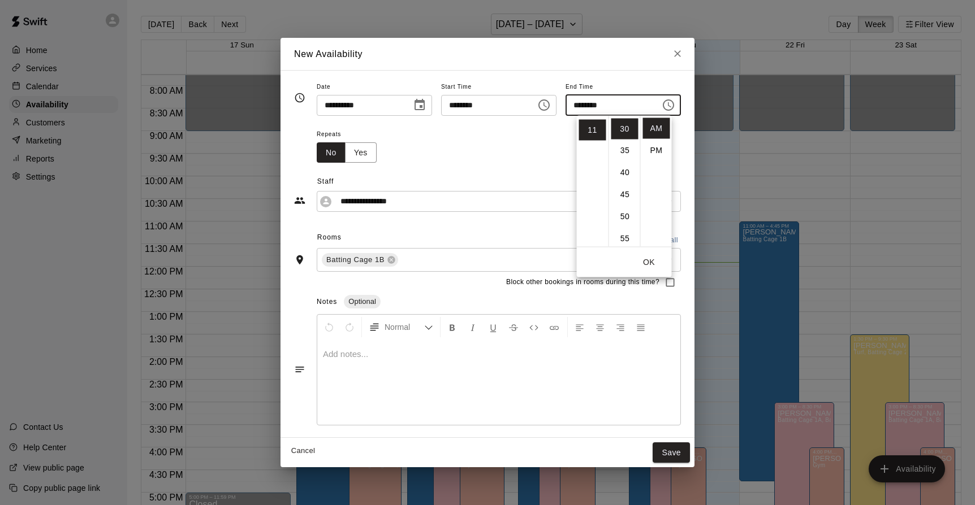
scroll to position [241, 0]
click at [659, 153] on li "PM" at bounding box center [656, 150] width 27 height 21
type input "********"
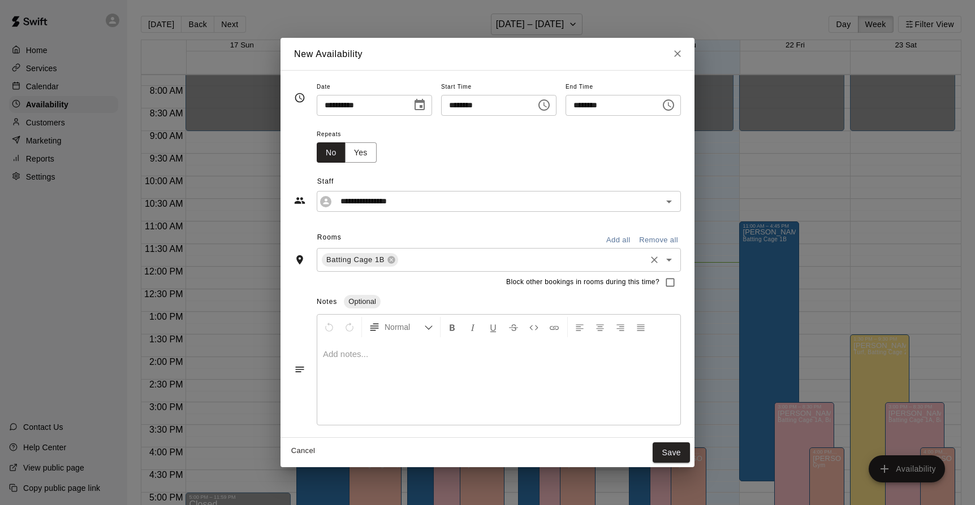
scroll to position [0, 0]
click at [690, 452] on button "Save" at bounding box center [670, 453] width 37 height 21
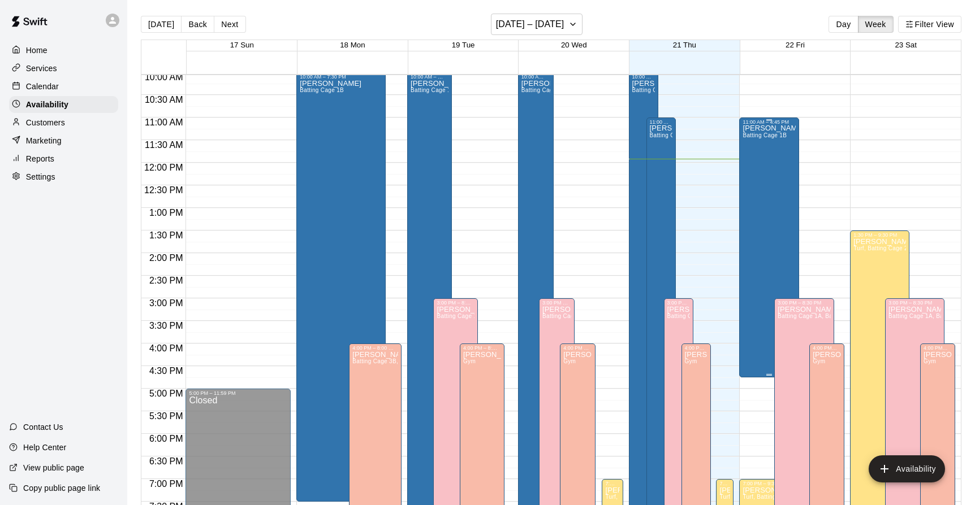
scroll to position [458, 0]
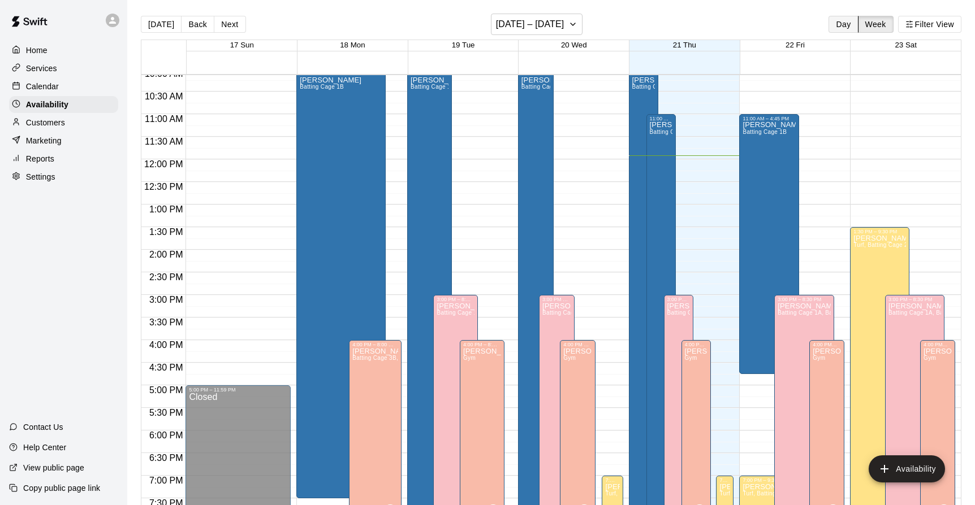
click at [838, 24] on button "Day" at bounding box center [842, 24] width 29 height 17
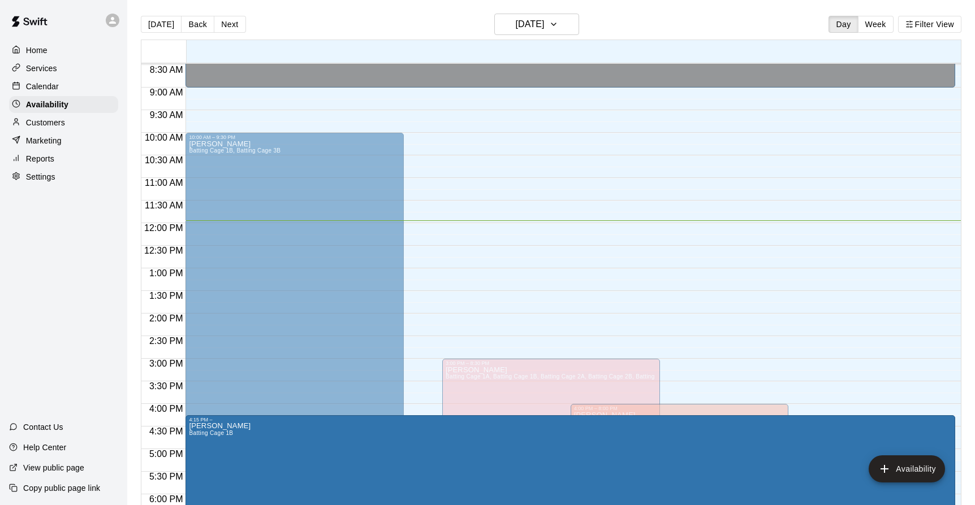
scroll to position [630, 0]
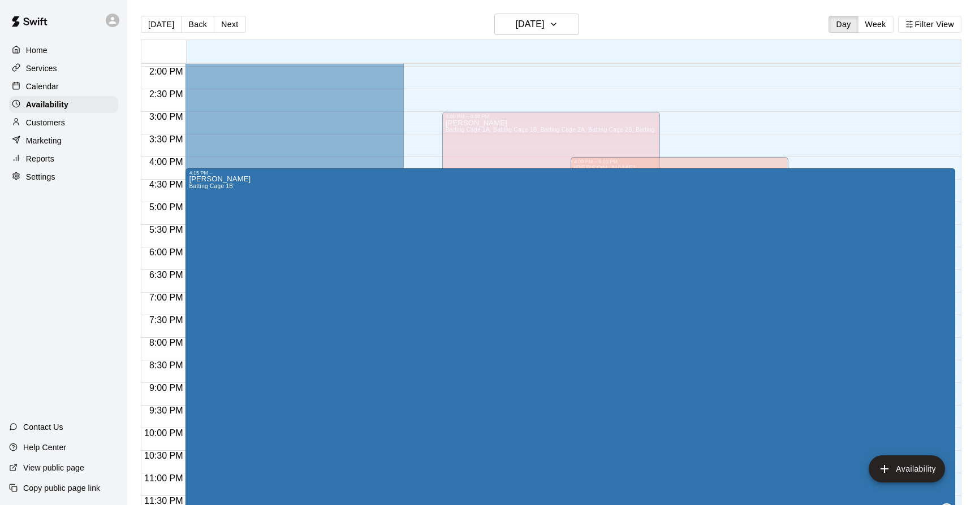
drag, startPoint x: 443, startPoint y: 232, endPoint x: 379, endPoint y: 233, distance: 63.9
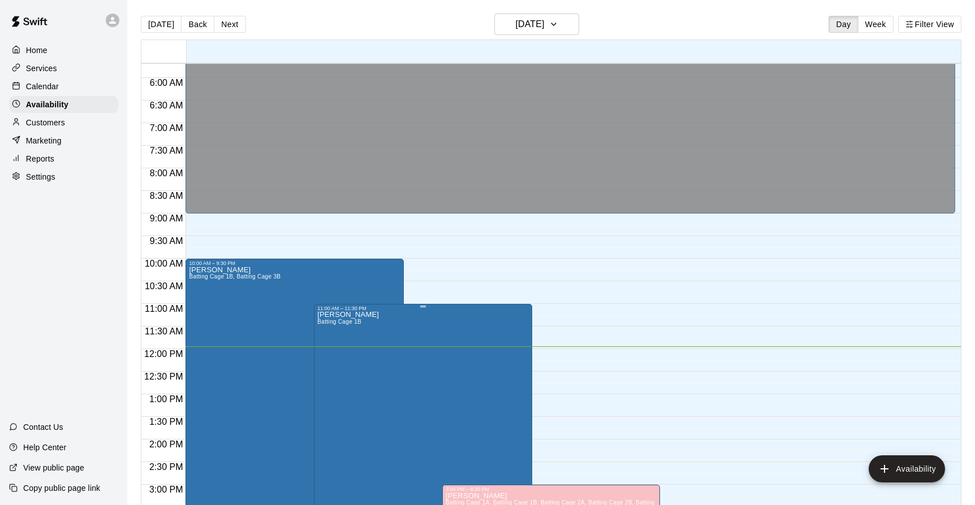
scroll to position [276, 0]
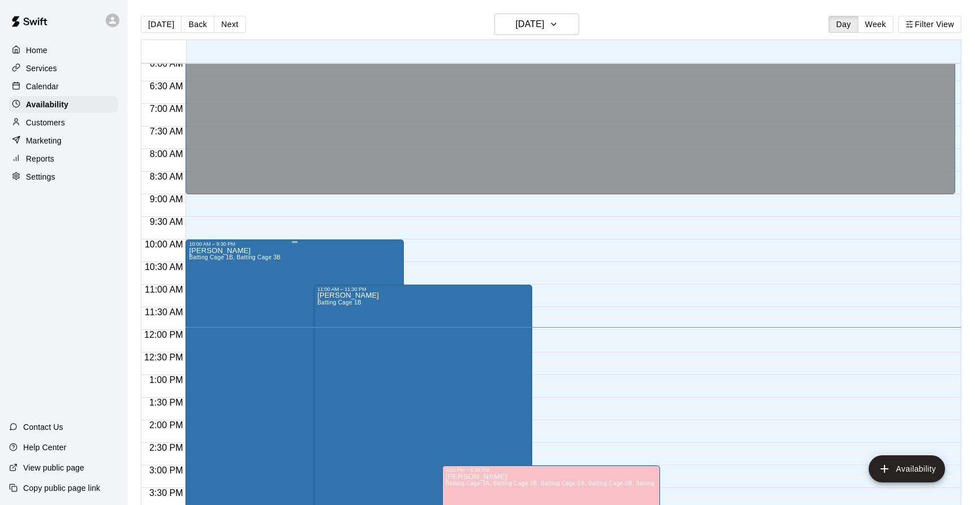
click at [353, 258] on div "Adam Sobocienski Batting Cage 1B, Batting Cage 3B AS" at bounding box center [294, 499] width 211 height 505
click at [203, 285] on icon "delete" at bounding box center [201, 287] width 8 height 10
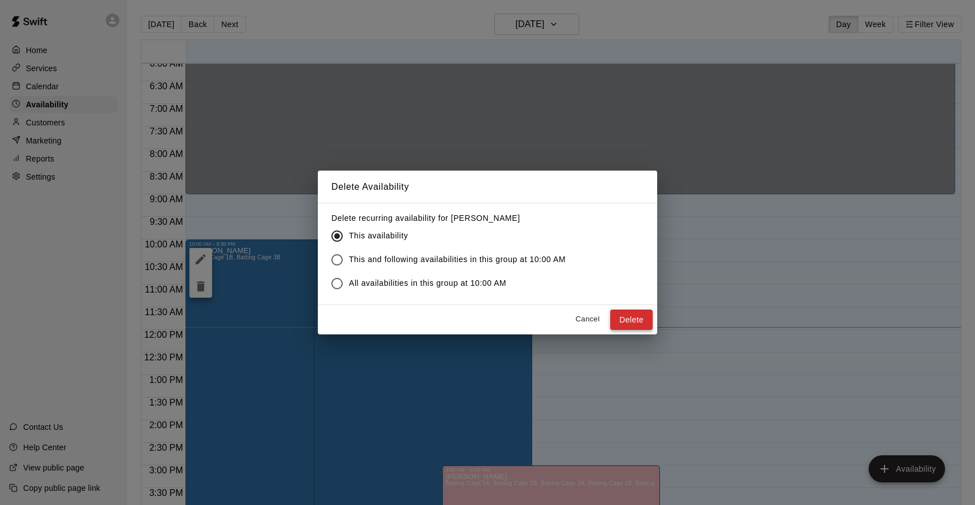
click at [627, 316] on button "Delete" at bounding box center [631, 320] width 42 height 21
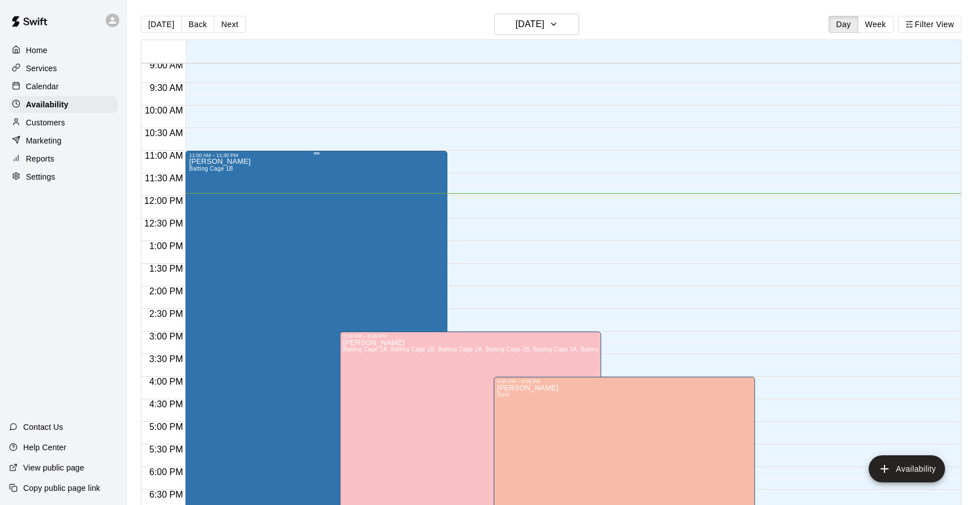
scroll to position [419, 0]
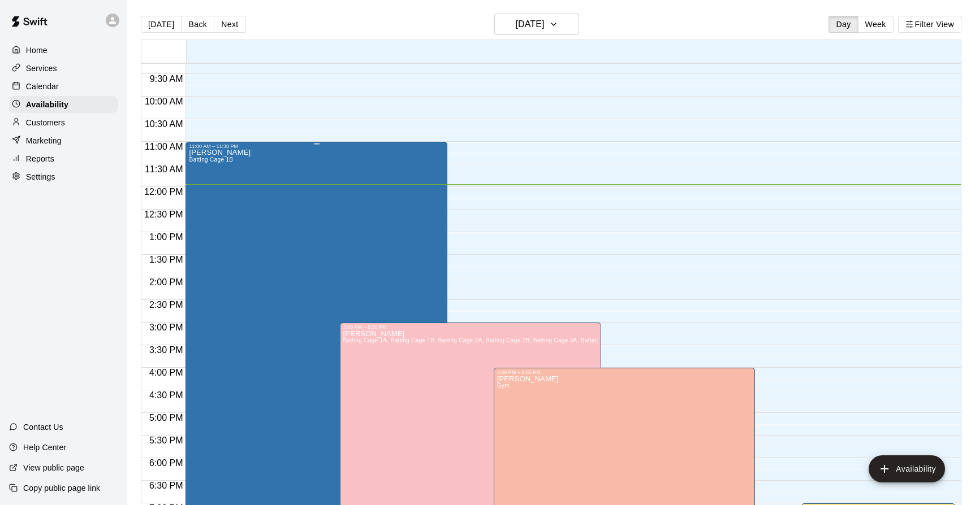
click at [351, 282] on div "Adam Sobocienski Batting Cage 1B AS" at bounding box center [316, 401] width 255 height 505
click at [335, 273] on div at bounding box center [487, 252] width 975 height 505
click at [298, 231] on div "Adam Sobocienski Batting Cage 1B AS" at bounding box center [316, 401] width 255 height 505
click at [200, 163] on icon "edit" at bounding box center [201, 162] width 10 height 10
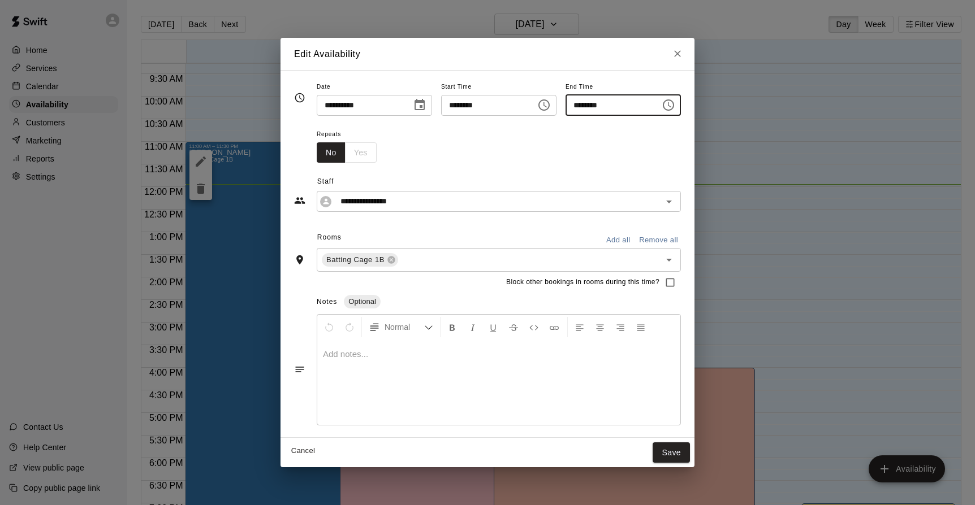
drag, startPoint x: 623, startPoint y: 104, endPoint x: 556, endPoint y: 104, distance: 67.3
click at [565, 104] on input "********" at bounding box center [608, 105] width 87 height 21
type input "********"
click at [690, 446] on button "Save" at bounding box center [670, 453] width 37 height 21
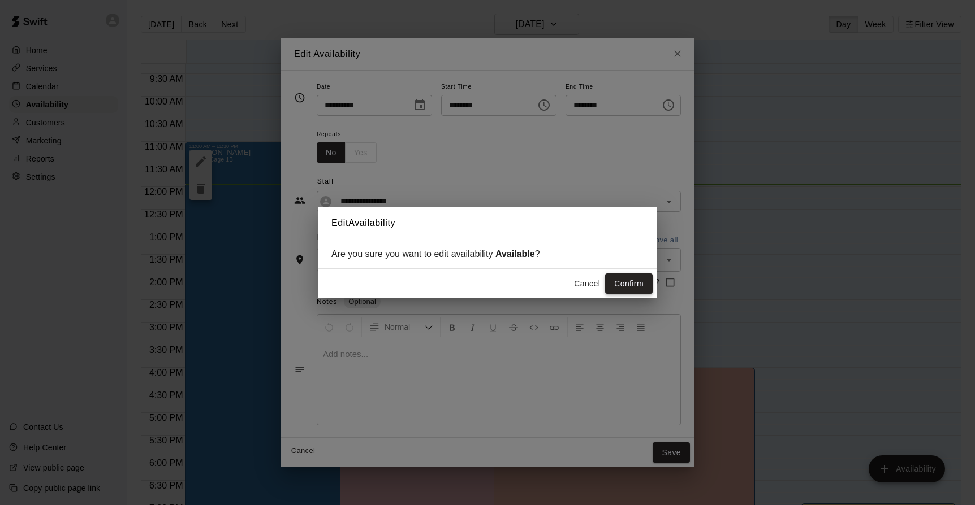
click at [626, 283] on button "Confirm" at bounding box center [628, 284] width 47 height 21
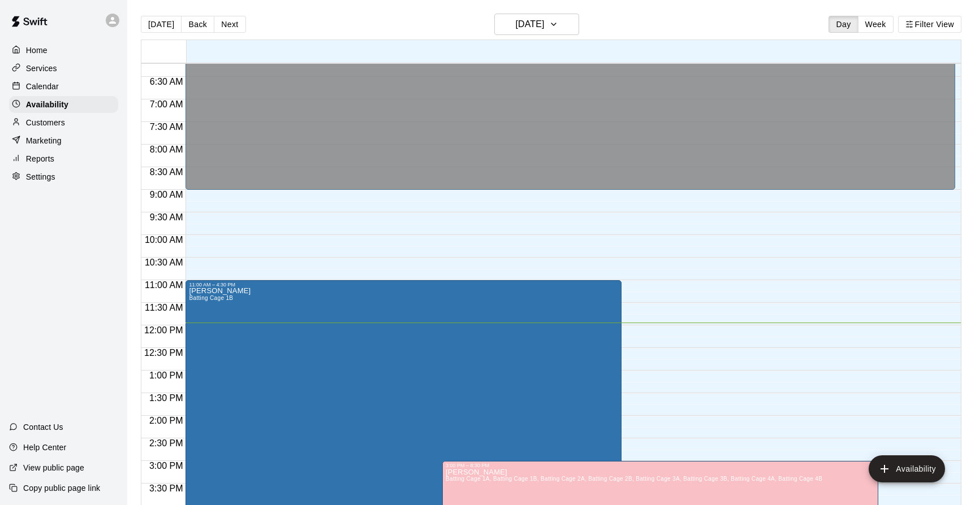
scroll to position [291, 0]
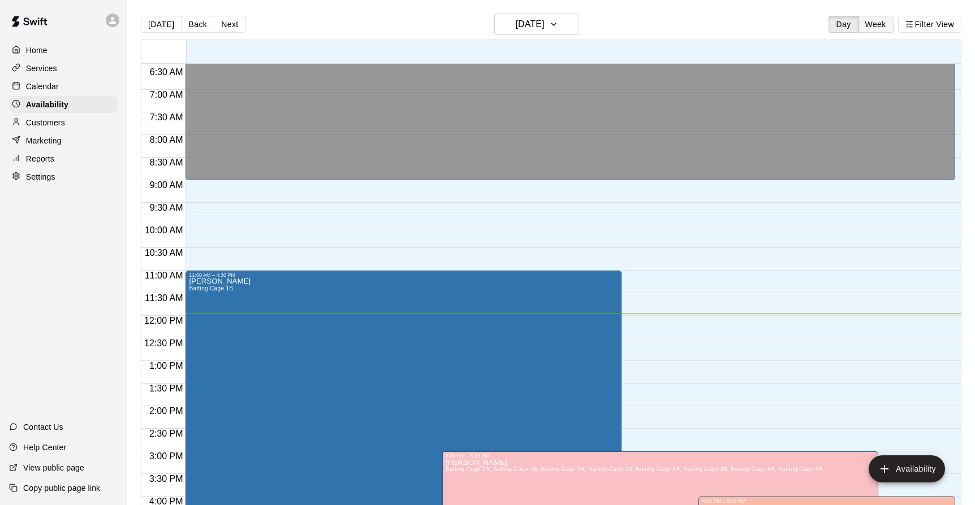
click at [865, 25] on button "Week" at bounding box center [876, 24] width 36 height 17
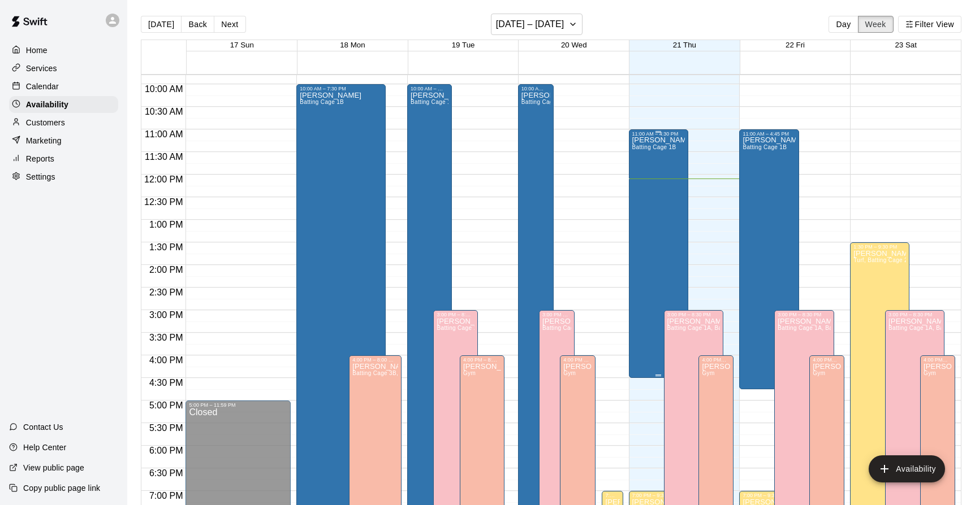
scroll to position [452, 0]
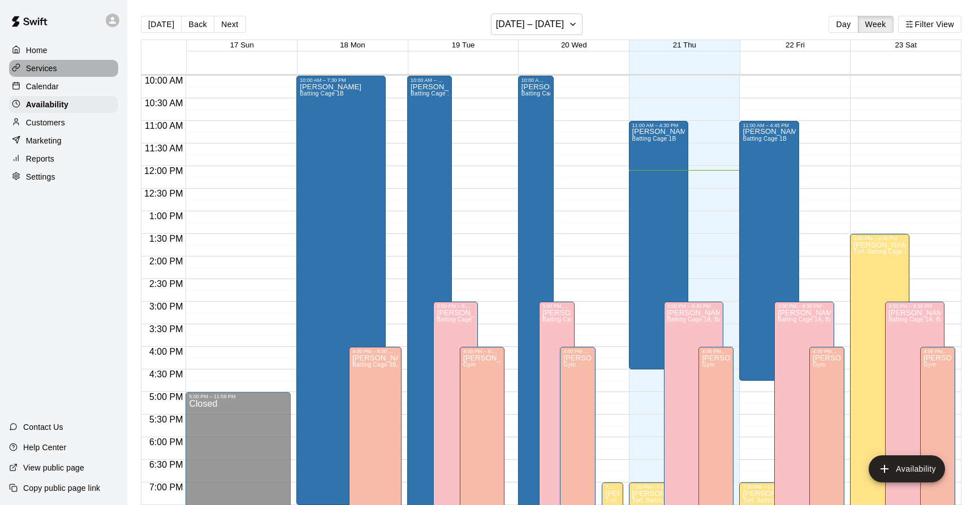
click at [38, 65] on p "Services" at bounding box center [41, 68] width 31 height 11
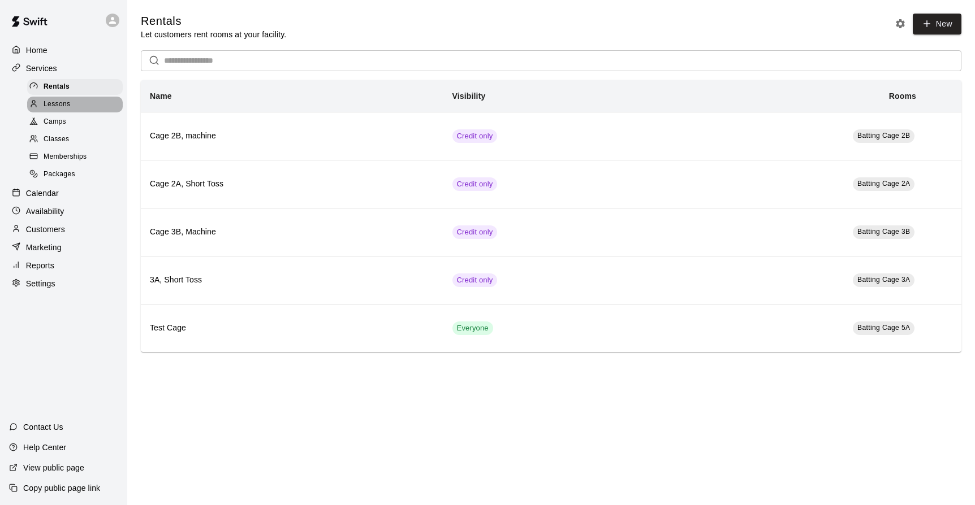
click at [67, 100] on span "Lessons" at bounding box center [57, 104] width 27 height 11
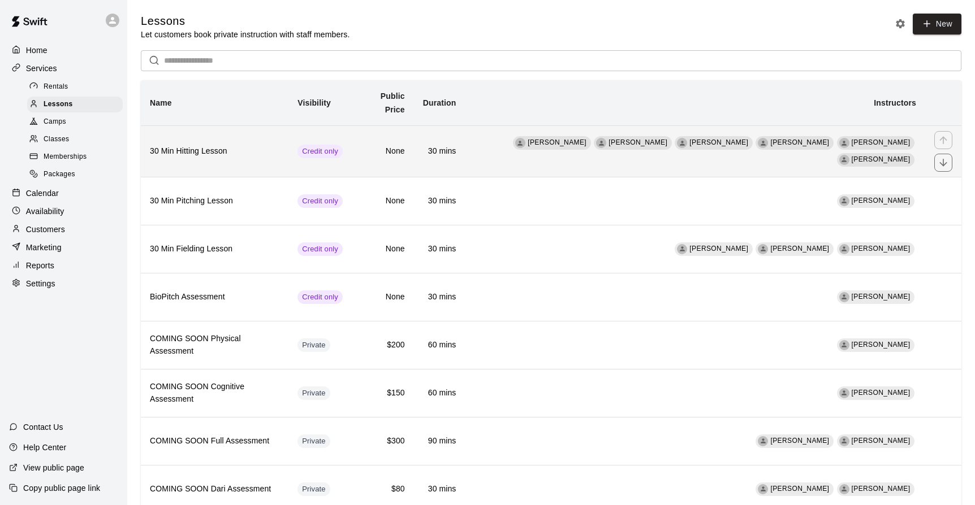
click at [266, 145] on th "30 Min Hitting Lesson" at bounding box center [215, 150] width 148 height 51
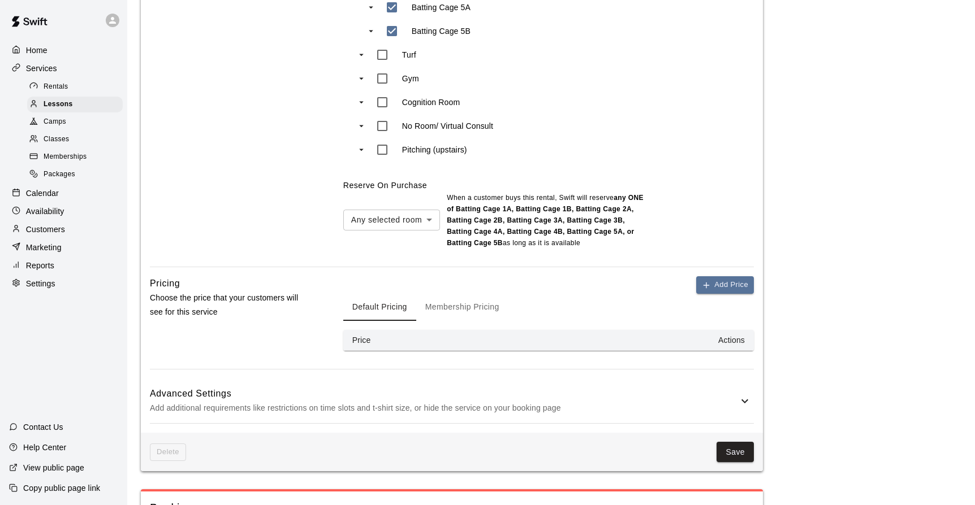
scroll to position [892, 0]
click at [473, 162] on div at bounding box center [487, 252] width 975 height 505
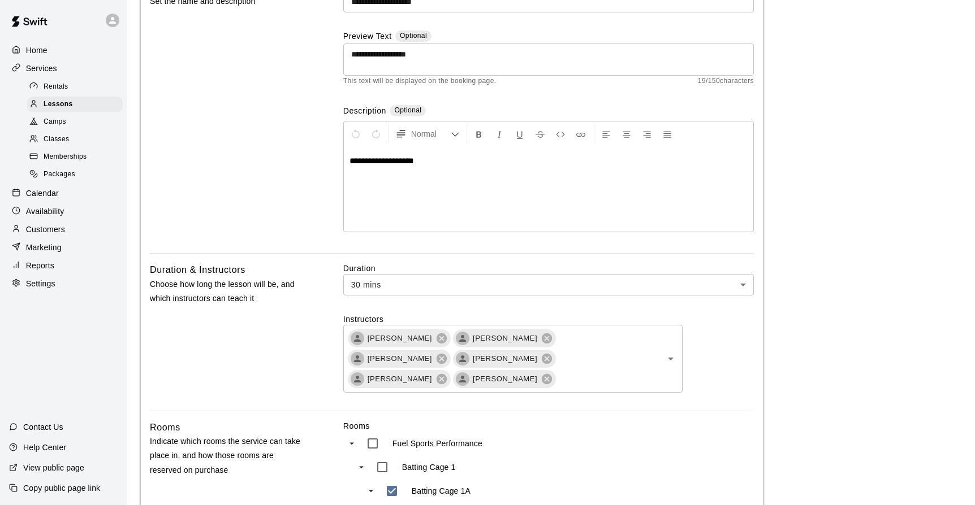
scroll to position [123, 0]
click at [44, 207] on p "Availability" at bounding box center [45, 211] width 38 height 11
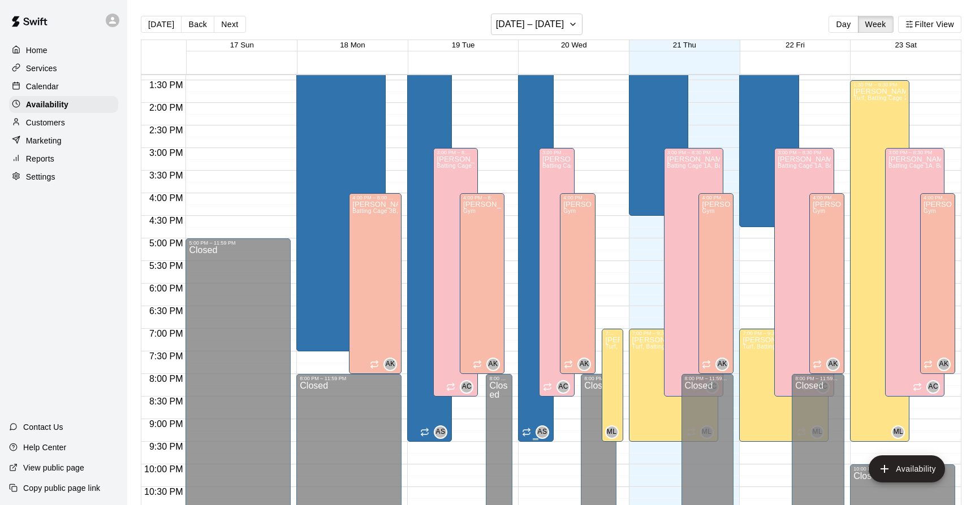
scroll to position [629, 0]
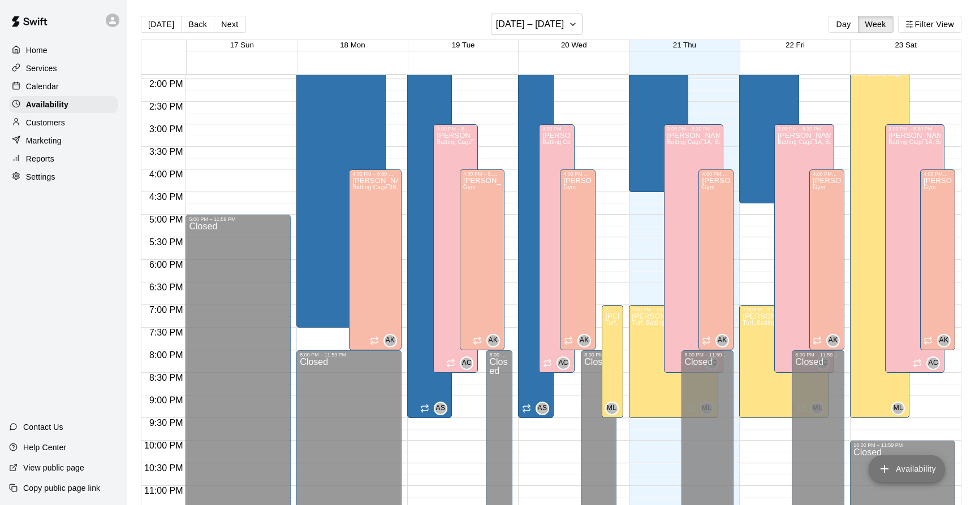
click at [893, 462] on button "Availability" at bounding box center [906, 469] width 76 height 27
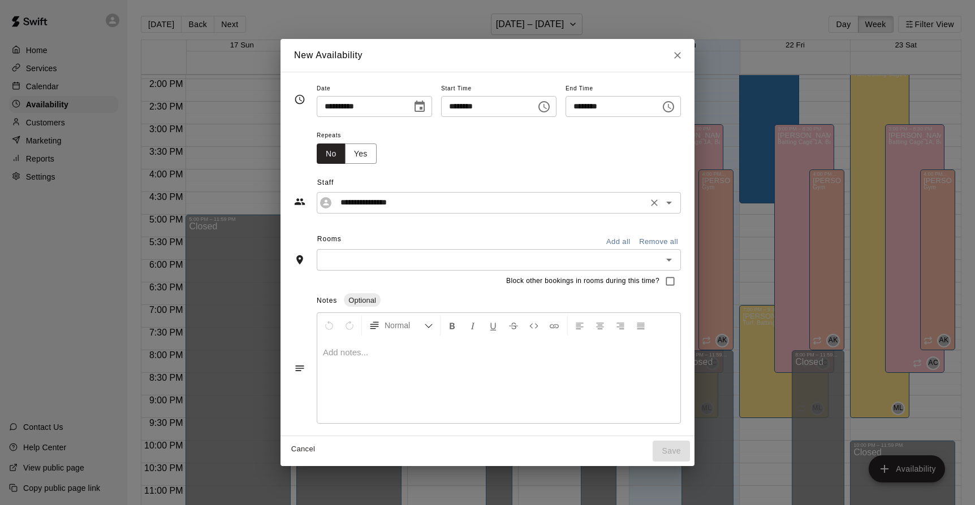
click at [676, 199] on icon "Open" at bounding box center [669, 203] width 14 height 14
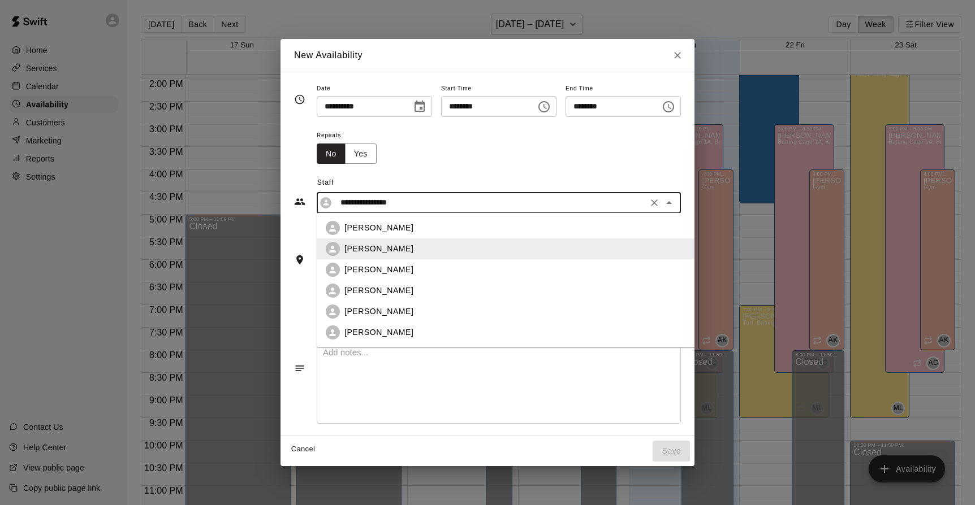
click at [357, 232] on p "[PERSON_NAME]" at bounding box center [378, 228] width 69 height 12
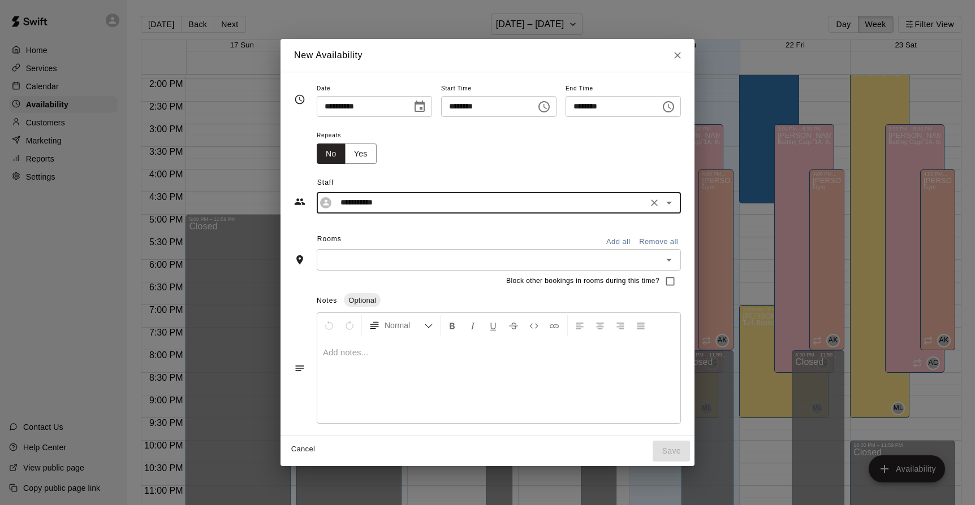
type input "**********"
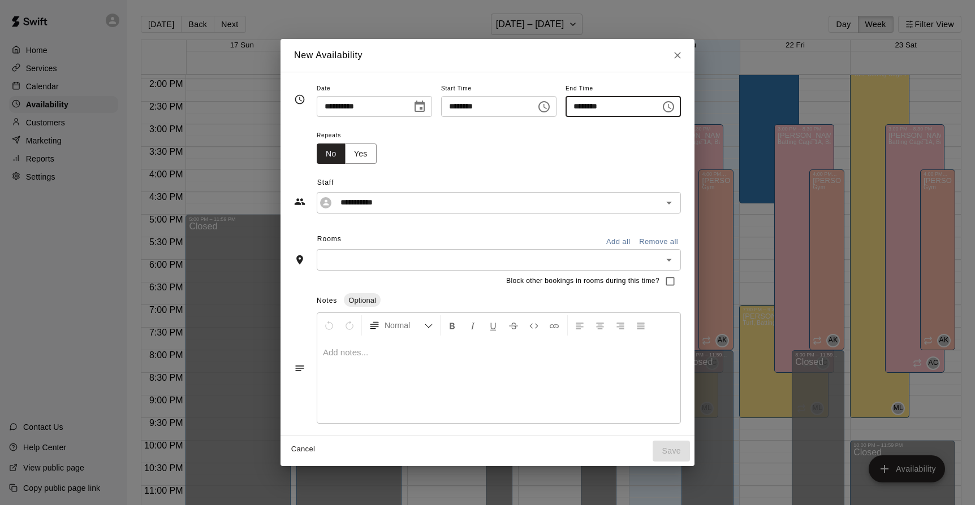
drag, startPoint x: 593, startPoint y: 107, endPoint x: 576, endPoint y: 107, distance: 17.0
click at [577, 107] on input "********" at bounding box center [608, 106] width 87 height 21
type input "********"
click at [496, 230] on div "**********" at bounding box center [487, 254] width 387 height 346
click at [636, 242] on button "Add all" at bounding box center [618, 242] width 36 height 18
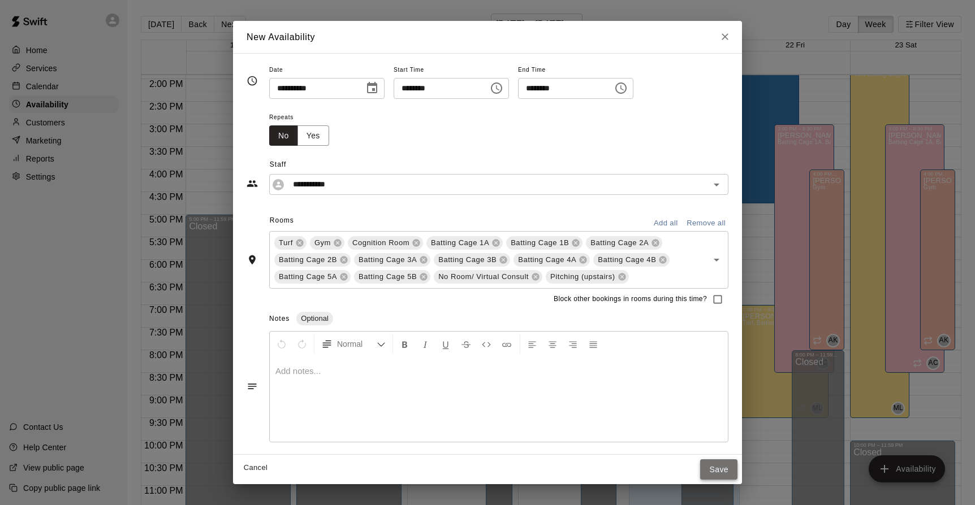
click at [712, 465] on button "Save" at bounding box center [718, 470] width 37 height 21
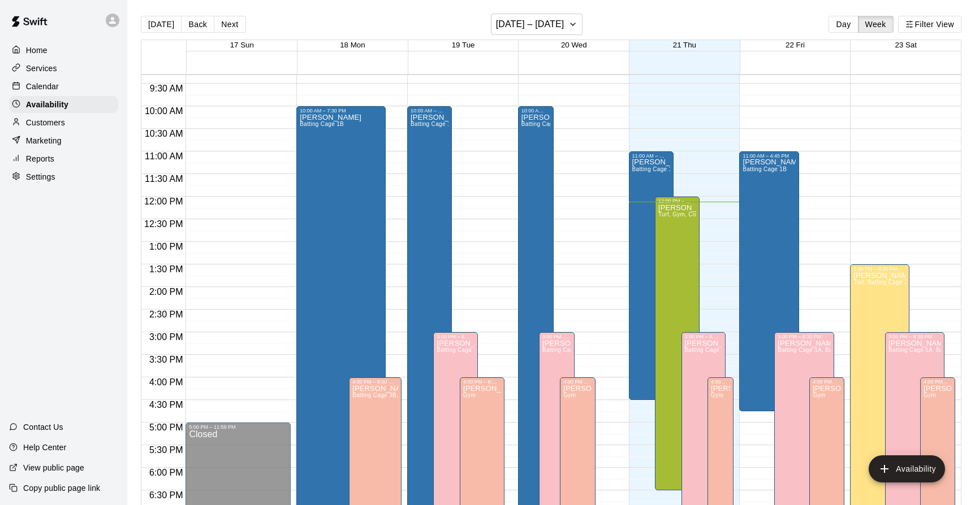
scroll to position [422, 0]
click at [647, 179] on div "[PERSON_NAME] Batting Cage 1B" at bounding box center [651, 410] width 38 height 505
click at [647, 179] on button "edit" at bounding box center [643, 170] width 23 height 23
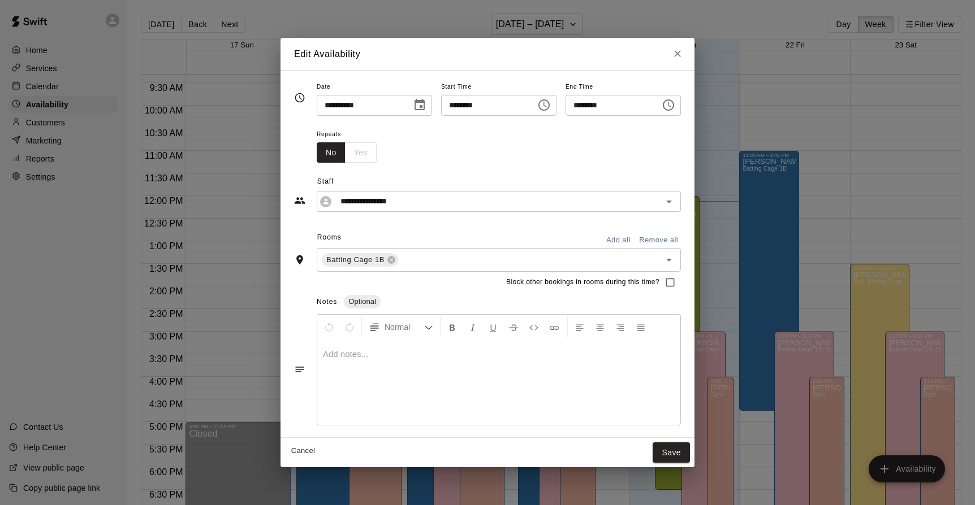
click at [636, 245] on button "Add all" at bounding box center [618, 241] width 36 height 18
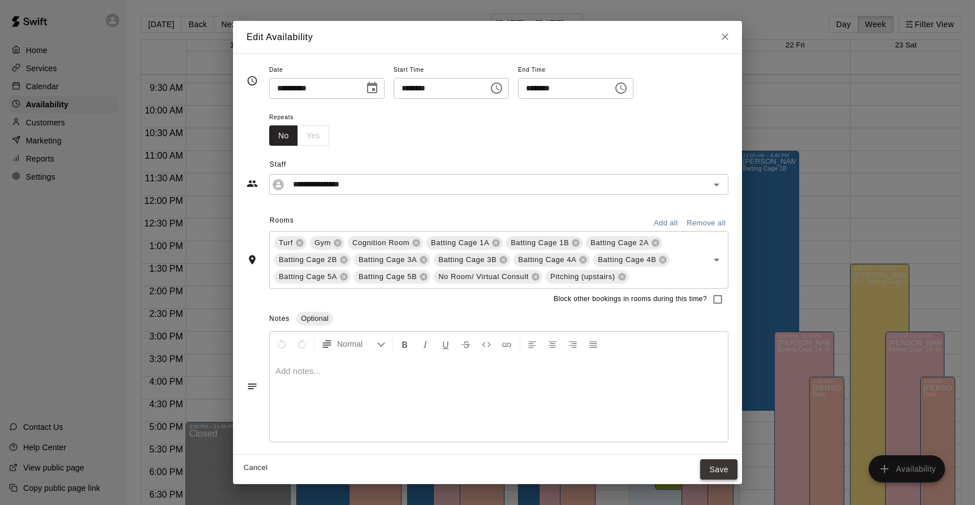
click at [711, 463] on button "Save" at bounding box center [718, 470] width 37 height 21
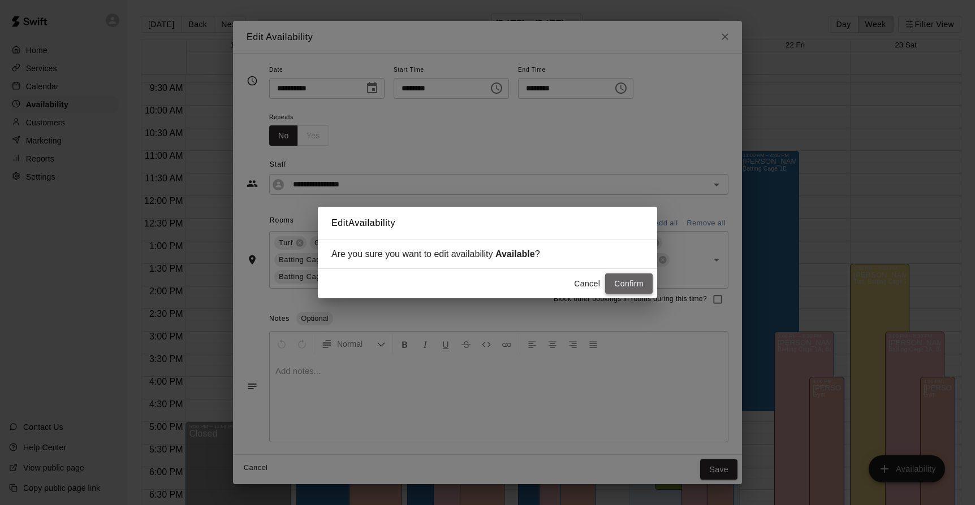
click at [629, 292] on button "Confirm" at bounding box center [628, 284] width 47 height 21
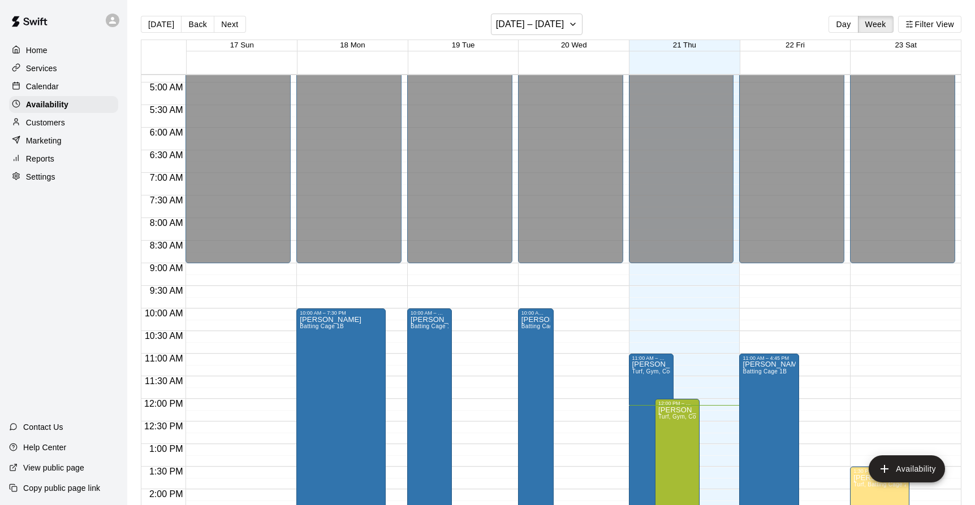
scroll to position [0, 0]
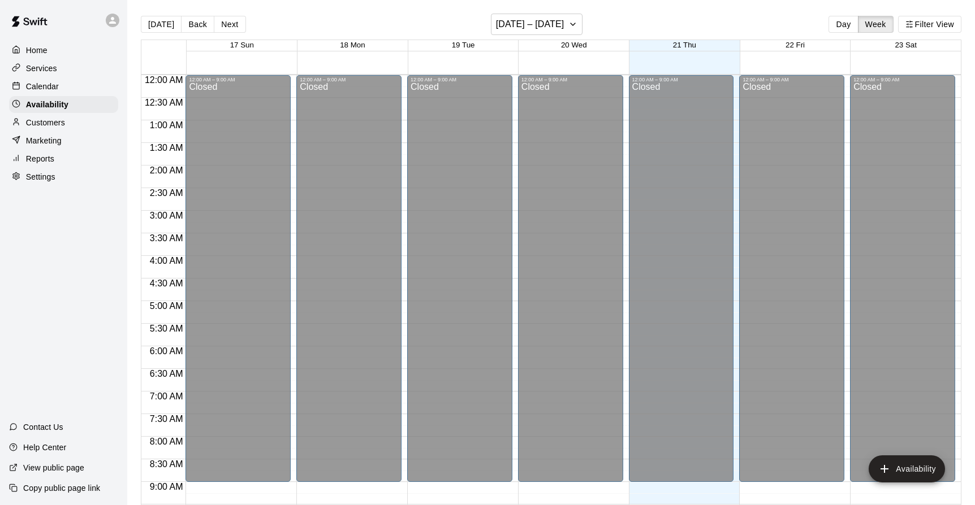
click at [42, 173] on p "Settings" at bounding box center [40, 176] width 29 height 11
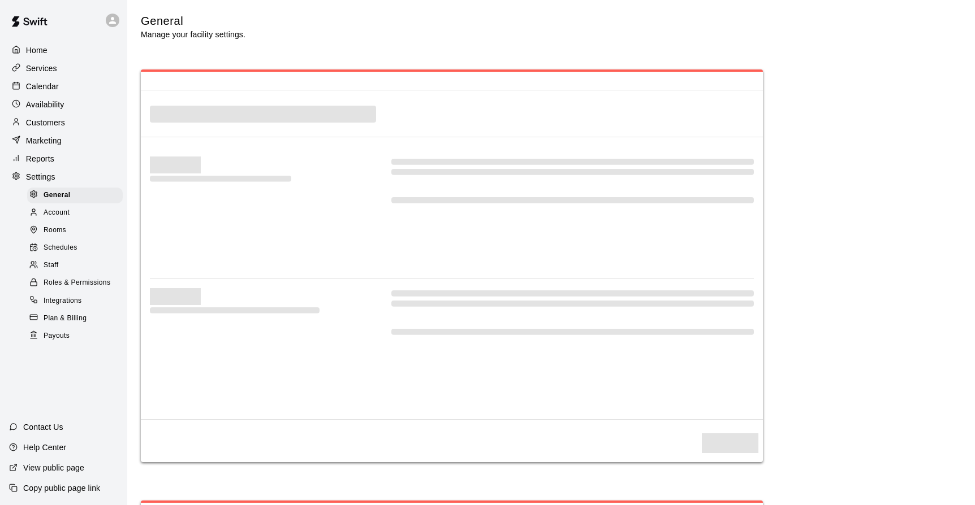
select select "**"
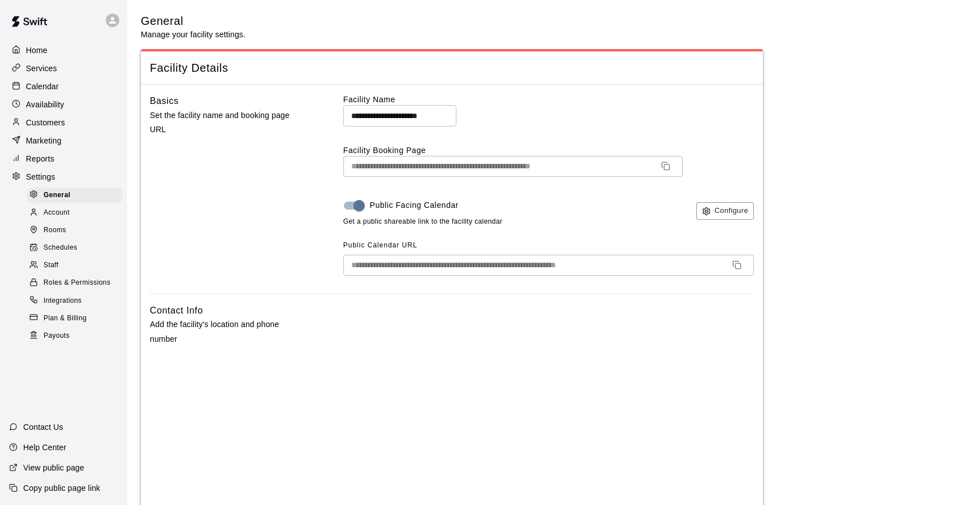
click at [27, 69] on p "Services" at bounding box center [41, 68] width 31 height 11
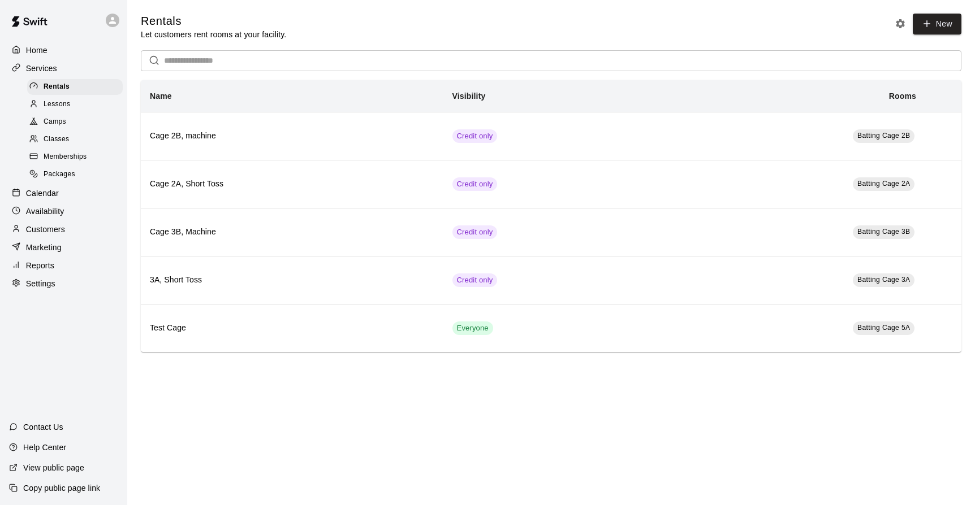
click at [57, 154] on span "Memberships" at bounding box center [65, 156] width 43 height 11
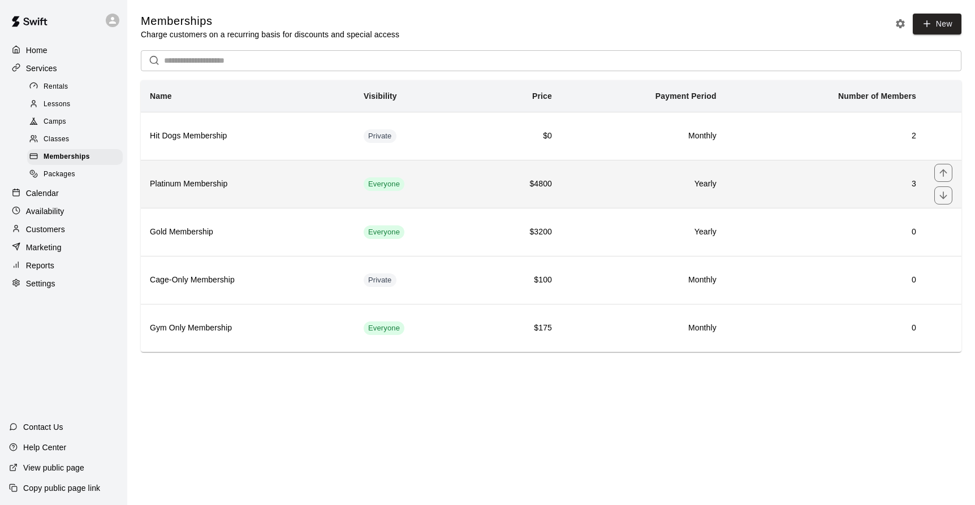
click at [217, 194] on th "Platinum Membership" at bounding box center [248, 184] width 214 height 48
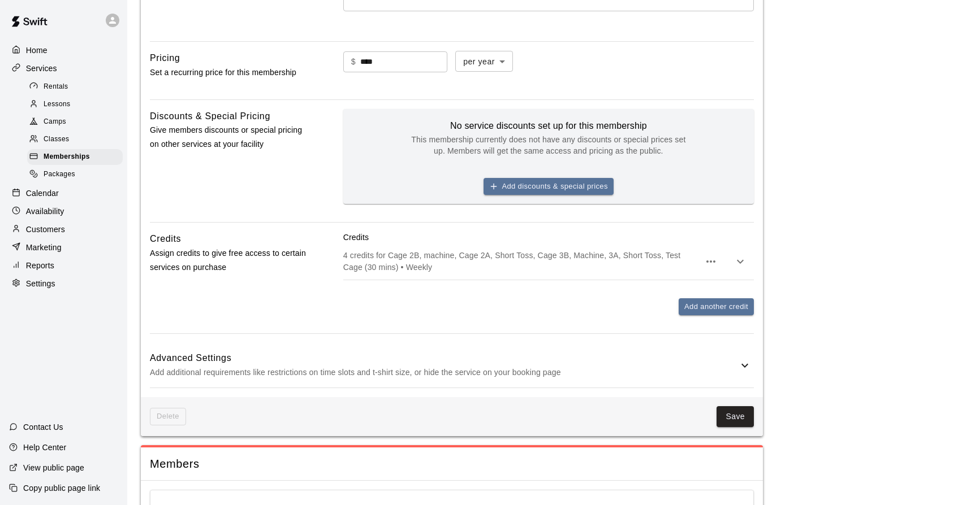
scroll to position [436, 0]
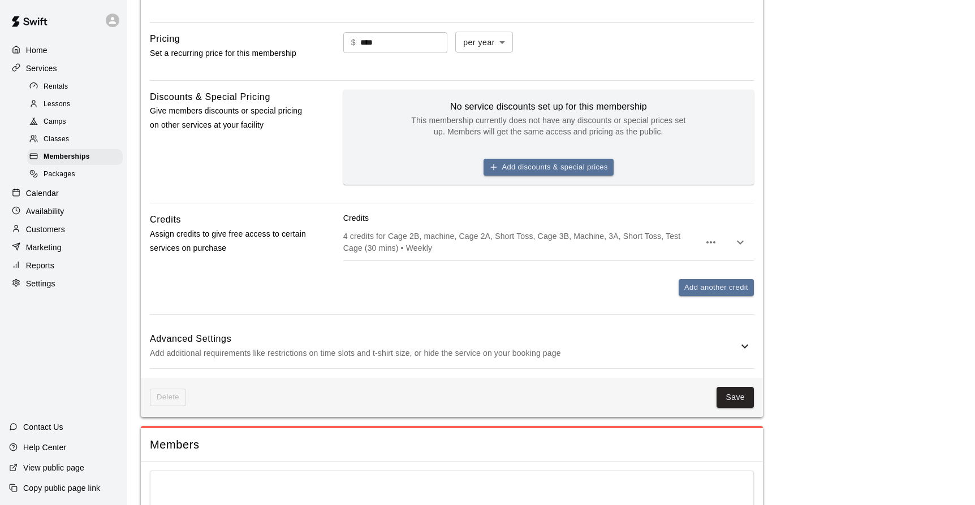
click at [734, 243] on icon "button" at bounding box center [740, 243] width 14 height 14
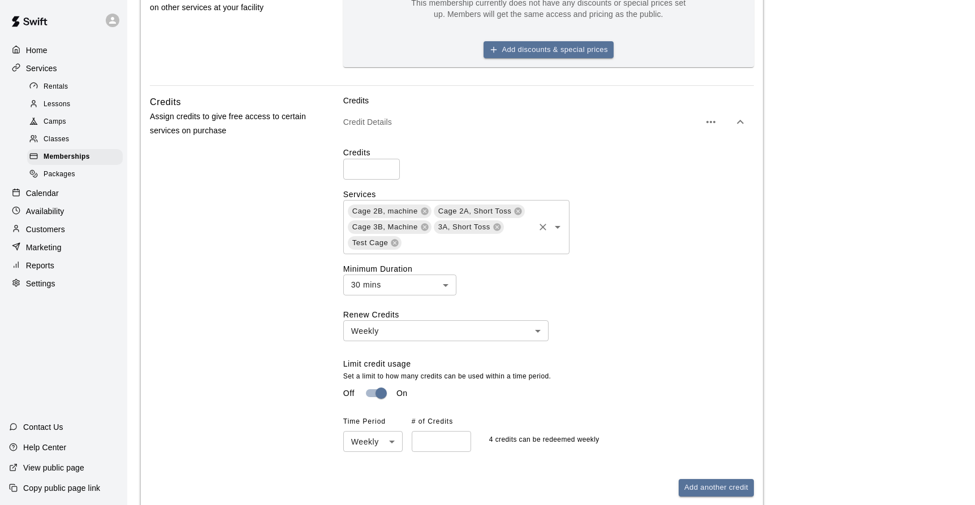
scroll to position [579, 0]
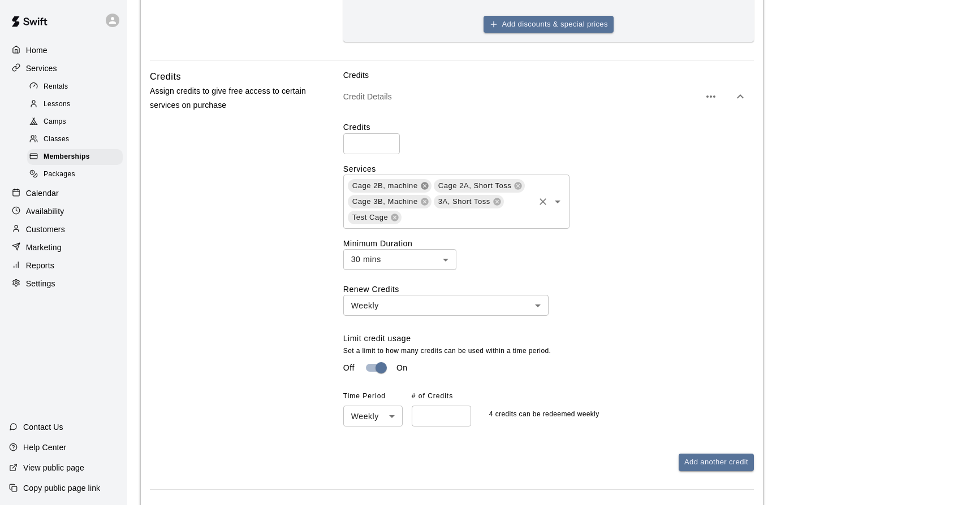
click at [426, 188] on icon at bounding box center [424, 185] width 9 height 9
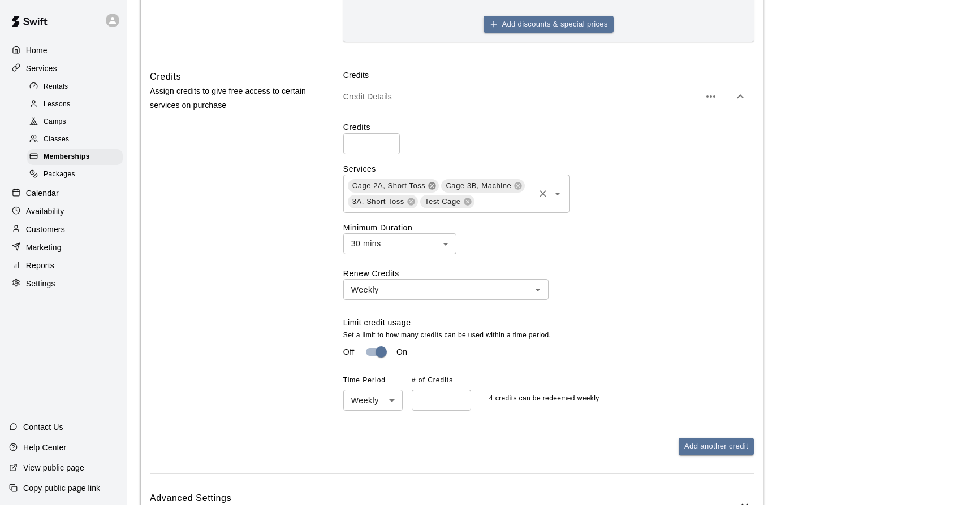
click at [430, 187] on icon at bounding box center [431, 185] width 7 height 7
click at [496, 188] on icon at bounding box center [496, 185] width 9 height 9
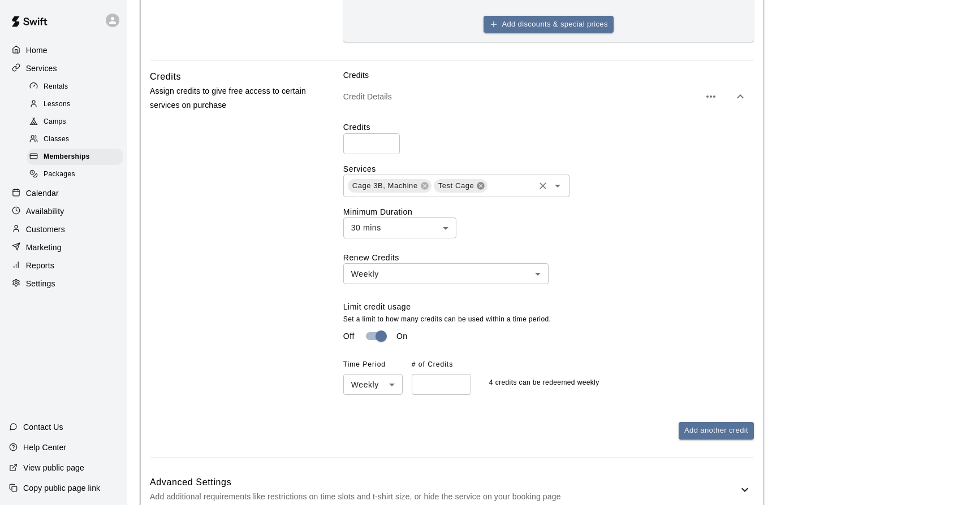
click at [480, 186] on icon at bounding box center [480, 185] width 9 height 9
click at [427, 188] on icon at bounding box center [424, 185] width 7 height 7
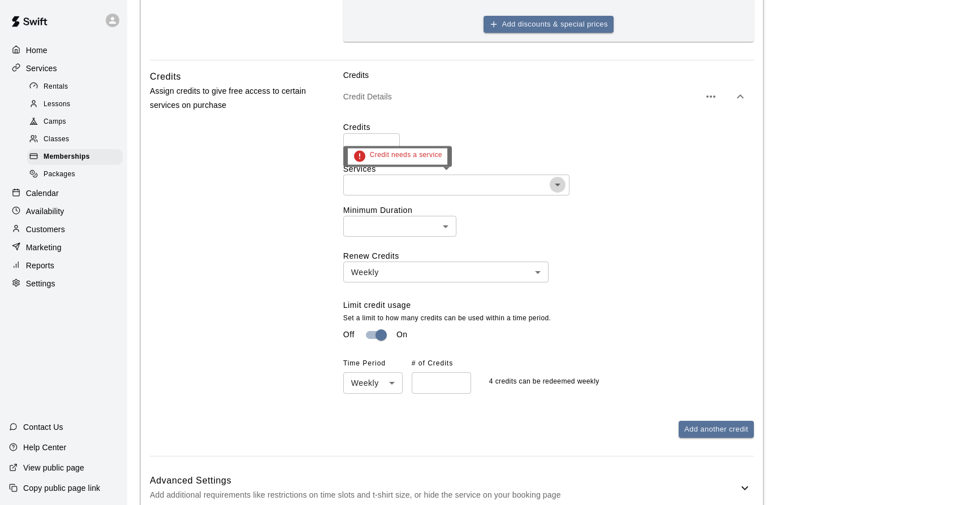
click at [556, 188] on icon "Open" at bounding box center [558, 185] width 14 height 14
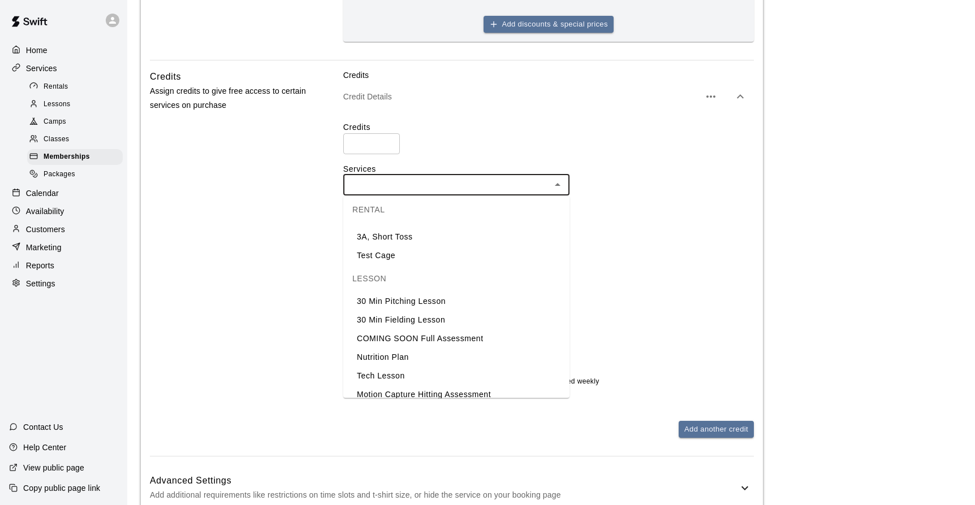
scroll to position [72, 0]
click at [434, 292] on li "30 Min Pitching Lesson" at bounding box center [456, 285] width 226 height 19
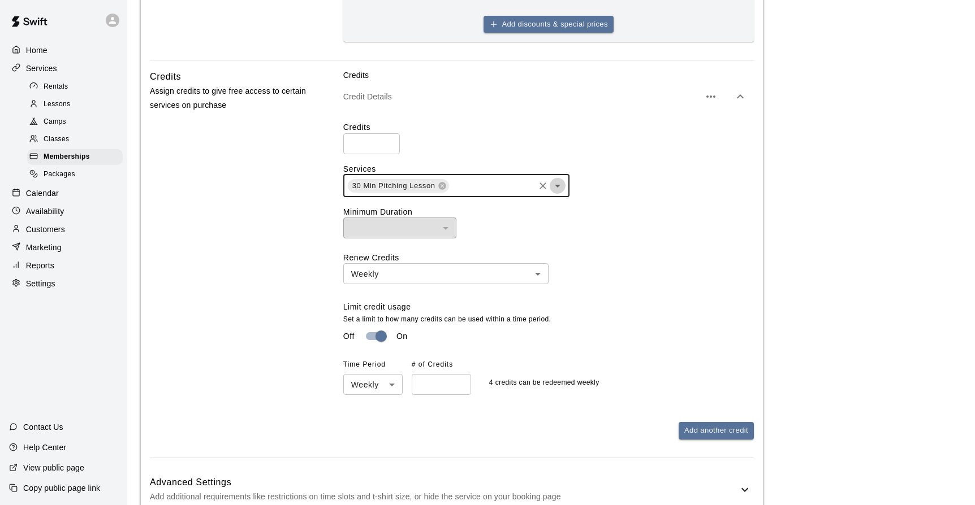
click at [557, 189] on icon "Open" at bounding box center [558, 186] width 14 height 14
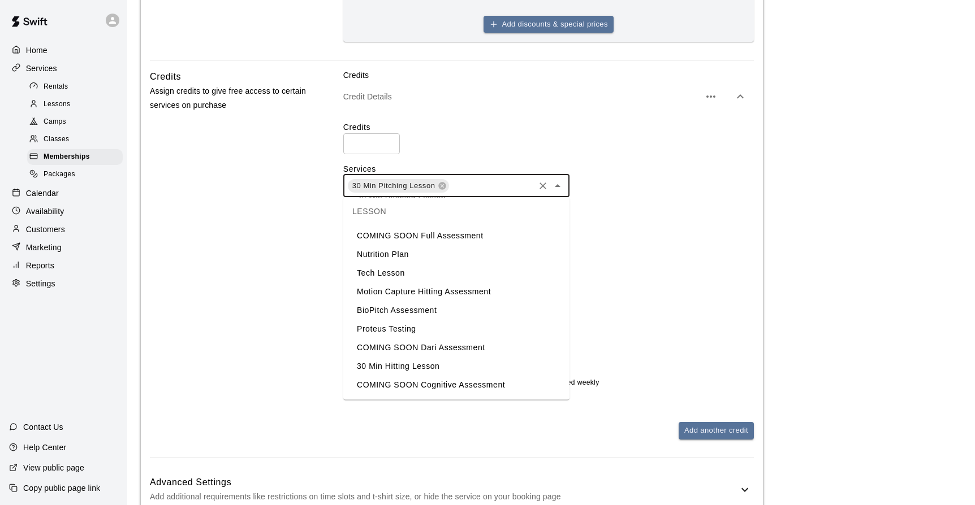
scroll to position [76, 0]
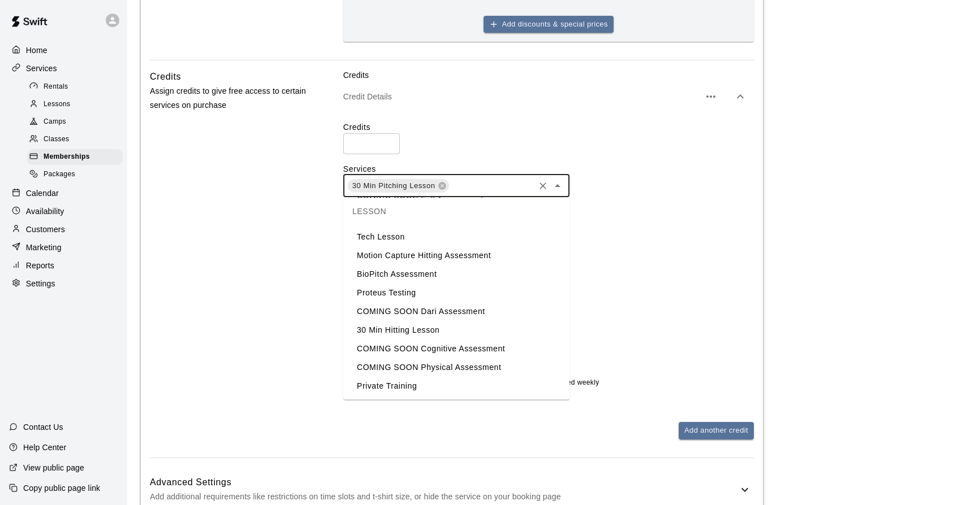
click at [430, 329] on li "30 Min Hitting Lesson" at bounding box center [456, 330] width 226 height 19
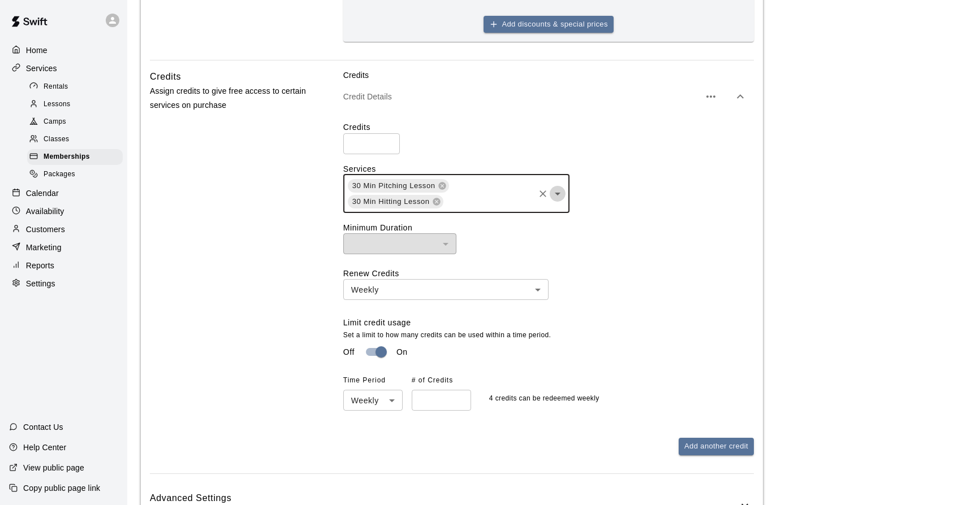
click at [558, 197] on icon "Open" at bounding box center [558, 194] width 14 height 14
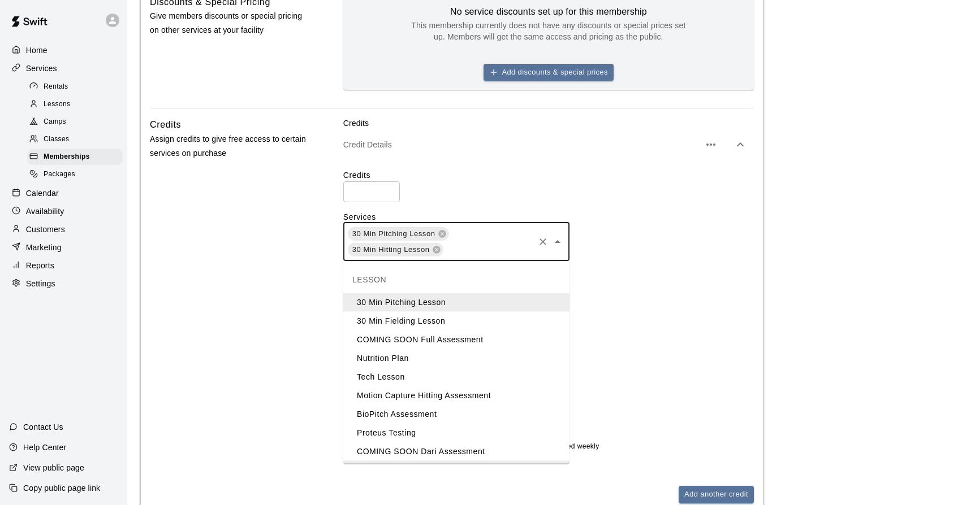
scroll to position [469, 0]
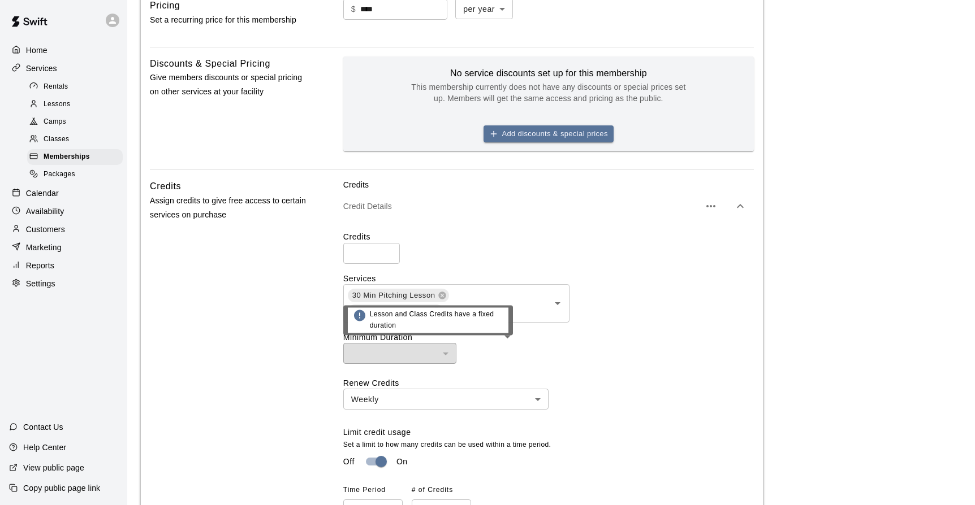
click at [518, 361] on div "​ ​" at bounding box center [548, 353] width 410 height 21
click at [576, 343] on label "Minimum Duration" at bounding box center [548, 337] width 410 height 11
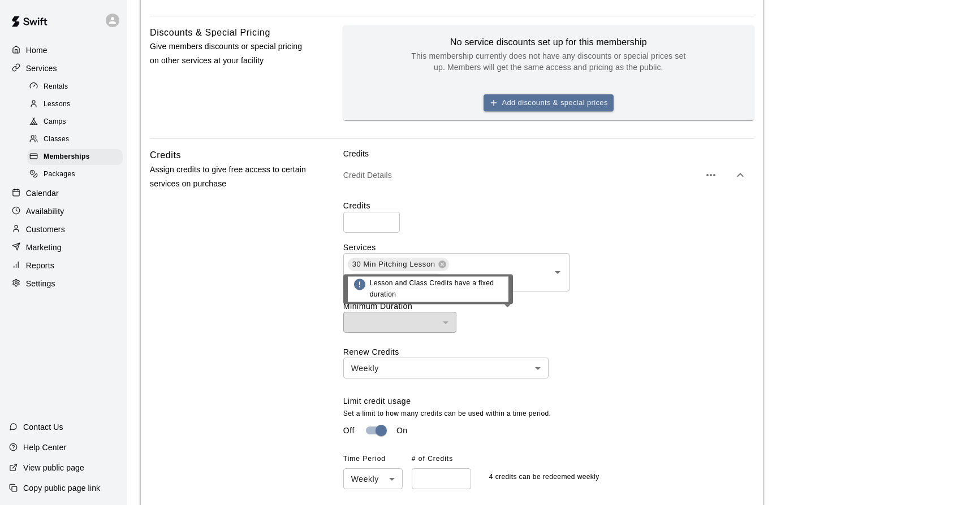
scroll to position [525, 0]
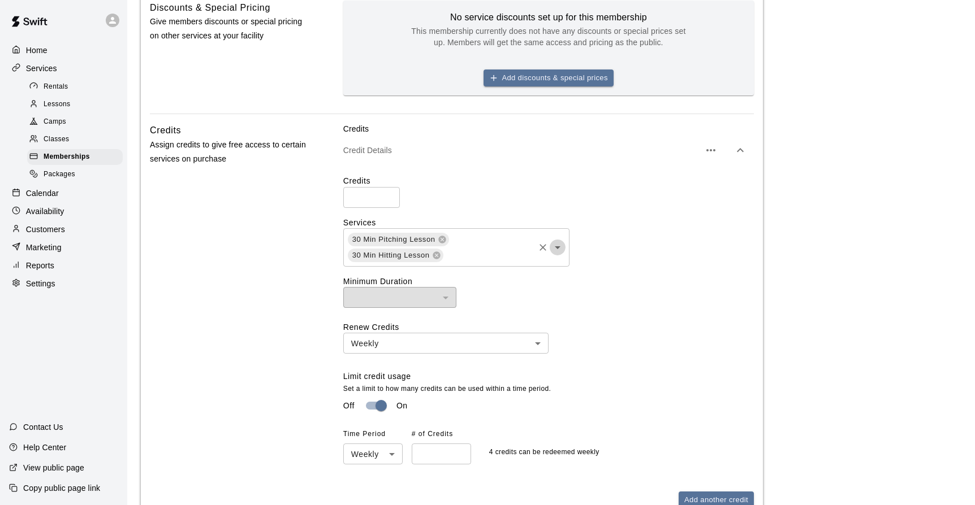
click at [557, 248] on icon "Open" at bounding box center [558, 247] width 6 height 3
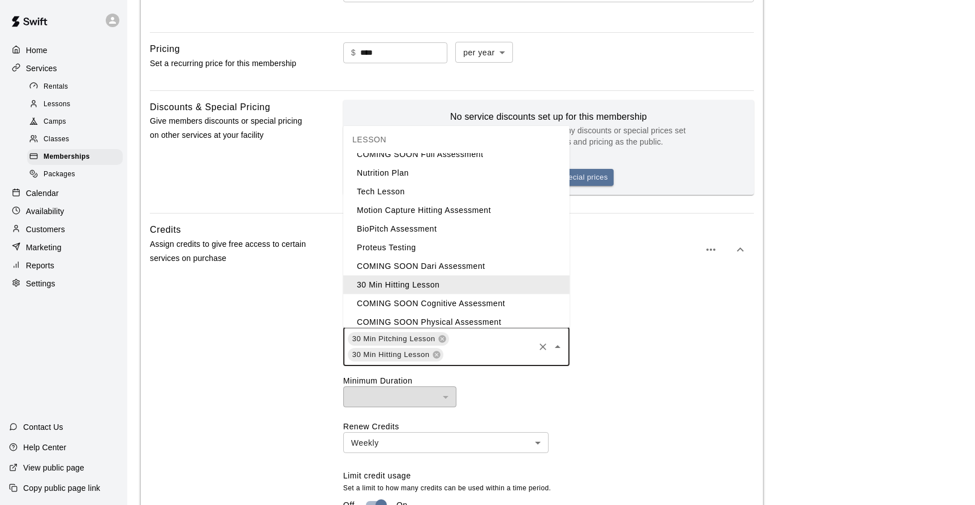
scroll to position [0, 0]
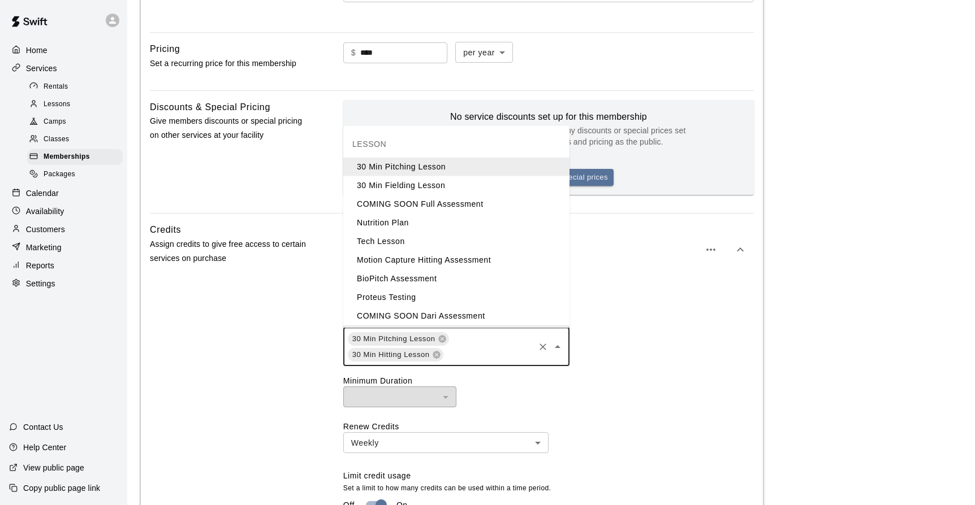
click at [657, 302] on div "Credits * ​" at bounding box center [548, 291] width 410 height 32
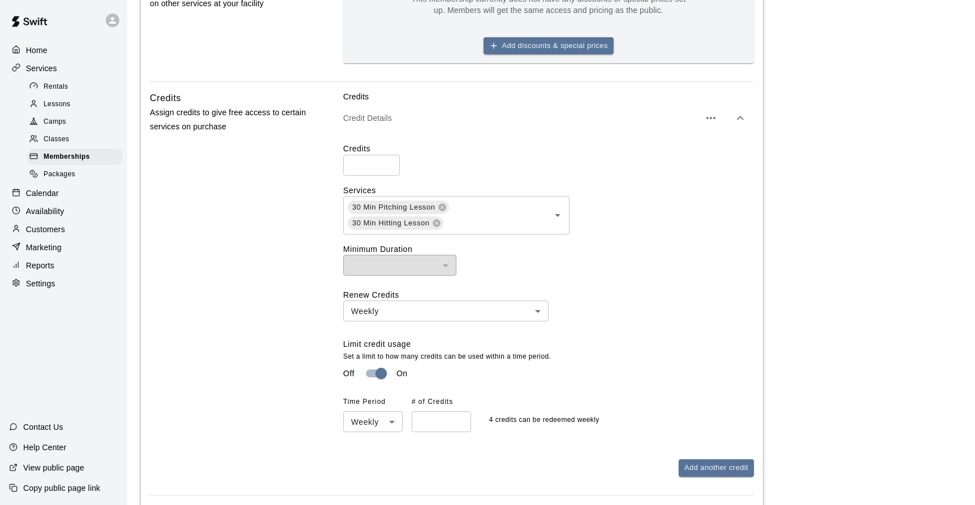
scroll to position [559, 0]
click at [542, 314] on body "**********" at bounding box center [487, 157] width 975 height 1432
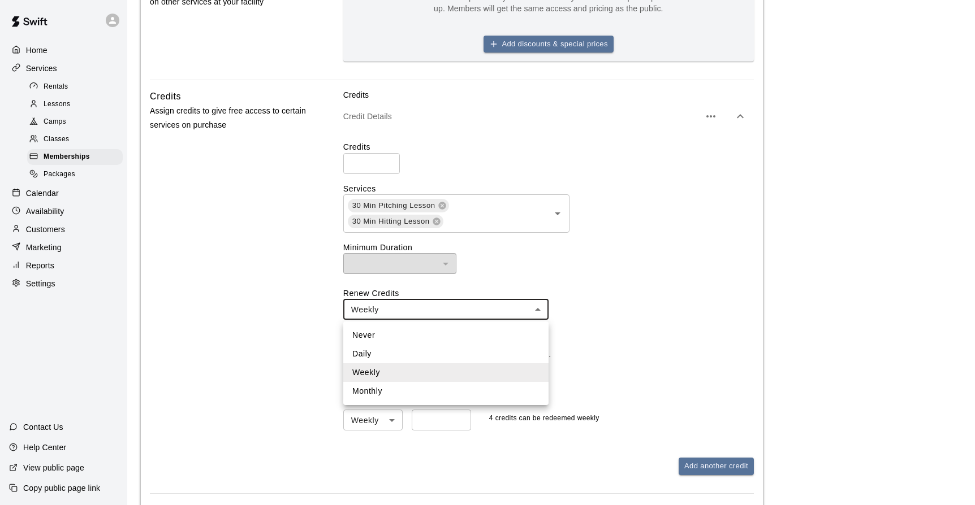
click at [406, 392] on li "Monthly" at bounding box center [445, 391] width 205 height 19
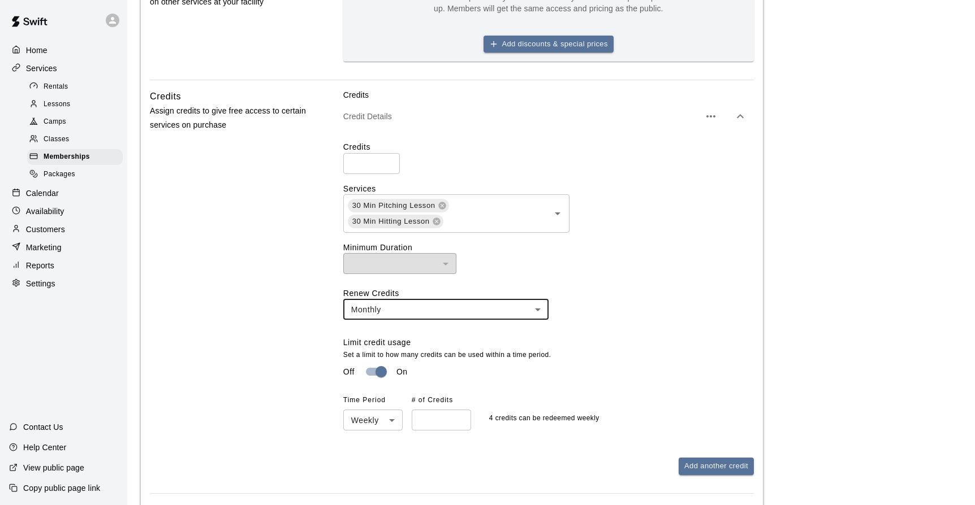
type input "*******"
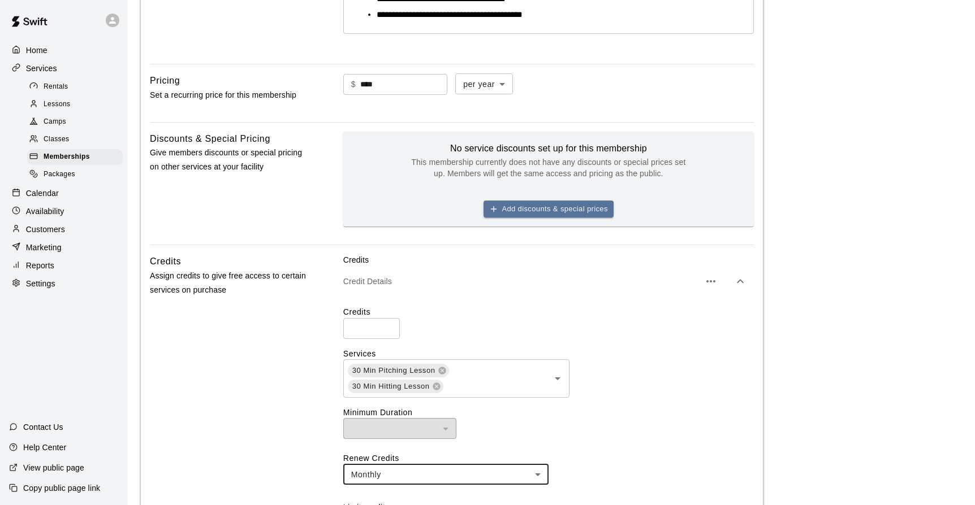
scroll to position [434, 0]
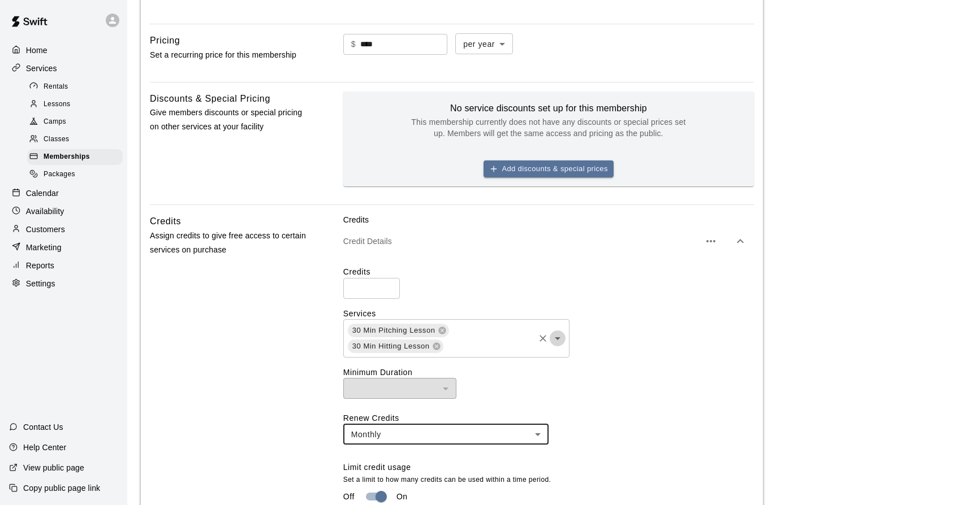
click at [561, 341] on icon "Open" at bounding box center [558, 339] width 14 height 14
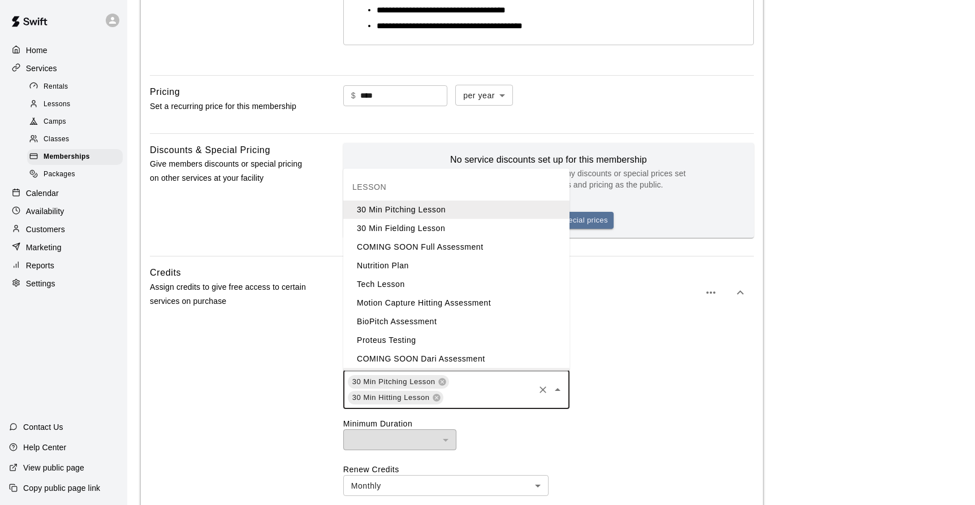
scroll to position [352, 0]
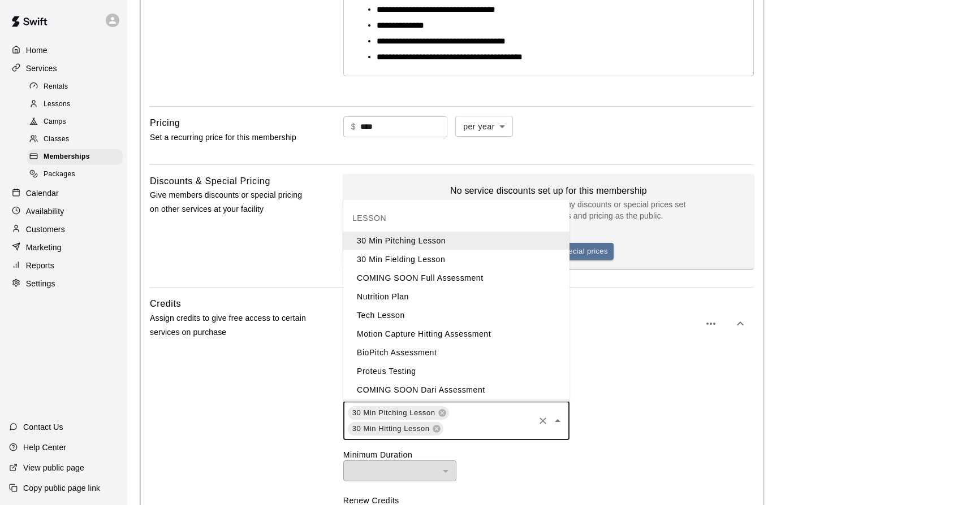
click at [383, 217] on div "LESSON" at bounding box center [456, 218] width 226 height 27
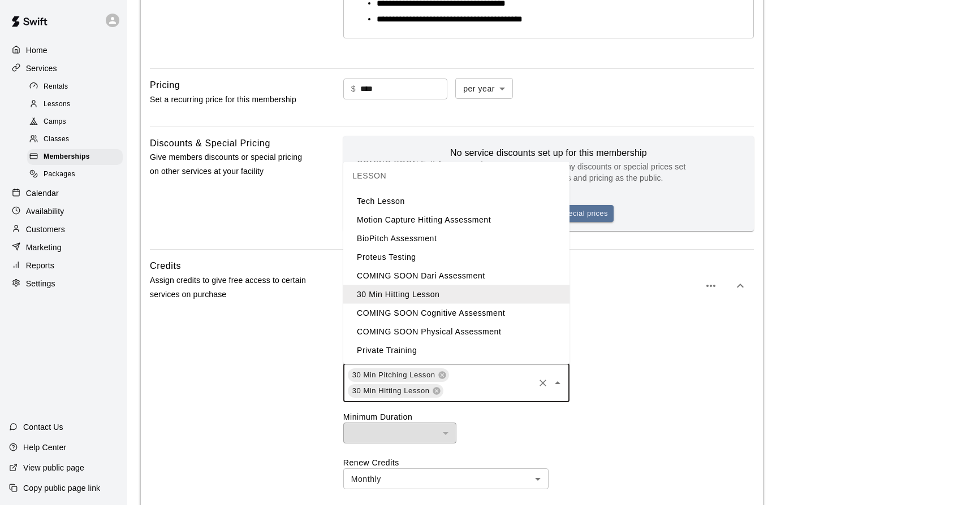
scroll to position [399, 0]
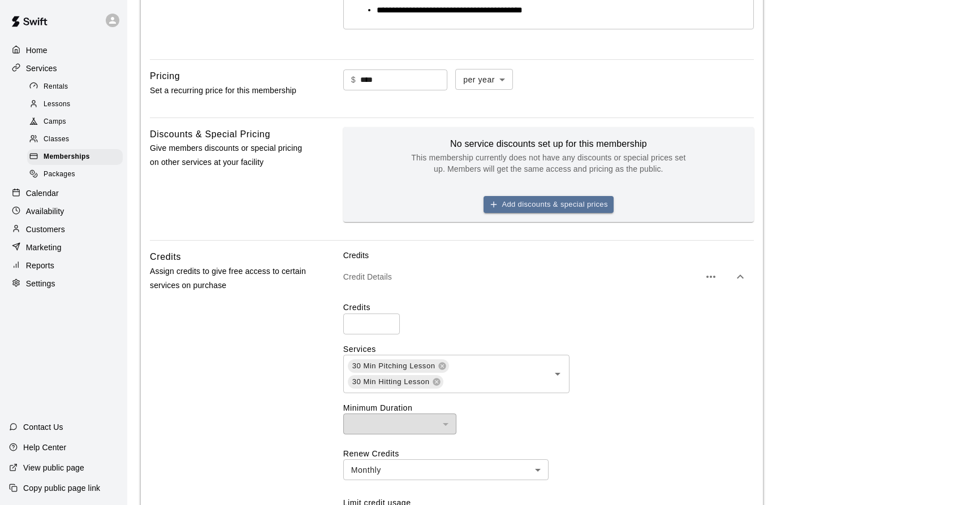
click at [646, 313] on label "Credits" at bounding box center [548, 307] width 410 height 11
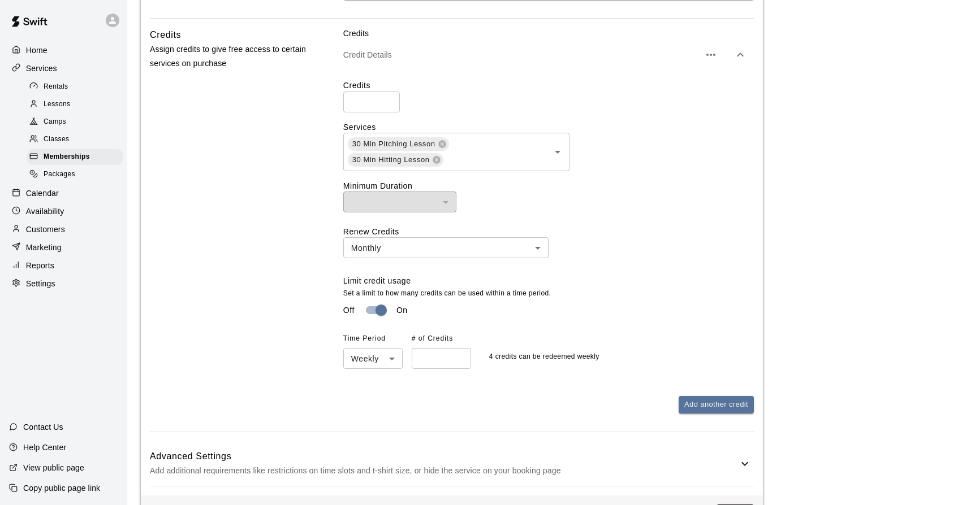
scroll to position [624, 0]
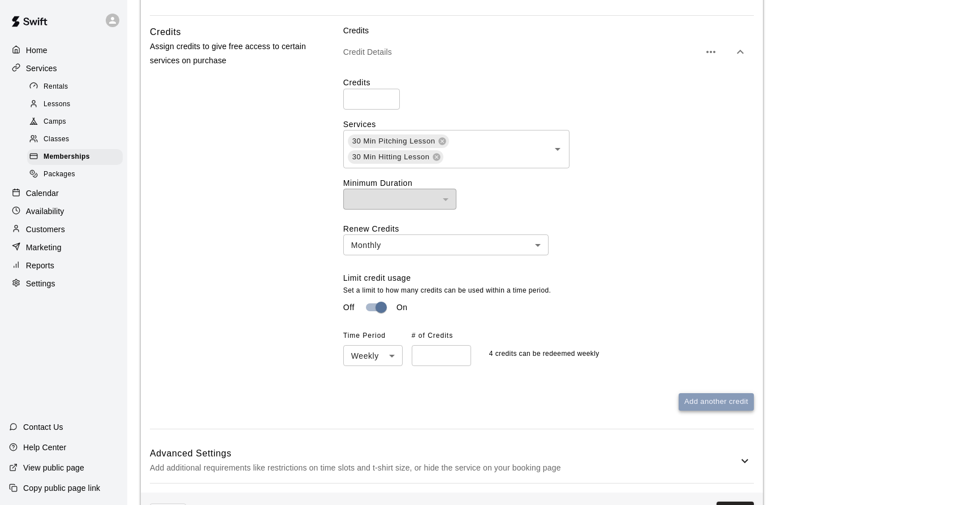
click at [707, 404] on button "Add another credit" at bounding box center [715, 402] width 75 height 18
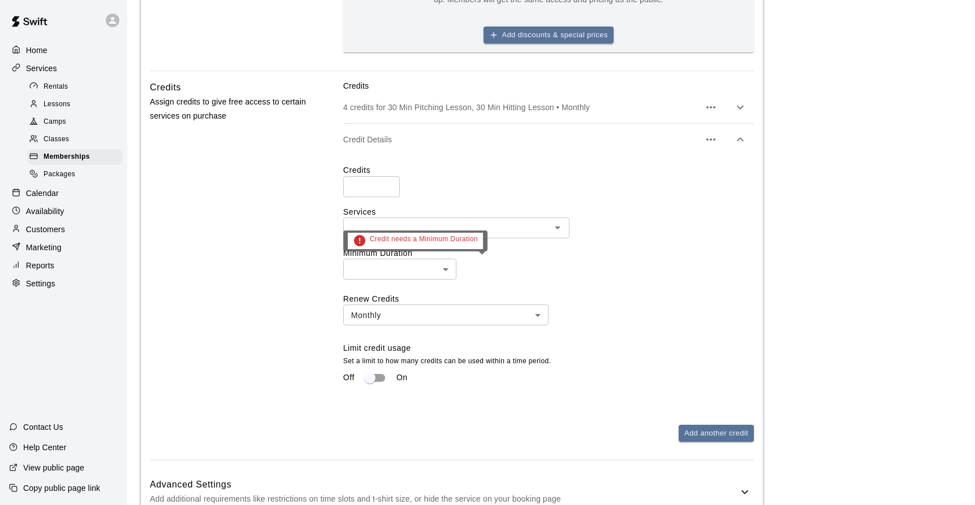
scroll to position [564, 0]
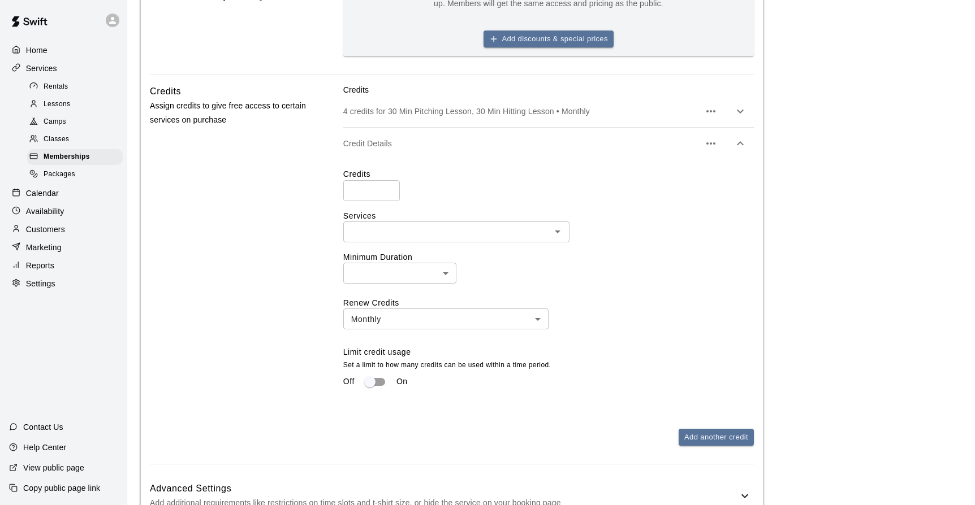
click at [387, 190] on input "*" at bounding box center [371, 190] width 57 height 21
type input "*"
click at [387, 190] on input "*" at bounding box center [371, 190] width 57 height 21
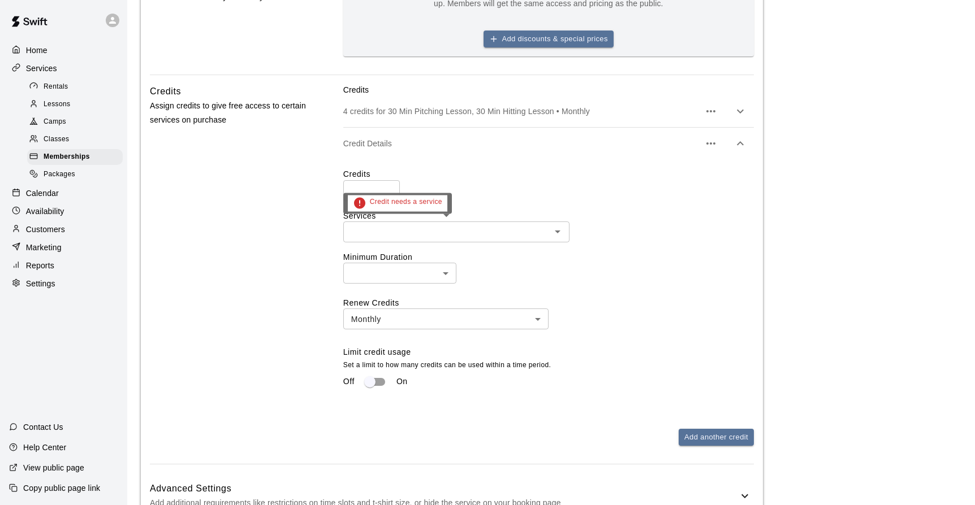
click at [555, 232] on icon "Open" at bounding box center [558, 232] width 14 height 14
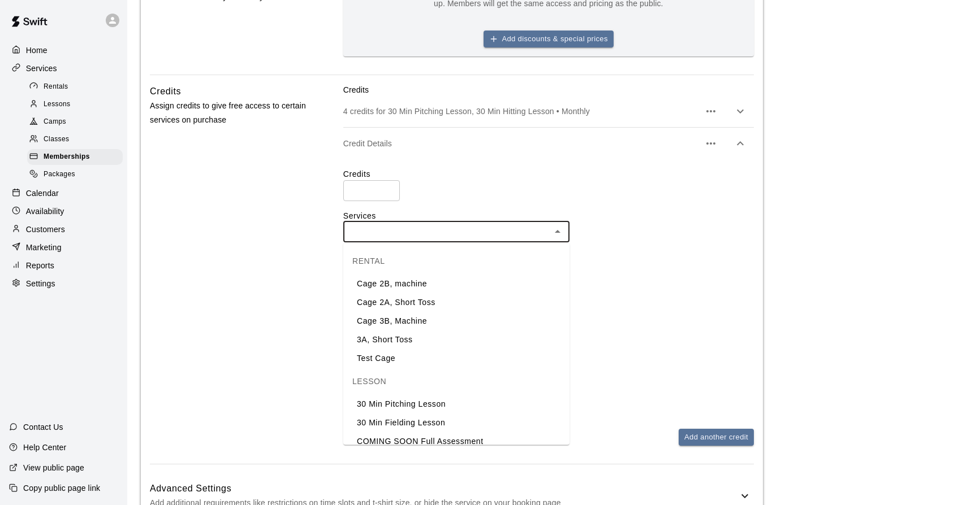
click at [402, 288] on li "Cage 2B, machine" at bounding box center [456, 284] width 226 height 19
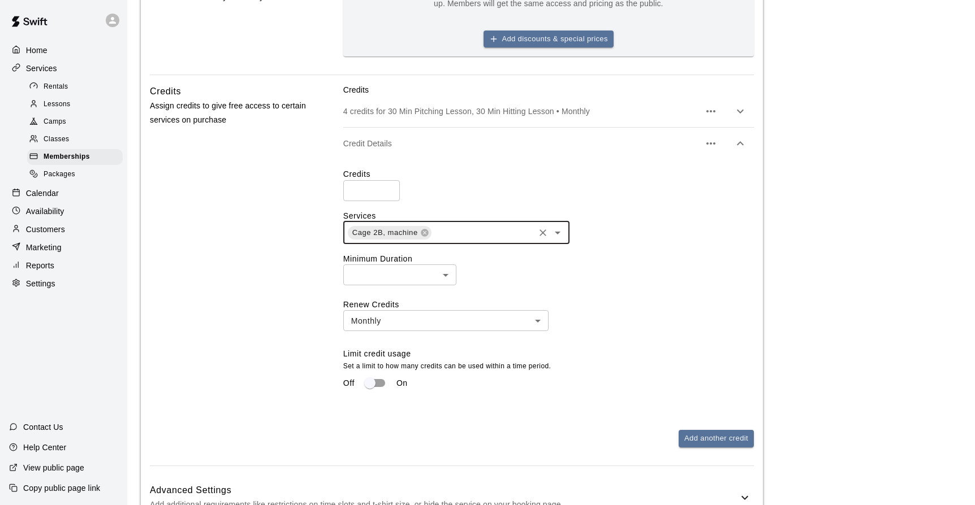
click at [557, 233] on icon "Open" at bounding box center [558, 233] width 6 height 3
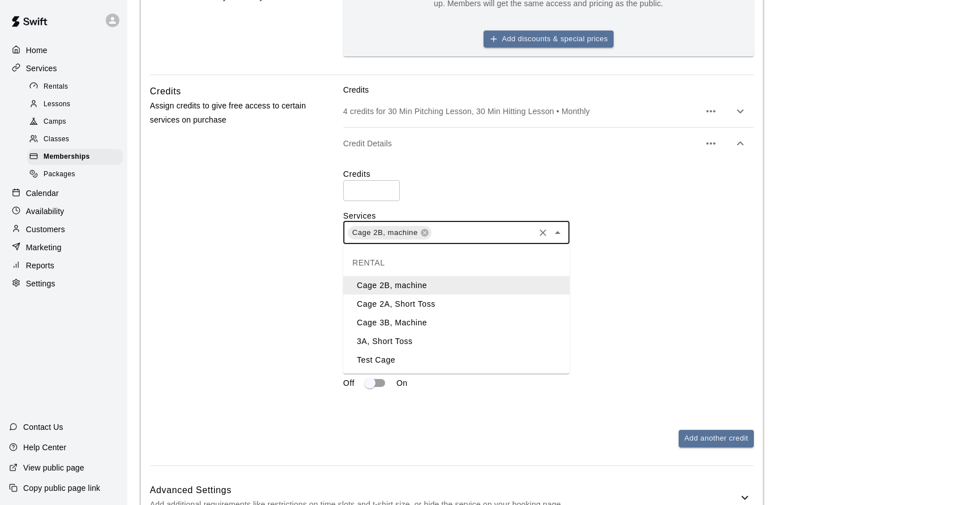
click at [427, 303] on li "Cage 2A, Short Toss" at bounding box center [456, 304] width 226 height 19
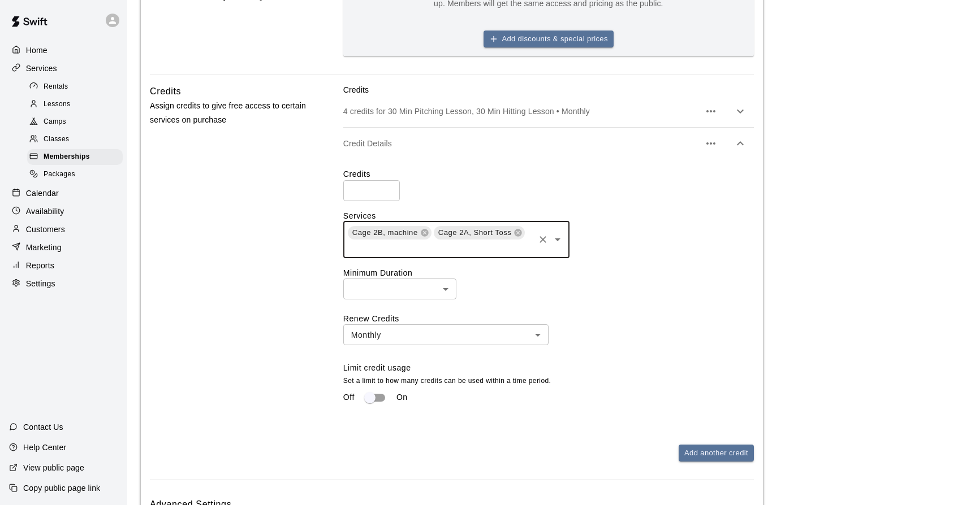
click at [556, 243] on icon "Open" at bounding box center [558, 240] width 14 height 14
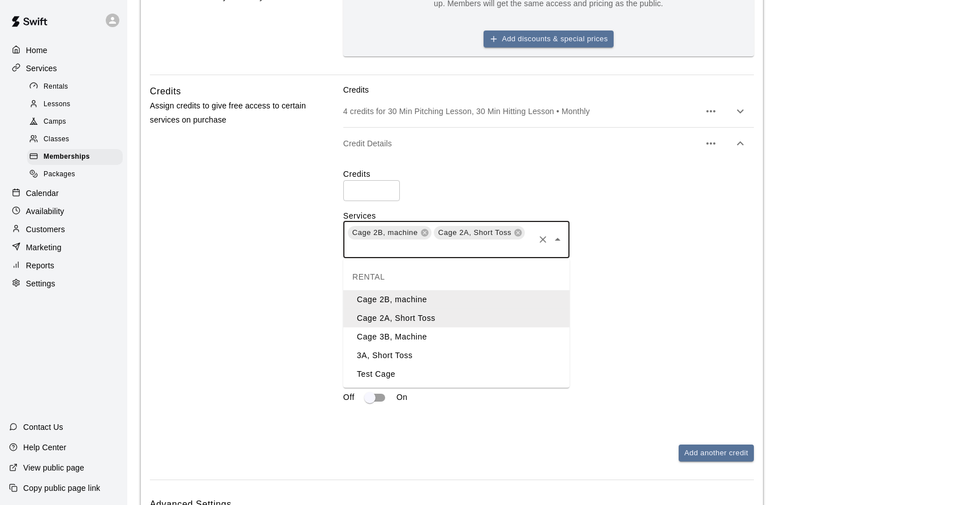
click at [412, 330] on li "Cage 3B, Machine" at bounding box center [456, 337] width 226 height 19
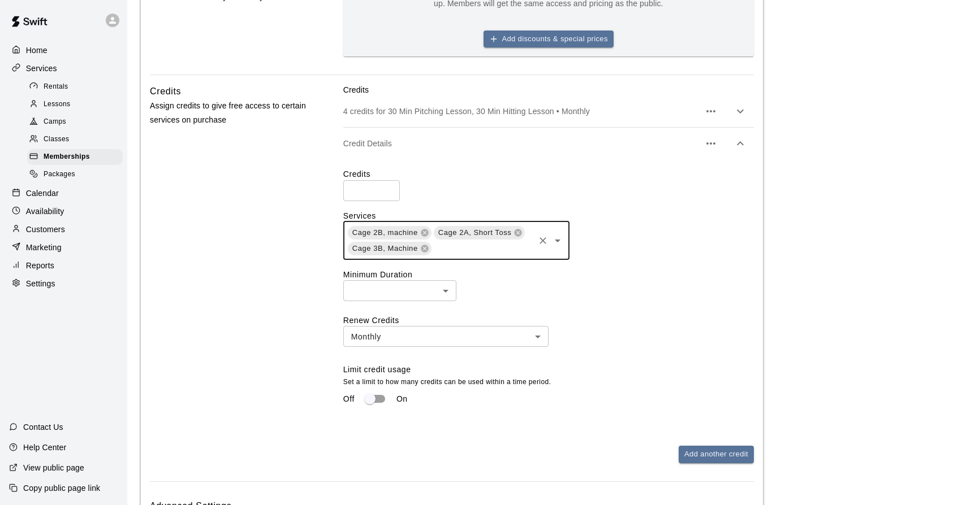
click at [560, 240] on icon "Open" at bounding box center [558, 241] width 14 height 14
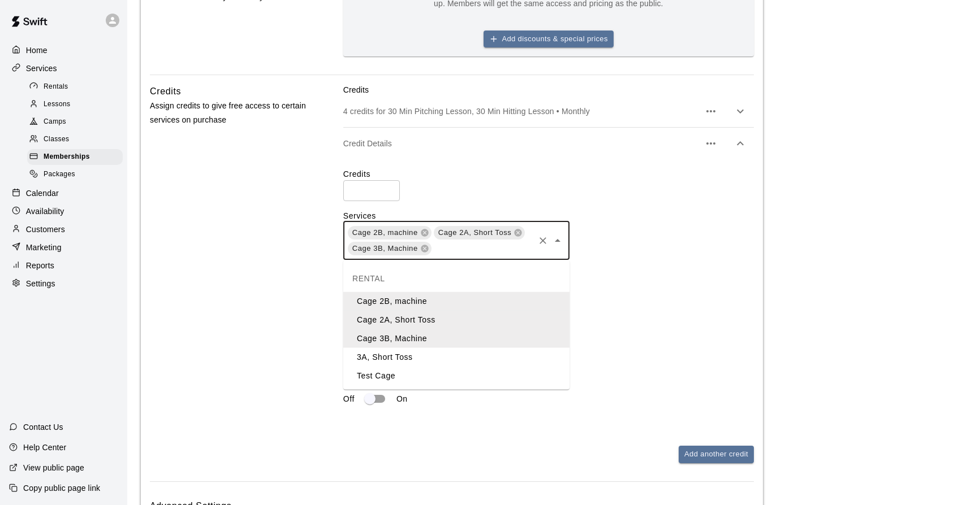
click at [401, 352] on li "3A, Short Toss" at bounding box center [456, 357] width 226 height 19
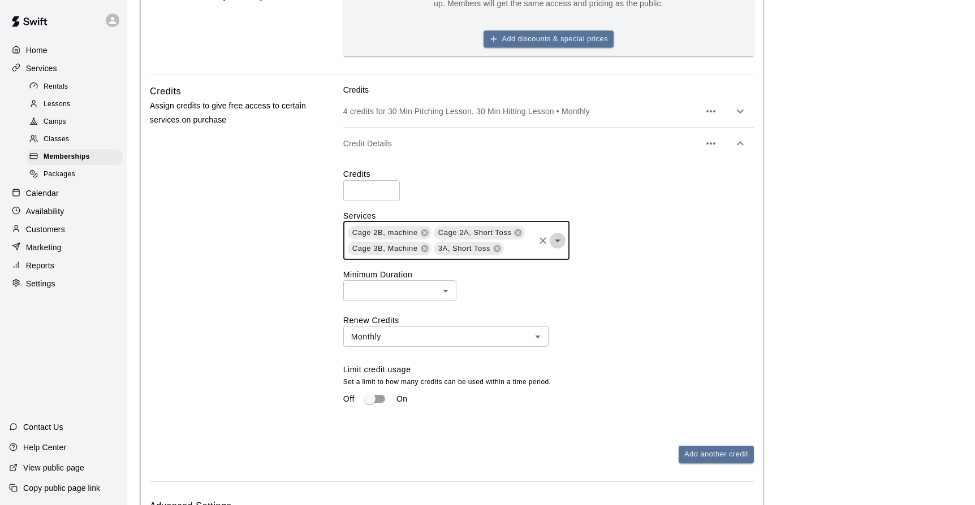
click at [555, 243] on icon "Open" at bounding box center [558, 241] width 14 height 14
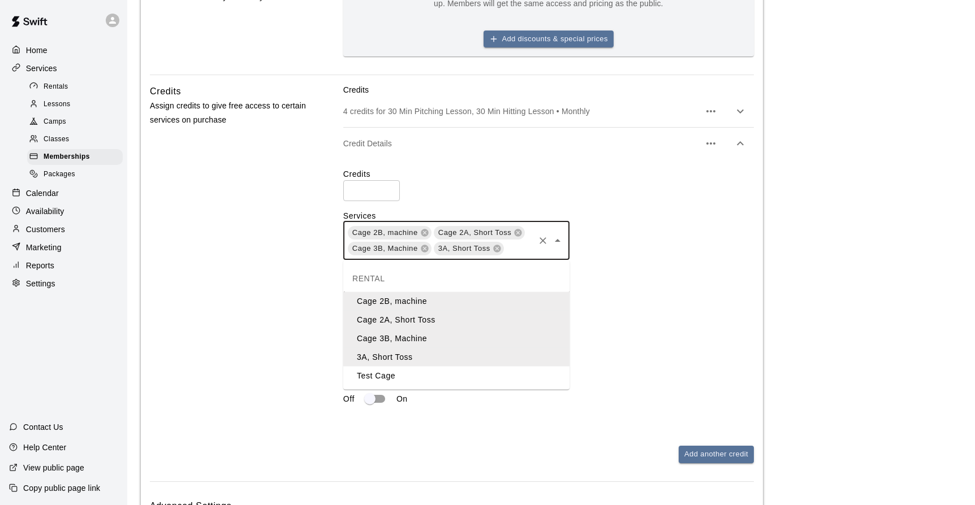
click at [378, 374] on li "Test Cage" at bounding box center [456, 376] width 226 height 19
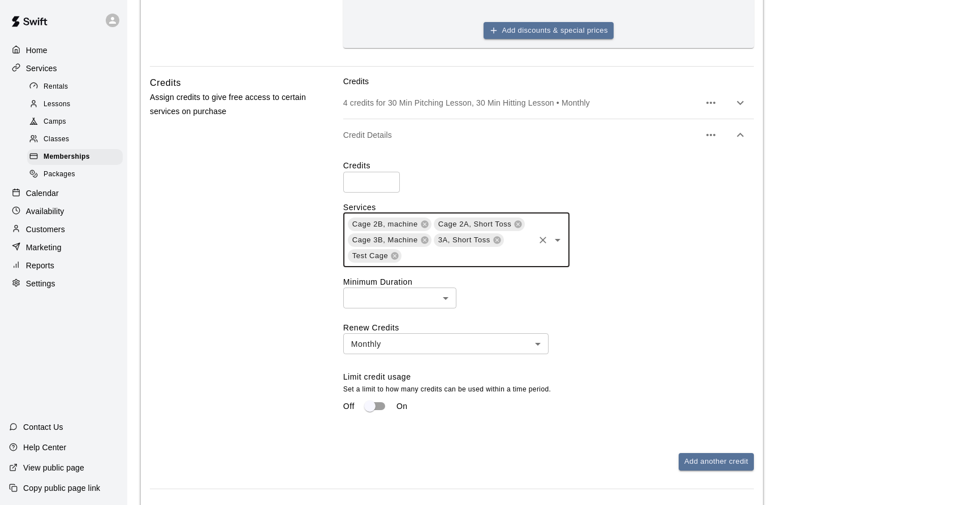
scroll to position [577, 0]
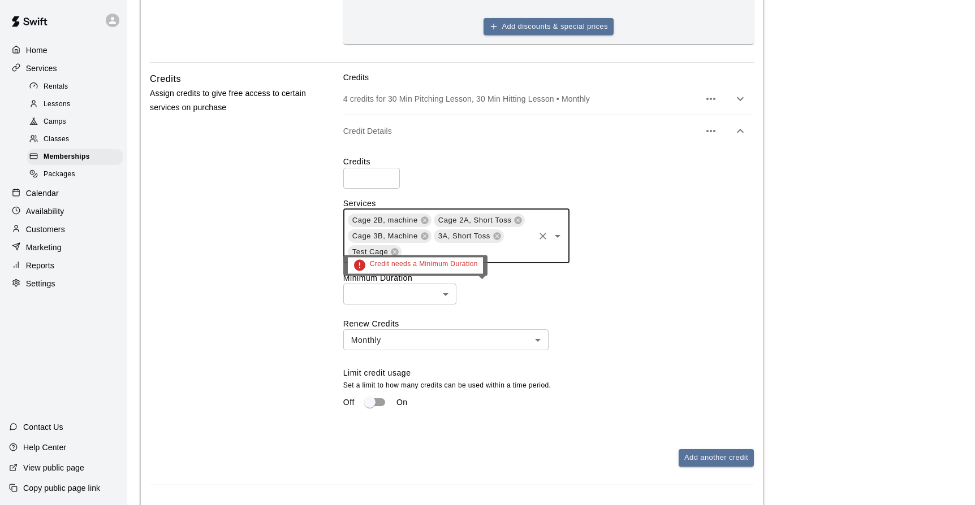
click at [446, 293] on body "**********" at bounding box center [487, 143] width 975 height 1441
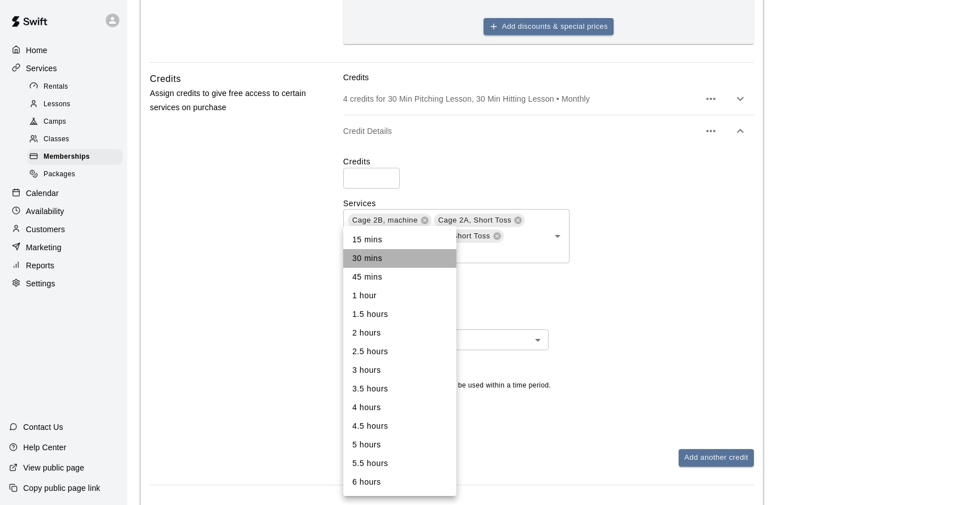
click at [382, 257] on li "30 mins" at bounding box center [399, 258] width 113 height 19
type input "**"
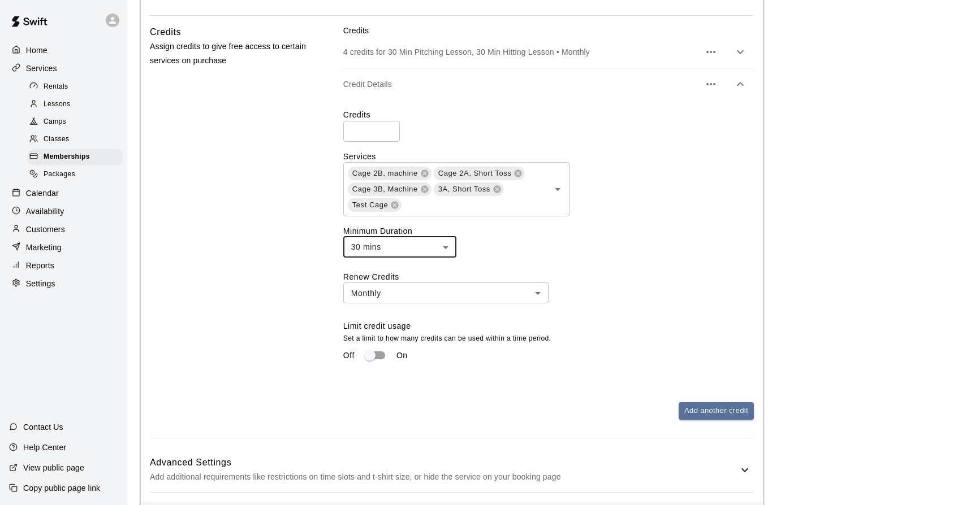
scroll to position [637, 0]
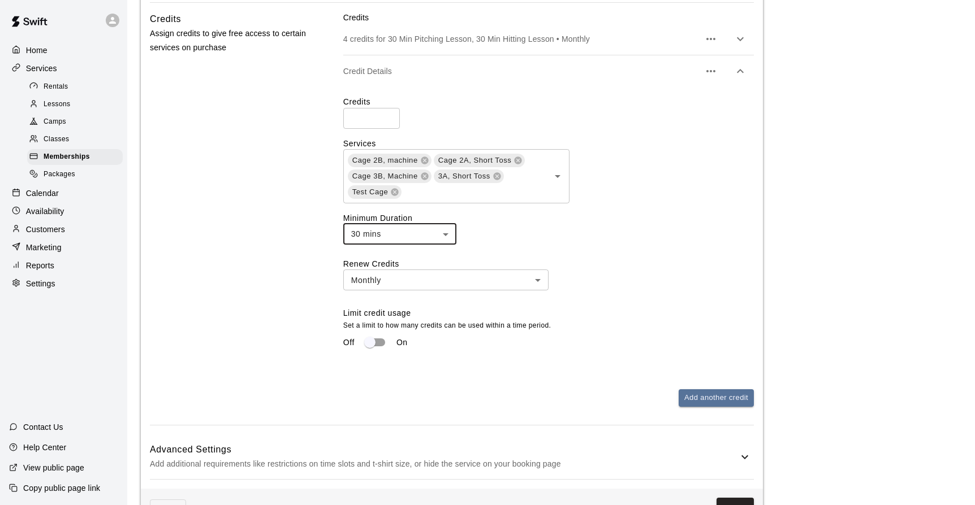
click at [535, 284] on body "**********" at bounding box center [487, 83] width 975 height 1441
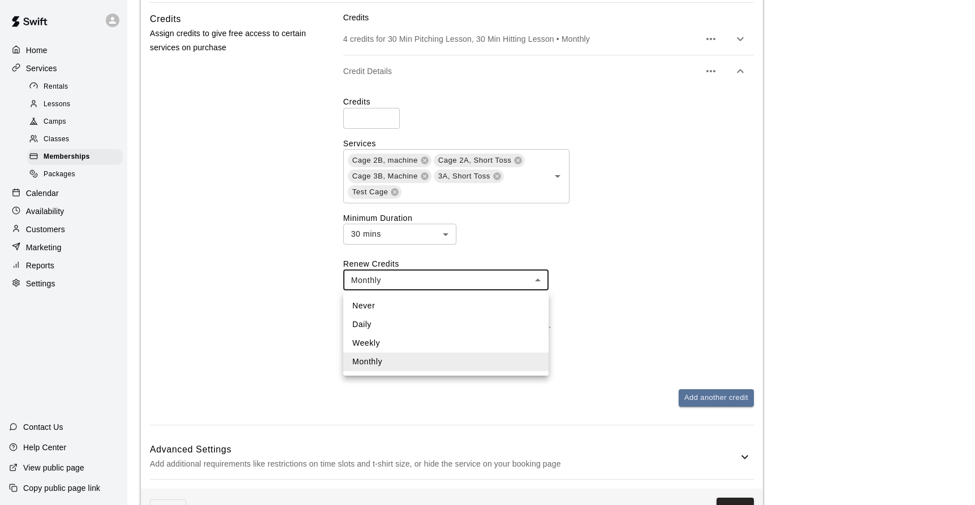
click at [611, 254] on div at bounding box center [487, 252] width 975 height 505
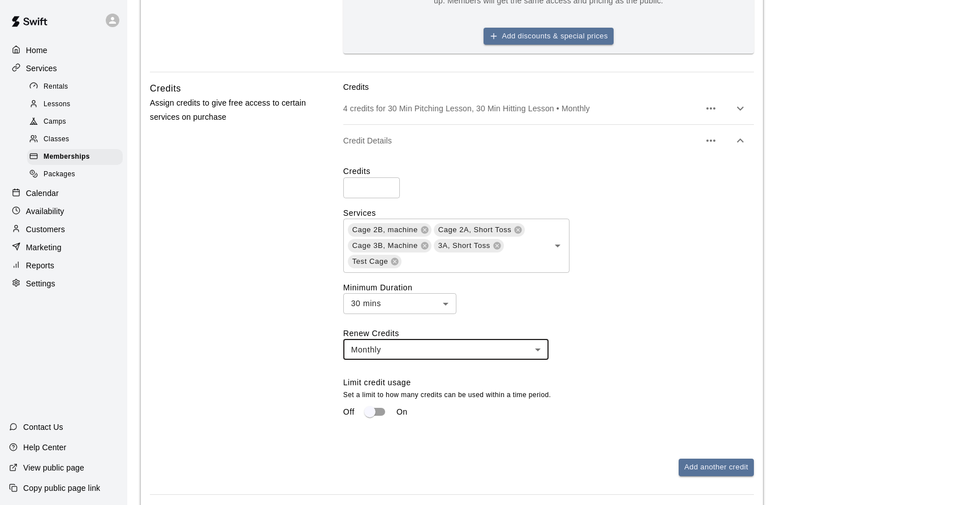
scroll to position [521, 0]
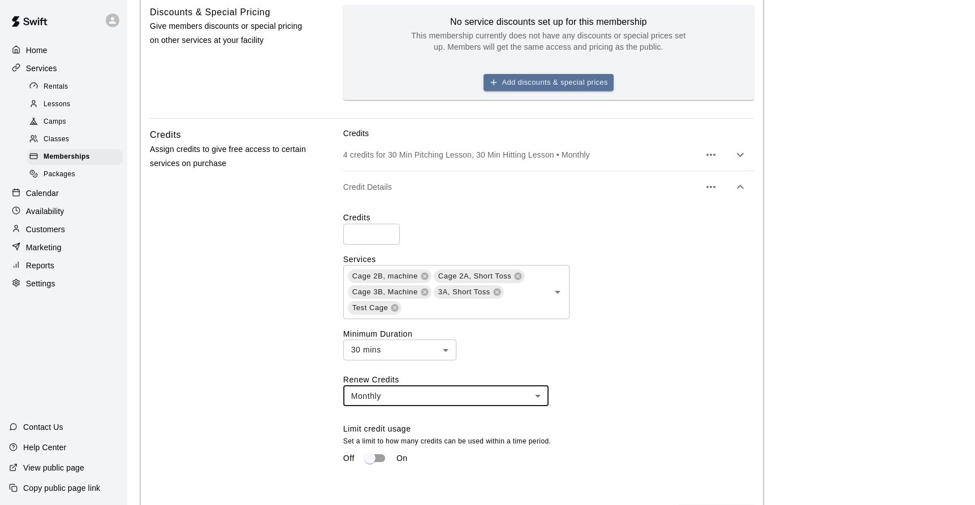
click at [386, 233] on input "*" at bounding box center [371, 234] width 57 height 21
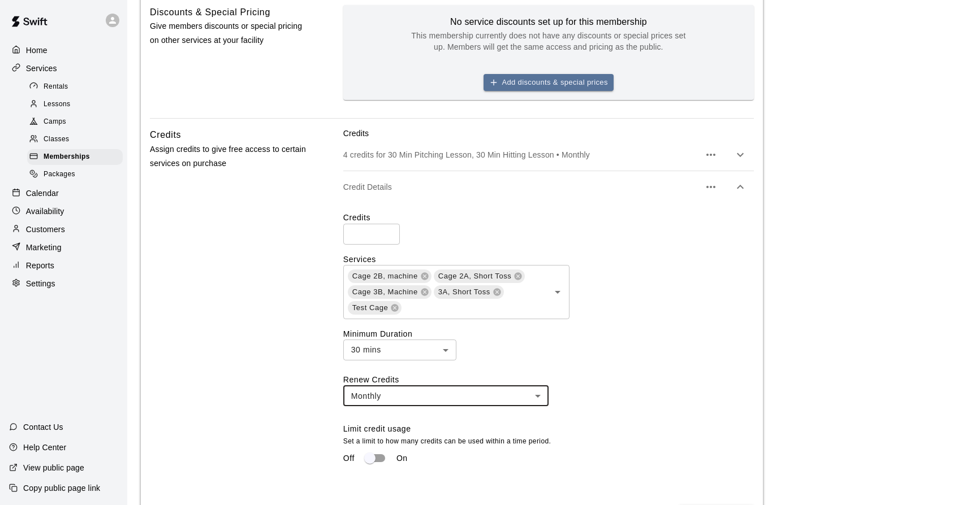
click at [386, 233] on input "**" at bounding box center [371, 234] width 57 height 21
click at [387, 239] on input "*" at bounding box center [371, 234] width 57 height 21
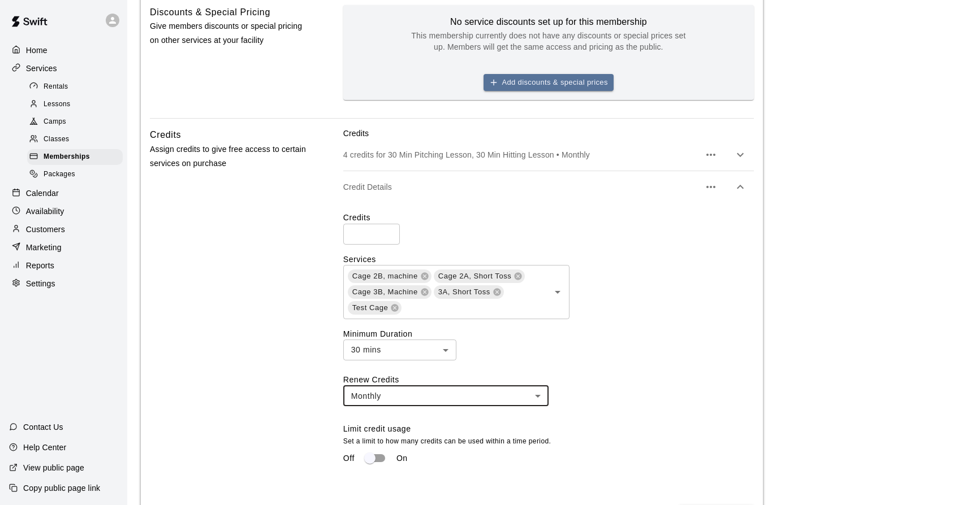
click at [387, 239] on input "*" at bounding box center [371, 234] width 57 height 21
type input "*"
click at [387, 239] on input "*" at bounding box center [371, 234] width 57 height 21
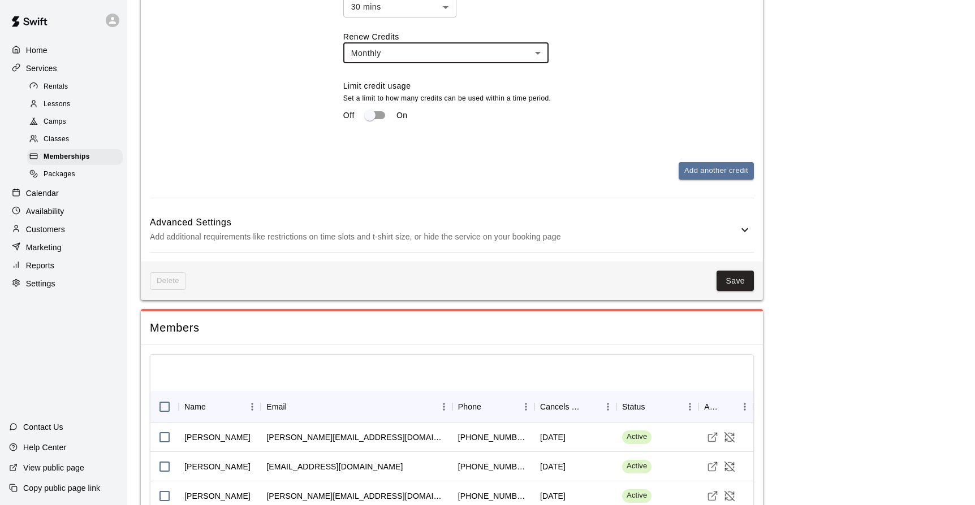
scroll to position [868, 0]
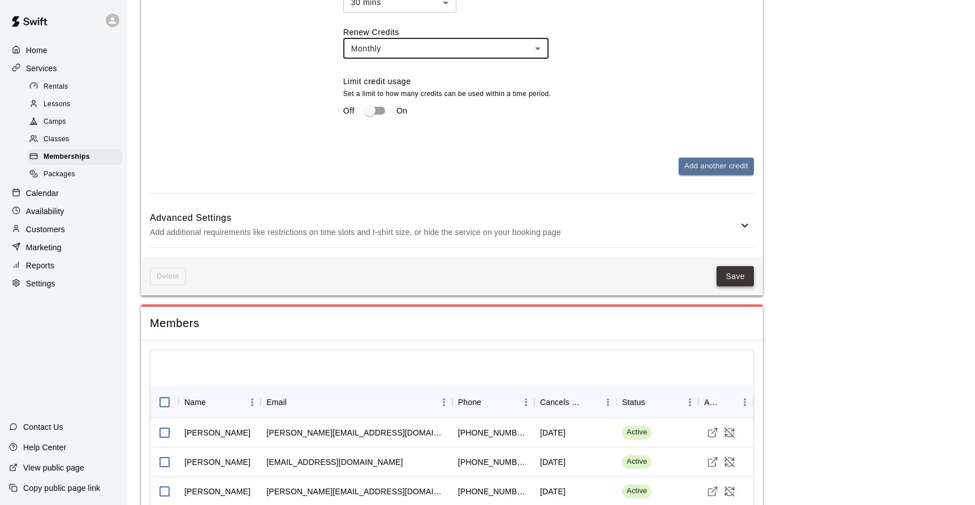
click at [725, 283] on button "Save" at bounding box center [734, 276] width 37 height 21
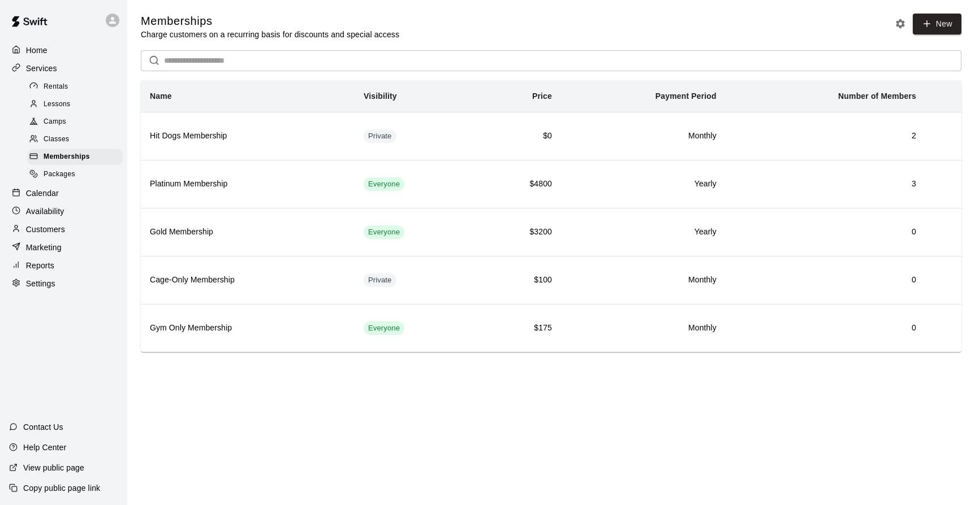
click at [57, 196] on p "Calendar" at bounding box center [42, 193] width 33 height 11
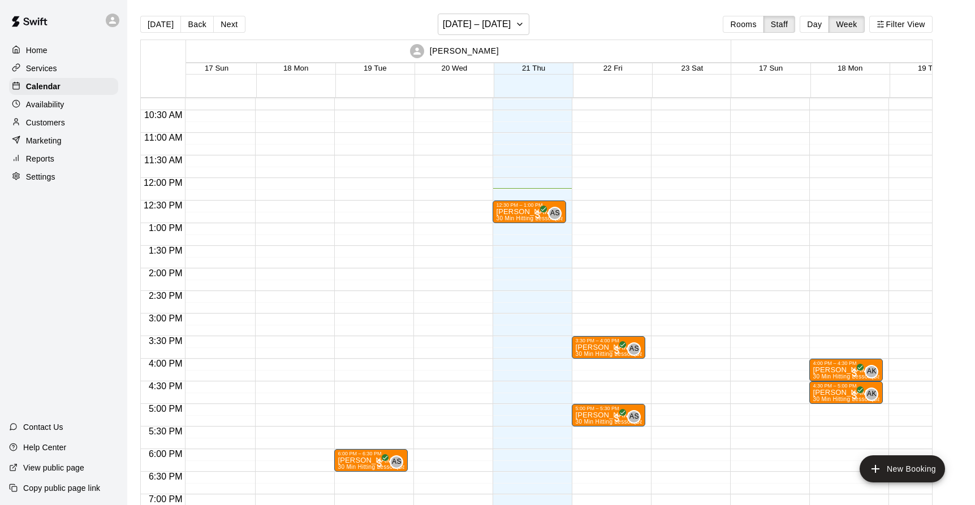
scroll to position [462, 9]
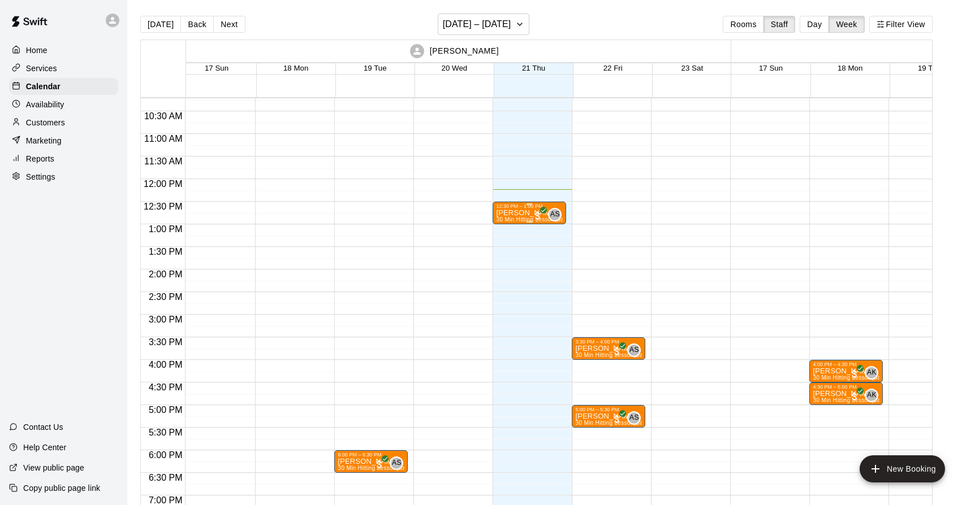
click at [525, 214] on div "Joe Test 30 Min Hitting Lesson (Batting Cage 1B)" at bounding box center [529, 461] width 67 height 505
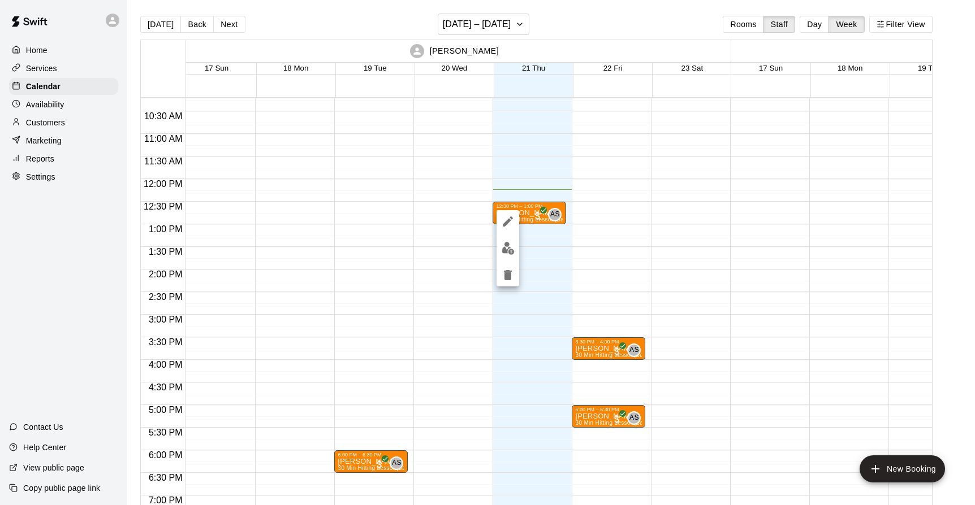
click at [526, 215] on div at bounding box center [487, 252] width 975 height 505
click at [526, 216] on div "Joe Test 30 Min Hitting Lesson (Batting Cage 1B)" at bounding box center [529, 461] width 67 height 505
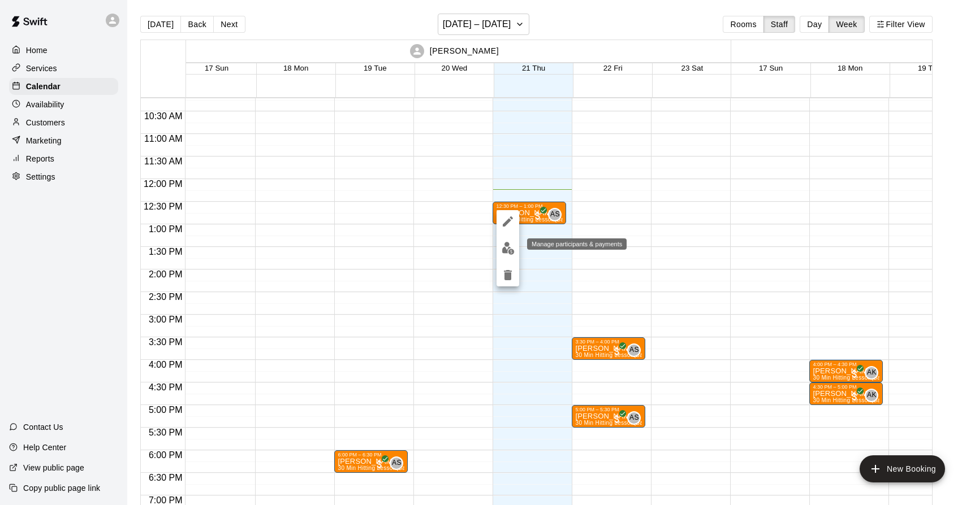
click at [507, 248] on img "edit" at bounding box center [507, 248] width 13 height 13
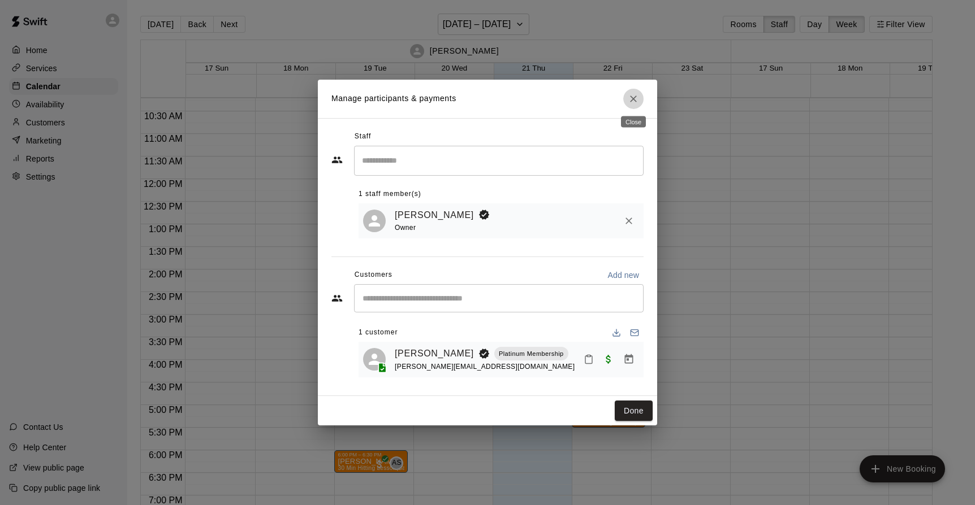
click at [640, 101] on button "Close" at bounding box center [633, 99] width 20 height 20
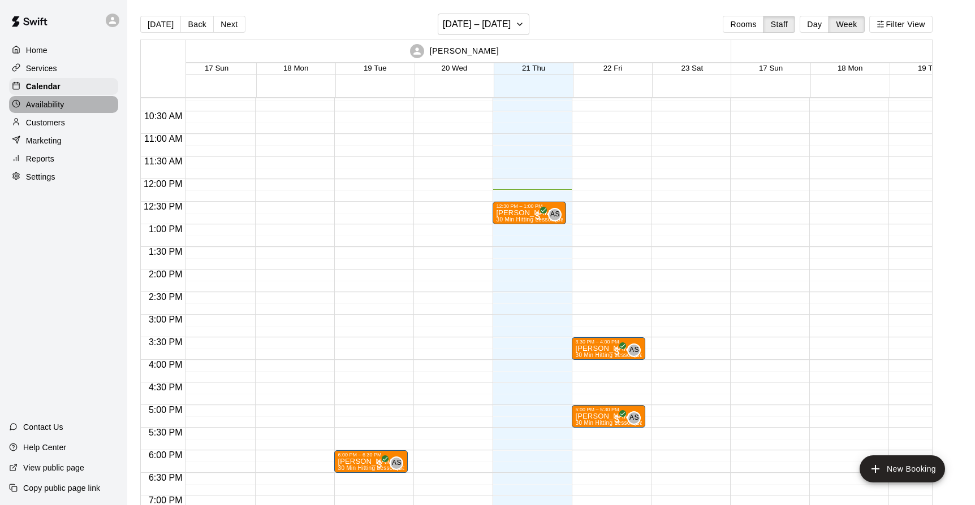
click at [61, 105] on p "Availability" at bounding box center [45, 104] width 38 height 11
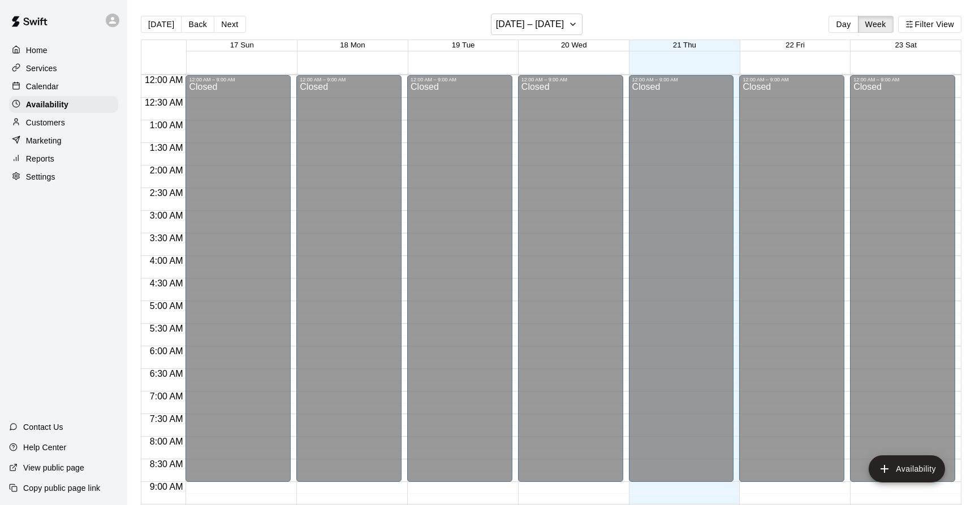
scroll to position [553, 0]
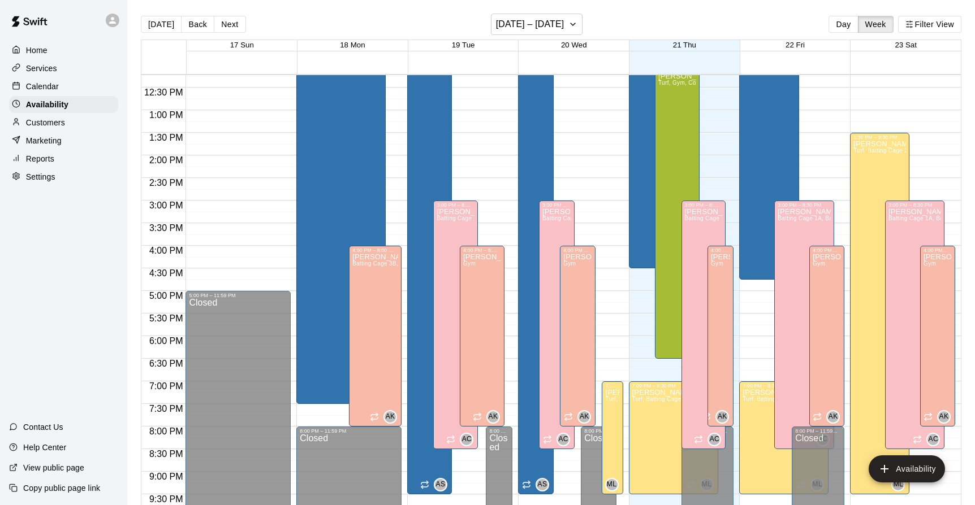
click at [54, 85] on p "Calendar" at bounding box center [42, 86] width 33 height 11
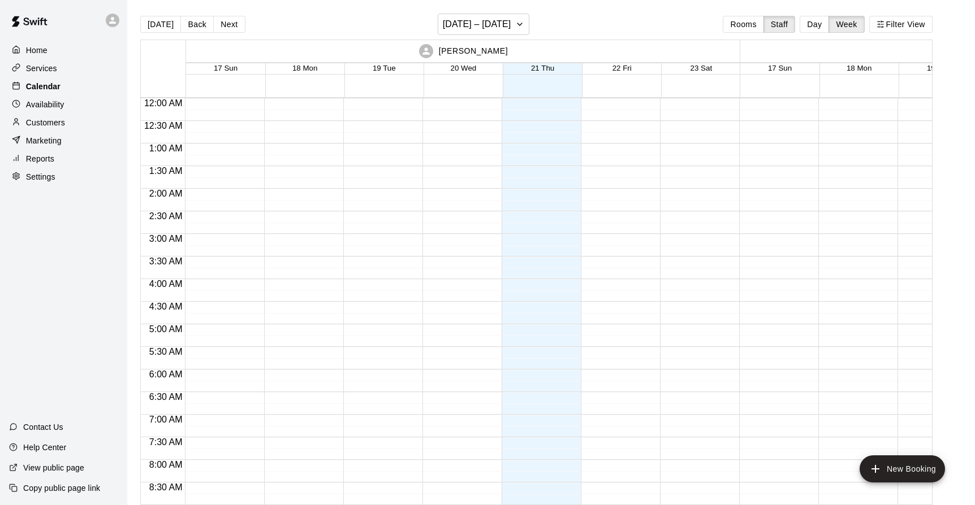
scroll to position [553, 0]
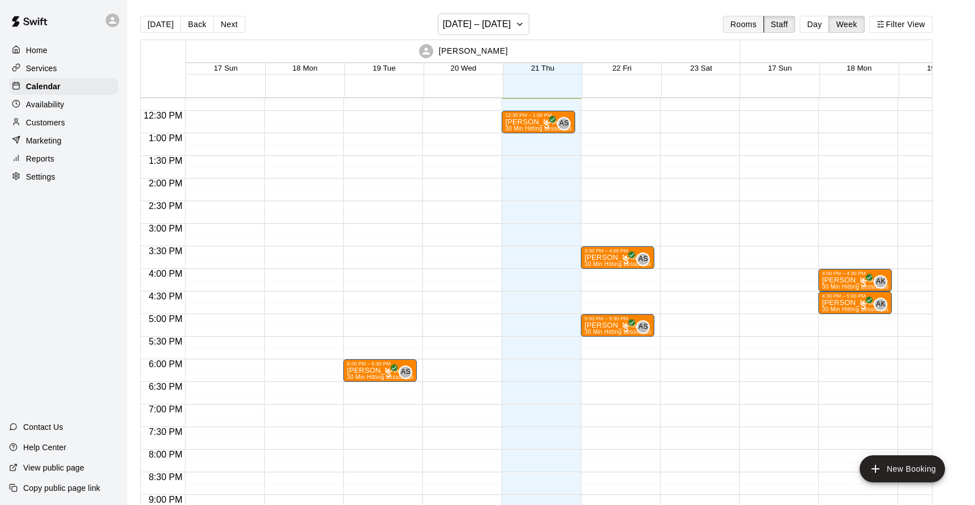
click at [752, 29] on button "Rooms" at bounding box center [742, 24] width 41 height 17
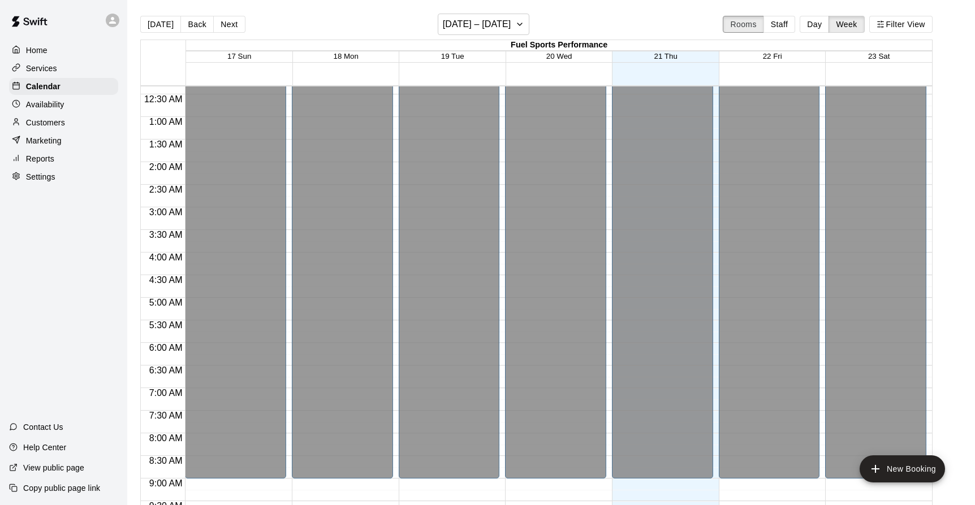
scroll to position [0, 0]
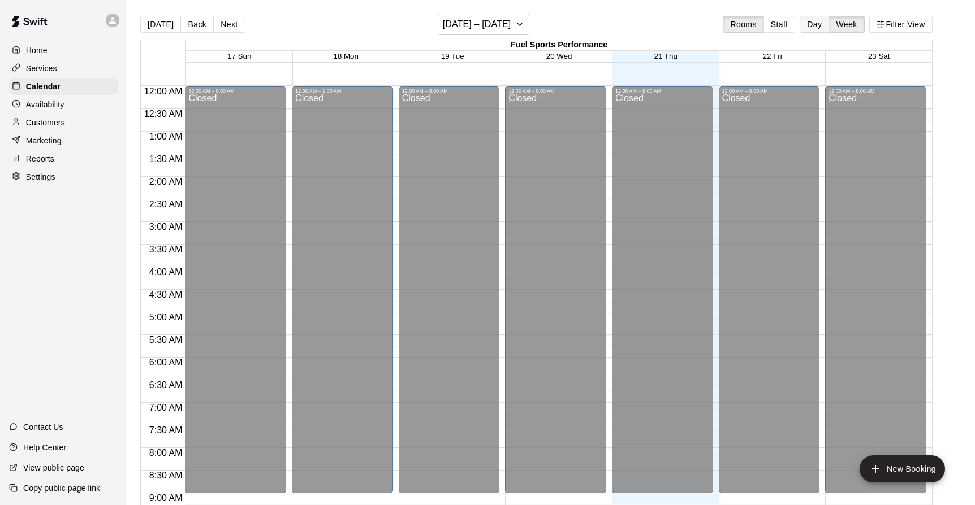
click at [810, 28] on button "Day" at bounding box center [813, 24] width 29 height 17
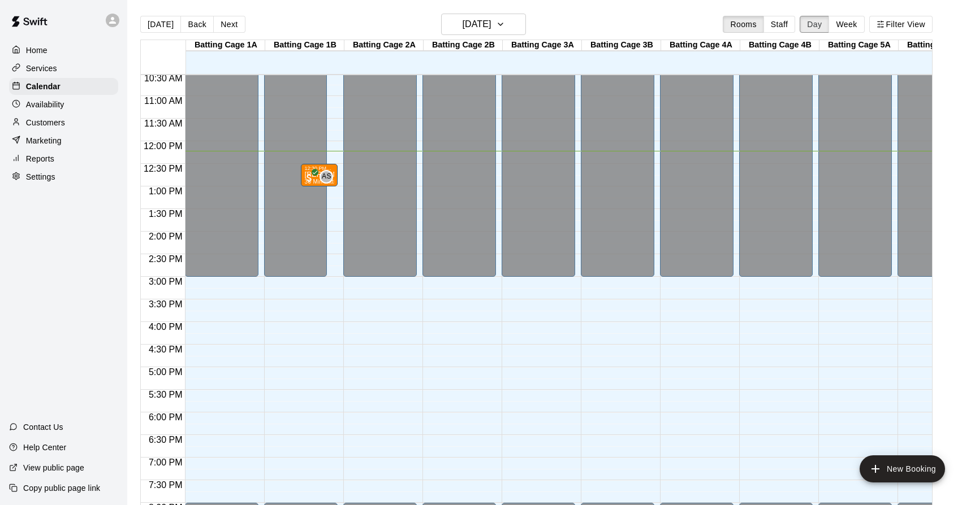
scroll to position [496, 0]
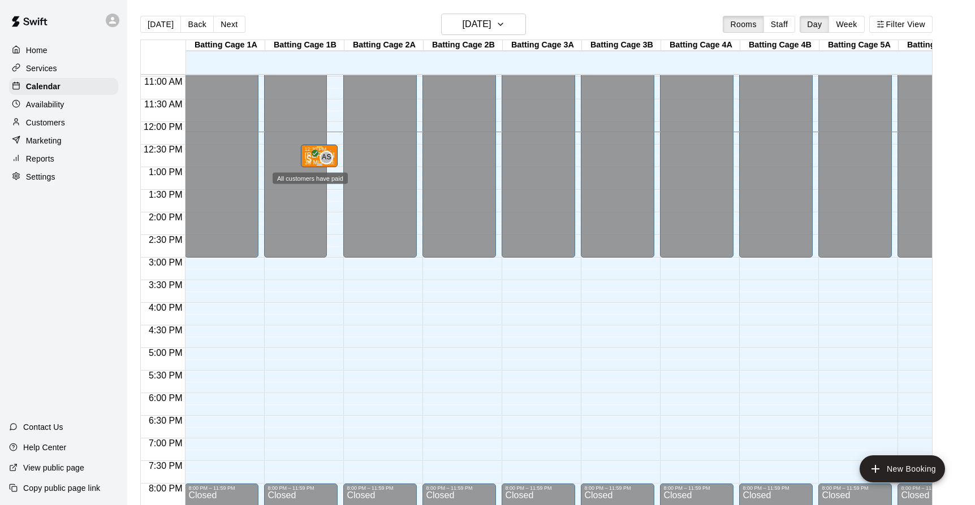
click at [318, 153] on icon "All customers have paid" at bounding box center [314, 153] width 7 height 7
click at [321, 214] on icon "delete" at bounding box center [323, 215] width 8 height 10
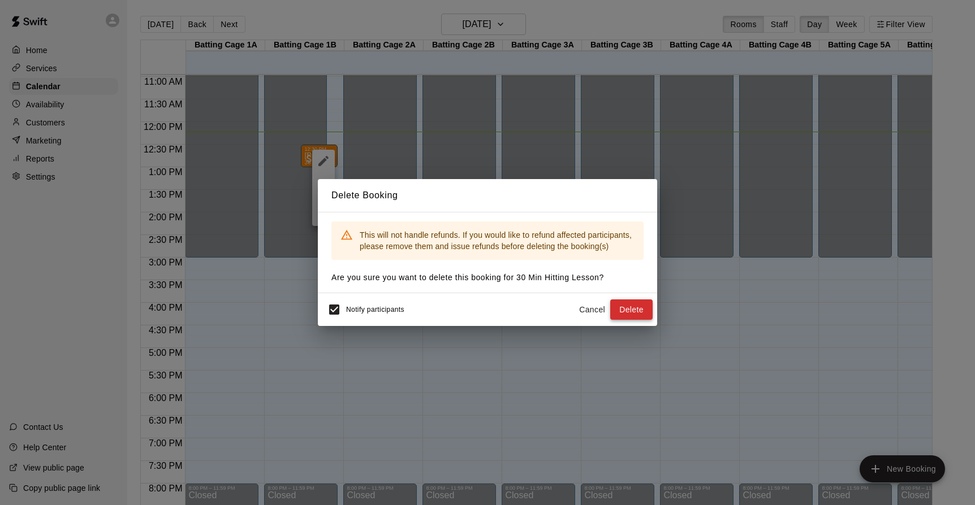
click at [624, 310] on button "Delete" at bounding box center [631, 310] width 42 height 21
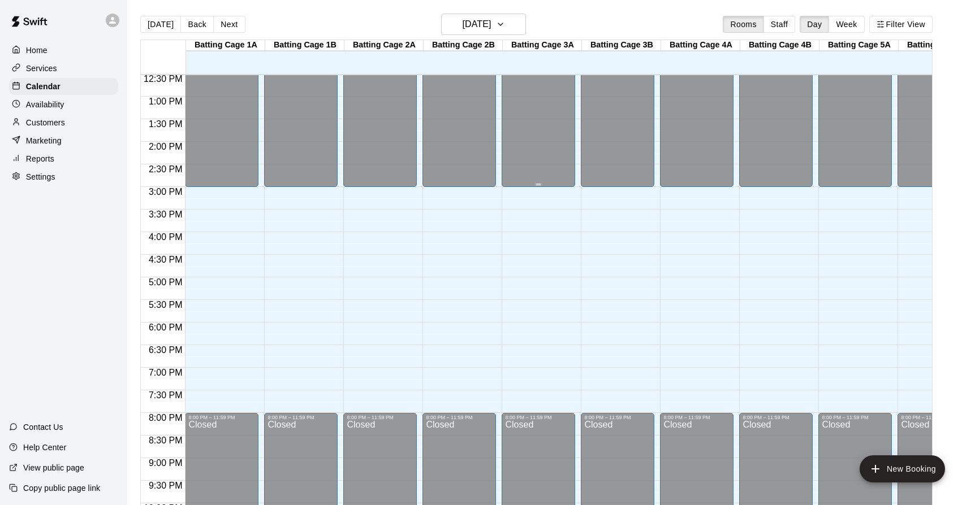
scroll to position [571, 0]
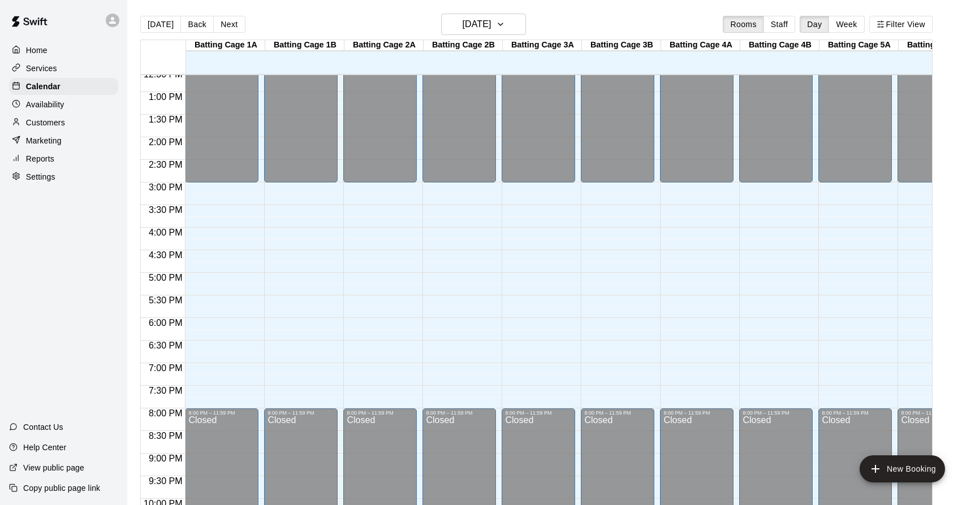
click at [36, 108] on p "Availability" at bounding box center [45, 104] width 38 height 11
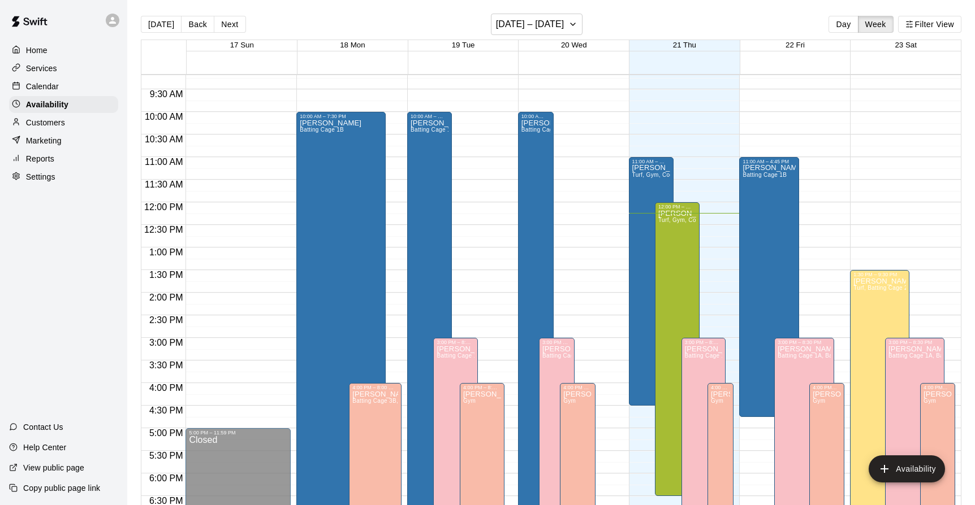
scroll to position [417, 0]
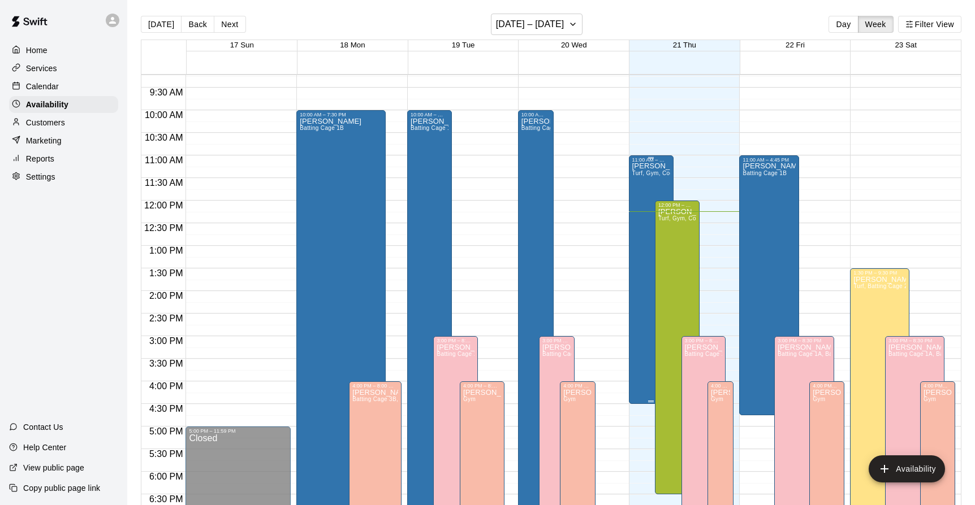
click at [648, 185] on div "Adam Sobocienski Turf, Gym, Cognition Room, Batting Cage 1A, Batting Cage 1B, B…" at bounding box center [651, 415] width 38 height 505
click at [646, 170] on icon "edit" at bounding box center [644, 175] width 14 height 14
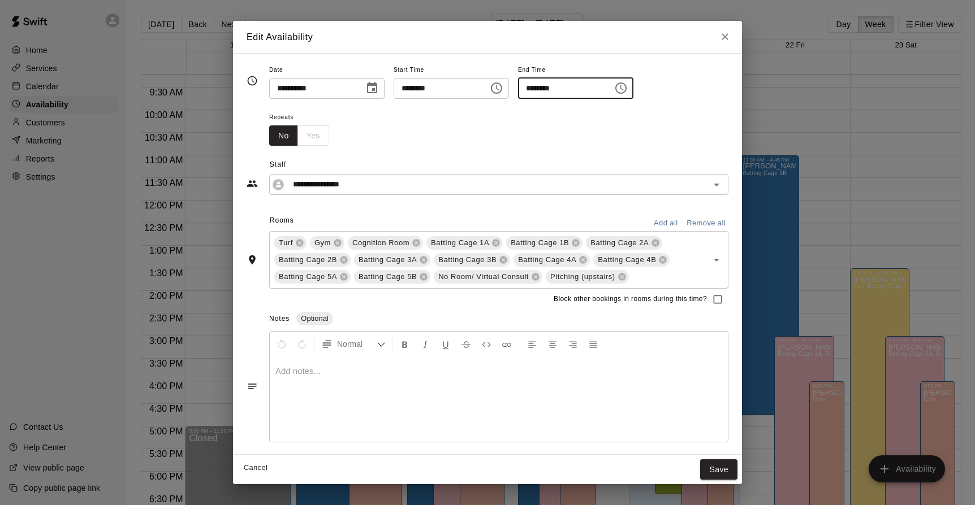
drag, startPoint x: 579, startPoint y: 89, endPoint x: 561, endPoint y: 89, distance: 18.7
click at [561, 89] on input "********" at bounding box center [561, 88] width 87 height 21
type input "********"
click at [713, 469] on button "Save" at bounding box center [718, 470] width 37 height 21
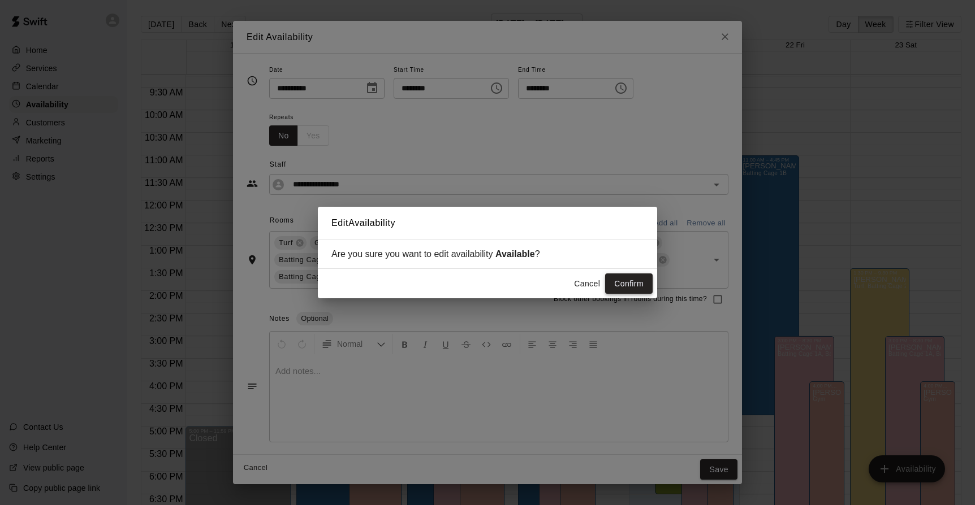
click at [626, 287] on button "Confirm" at bounding box center [628, 284] width 47 height 21
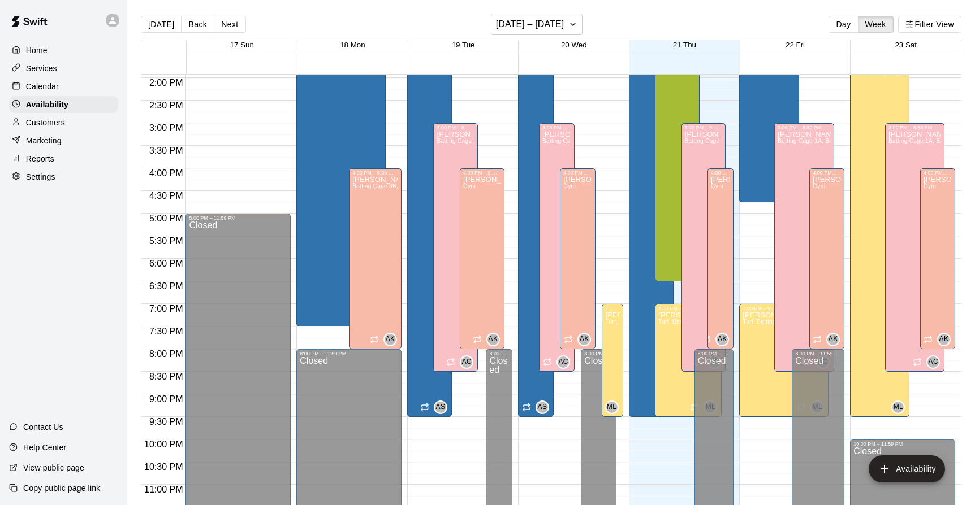
scroll to position [643, 0]
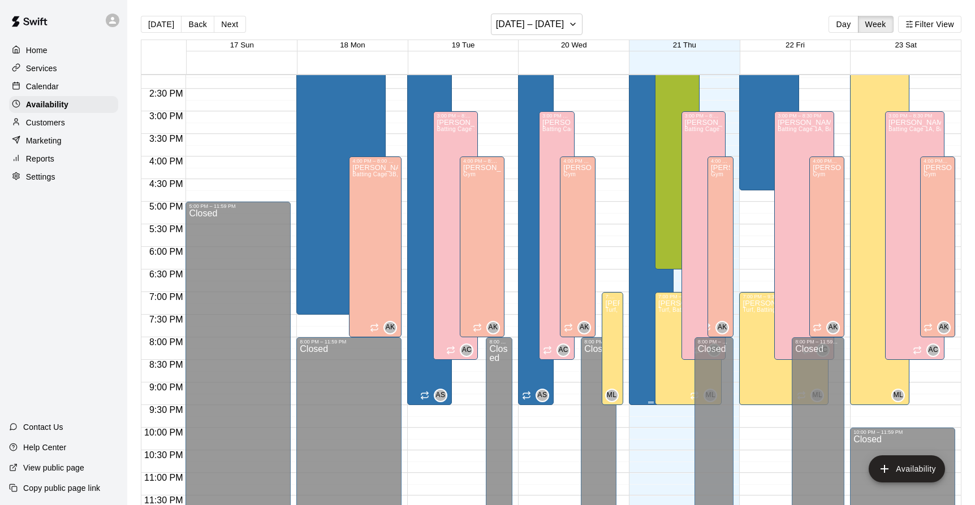
click at [637, 102] on div "Adam Sobocienski Turf, Gym, Cognition Room, Batting Cage 1A, Batting Cage 1B, B…" at bounding box center [651, 190] width 38 height 505
click at [643, 23] on icon "edit" at bounding box center [643, 20] width 10 height 10
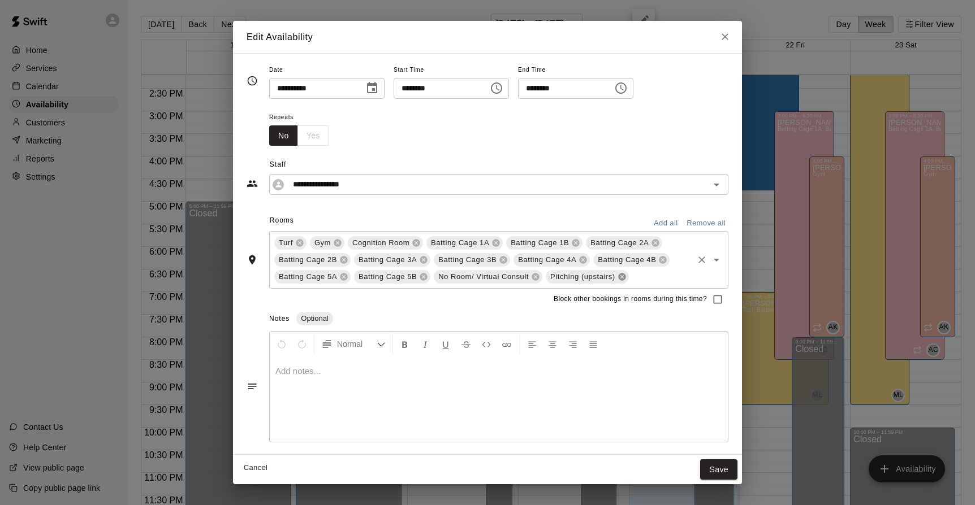
click at [622, 276] on icon at bounding box center [621, 276] width 9 height 9
click at [536, 279] on icon at bounding box center [534, 276] width 7 height 7
click at [427, 276] on icon at bounding box center [422, 276] width 7 height 7
click at [346, 279] on icon at bounding box center [343, 276] width 7 height 7
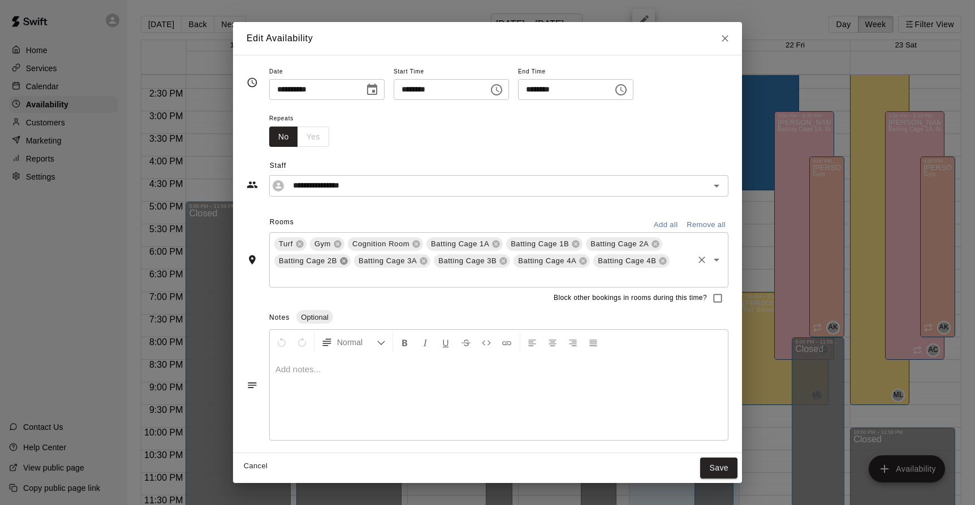
click at [343, 258] on icon at bounding box center [343, 261] width 7 height 7
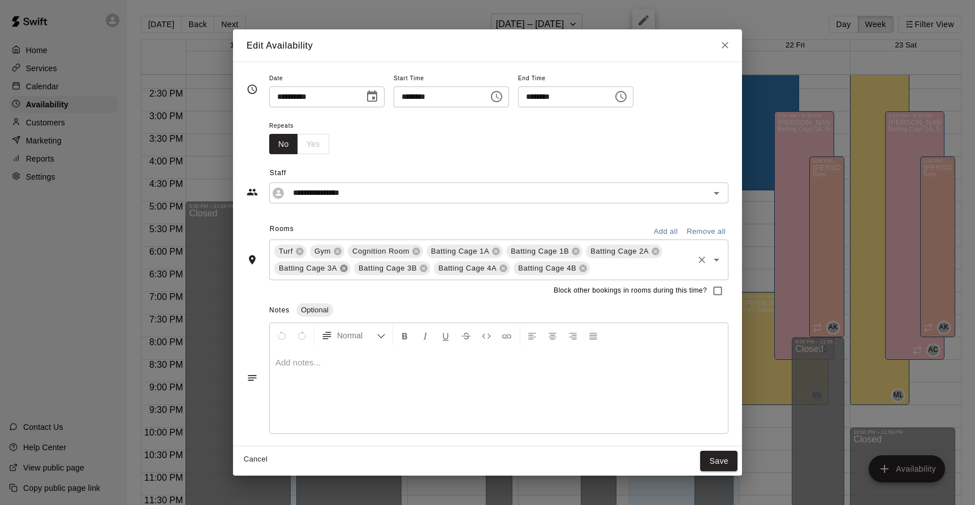
click at [341, 272] on icon at bounding box center [343, 268] width 9 height 9
click at [337, 256] on icon at bounding box center [337, 251] width 9 height 9
click at [300, 252] on icon at bounding box center [299, 251] width 9 height 9
click at [582, 253] on icon at bounding box center [581, 251] width 7 height 7
click at [583, 252] on icon at bounding box center [581, 251] width 9 height 9
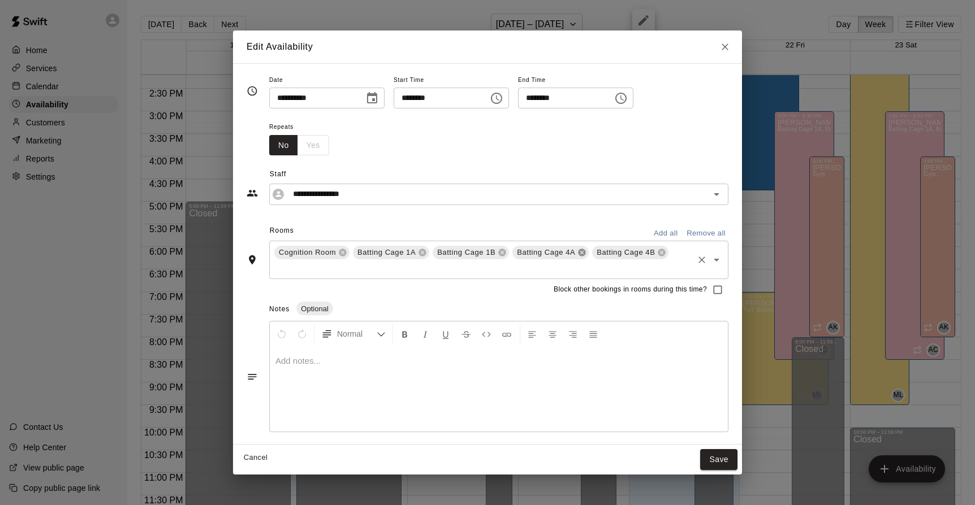
click at [583, 253] on icon at bounding box center [581, 252] width 7 height 7
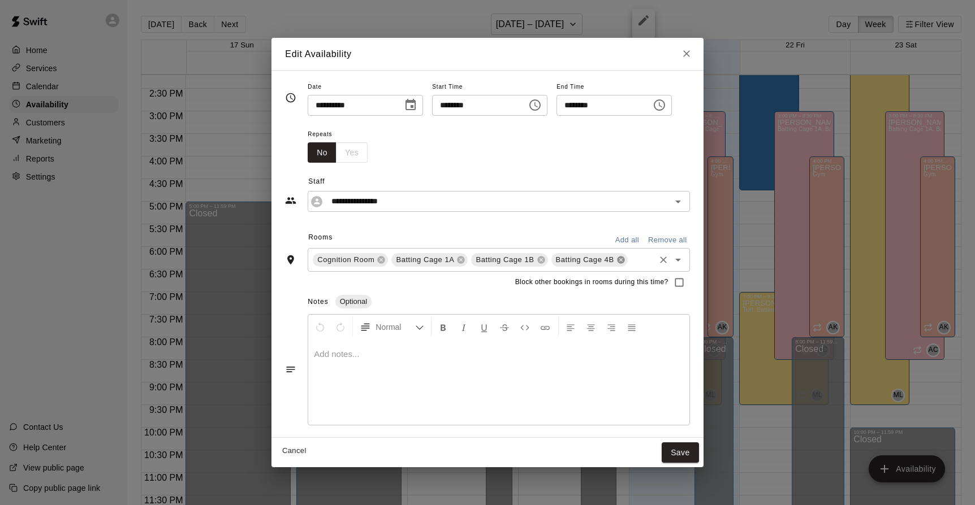
click at [616, 259] on icon at bounding box center [620, 260] width 9 height 9
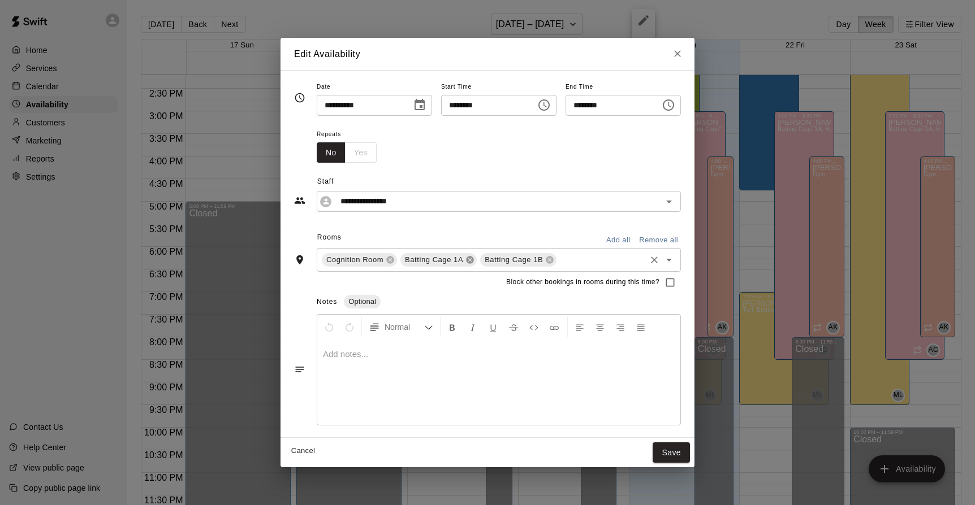
click at [466, 260] on icon at bounding box center [469, 259] width 7 height 7
click at [690, 447] on button "Save" at bounding box center [670, 453] width 37 height 21
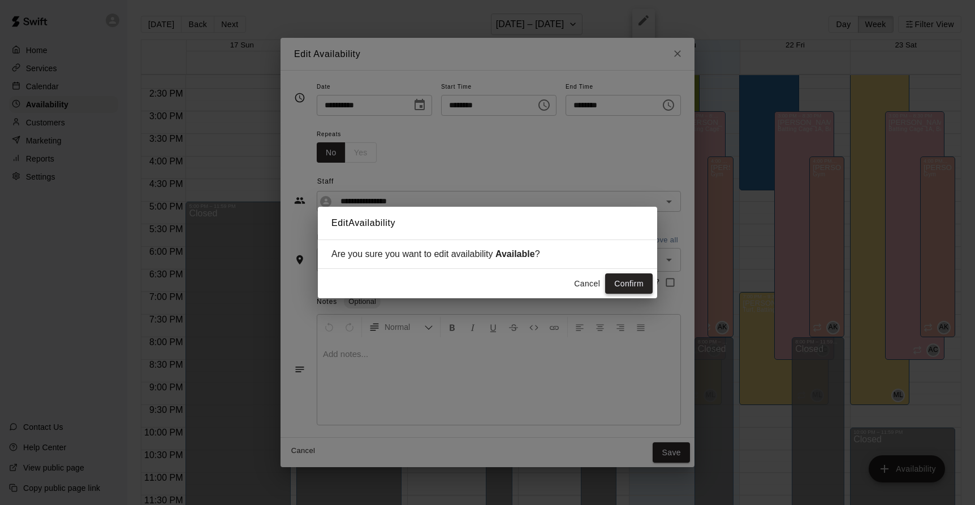
click at [631, 288] on button "Confirm" at bounding box center [628, 284] width 47 height 21
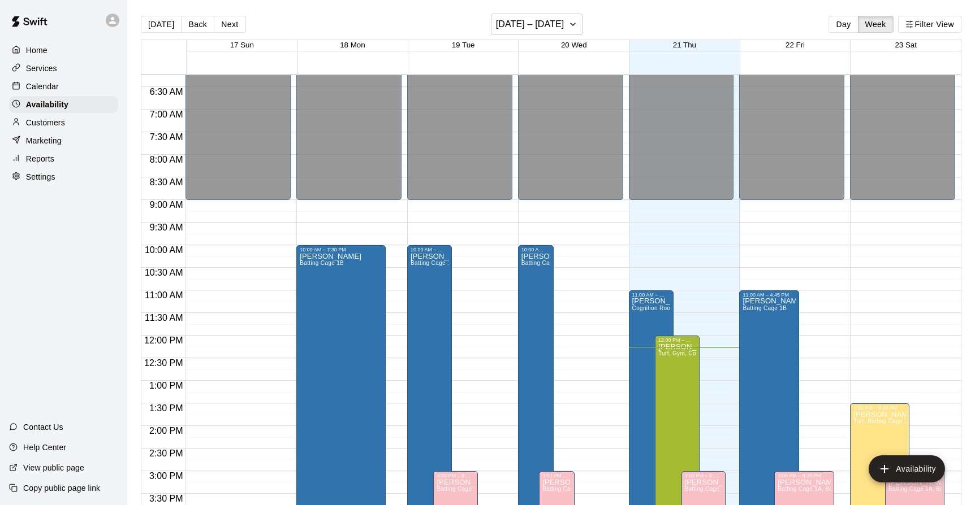
scroll to position [249, 0]
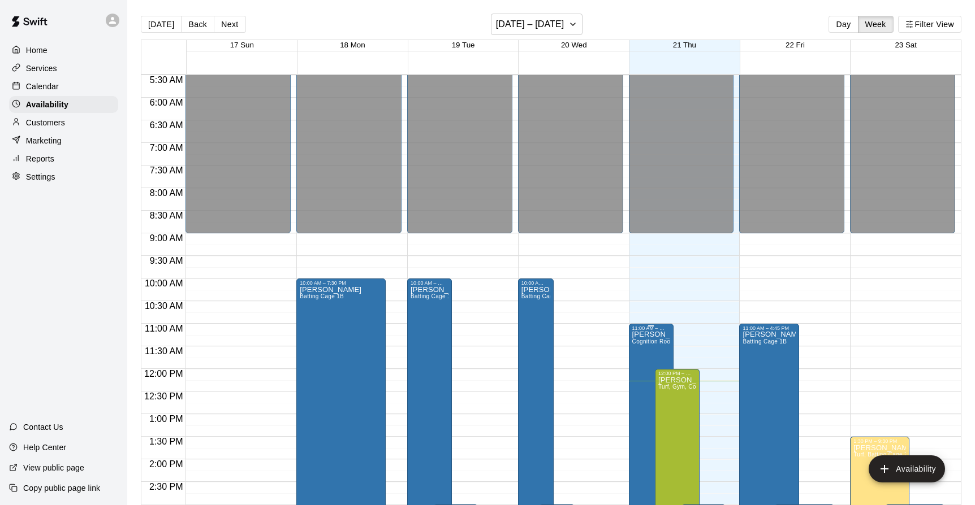
click at [643, 346] on icon "edit" at bounding box center [643, 344] width 10 height 10
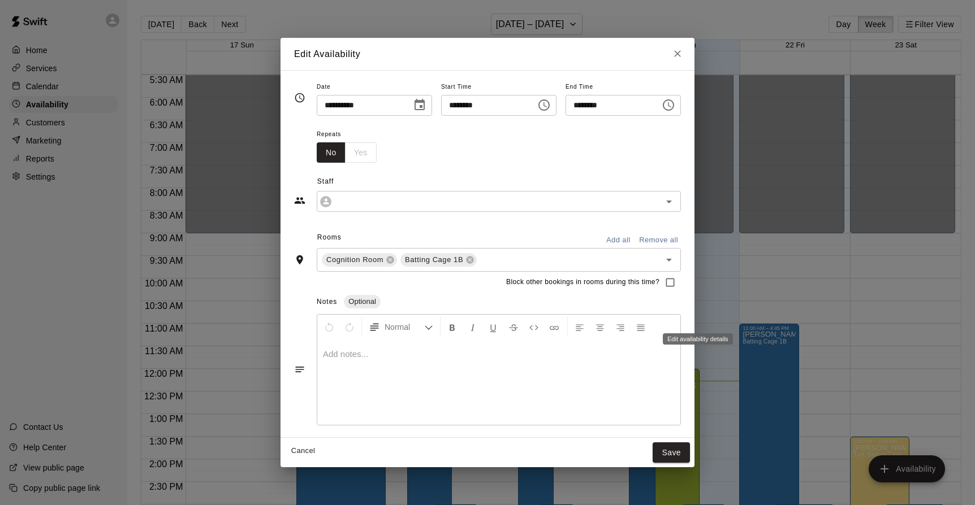
type input "**********"
click at [676, 262] on icon "Open" at bounding box center [669, 260] width 14 height 14
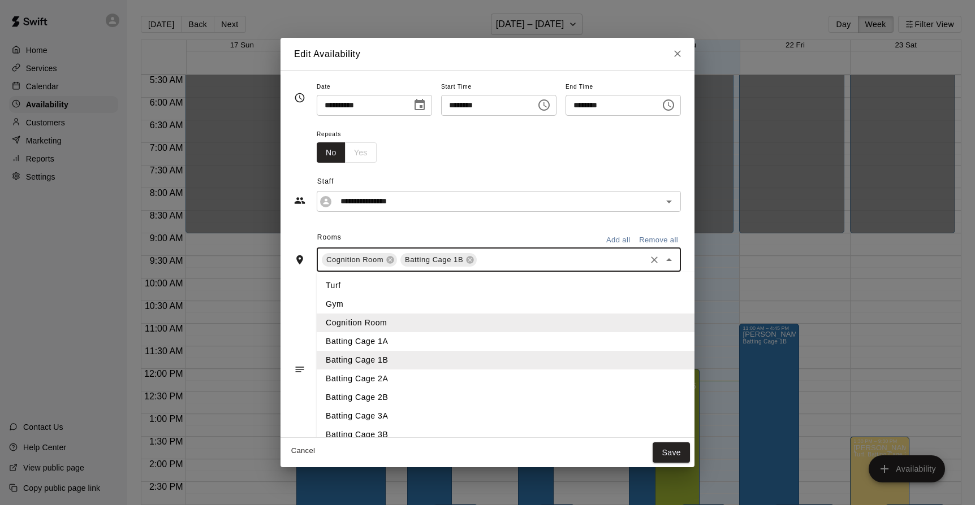
click at [345, 339] on li "Batting Cage 1A" at bounding box center [532, 341] width 431 height 19
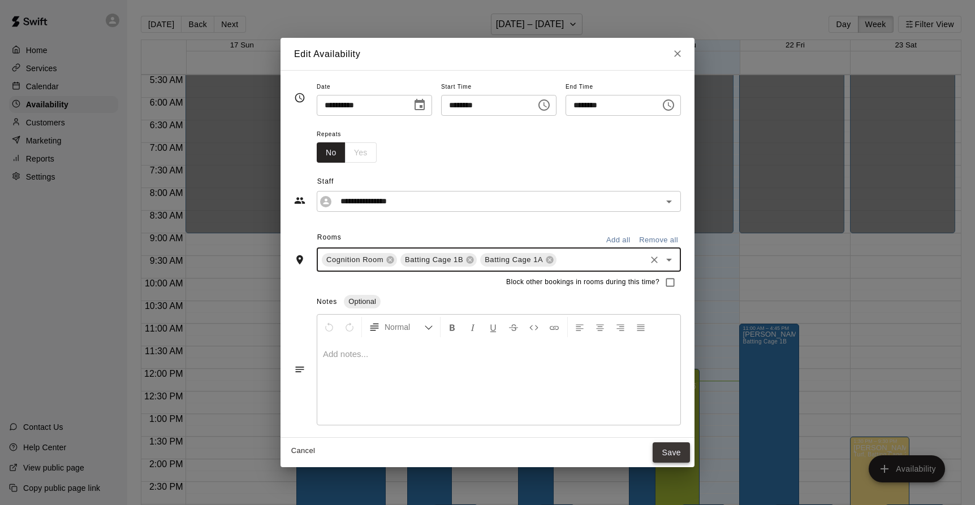
click at [690, 448] on button "Save" at bounding box center [670, 453] width 37 height 21
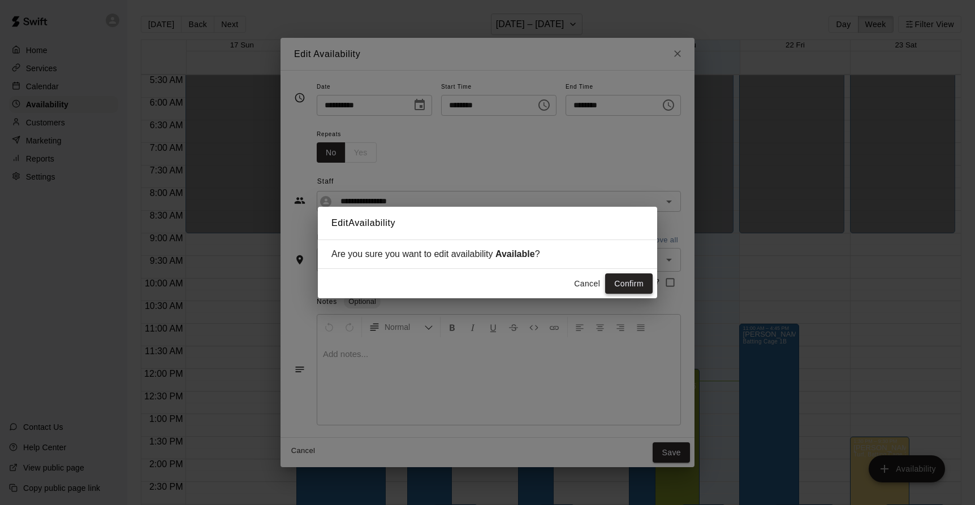
click at [632, 283] on button "Confirm" at bounding box center [628, 284] width 47 height 21
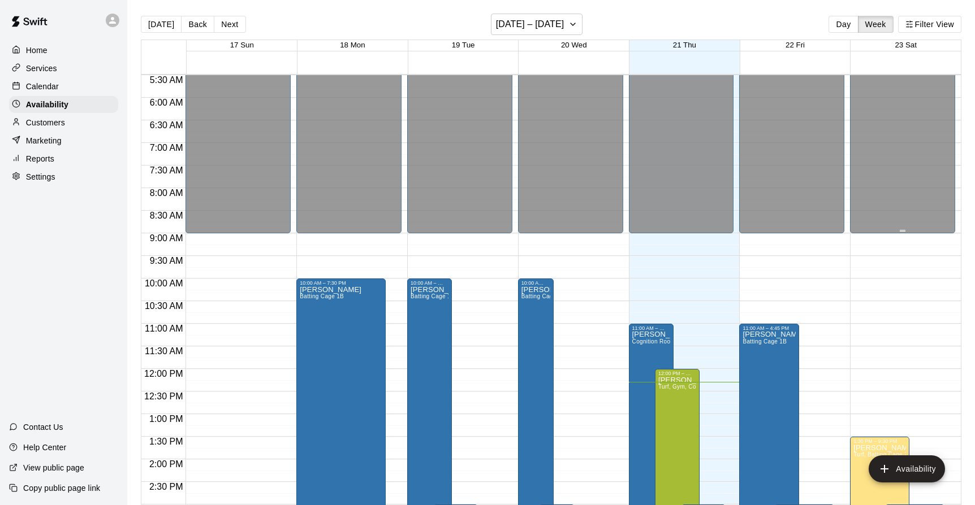
click at [642, 345] on span "Cognition Room, Batting Cage 1B, Batting Cage 1A" at bounding box center [701, 342] width 138 height 6
click at [644, 351] on icon "edit" at bounding box center [643, 352] width 10 height 10
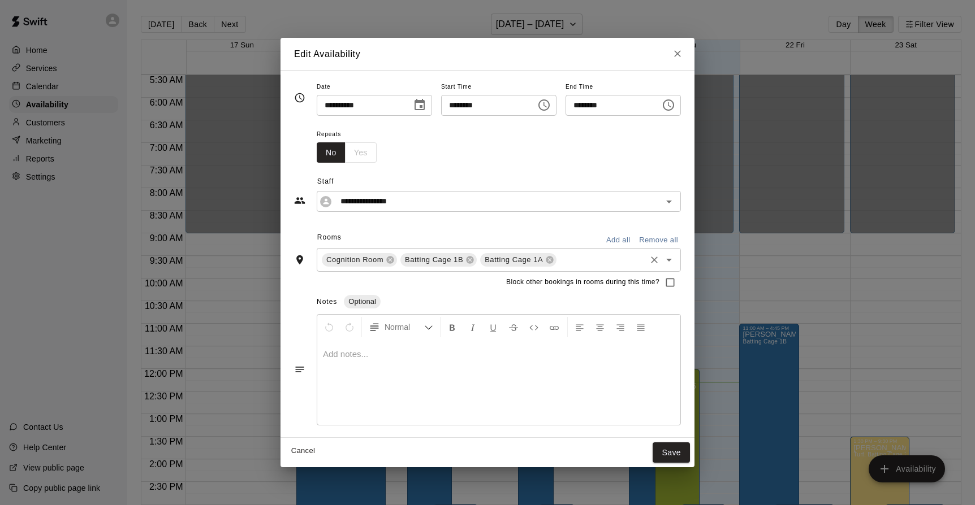
click at [676, 262] on icon "Open" at bounding box center [669, 260] width 14 height 14
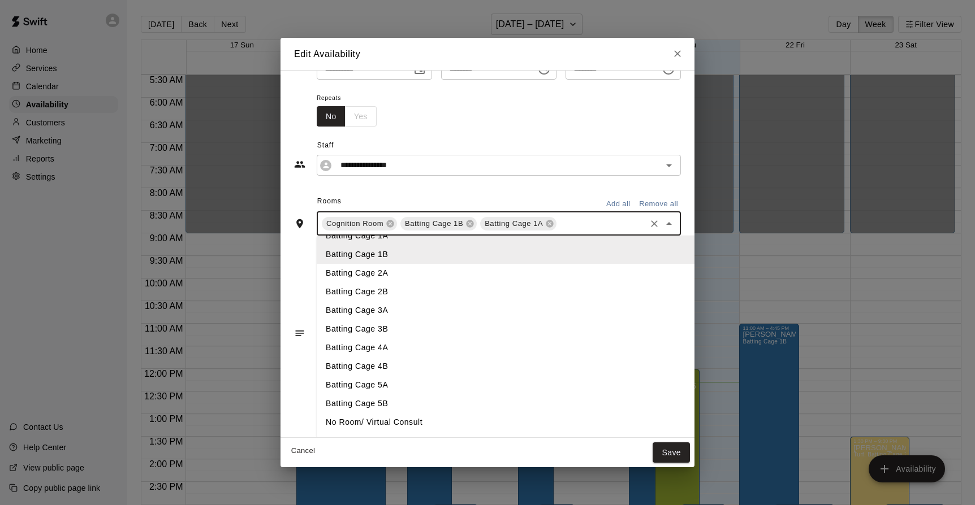
scroll to position [68, 0]
click at [347, 387] on li "Batting Cage 5A" at bounding box center [532, 386] width 431 height 19
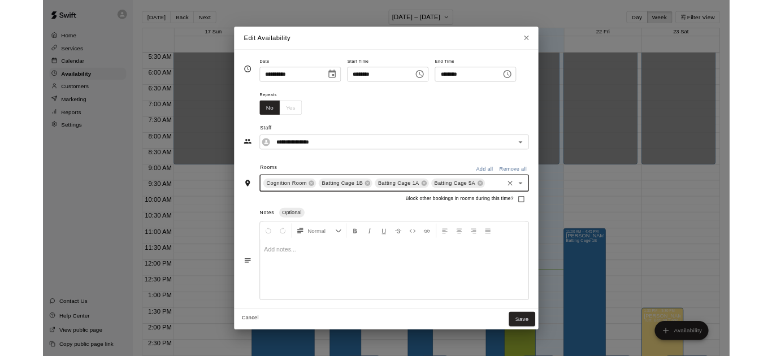
scroll to position [0, 0]
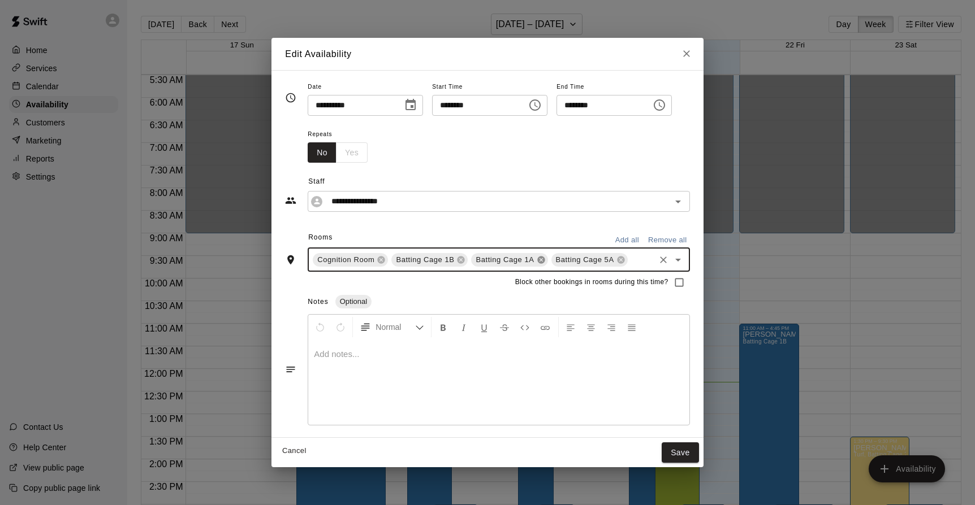
click at [537, 261] on icon at bounding box center [540, 259] width 7 height 7
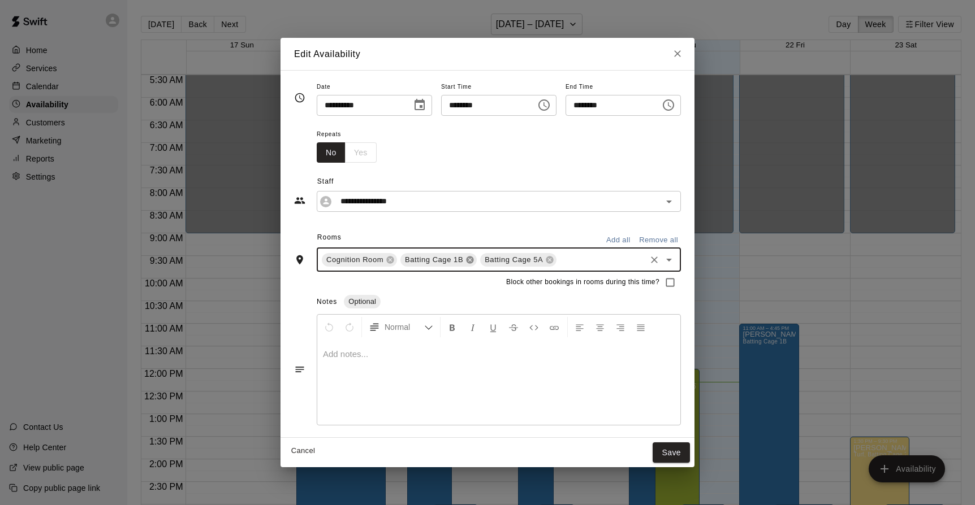
click at [466, 262] on icon at bounding box center [469, 259] width 7 height 7
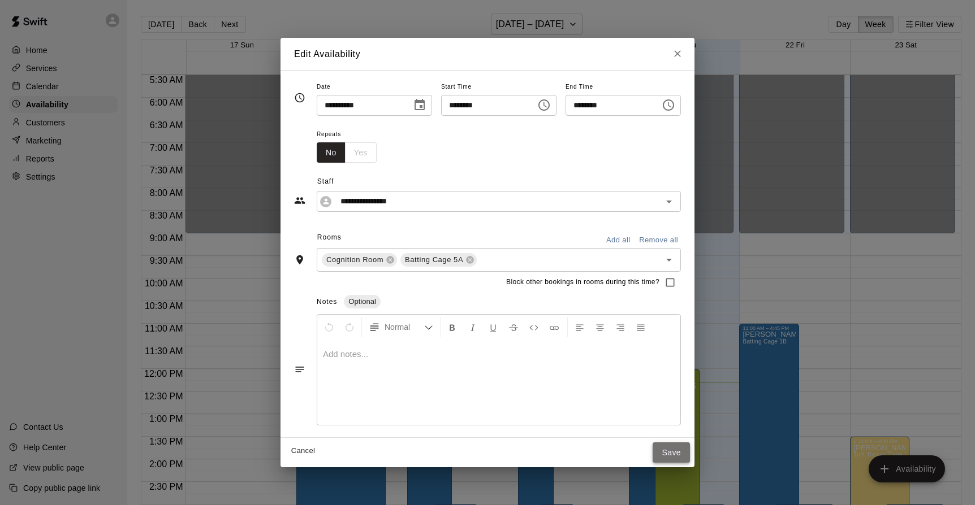
click at [690, 449] on button "Save" at bounding box center [670, 453] width 37 height 21
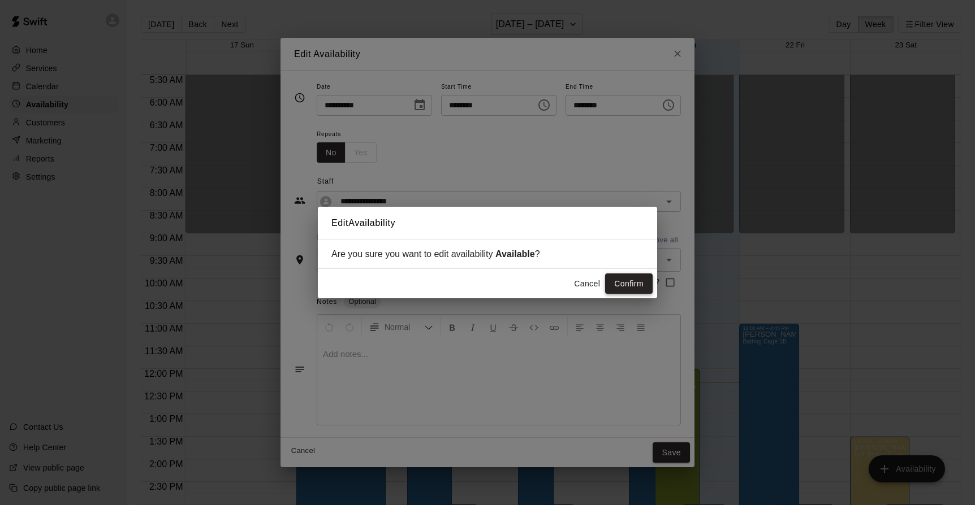
click at [622, 285] on button "Confirm" at bounding box center [628, 284] width 47 height 21
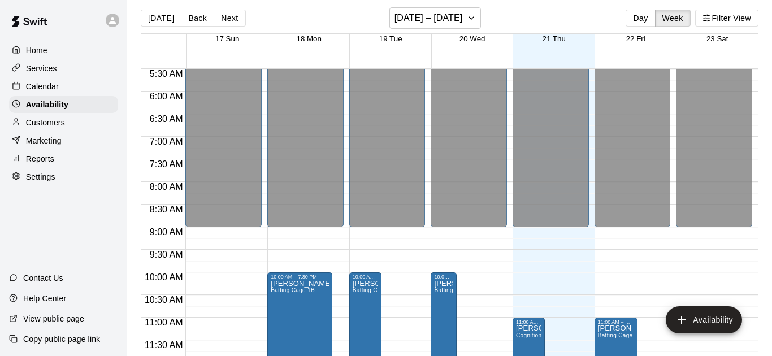
scroll to position [11, 0]
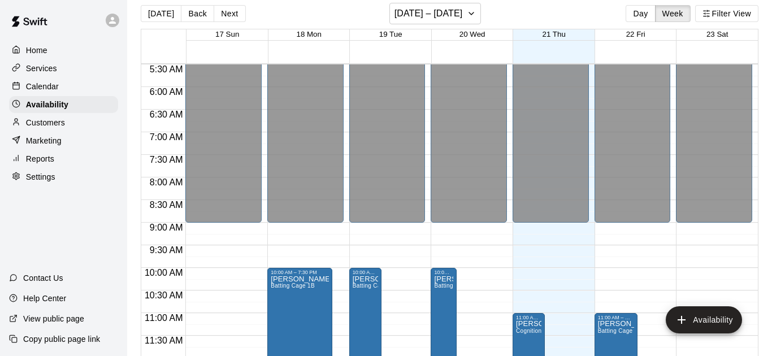
click at [37, 175] on p "Settings" at bounding box center [40, 176] width 29 height 11
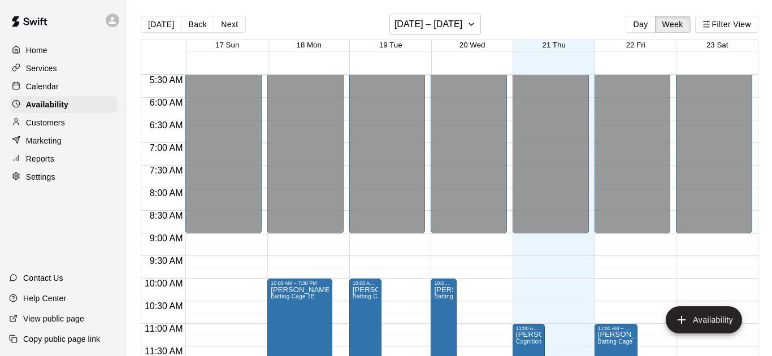
select select "**"
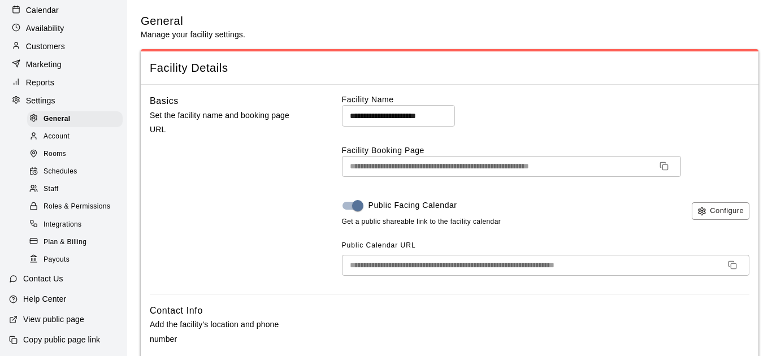
scroll to position [77, 0]
click at [65, 155] on span "Rooms" at bounding box center [55, 153] width 23 height 11
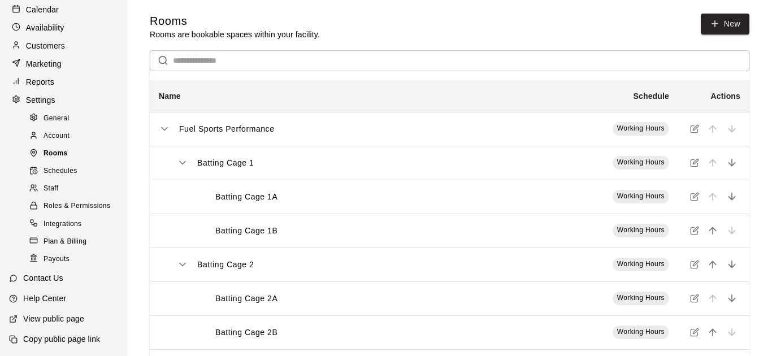
click at [54, 151] on span "Rooms" at bounding box center [56, 153] width 24 height 11
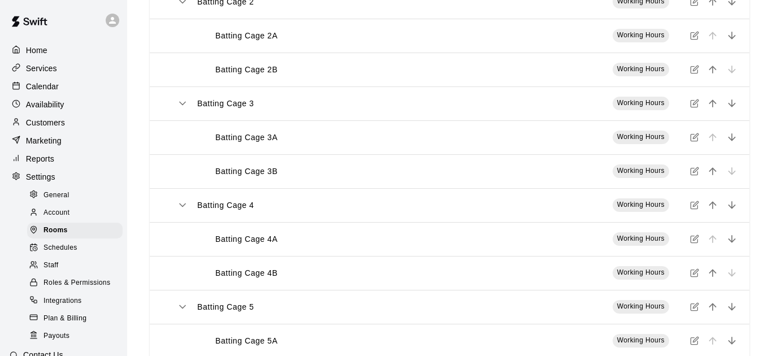
click at [17, 173] on icon at bounding box center [16, 175] width 6 height 7
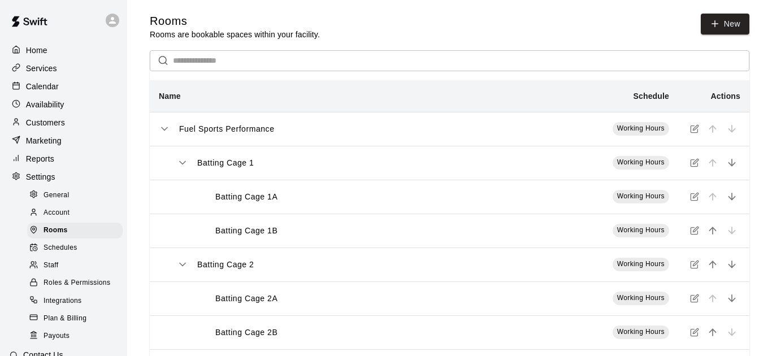
select select "**"
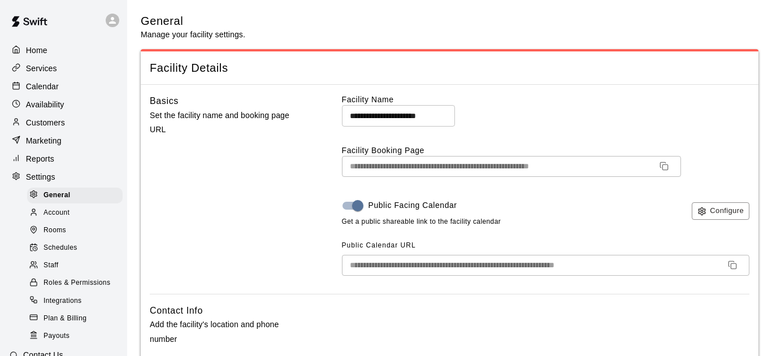
click at [16, 179] on icon at bounding box center [16, 176] width 8 height 8
click at [55, 122] on p "Customers" at bounding box center [45, 122] width 39 height 11
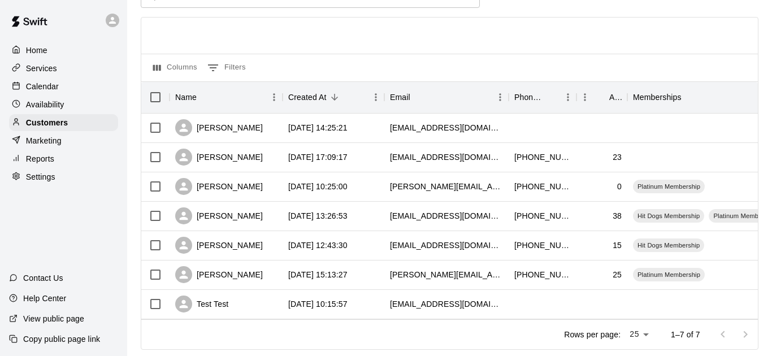
scroll to position [64, 0]
click at [252, 131] on div "[PERSON_NAME]" at bounding box center [219, 128] width 88 height 17
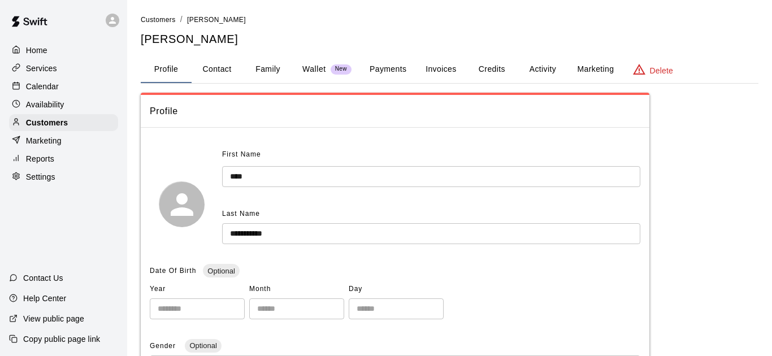
click at [539, 71] on button "Activity" at bounding box center [542, 69] width 51 height 27
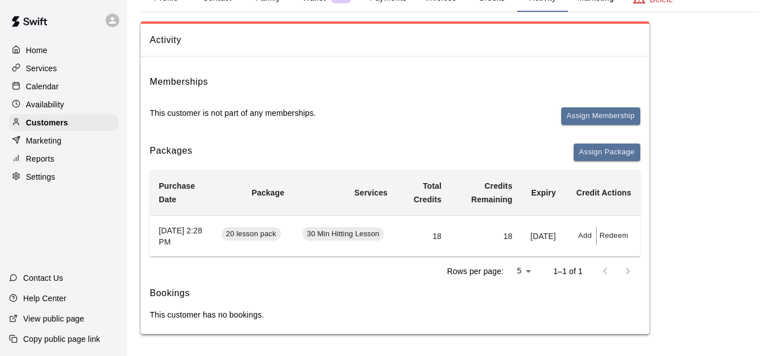
scroll to position [73, 0]
